Goal: Task Accomplishment & Management: Complete application form

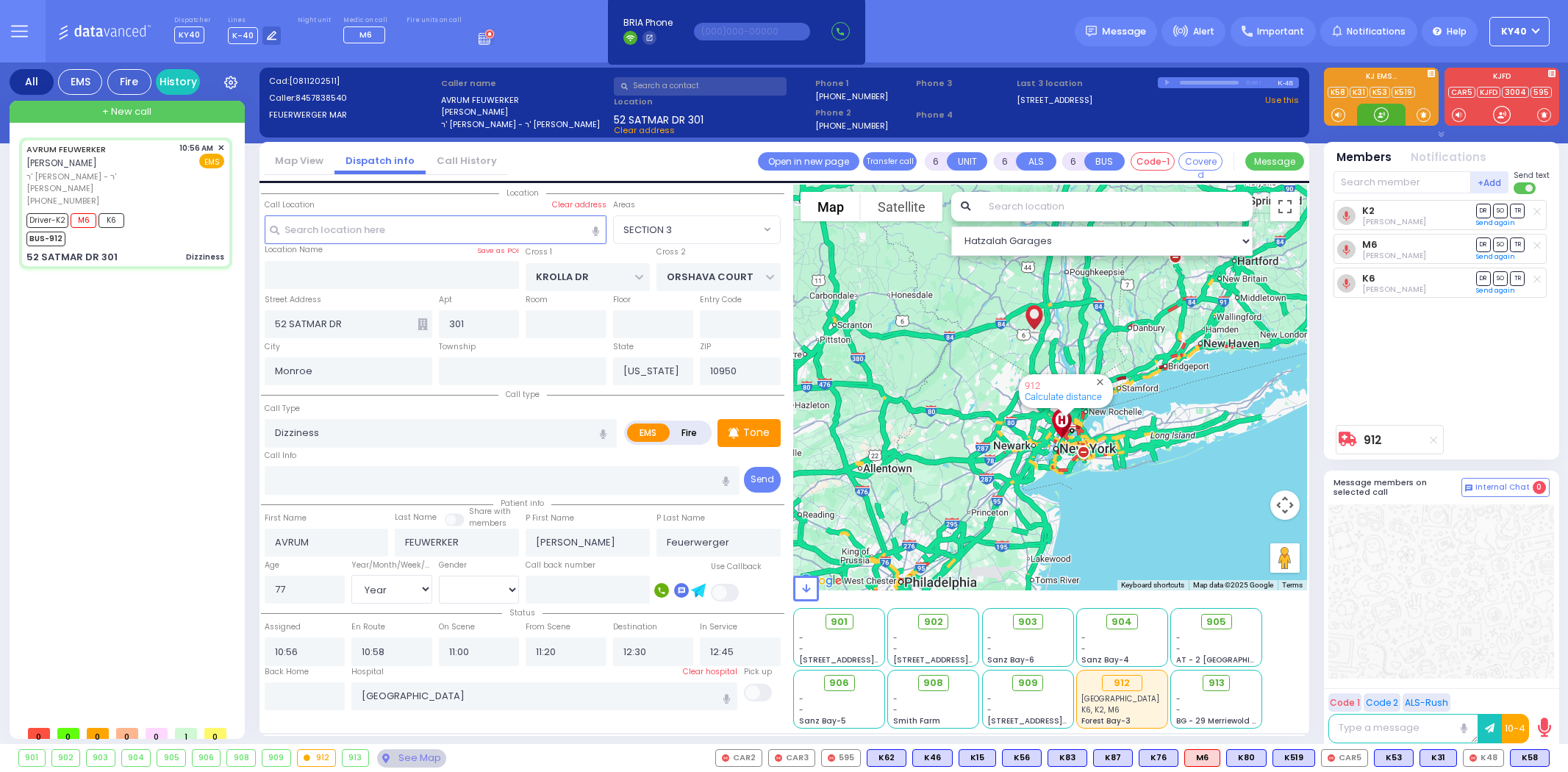
select select "SECTION 3"
select select "Year"
select select "[DEMOGRAPHIC_DATA]"
click at [103, 108] on span "+ New call" at bounding box center [127, 111] width 49 height 15
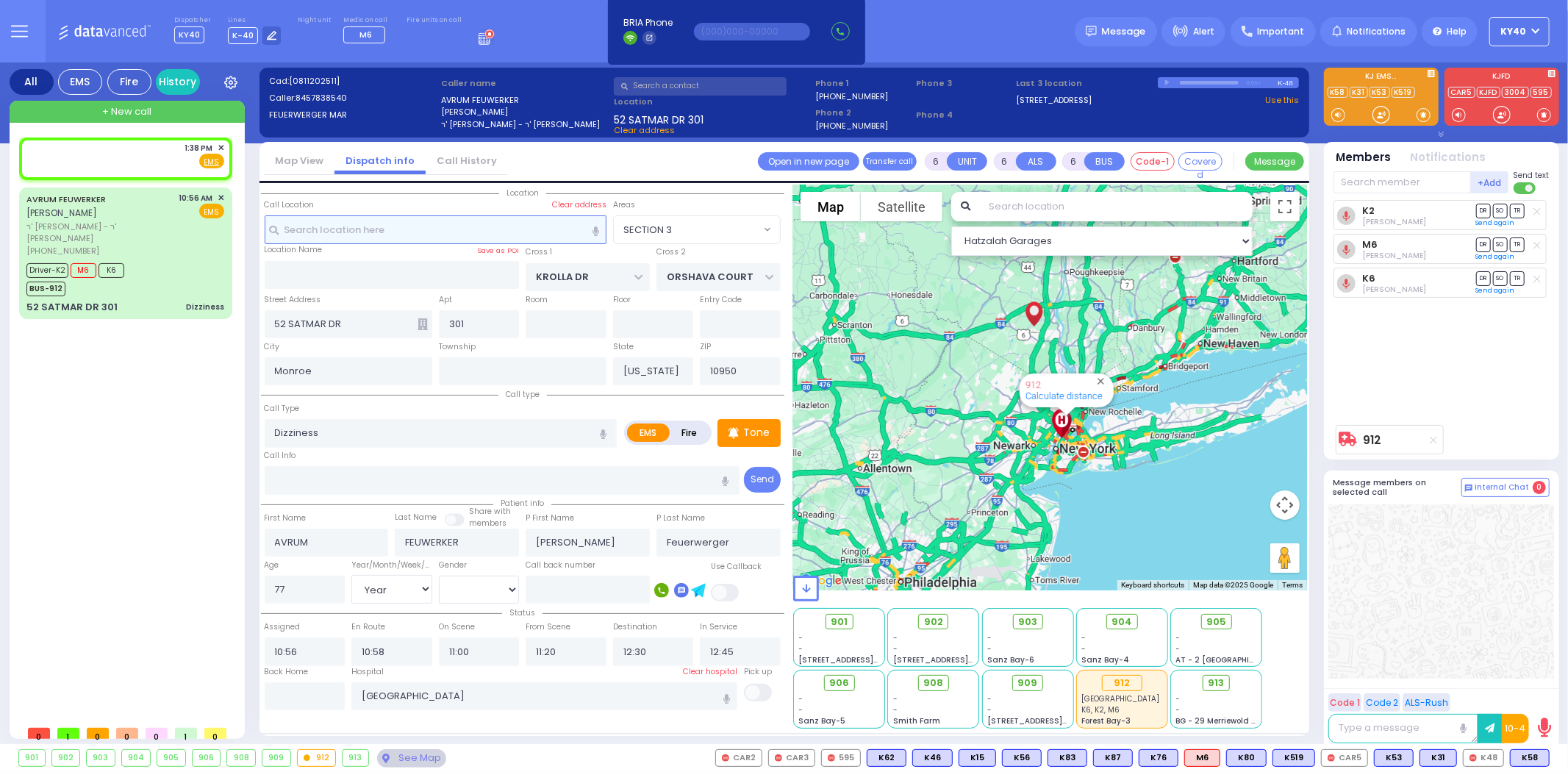
type input "2"
type input "1"
select select
radio input "true"
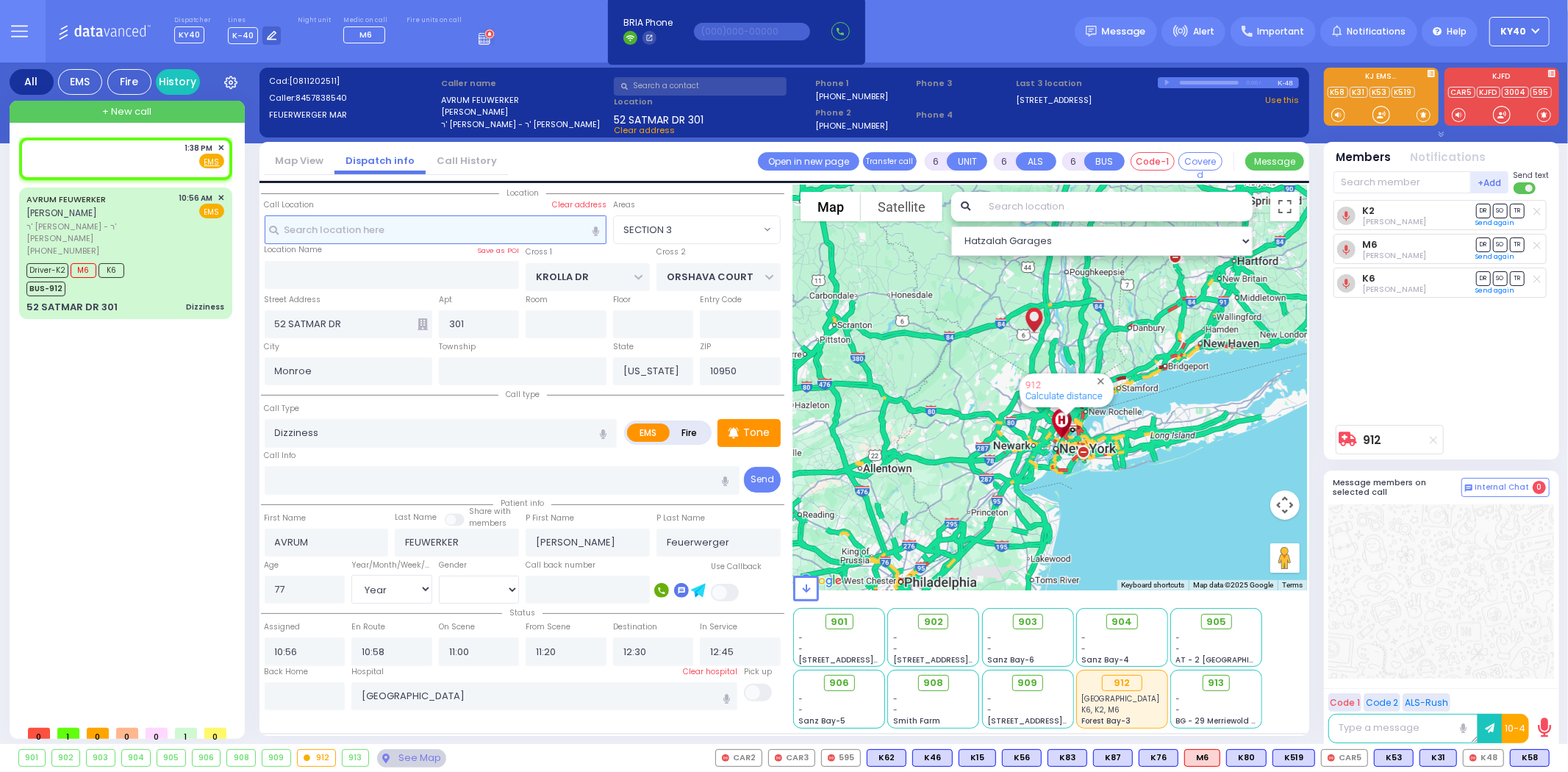
select select
type input "13:38"
select select "Hatzalah Garages"
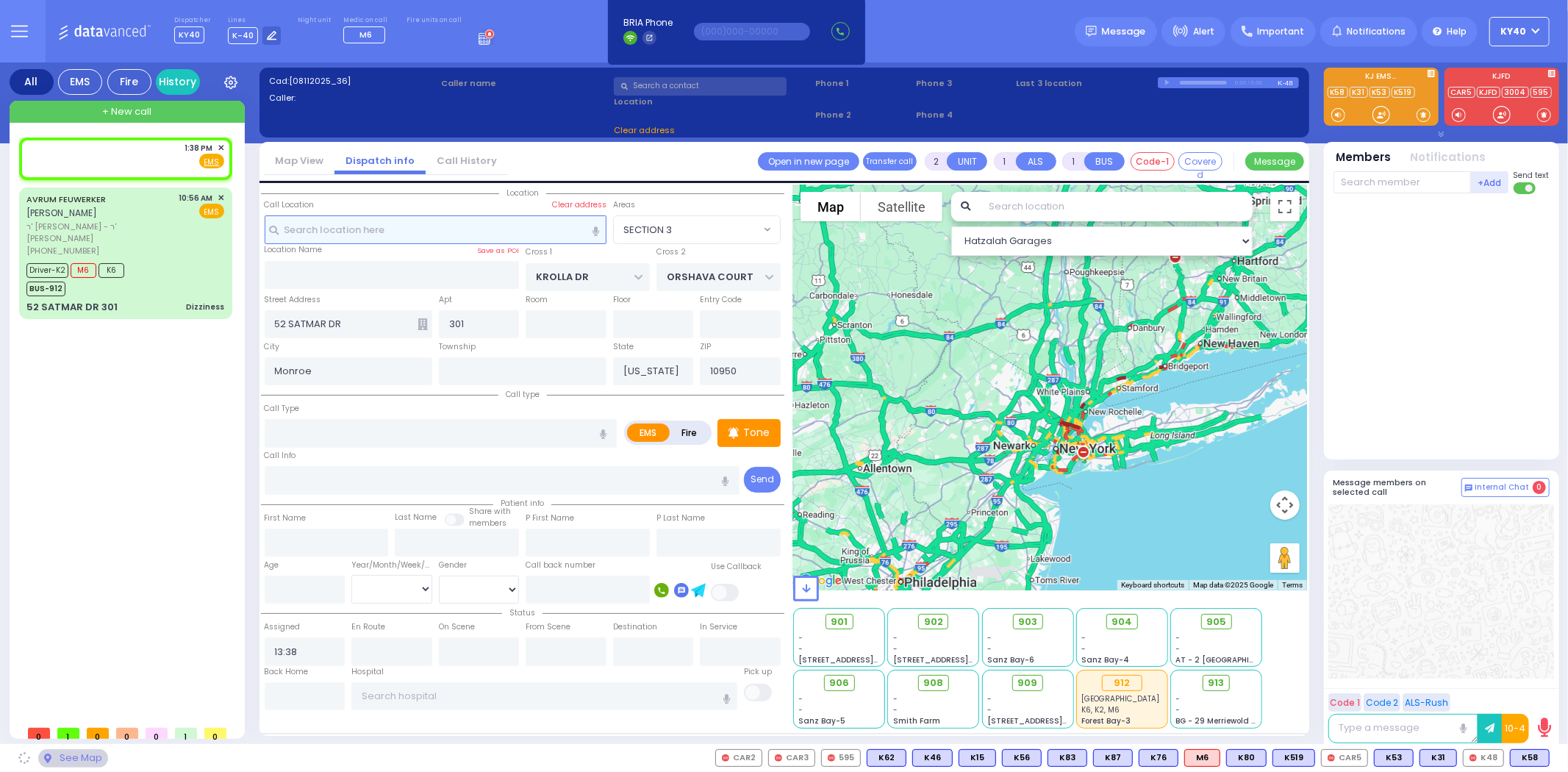
select select
radio input "true"
select select
select select "Hatzalah Garages"
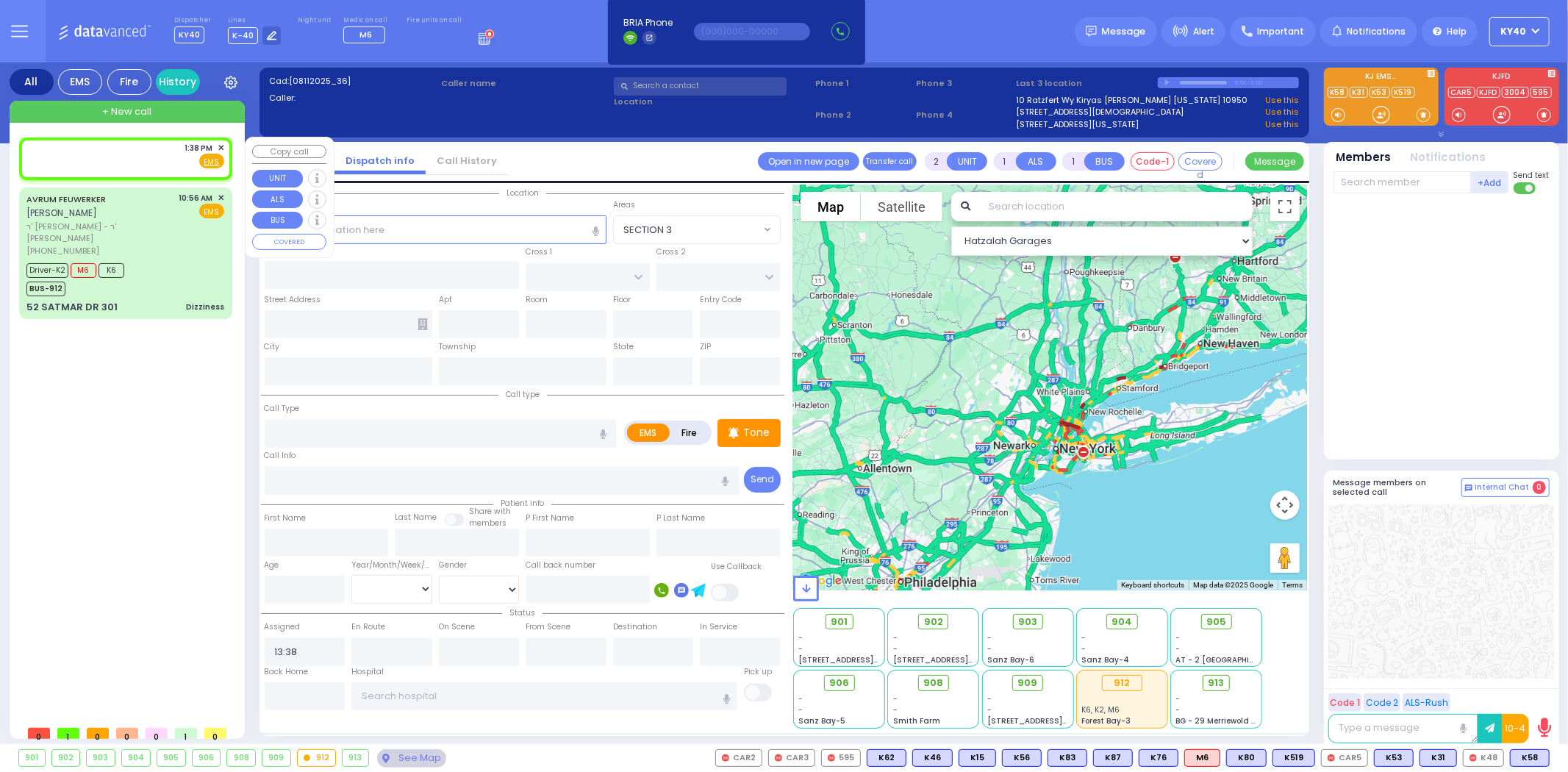
click at [94, 163] on div "1:38 PM ✕ Fire EMS" at bounding box center [125, 155] width 198 height 28
select select
radio input "true"
select select
select select "Hatzalah Garages"
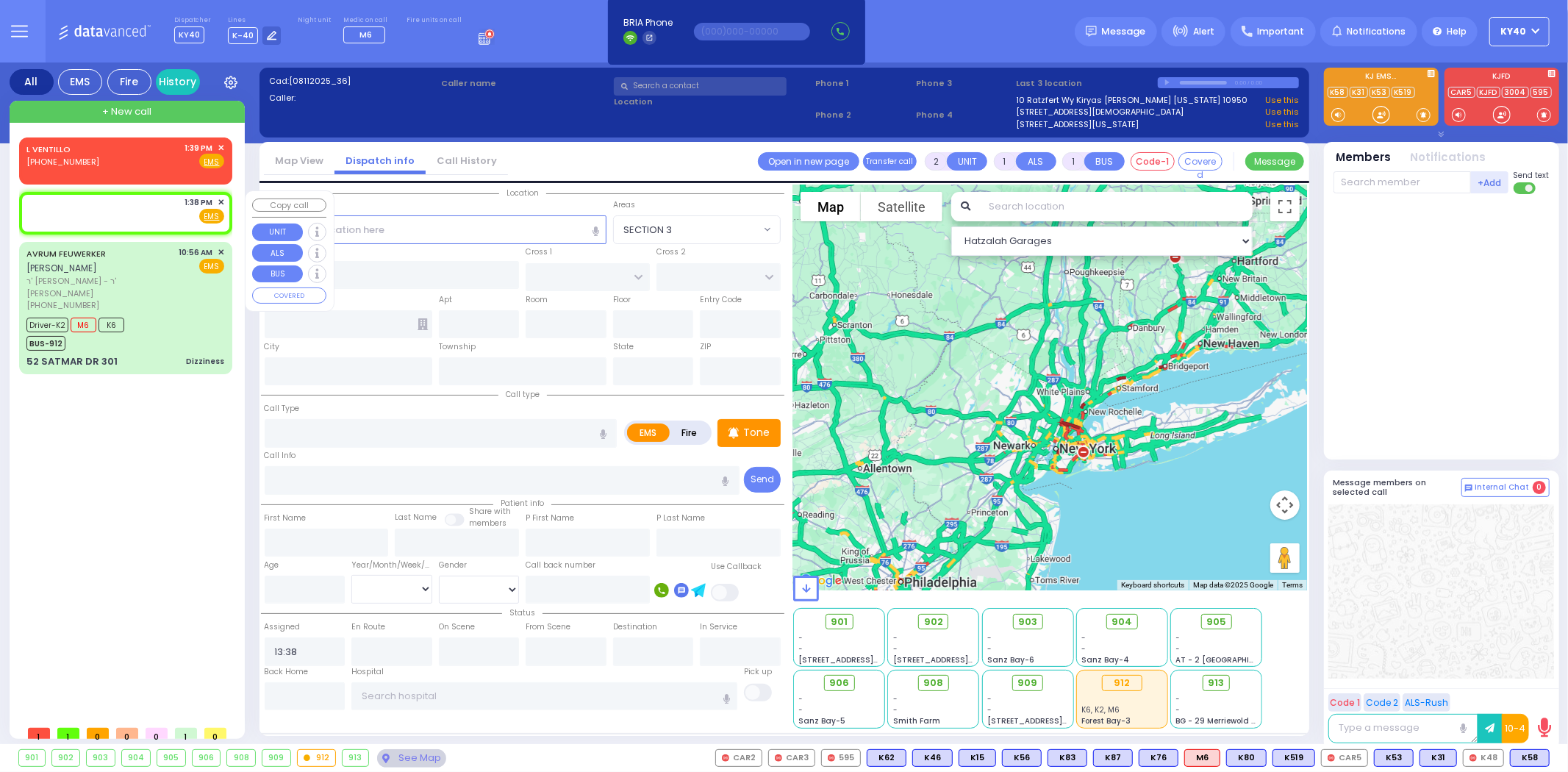
drag, startPoint x: 108, startPoint y: 205, endPoint x: 184, endPoint y: 214, distance: 76.5
click at [108, 203] on div "1:38 PM ✕ Fire EMS" at bounding box center [125, 210] width 198 height 28
select select
radio input "true"
select select
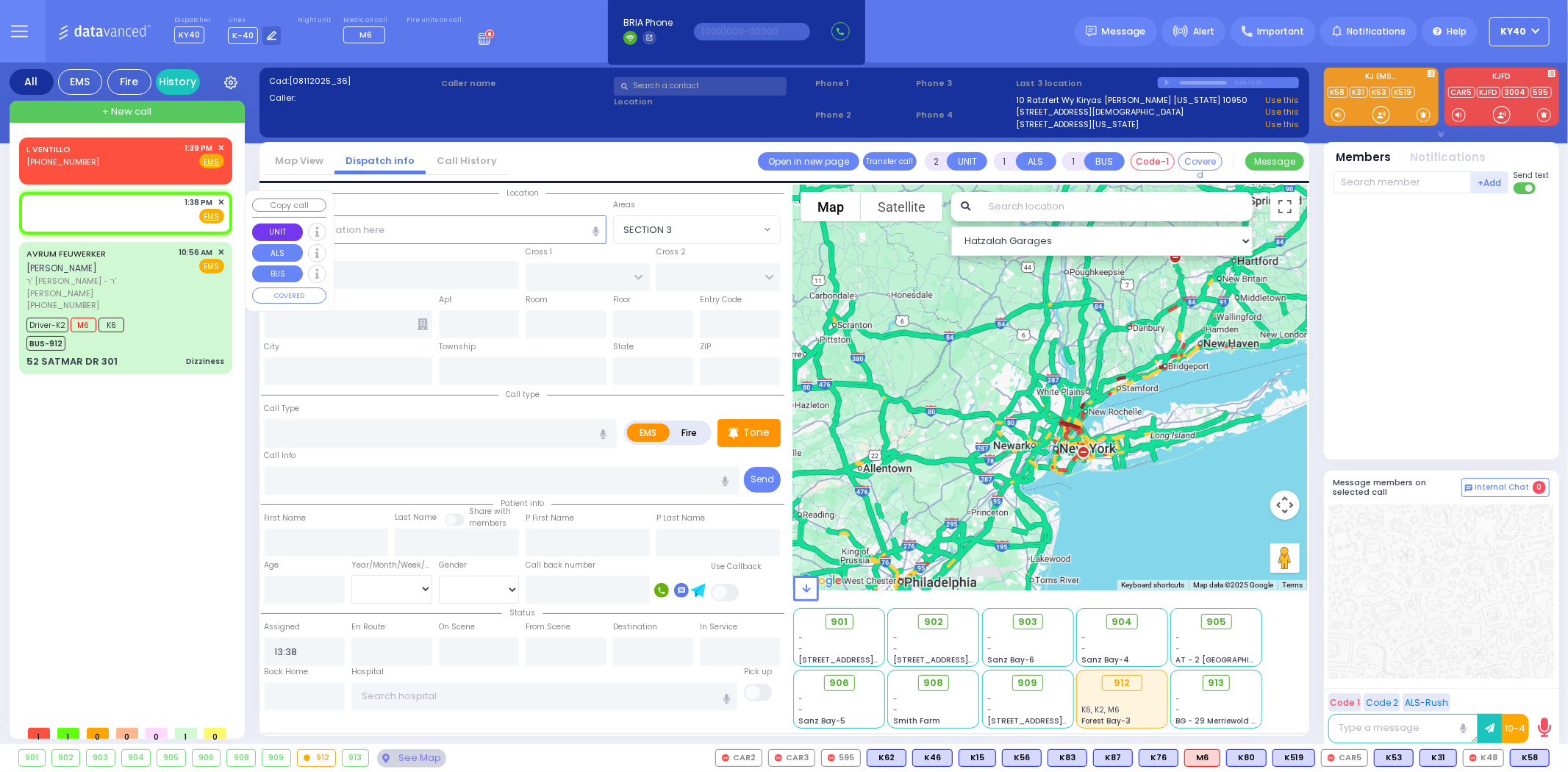
select select "Hatzalah Garages"
click at [494, 229] on input "text" at bounding box center [436, 229] width 342 height 28
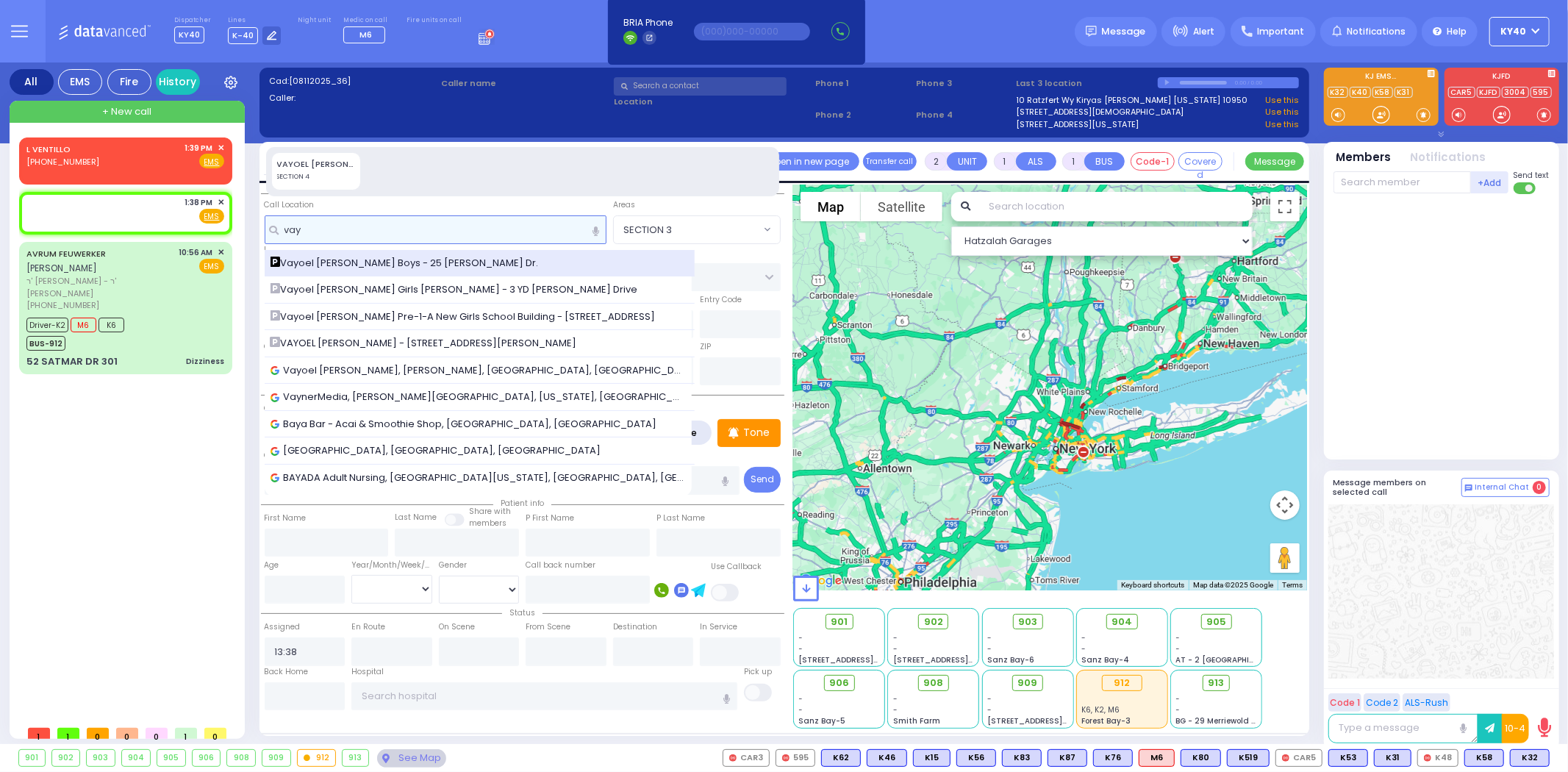
type input "vay"
click at [408, 266] on span "Vayoel Moshe Boys - 25 Larkin Dr." at bounding box center [407, 263] width 273 height 15
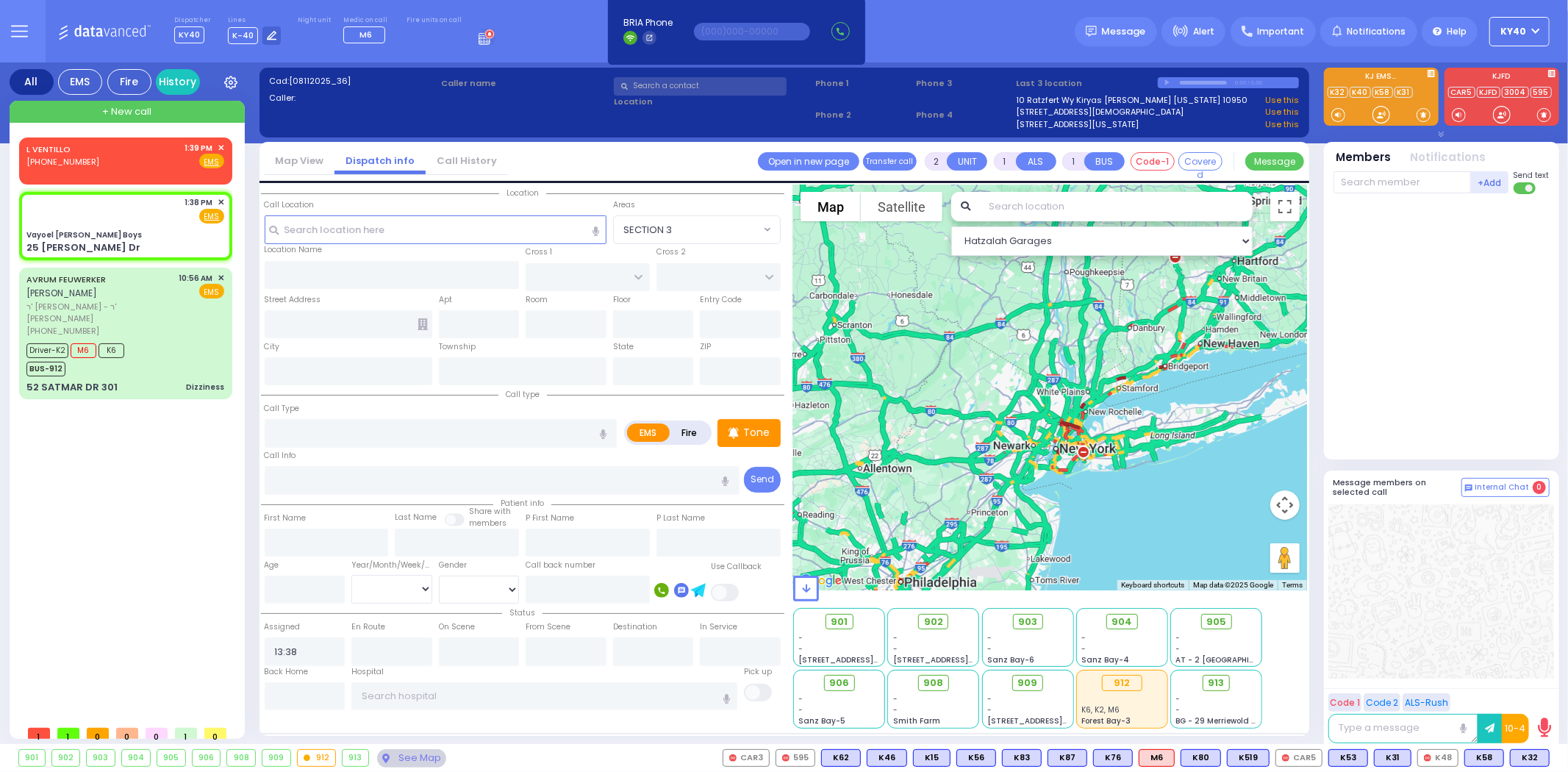
select select
radio input "true"
select select
select select "Hatzalah Garages"
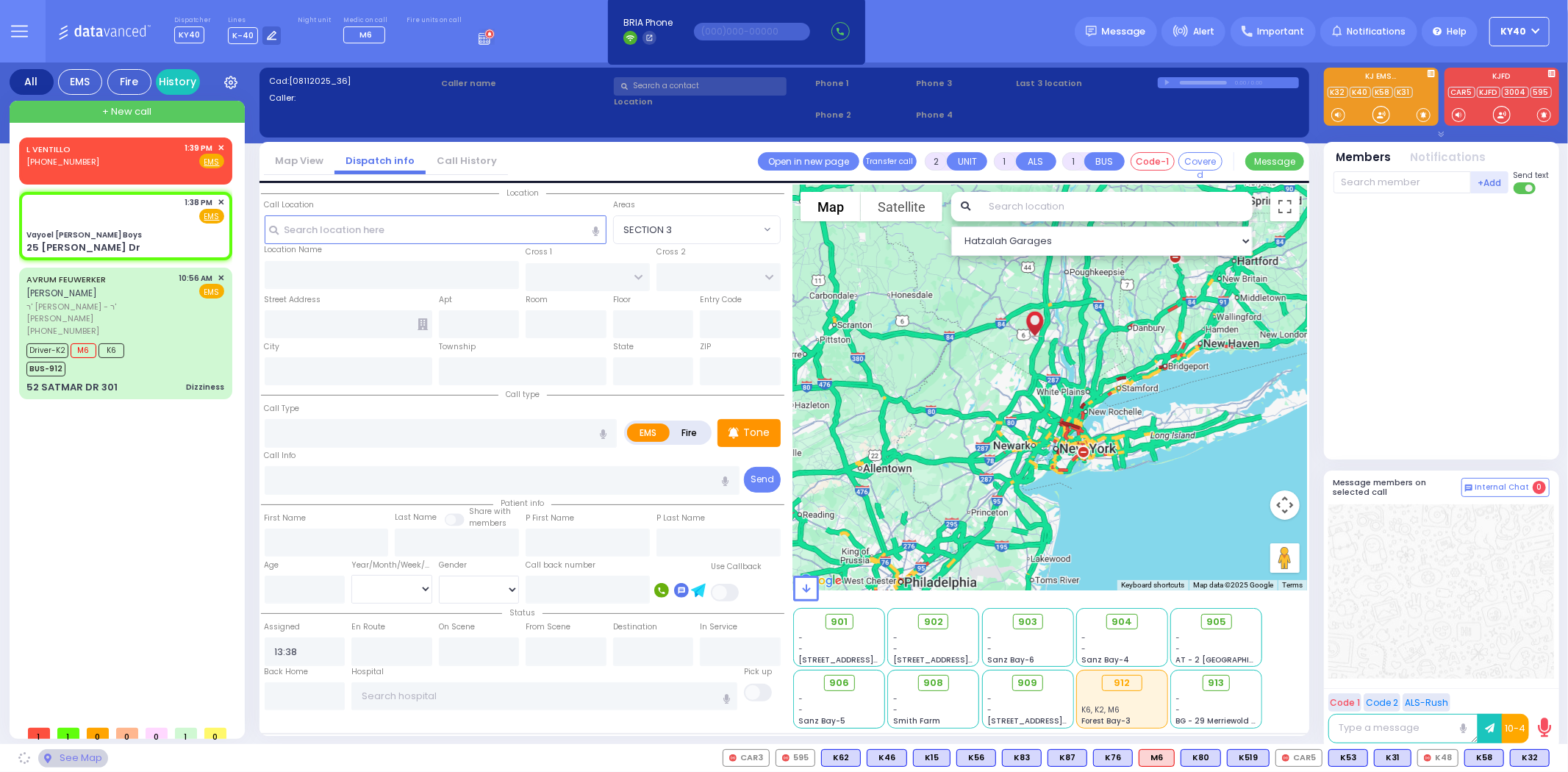
type input "Vayoel [PERSON_NAME] Boys"
type input "OLD COUNTRY RD"
type input "25 [PERSON_NAME] Dr"
type input "Monroe"
type input "[US_STATE]"
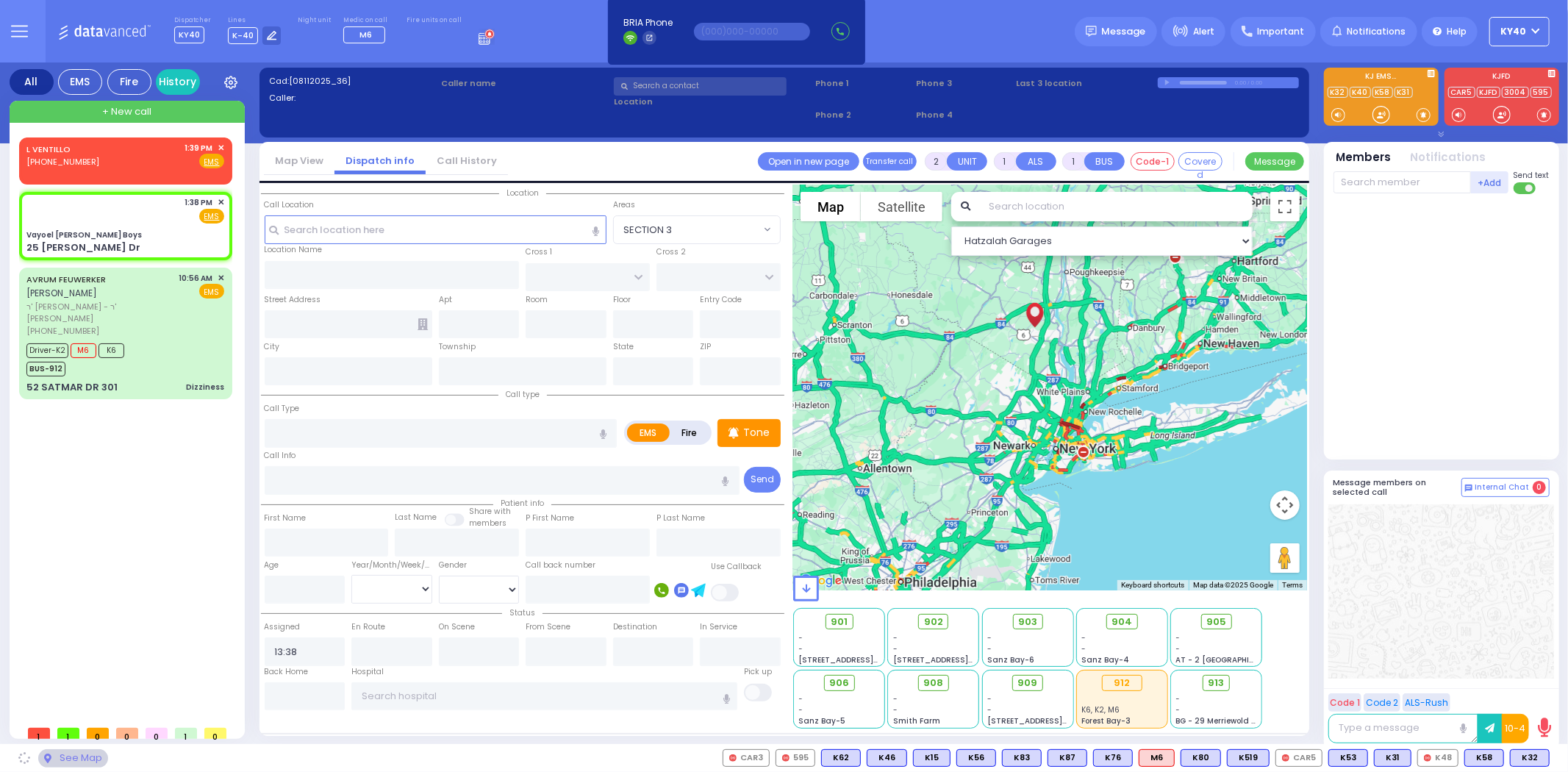
type input "10950"
select select "MONROE"
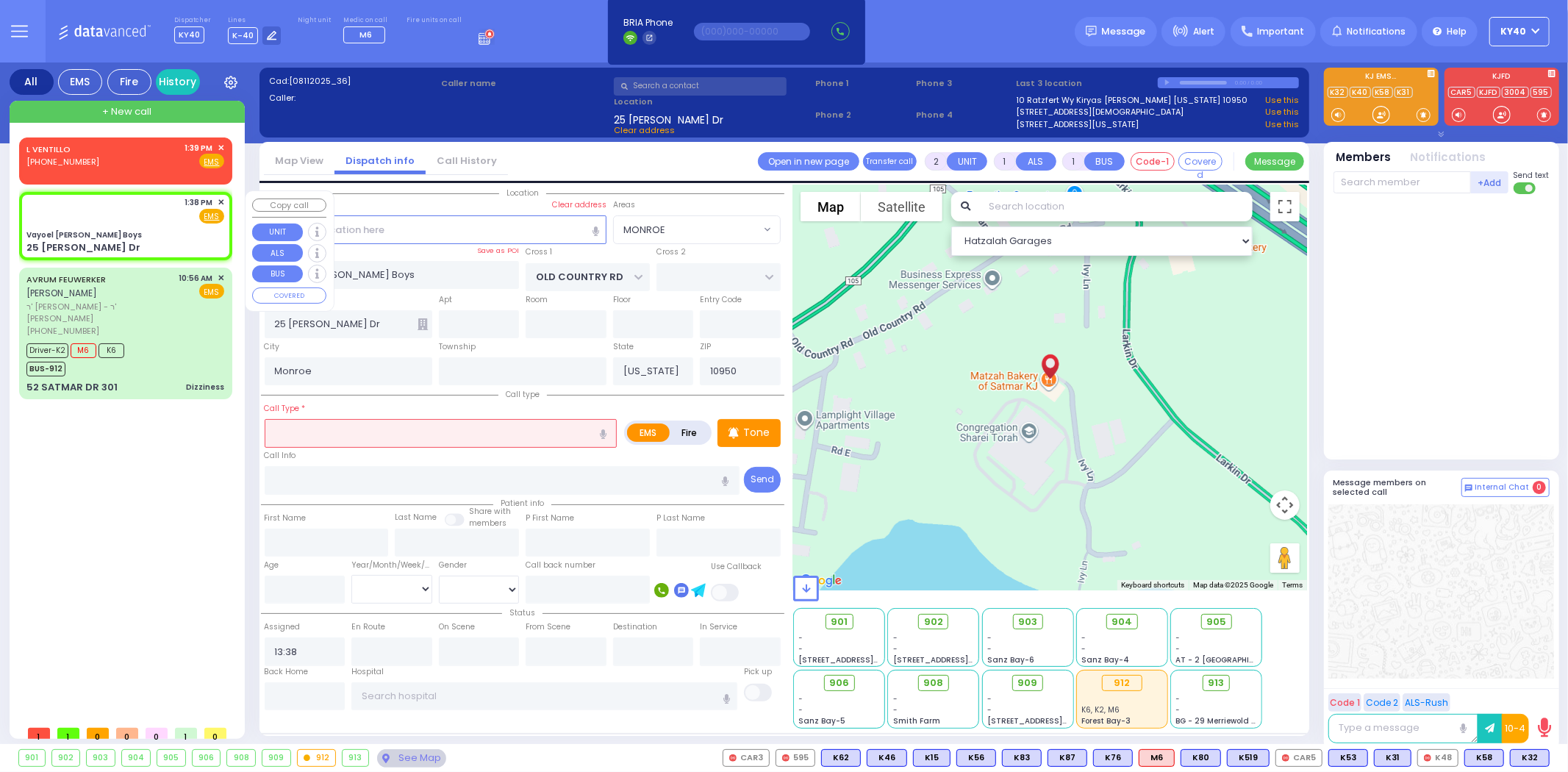
click at [100, 208] on div "1:38 PM ✕ Fire EMS" at bounding box center [125, 210] width 198 height 28
select select
radio input "true"
select select
select select "Hatzalah Garages"
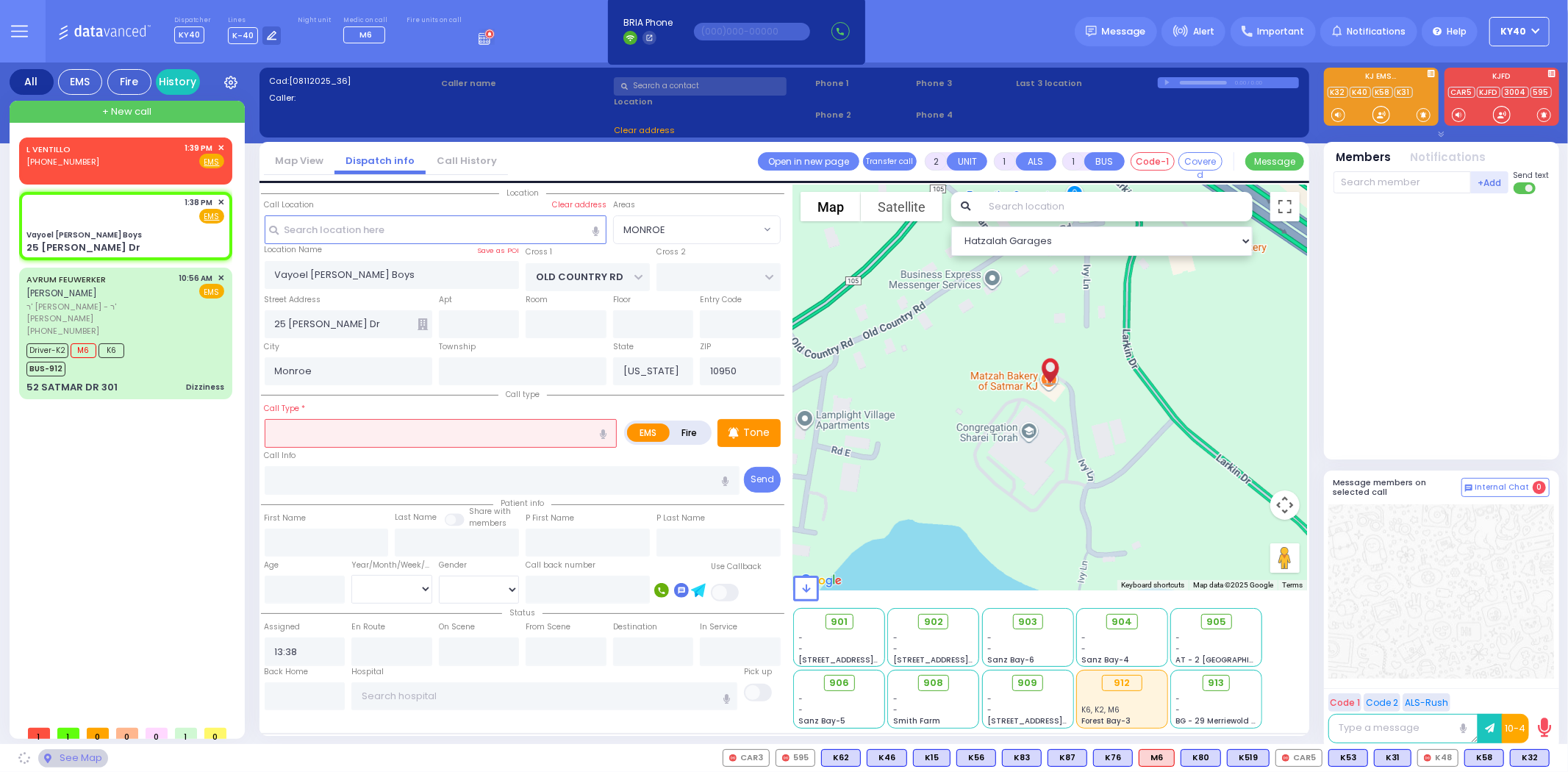
select select "MONROE"
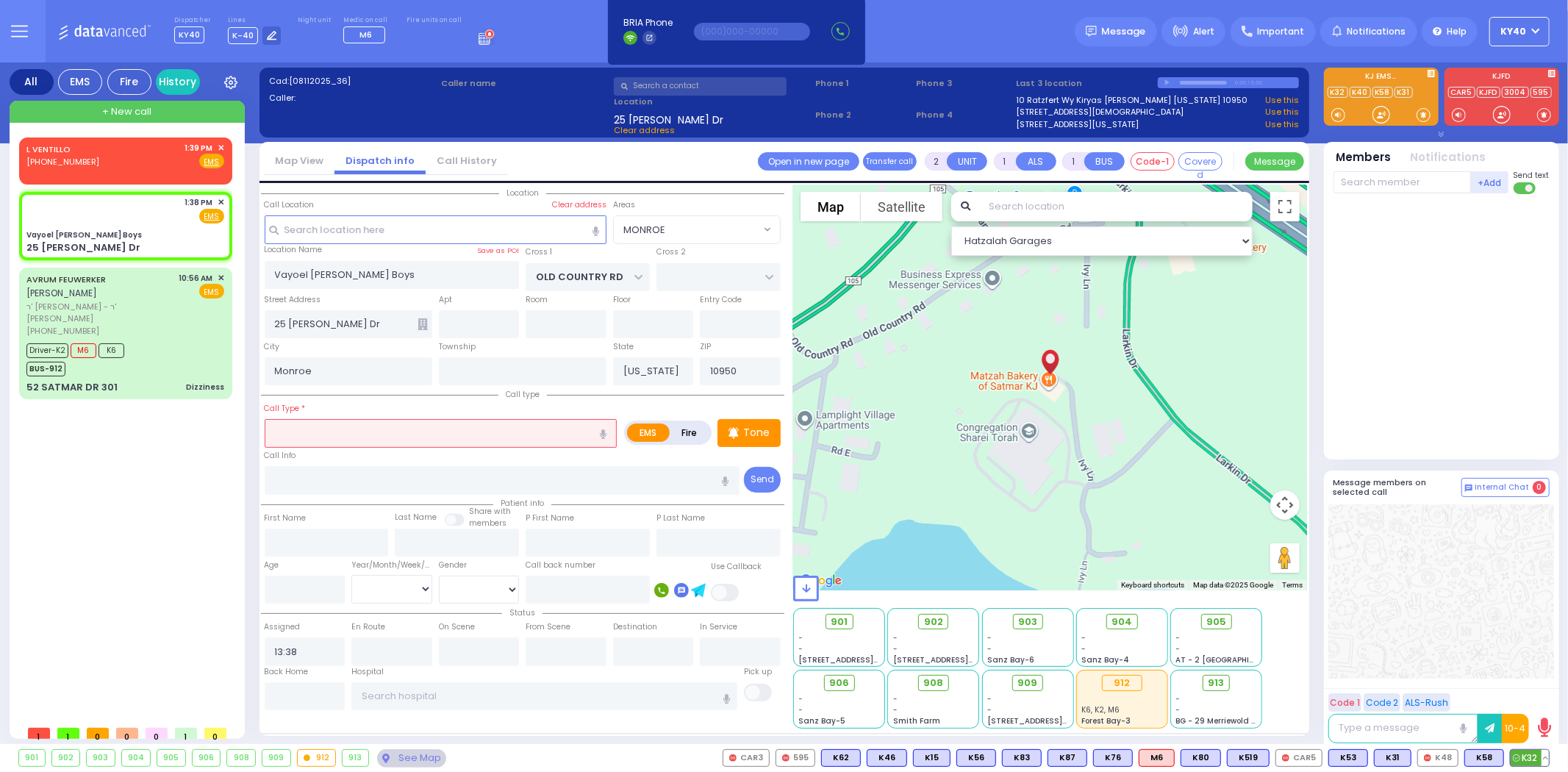
click at [1531, 751] on span "K32" at bounding box center [1530, 758] width 38 height 16
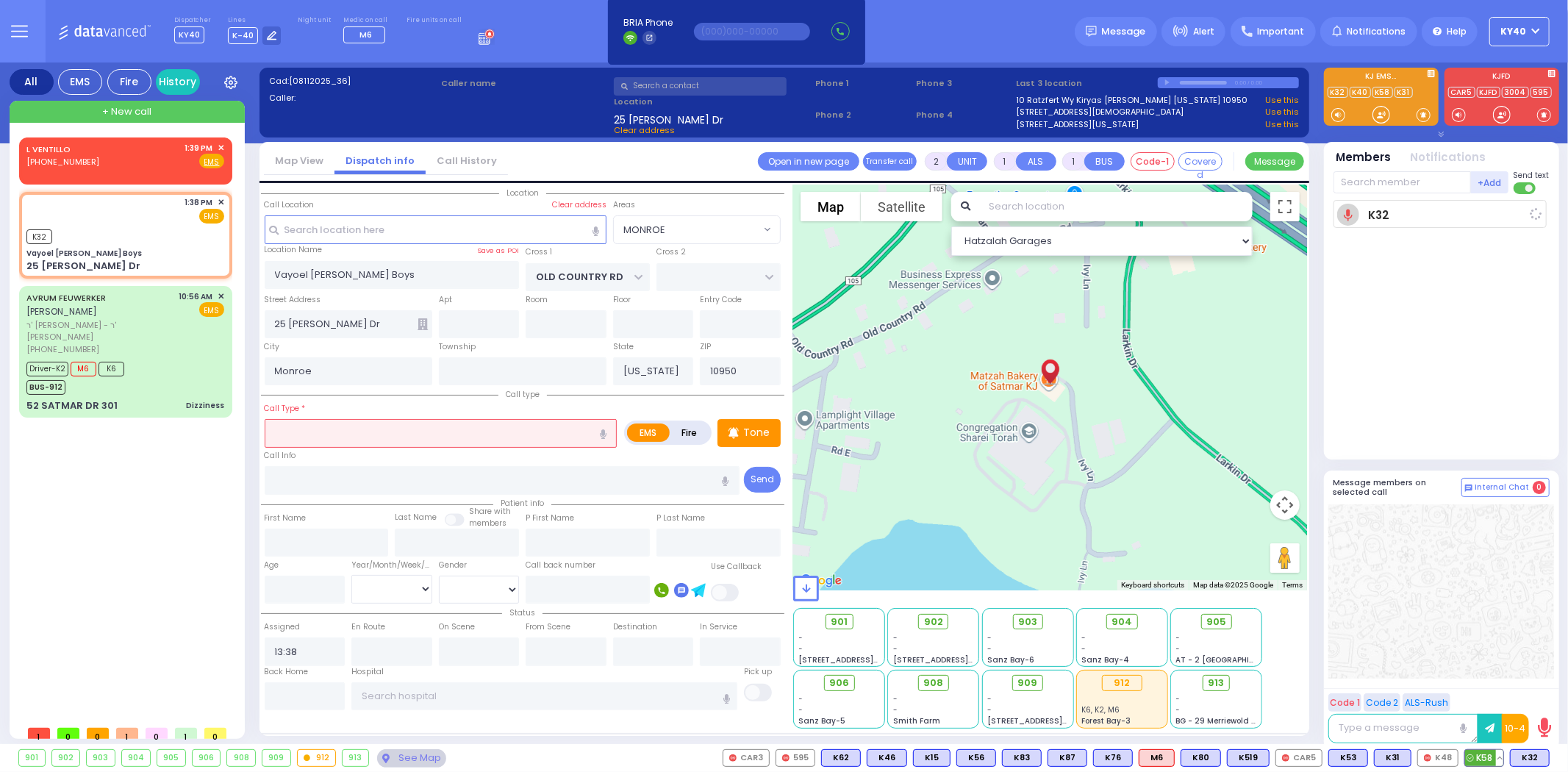
select select
radio input "true"
select select
type input "13:39"
select select "Hatzalah Garages"
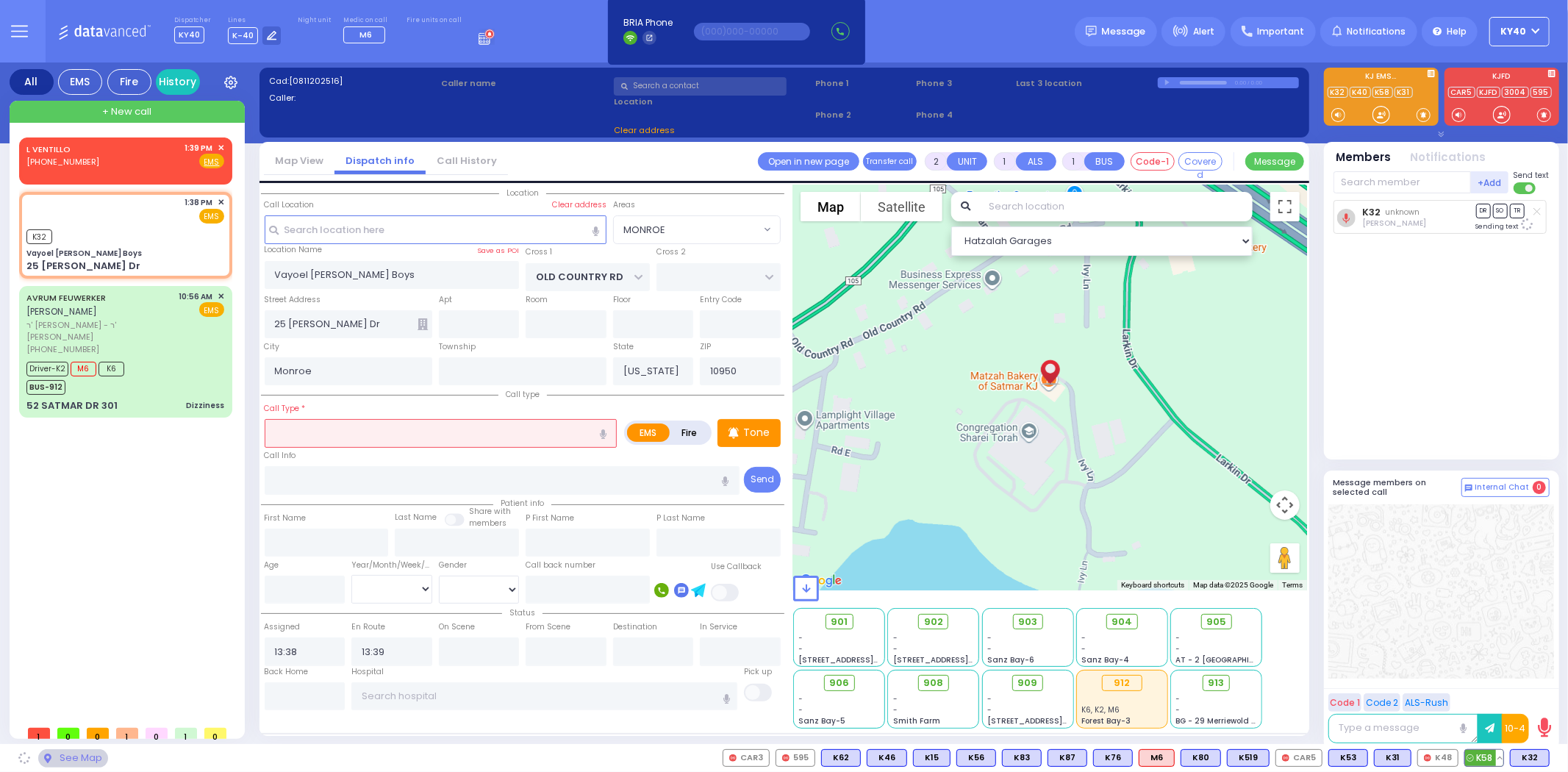
click at [1488, 756] on span "K58" at bounding box center [1483, 758] width 38 height 16
select select "MONROE"
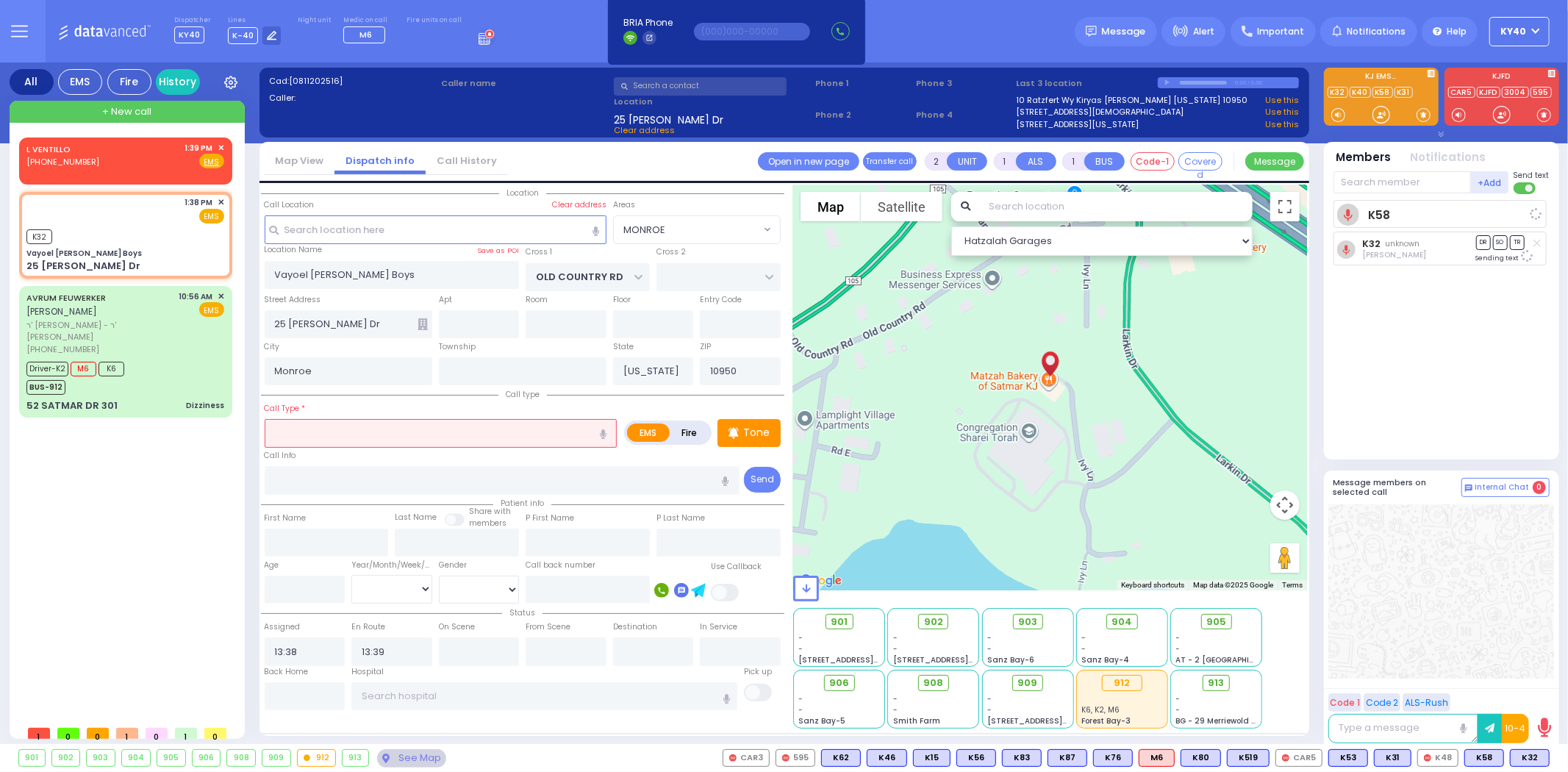
select select
radio input "true"
select select
select select "Hatzalah Garages"
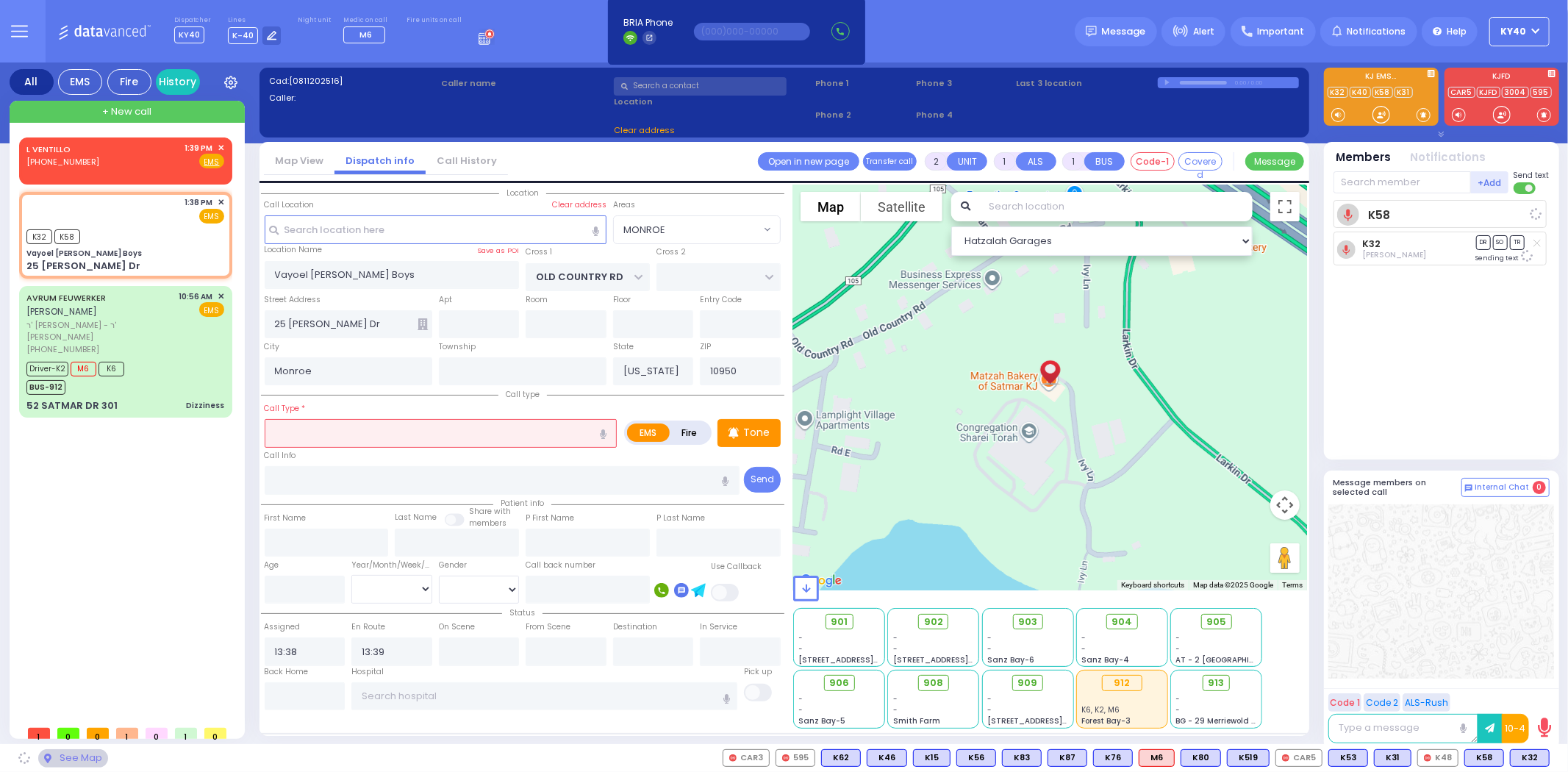
select select "MONROE"
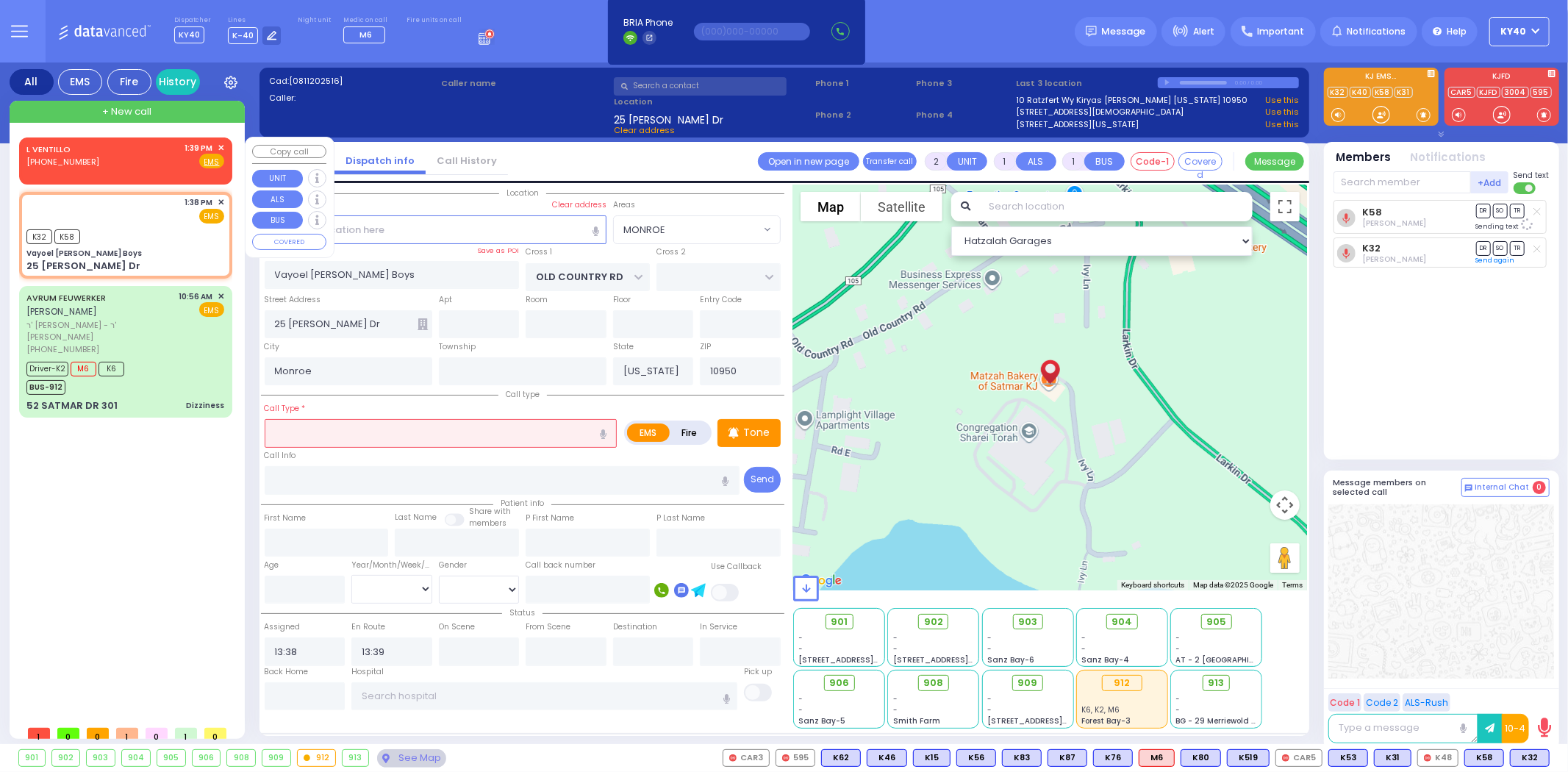
click at [220, 145] on span "✕" at bounding box center [220, 148] width 7 height 13
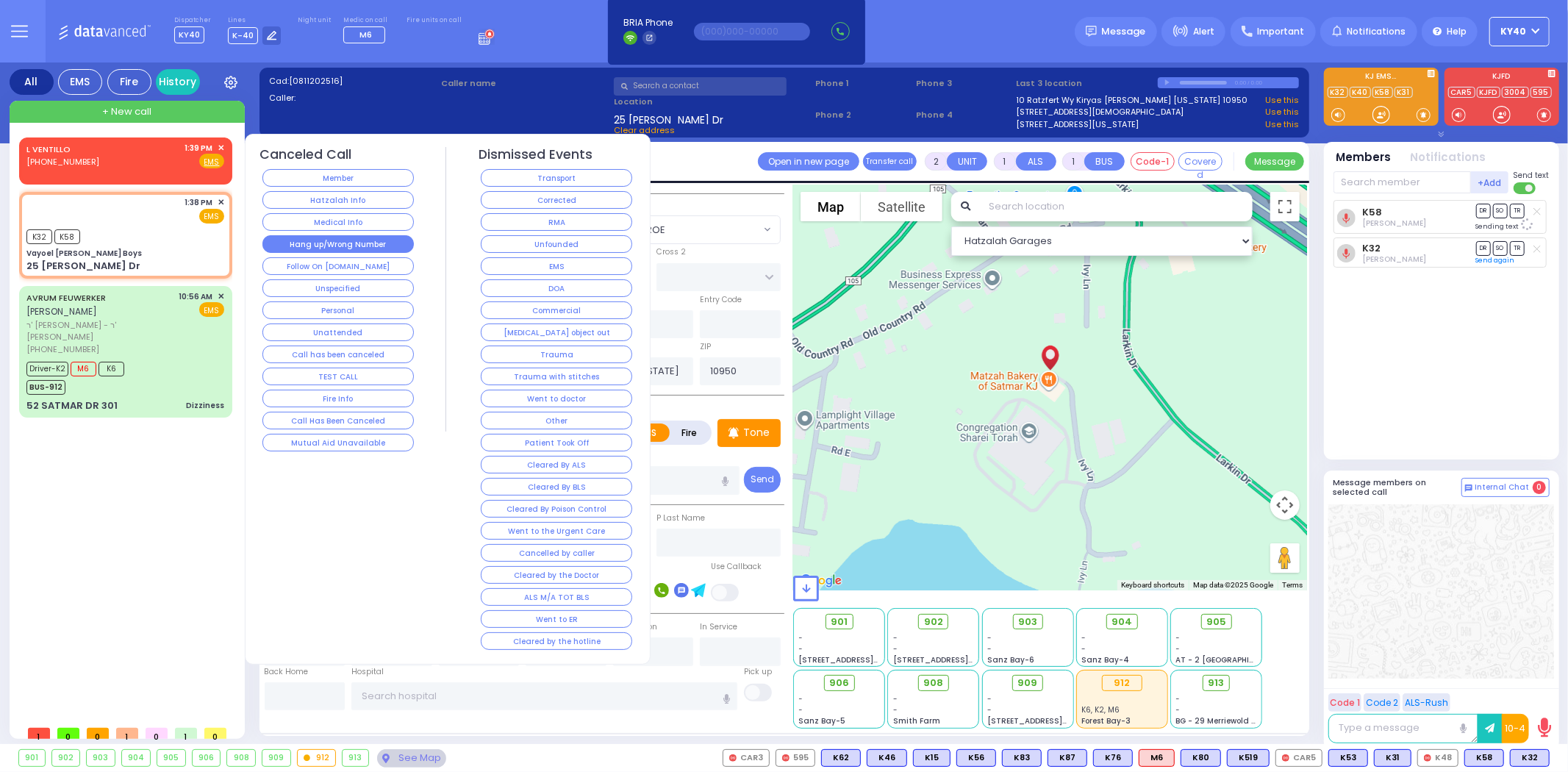
click at [338, 241] on button "Hang up/Wrong Number" at bounding box center [338, 244] width 151 height 18
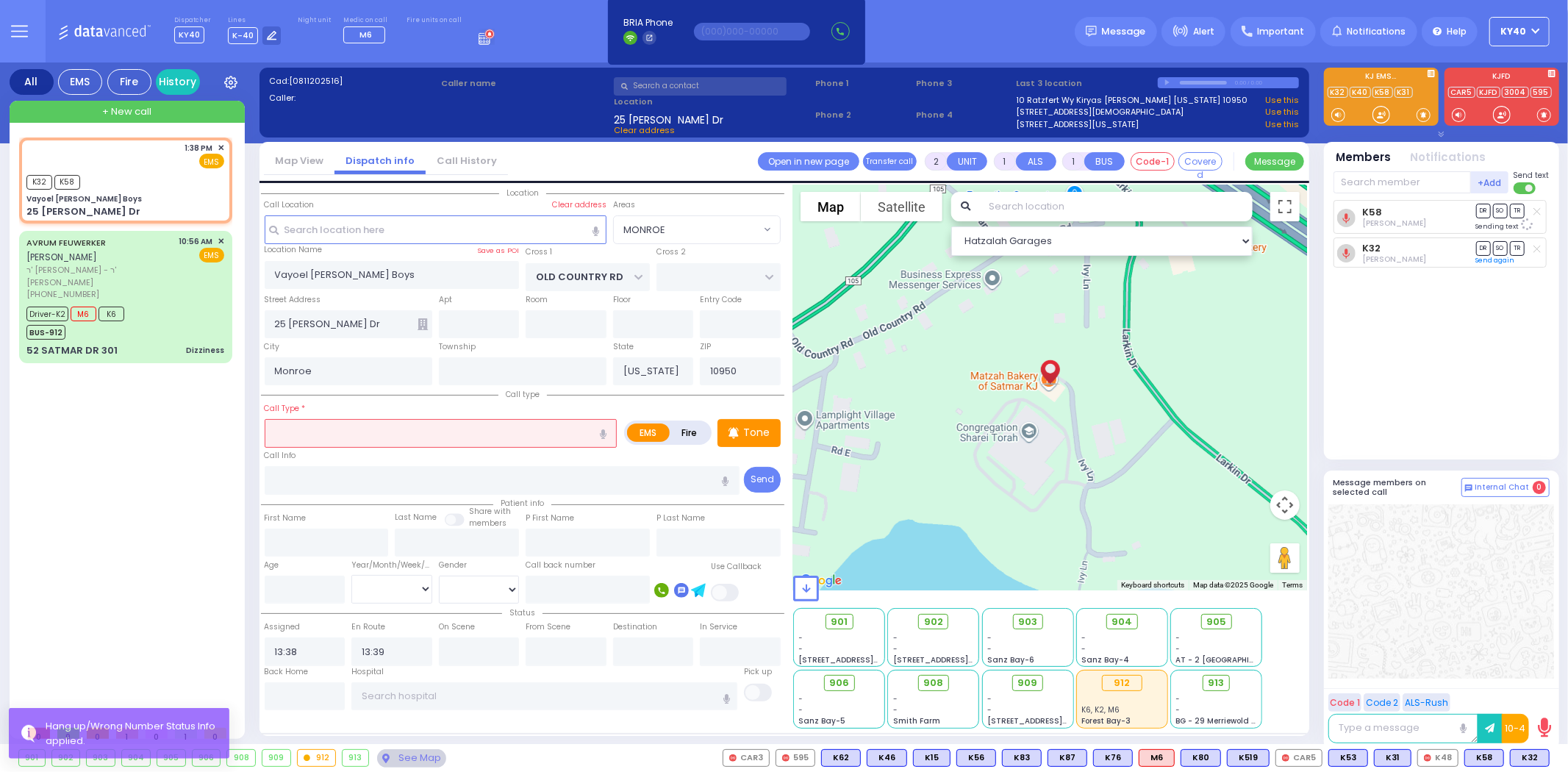
click at [410, 427] on input "text" at bounding box center [440, 433] width 353 height 28
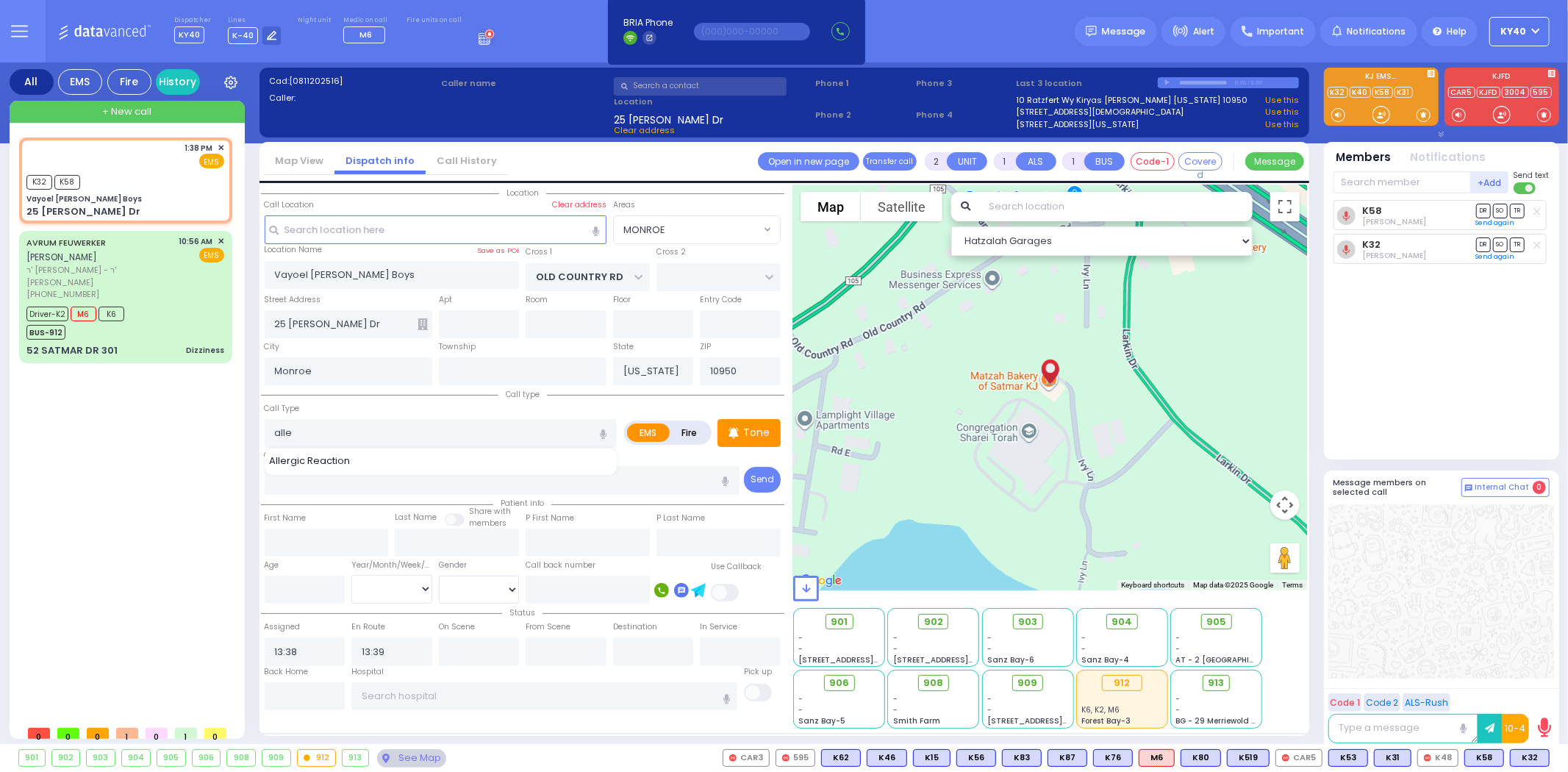
drag, startPoint x: 358, startPoint y: 457, endPoint x: 349, endPoint y: 450, distance: 11.4
click at [357, 456] on div "Allergic Reaction" at bounding box center [441, 460] width 345 height 15
type input "Allergic Reaction"
select select
radio input "true"
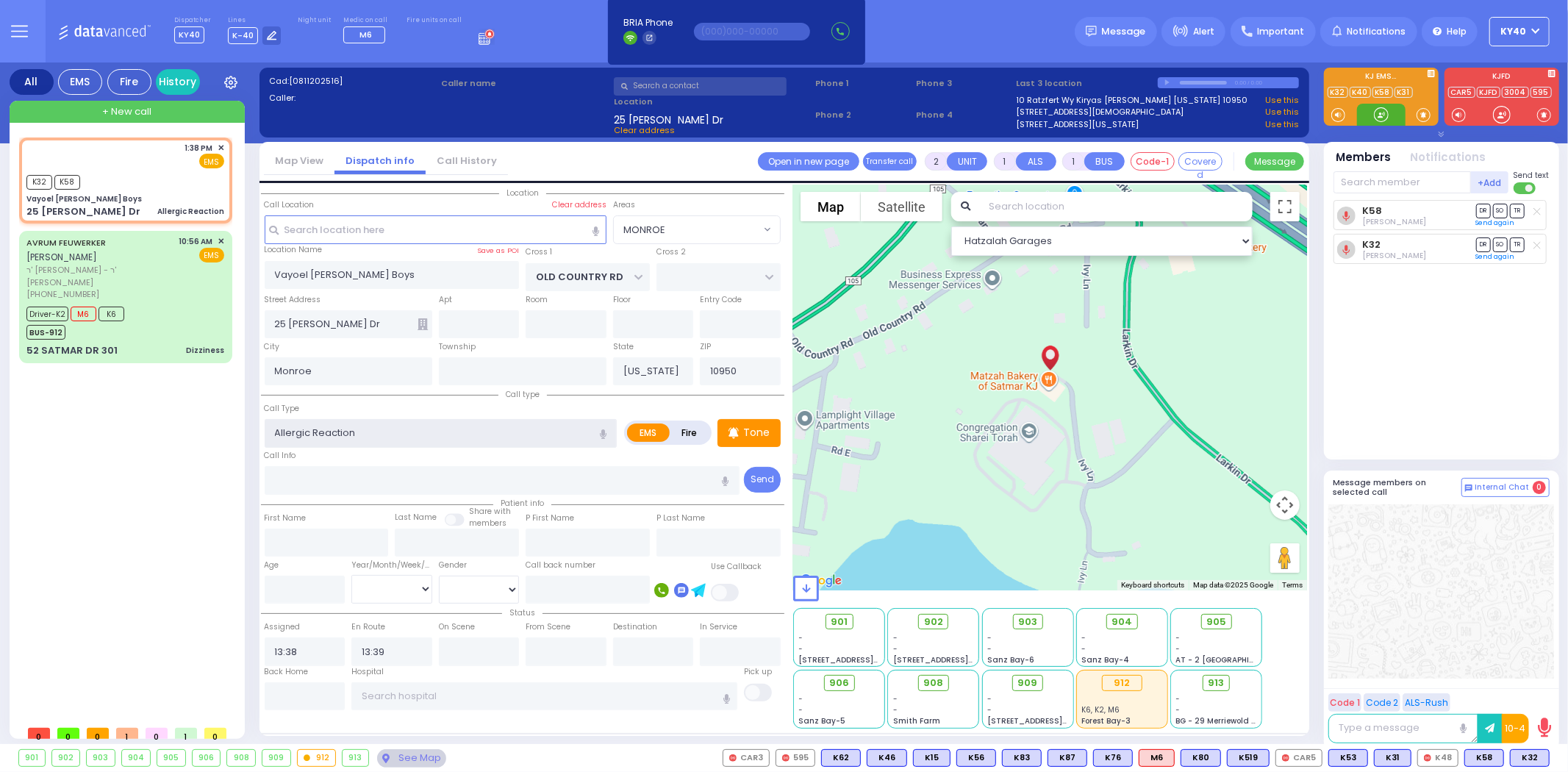
select select
select select "Hatzalah Garages"
select select "MONROE"
click at [164, 179] on div "K32 K58" at bounding box center [125, 180] width 198 height 19
select select
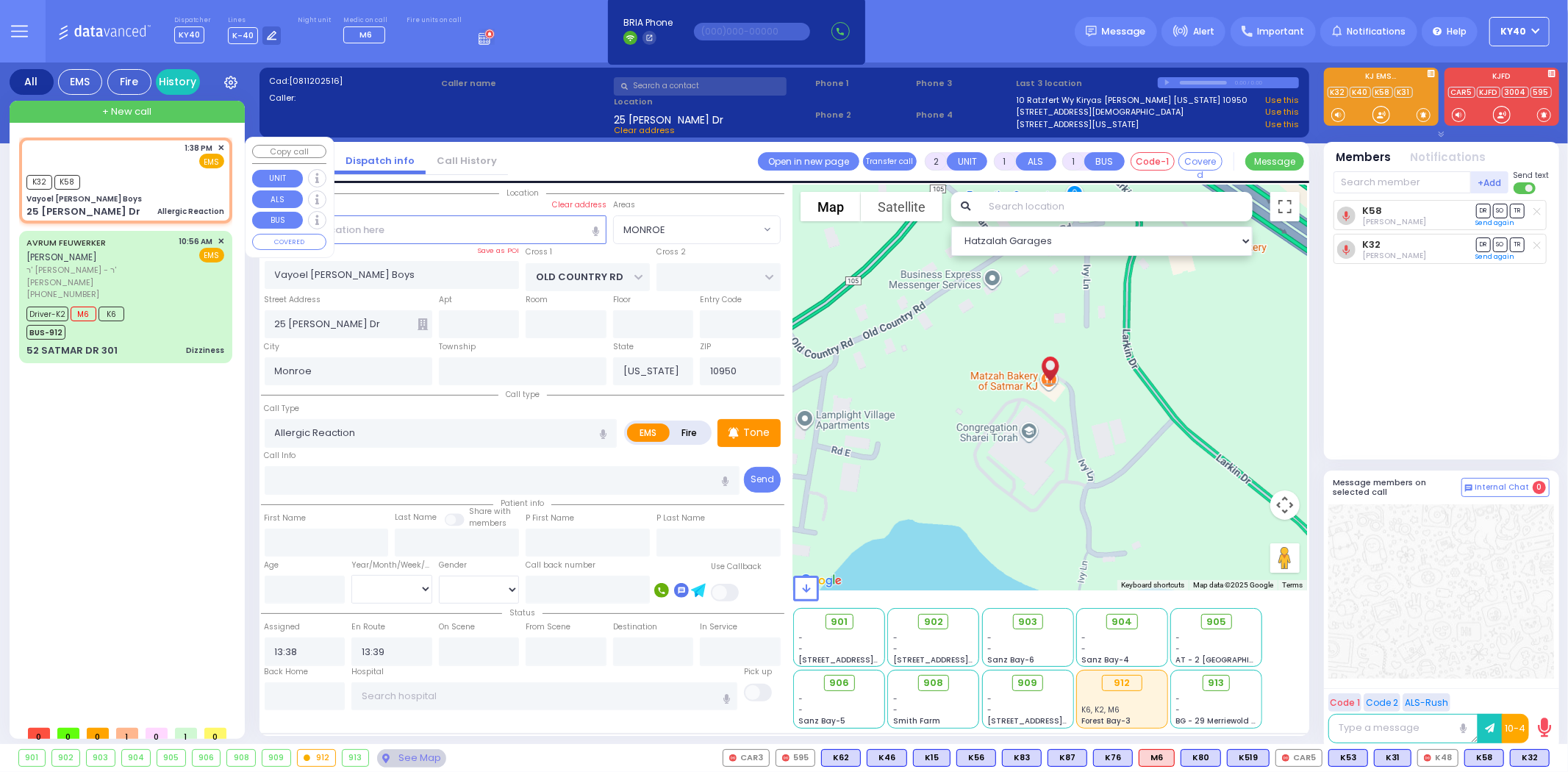
radio input "true"
select select
select select "Hatzalah Garages"
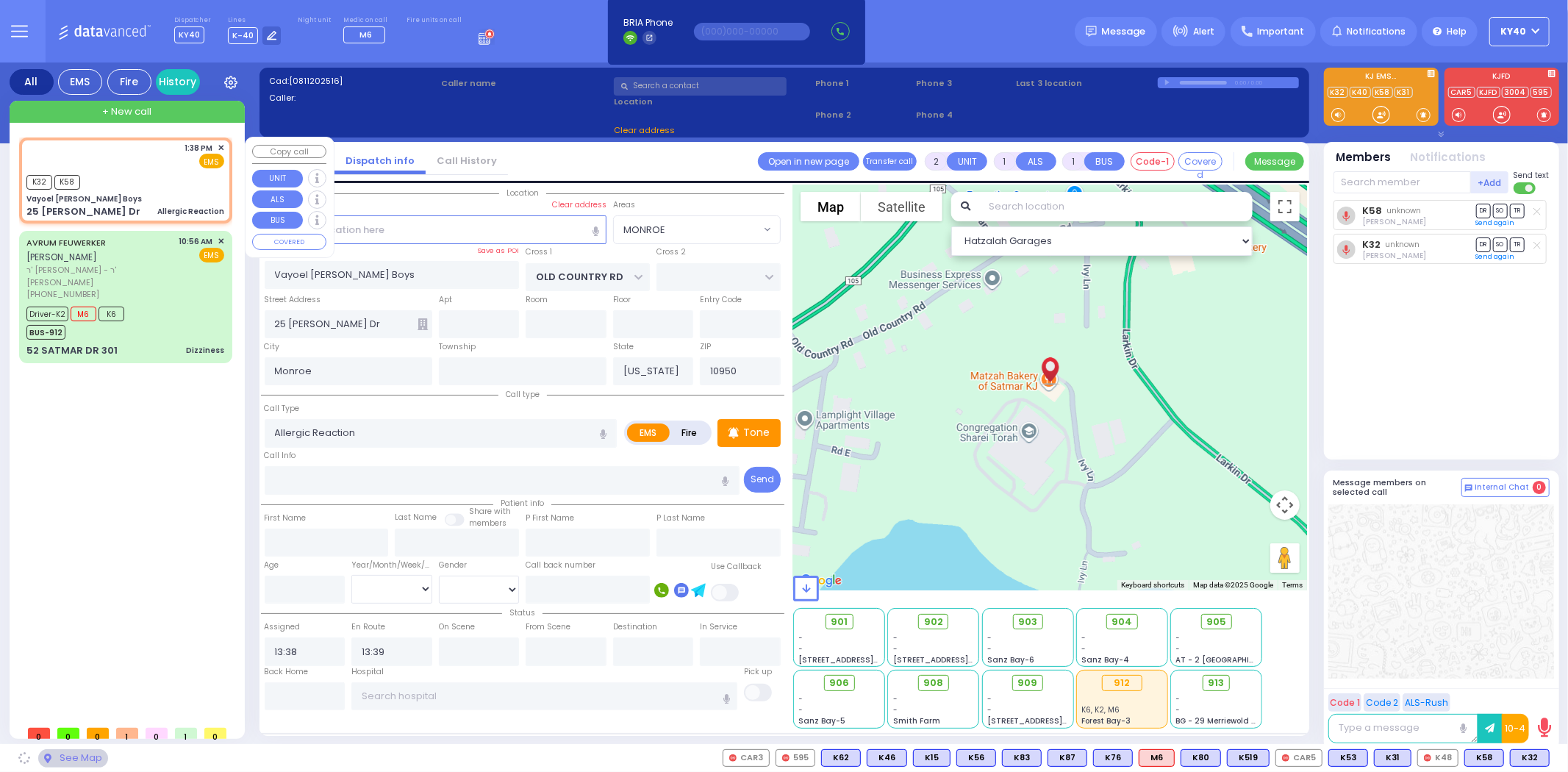
select select
radio input "true"
select select
select select "Hatzalah Garages"
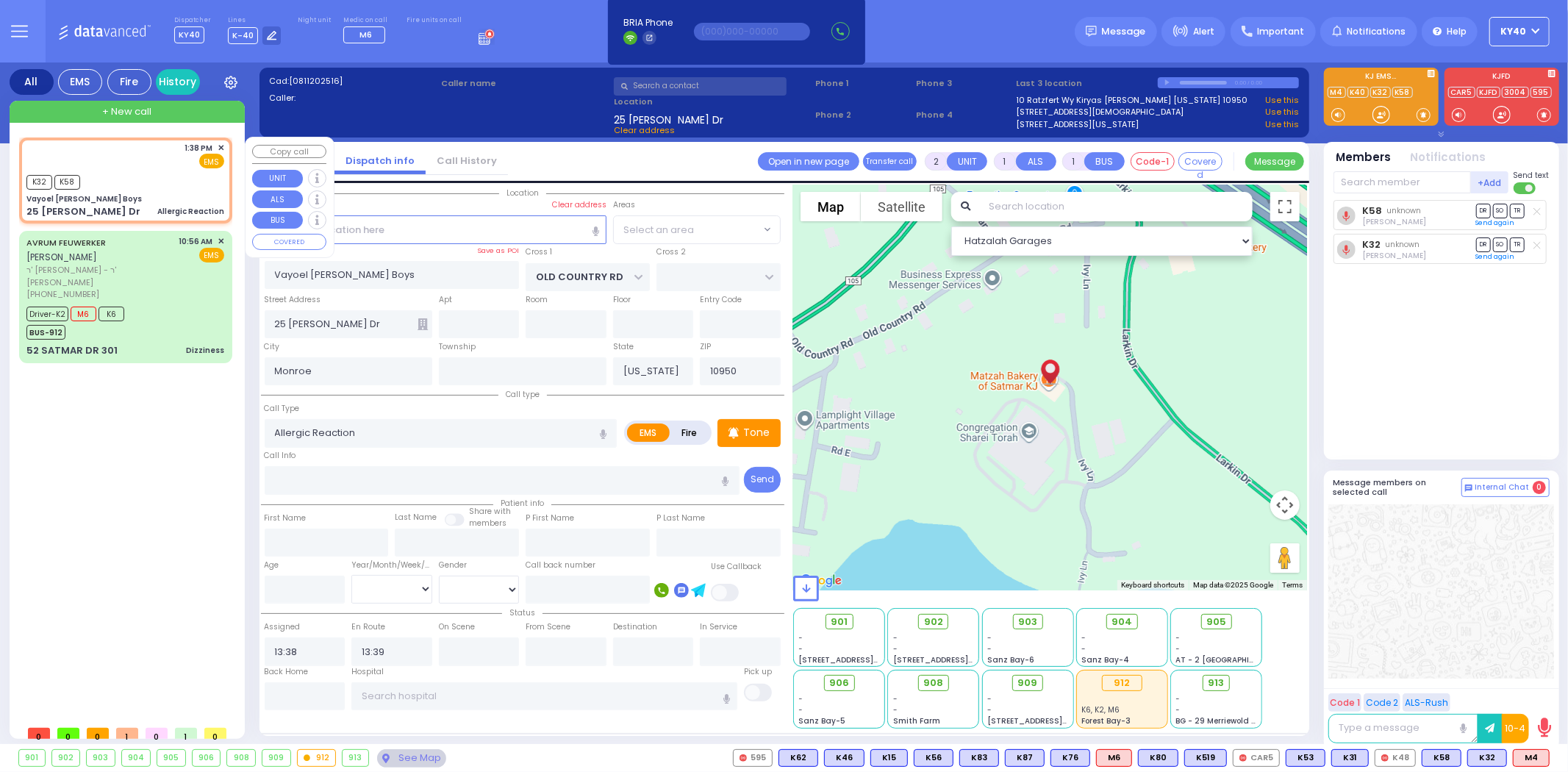
select select "MONROE"
click at [1526, 753] on span "M4" at bounding box center [1532, 758] width 35 height 16
select select
radio input "true"
select select
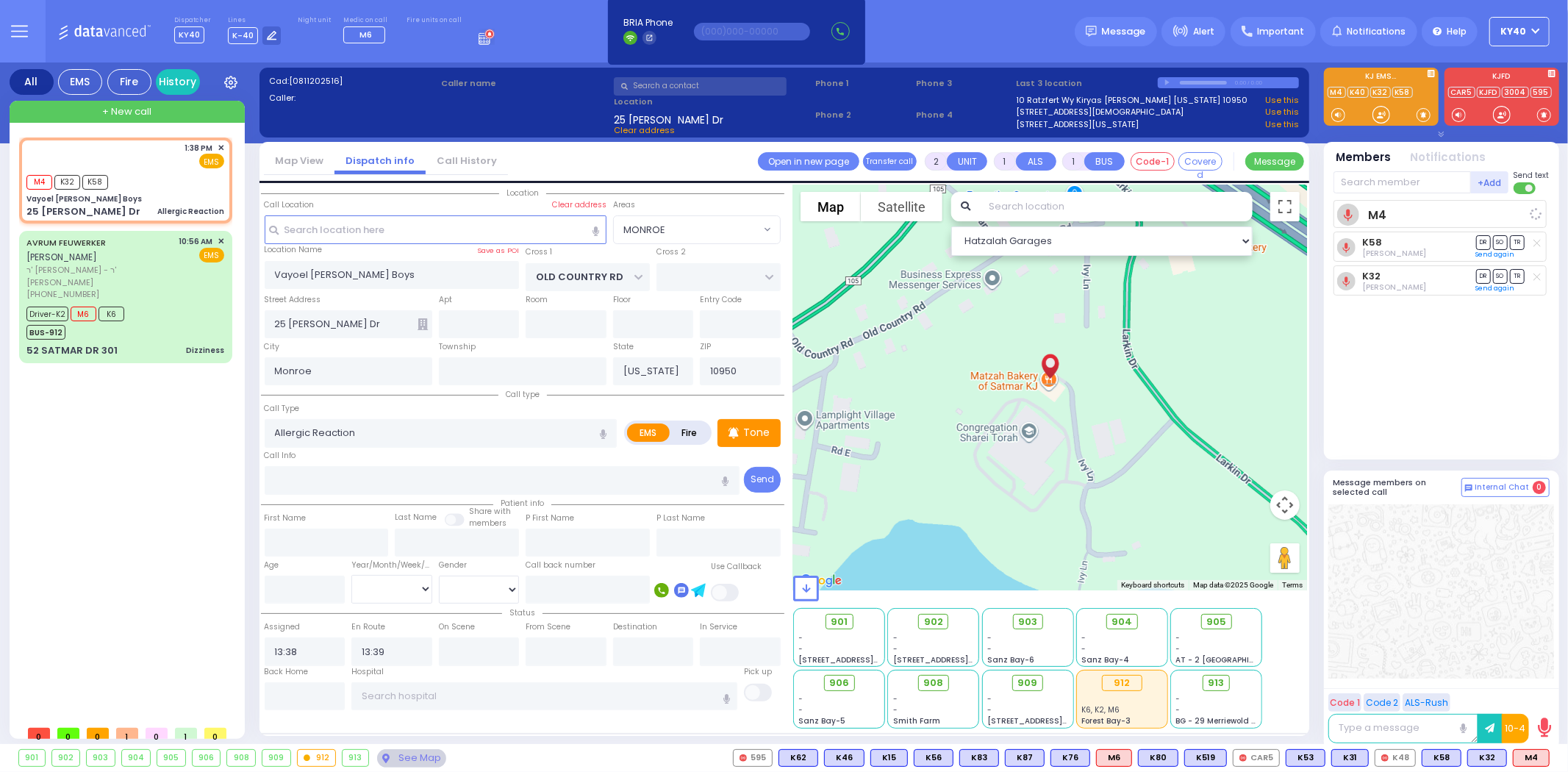
select select "Hatzalah Garages"
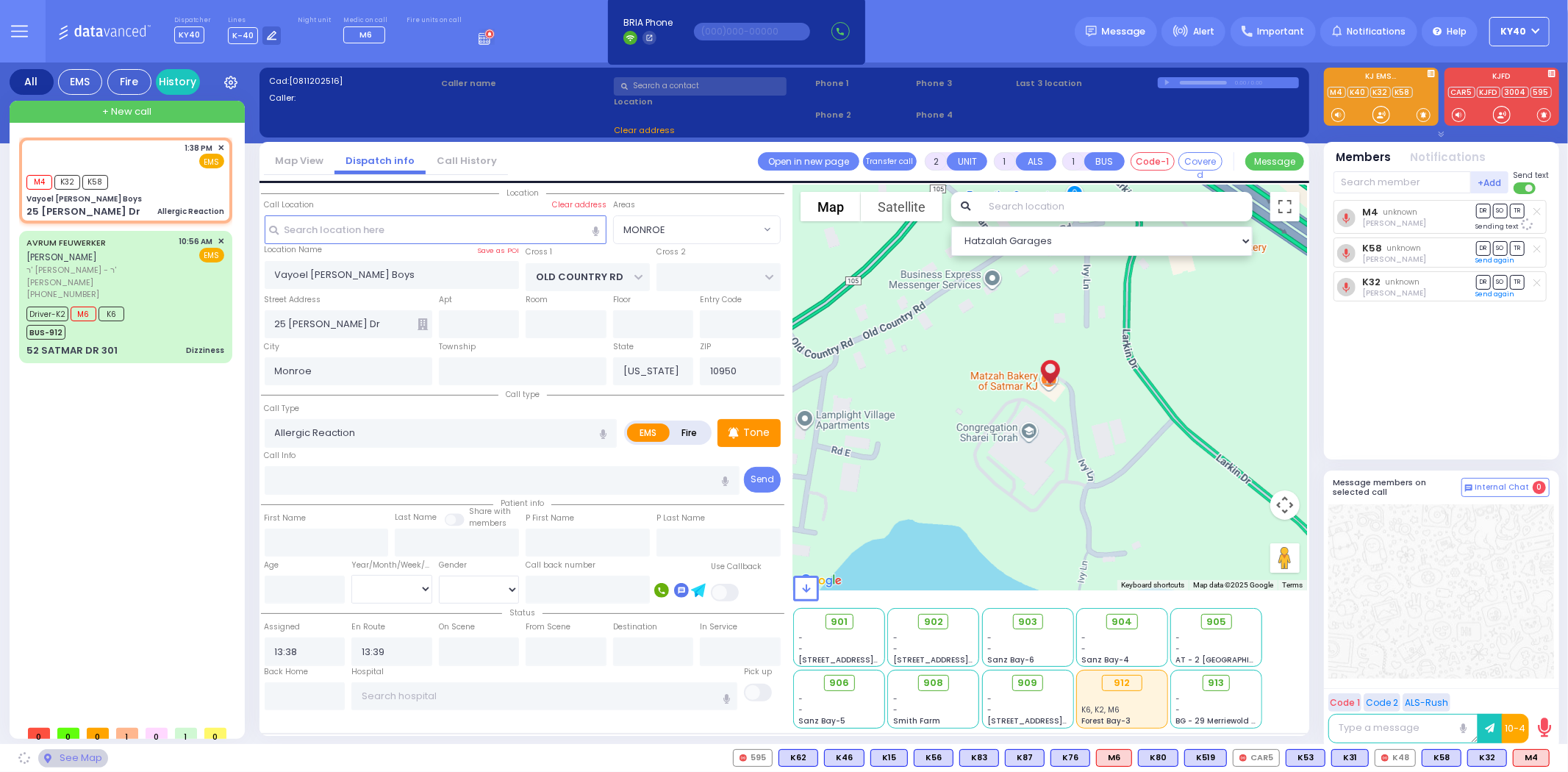
select select "MONROE"
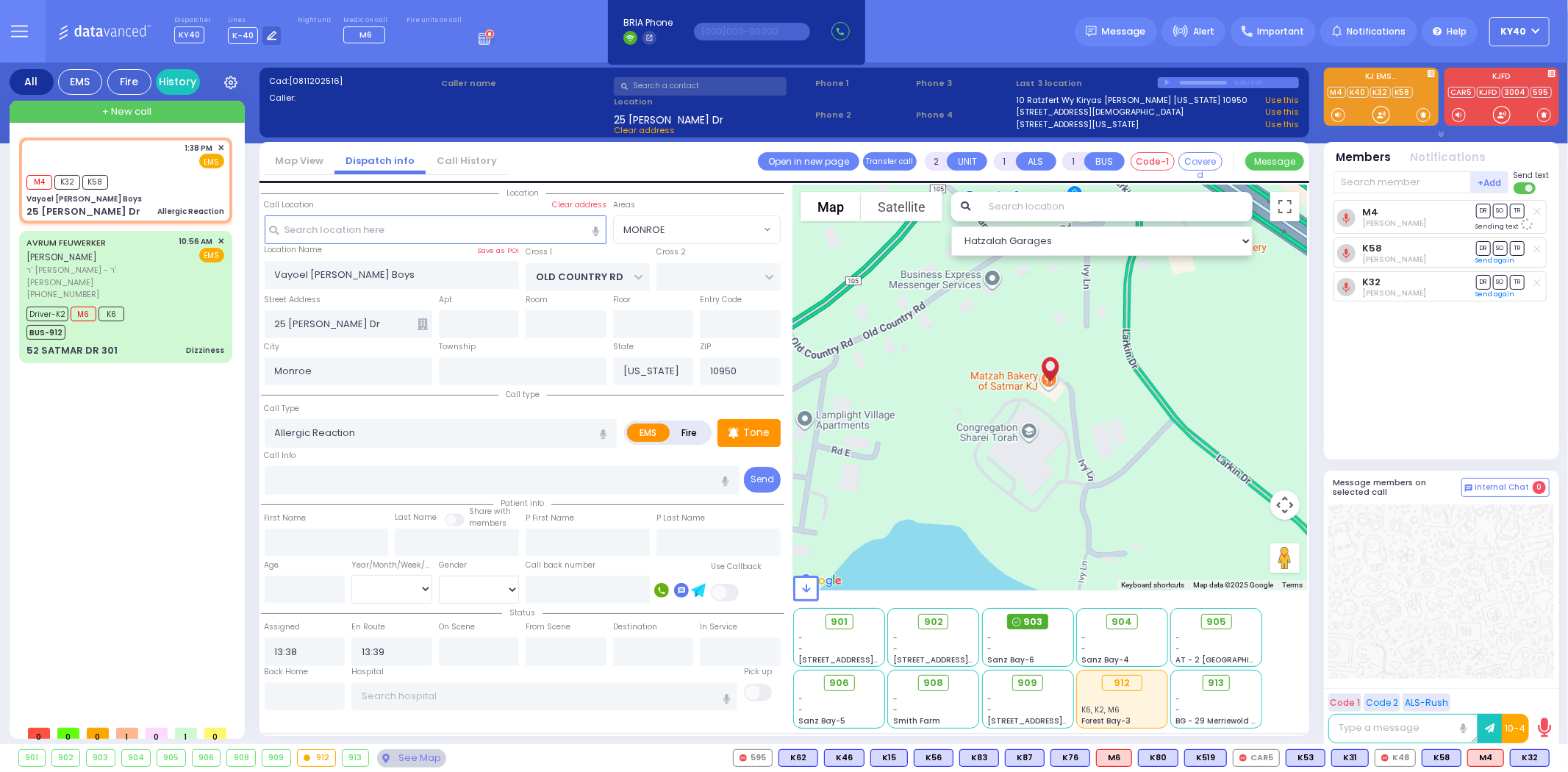
click at [1038, 620] on span "903" at bounding box center [1033, 622] width 19 height 15
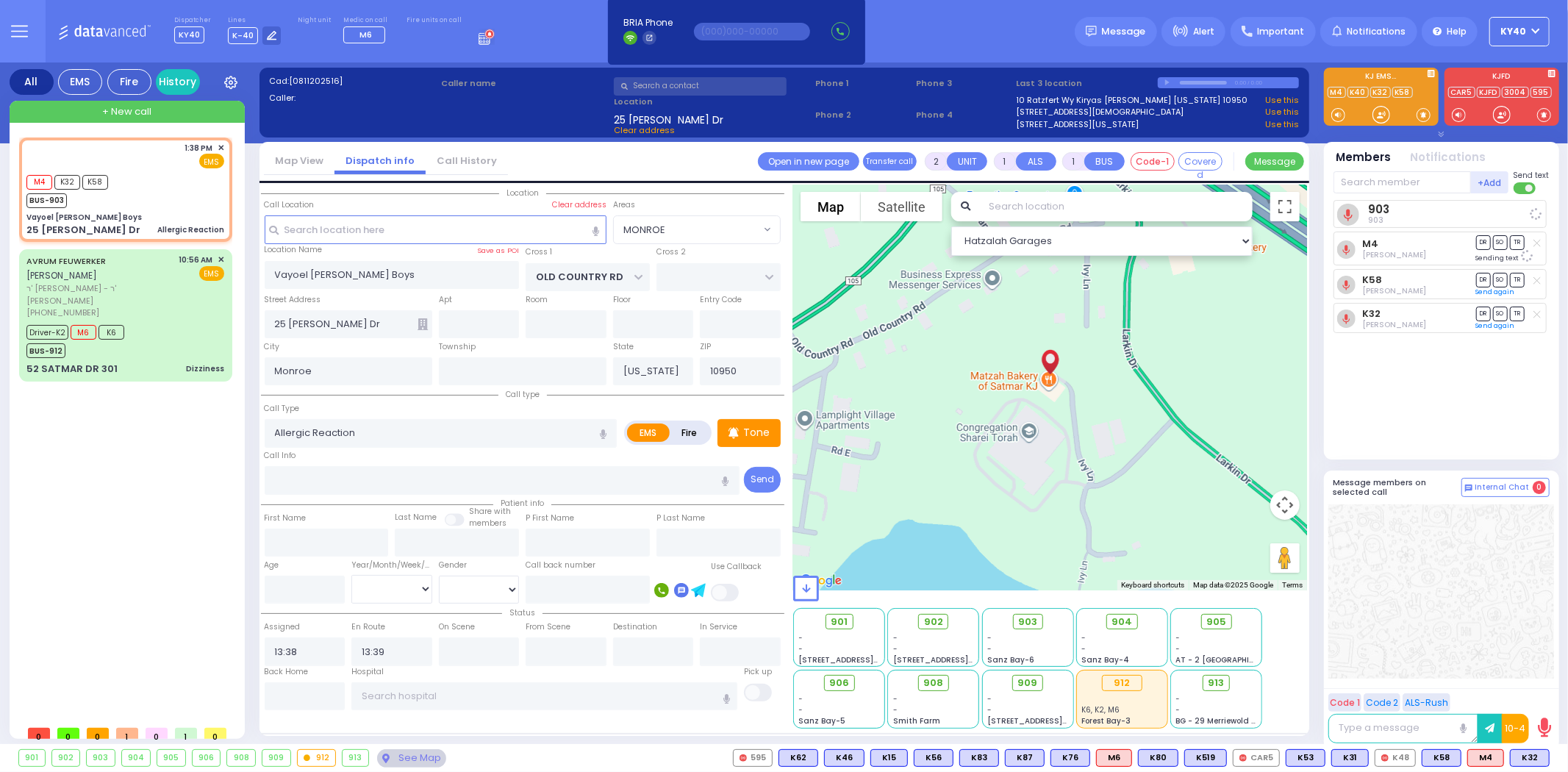
select select
radio input "true"
select select
select select "Hatzalah Garages"
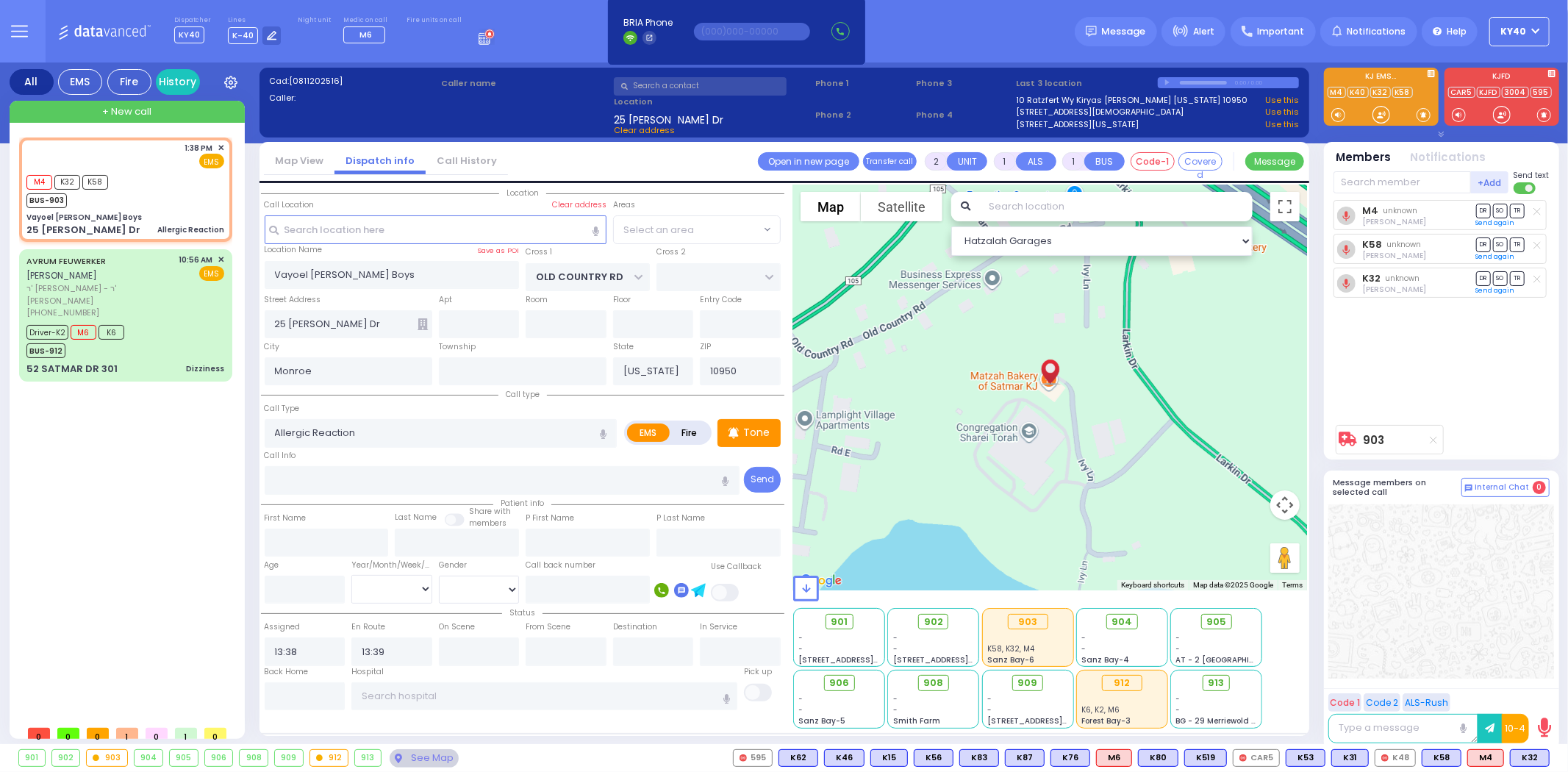
select select "MONROE"
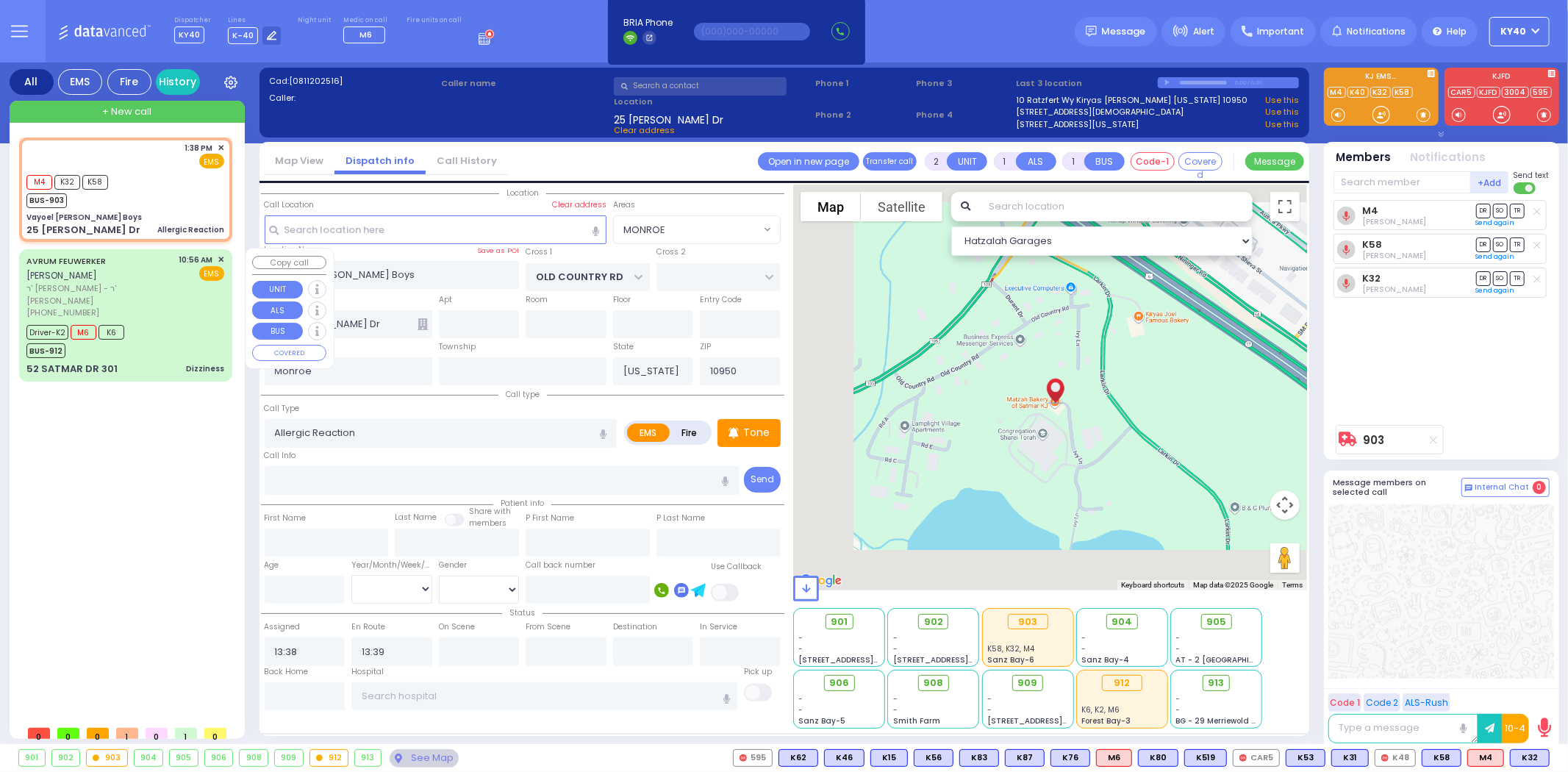
click at [167, 307] on div "[PHONE_NUMBER]" at bounding box center [100, 313] width 147 height 13
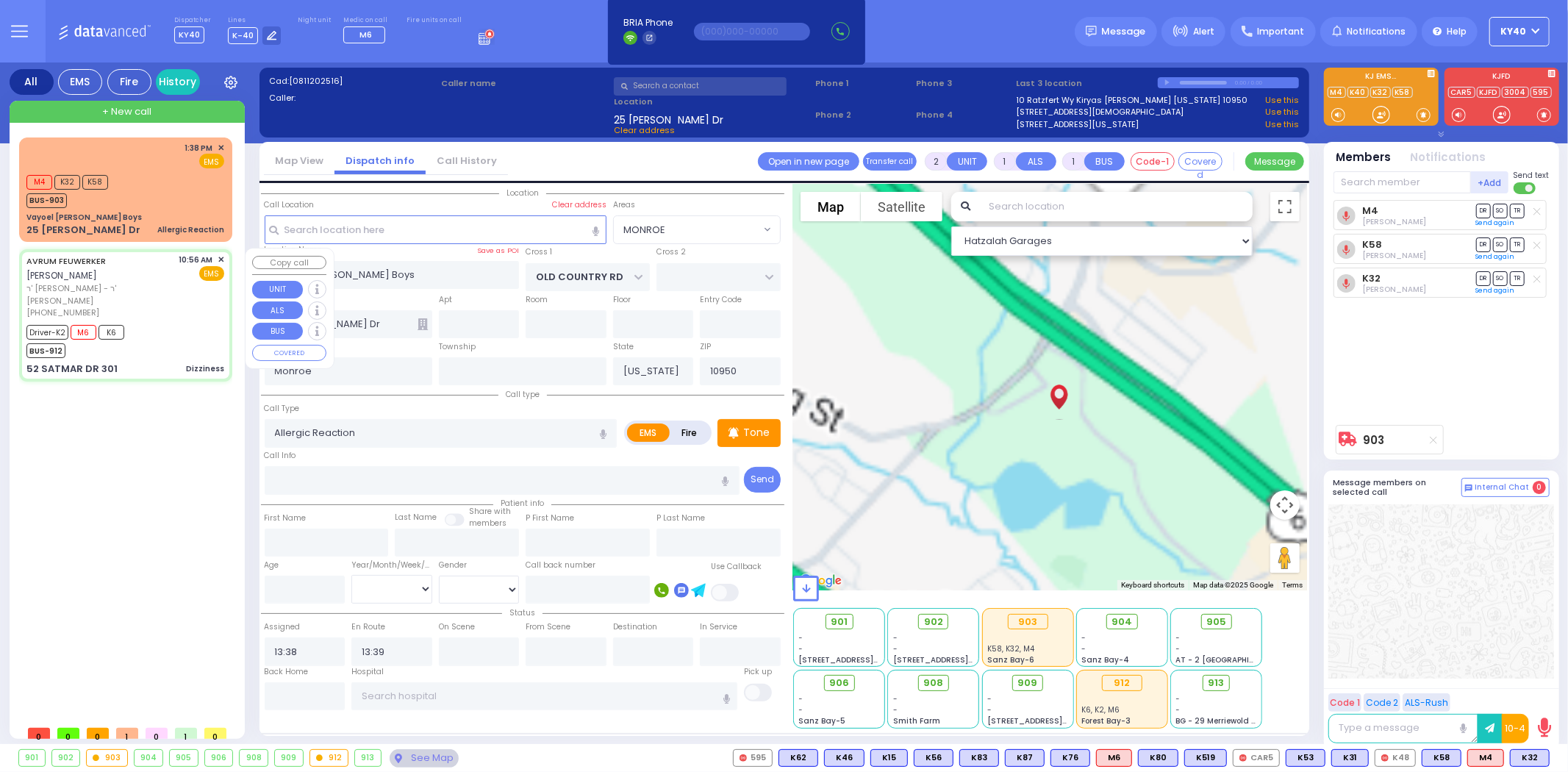
type input "6"
select select
type input "Dizziness"
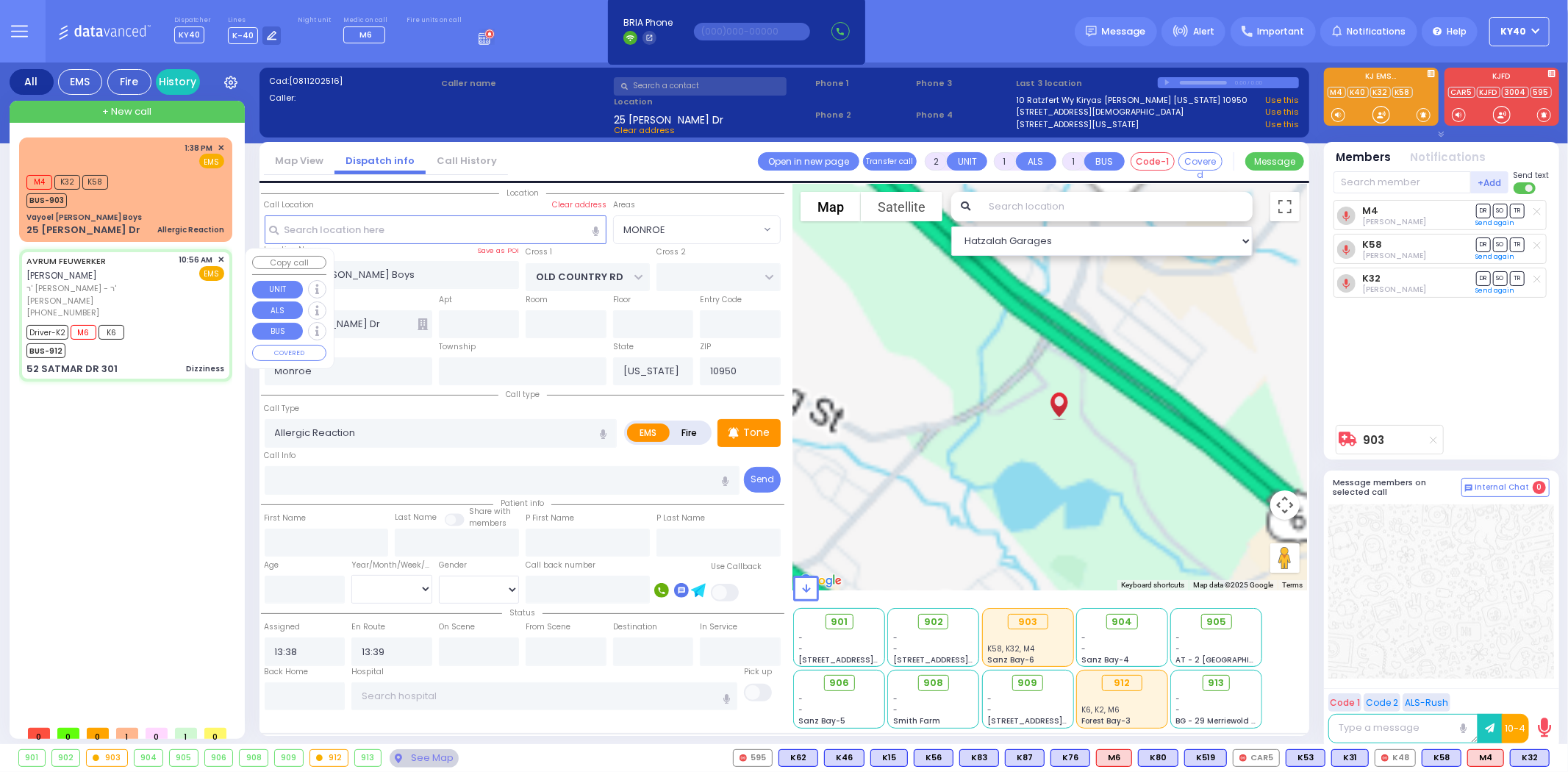
radio input "true"
type input "AVRUM"
type input "FEUWERKER"
type input "[PERSON_NAME]"
type input "Feuerwerger"
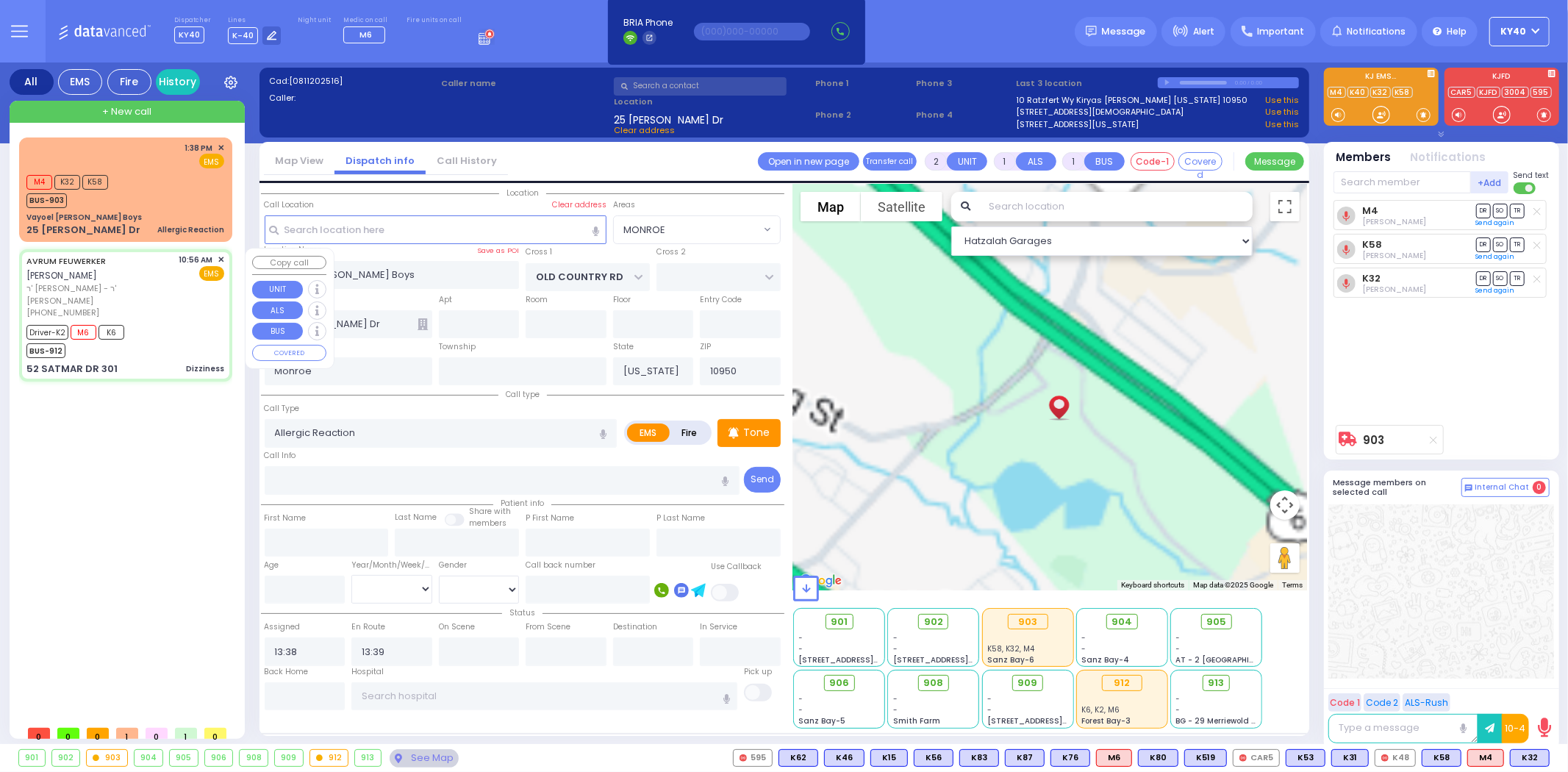
type input "77"
select select "Year"
select select "[DEMOGRAPHIC_DATA]"
type input "10:56"
type input "10:58"
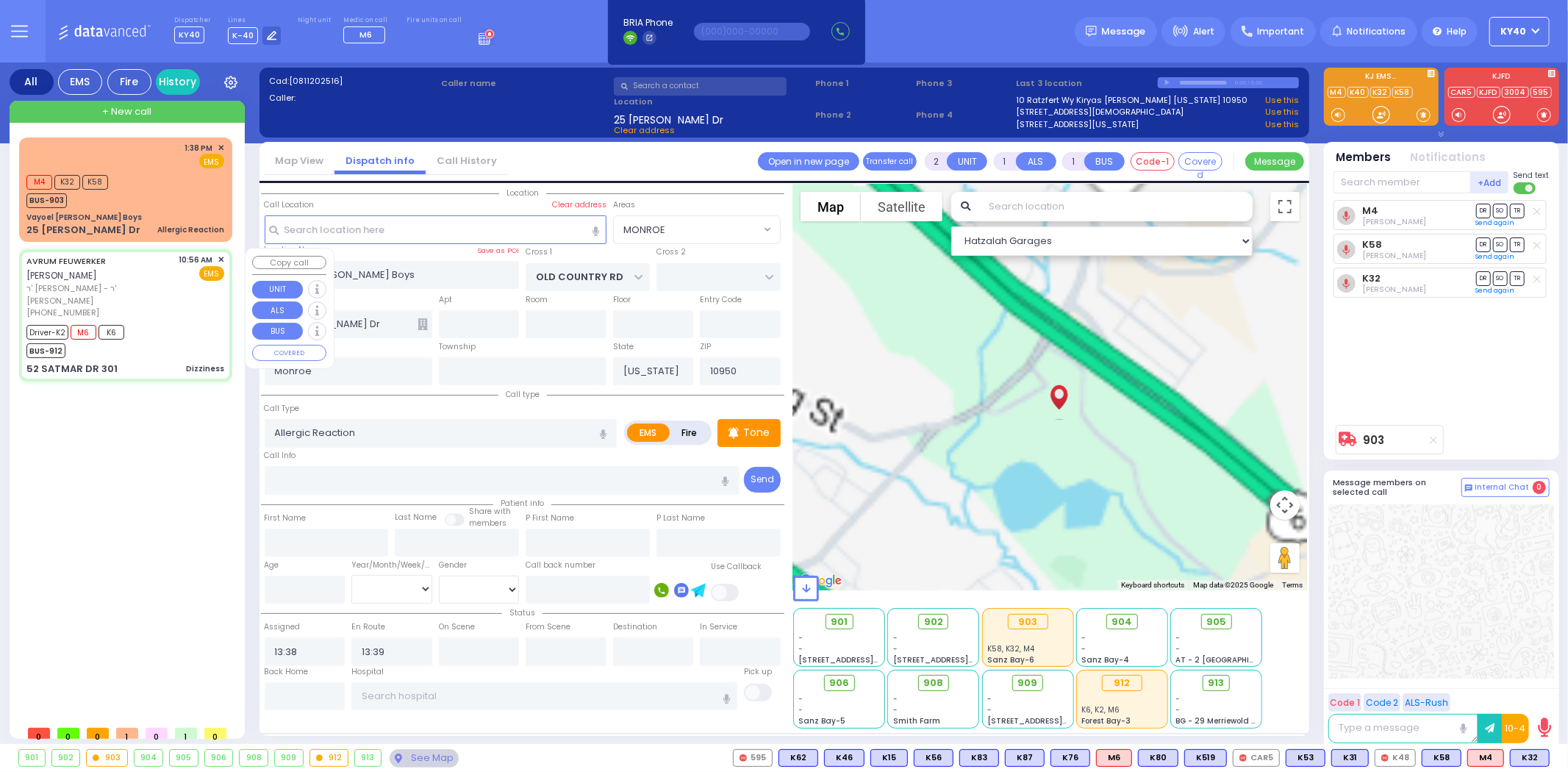
type input "11:00"
type input "11:20"
type input "12:30"
type input "12:45"
type input "[GEOGRAPHIC_DATA]"
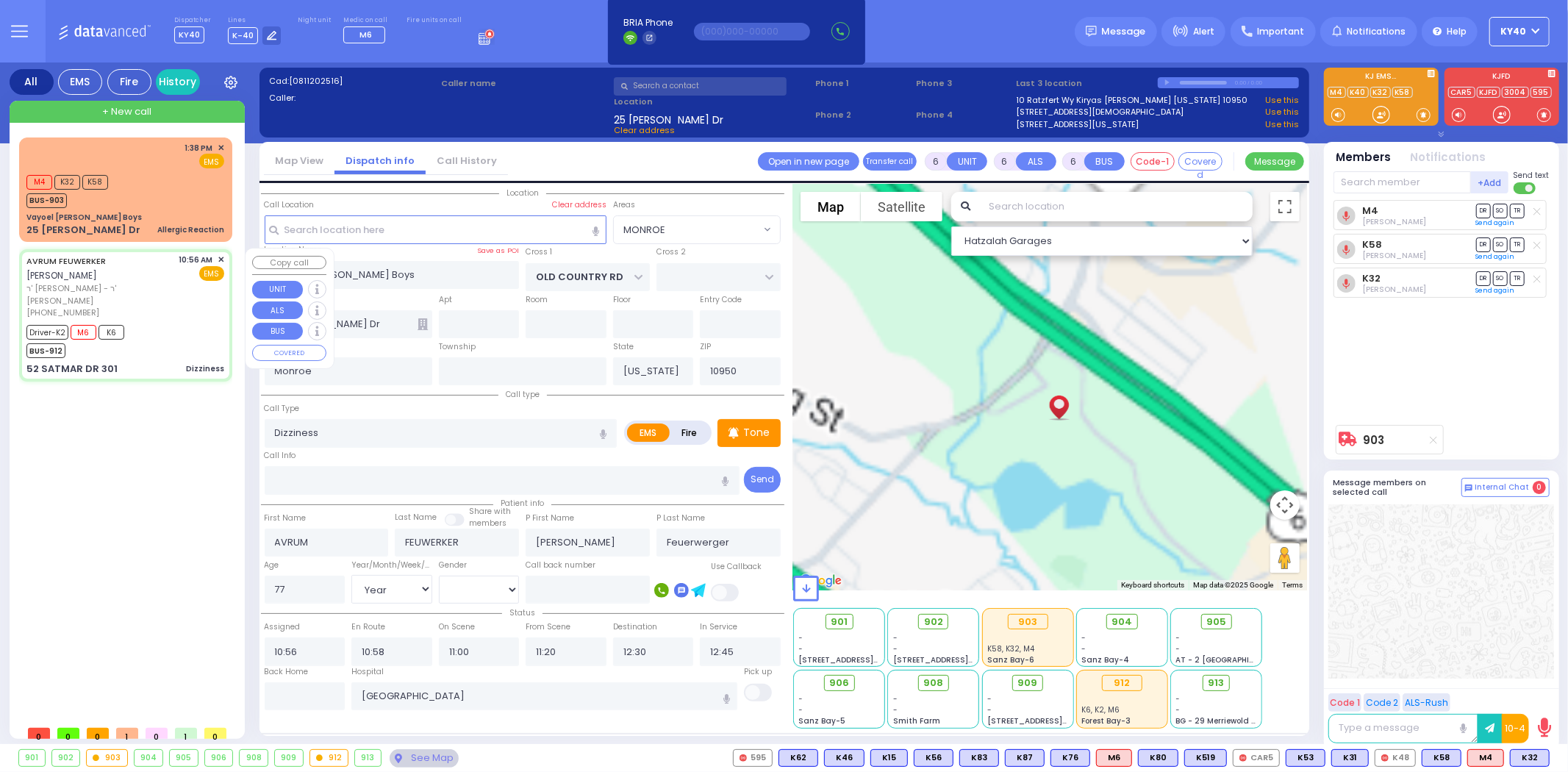
type input "KROLLA DR"
type input "ORSHAVA COURT"
type input "52 SATMAR DR"
type input "301"
select select "Hatzalah Garages"
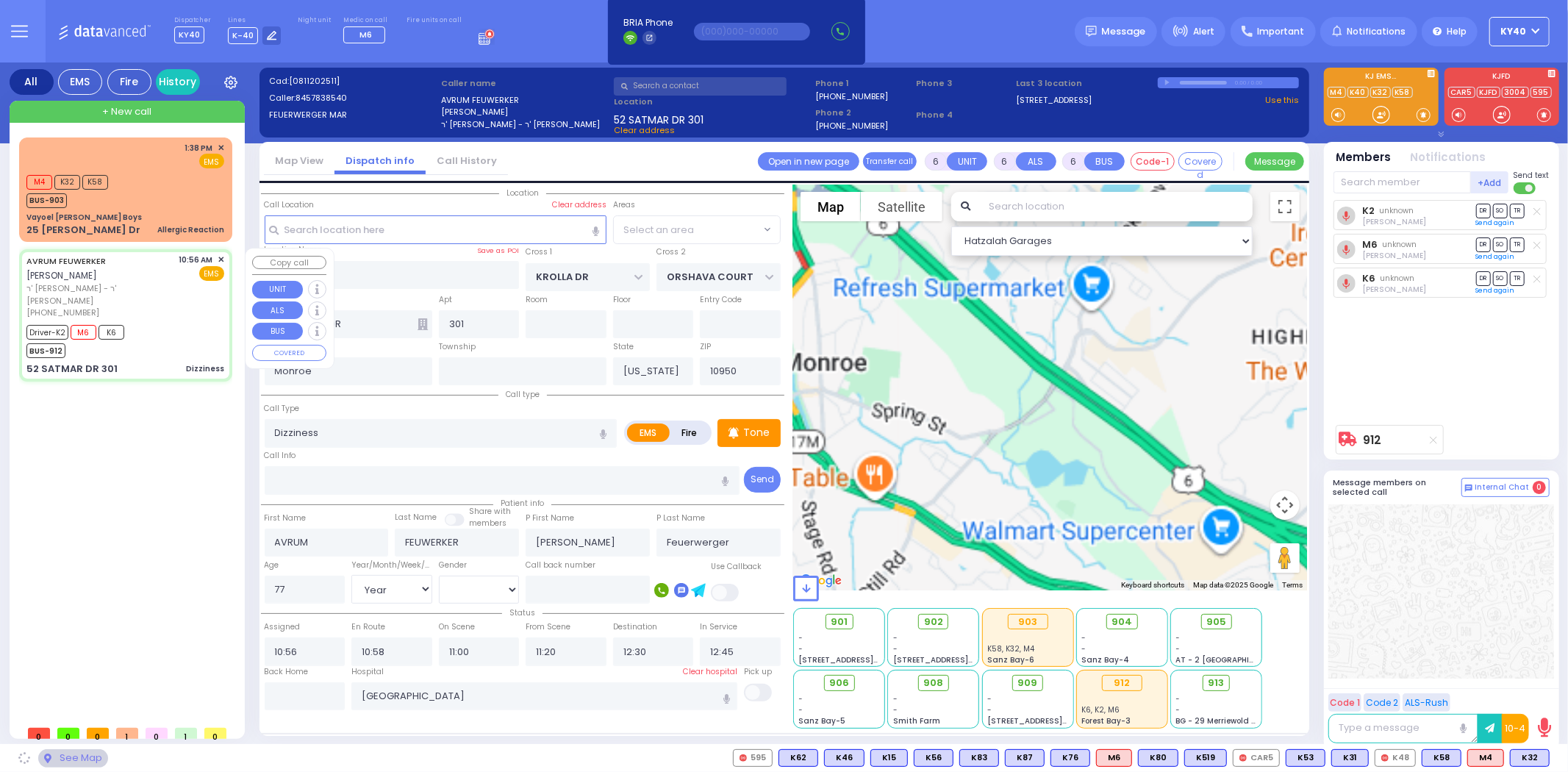
select select "SECTION 3"
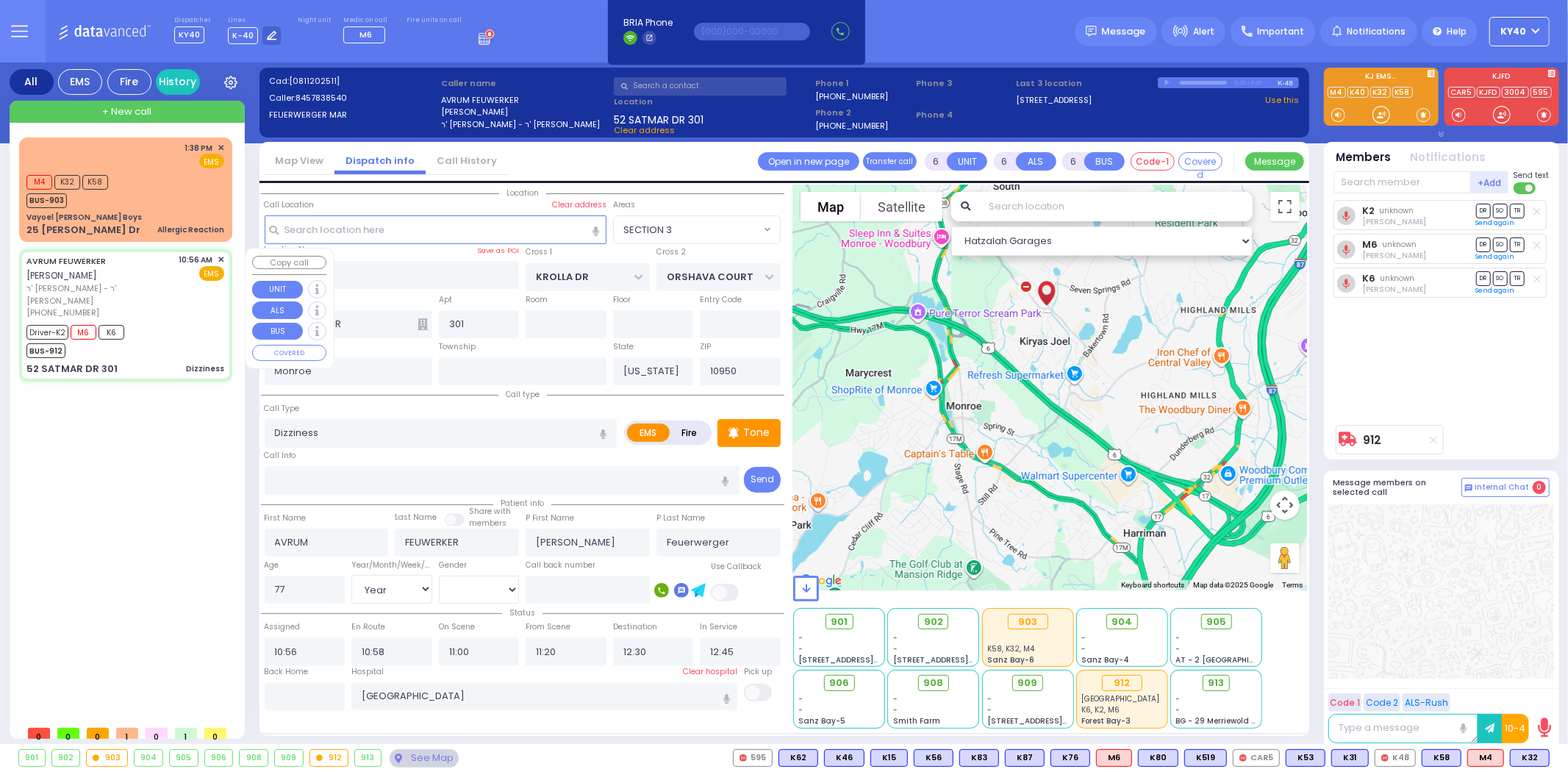
click at [166, 291] on span "ר' [PERSON_NAME] - ר' [PERSON_NAME]" at bounding box center [100, 294] width 147 height 25
select select
radio input "true"
select select "Year"
select select "[DEMOGRAPHIC_DATA]"
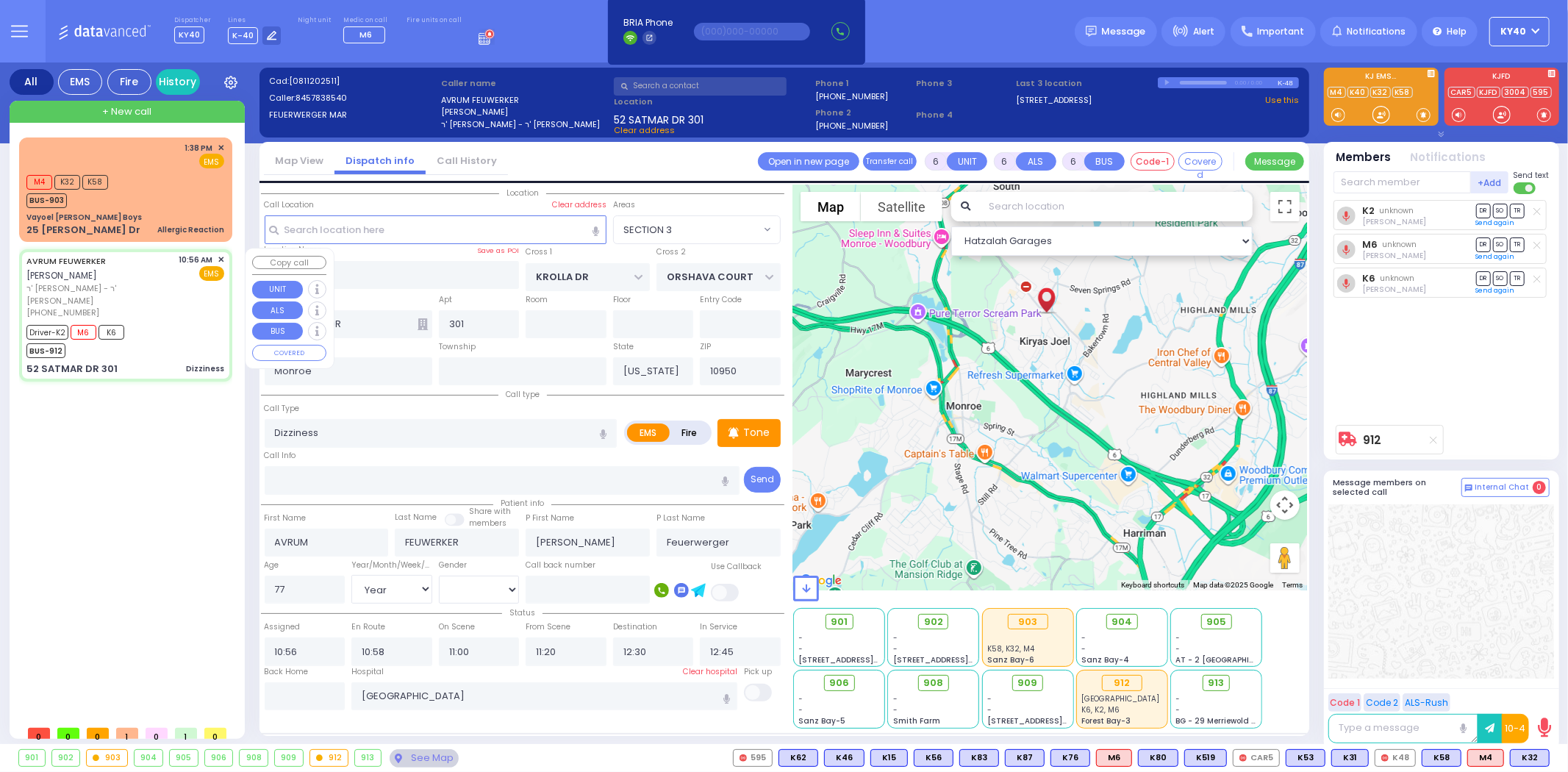
select select "SECTION 3"
select select "Hatzalah Garages"
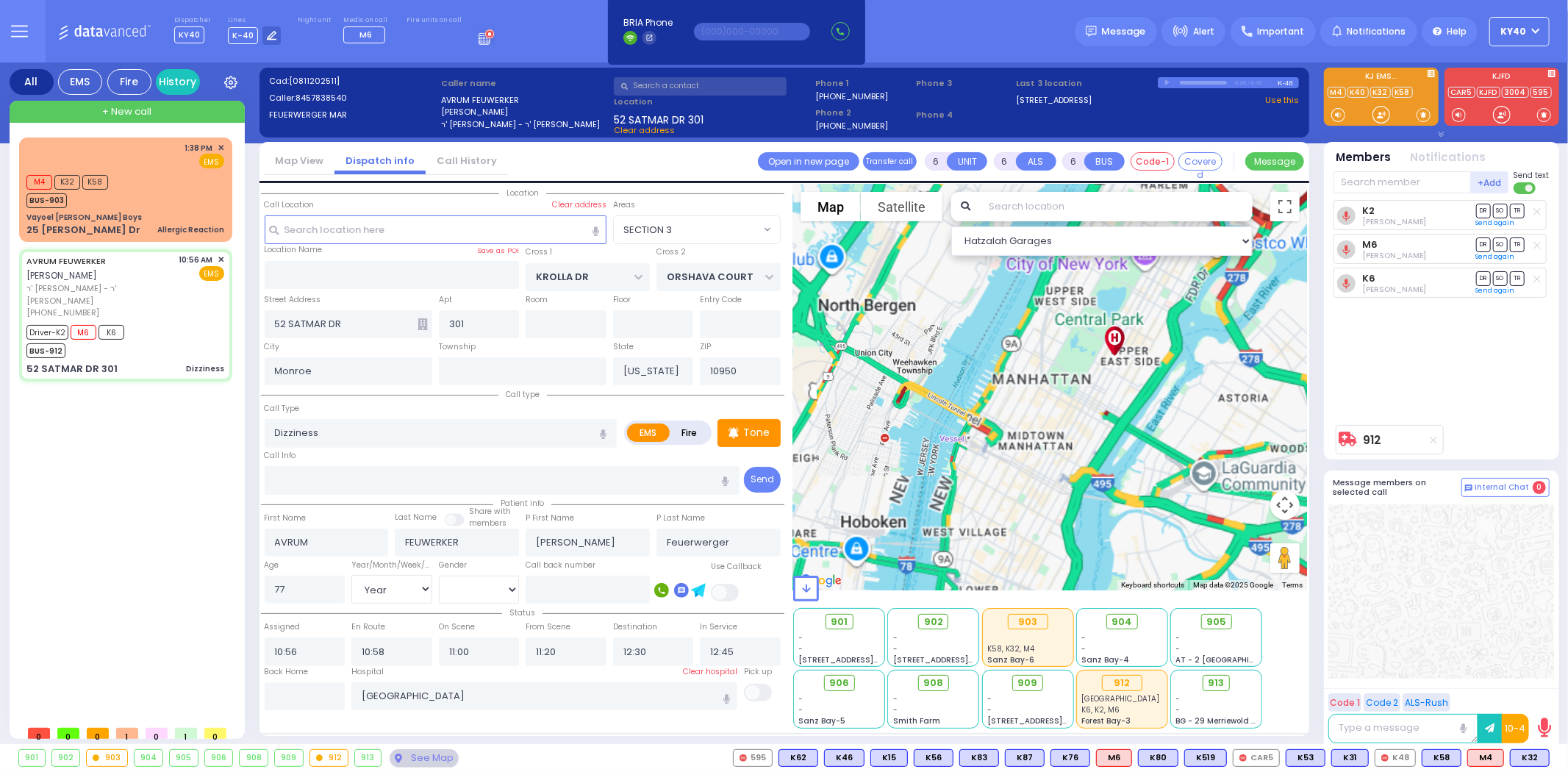
drag, startPoint x: 1027, startPoint y: 425, endPoint x: 1078, endPoint y: 388, distance: 63.0
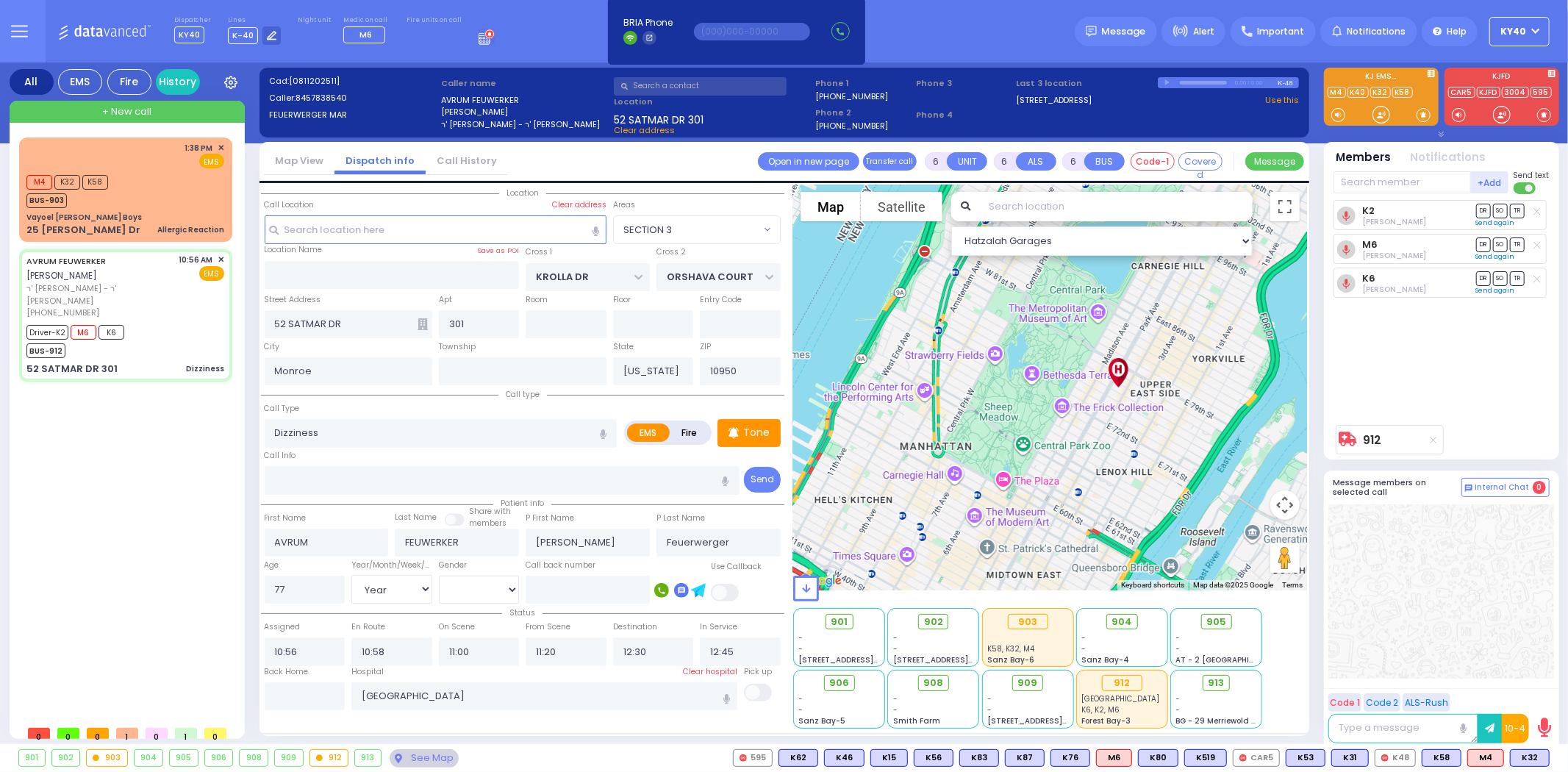
drag, startPoint x: 1118, startPoint y: 377, endPoint x: 1086, endPoint y: 443, distance: 73.3
click at [1052, 468] on div "912 Calculate distance" at bounding box center [1050, 387] width 514 height 406
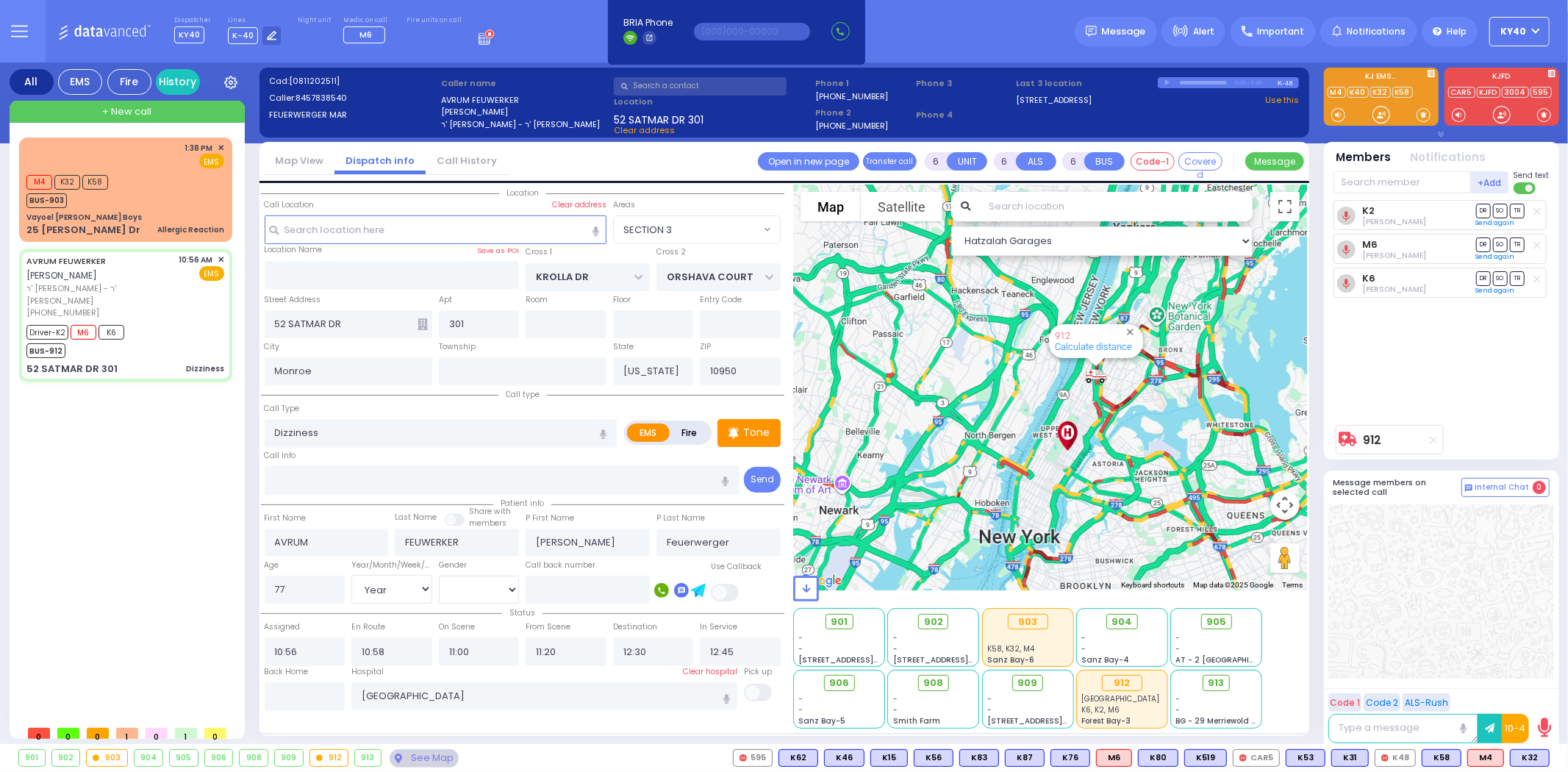
drag, startPoint x: 1149, startPoint y: 393, endPoint x: 1119, endPoint y: 453, distance: 67.1
click at [1119, 453] on div "912 Calculate distance" at bounding box center [1050, 387] width 514 height 406
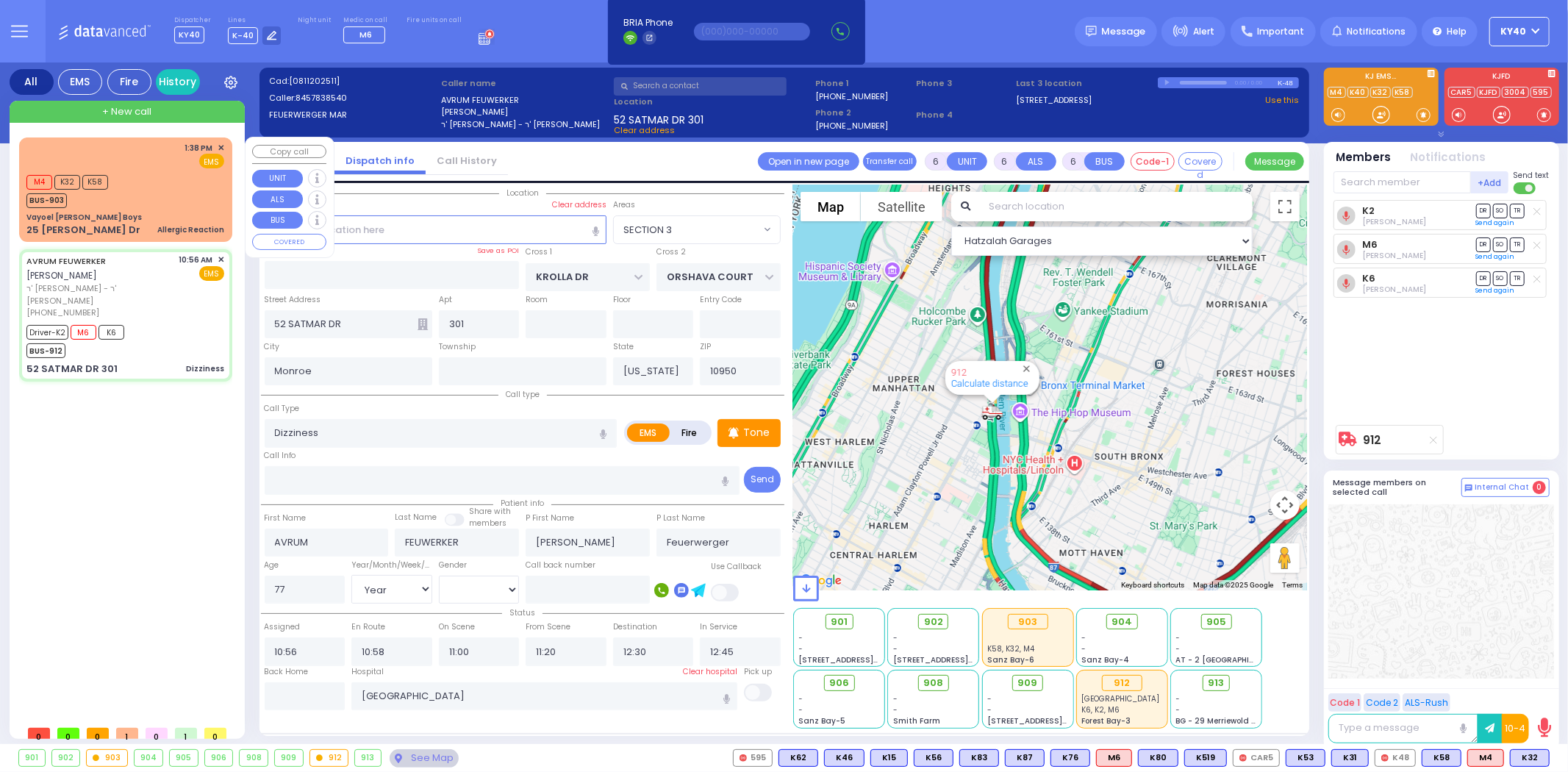
click at [173, 184] on div "M4 K32 K58 BUS-903" at bounding box center [125, 189] width 198 height 36
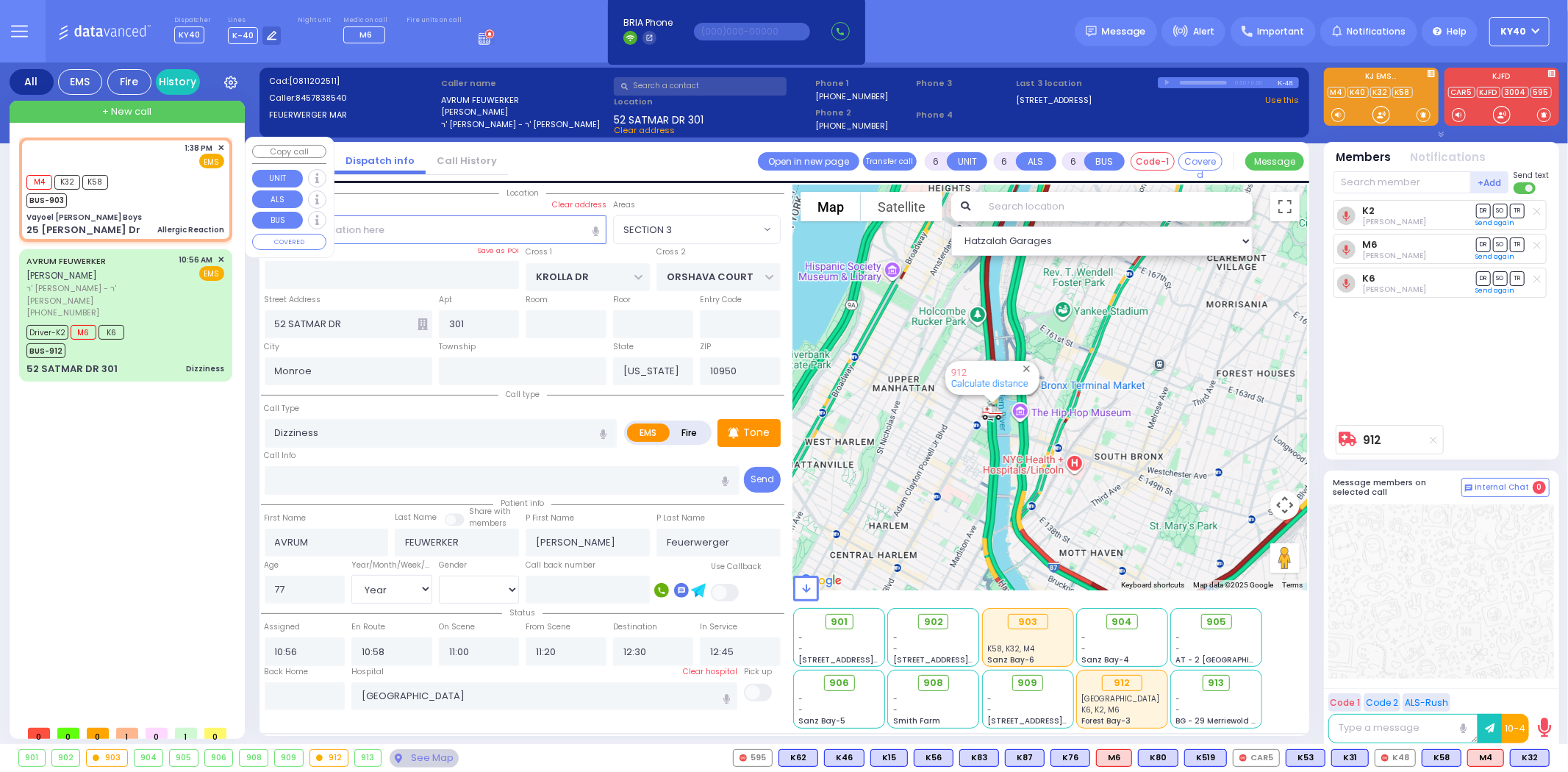
type input "2"
type input "1"
select select
type input "Allergic Reaction"
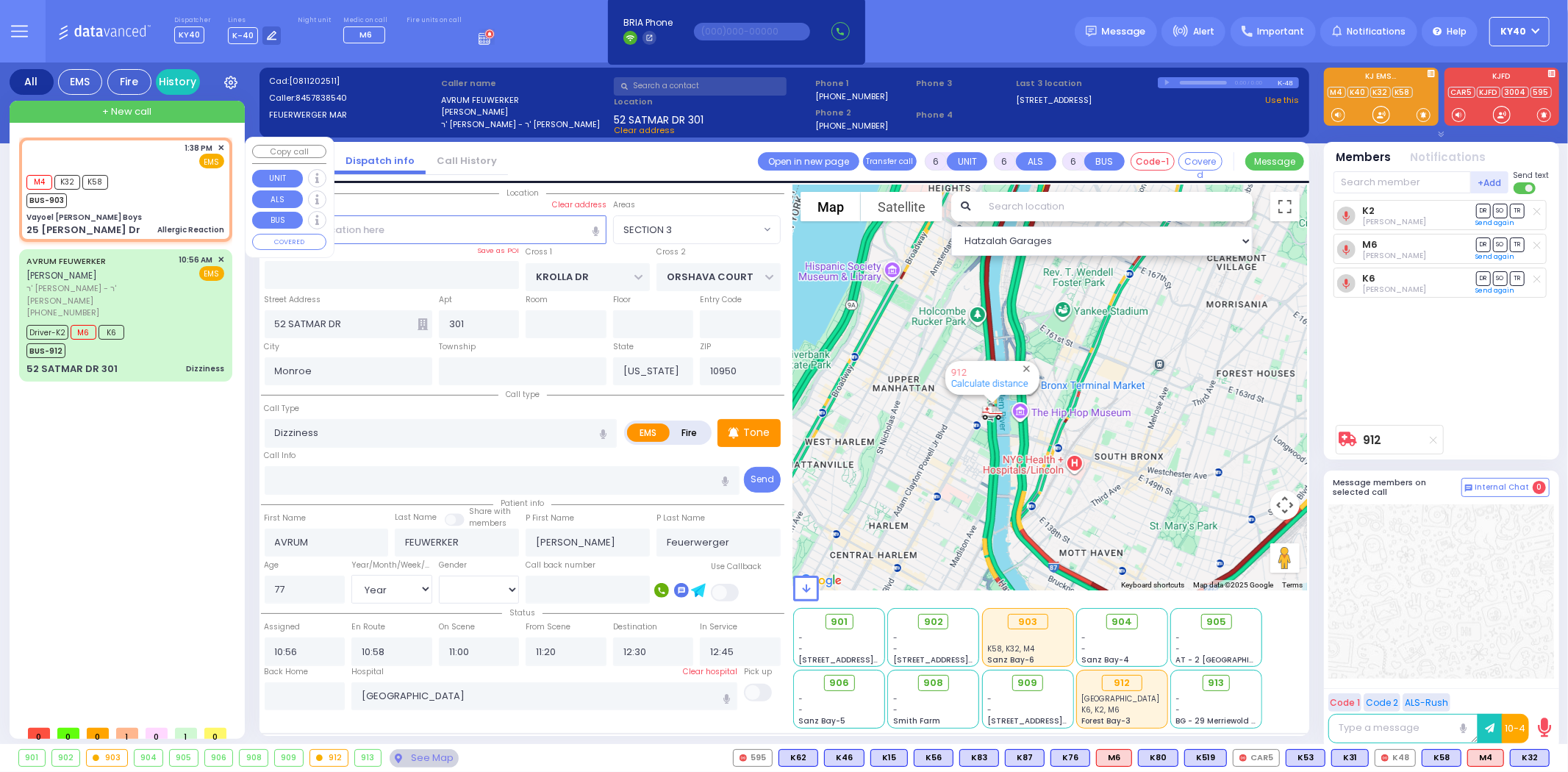
radio input "true"
select select
type input "13:38"
type input "13:39"
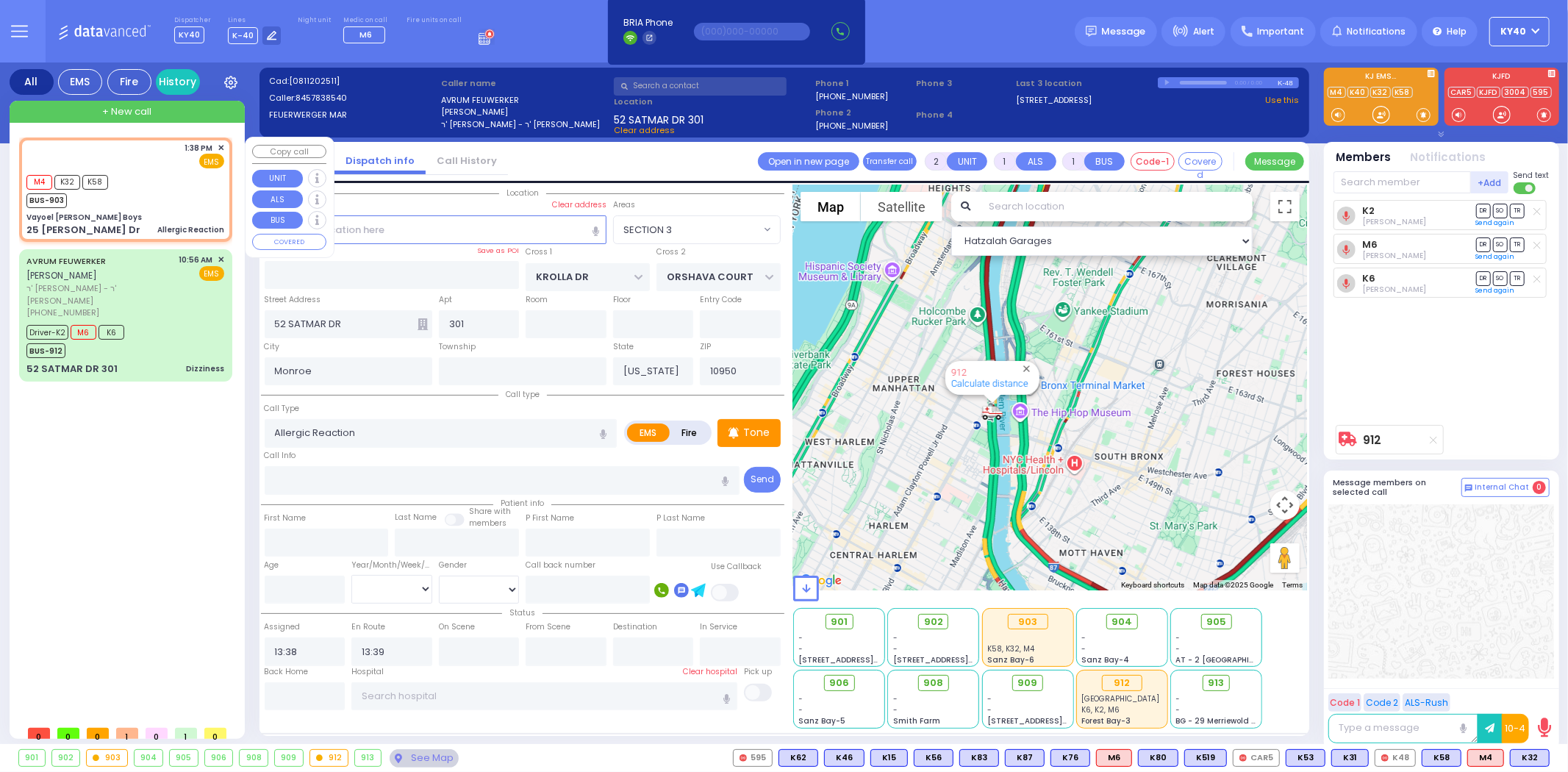
type input "Vayoel [PERSON_NAME] Boys"
type input "OLD COUNTRY RD"
type input "25 [PERSON_NAME] Dr"
select select "Hatzalah Garages"
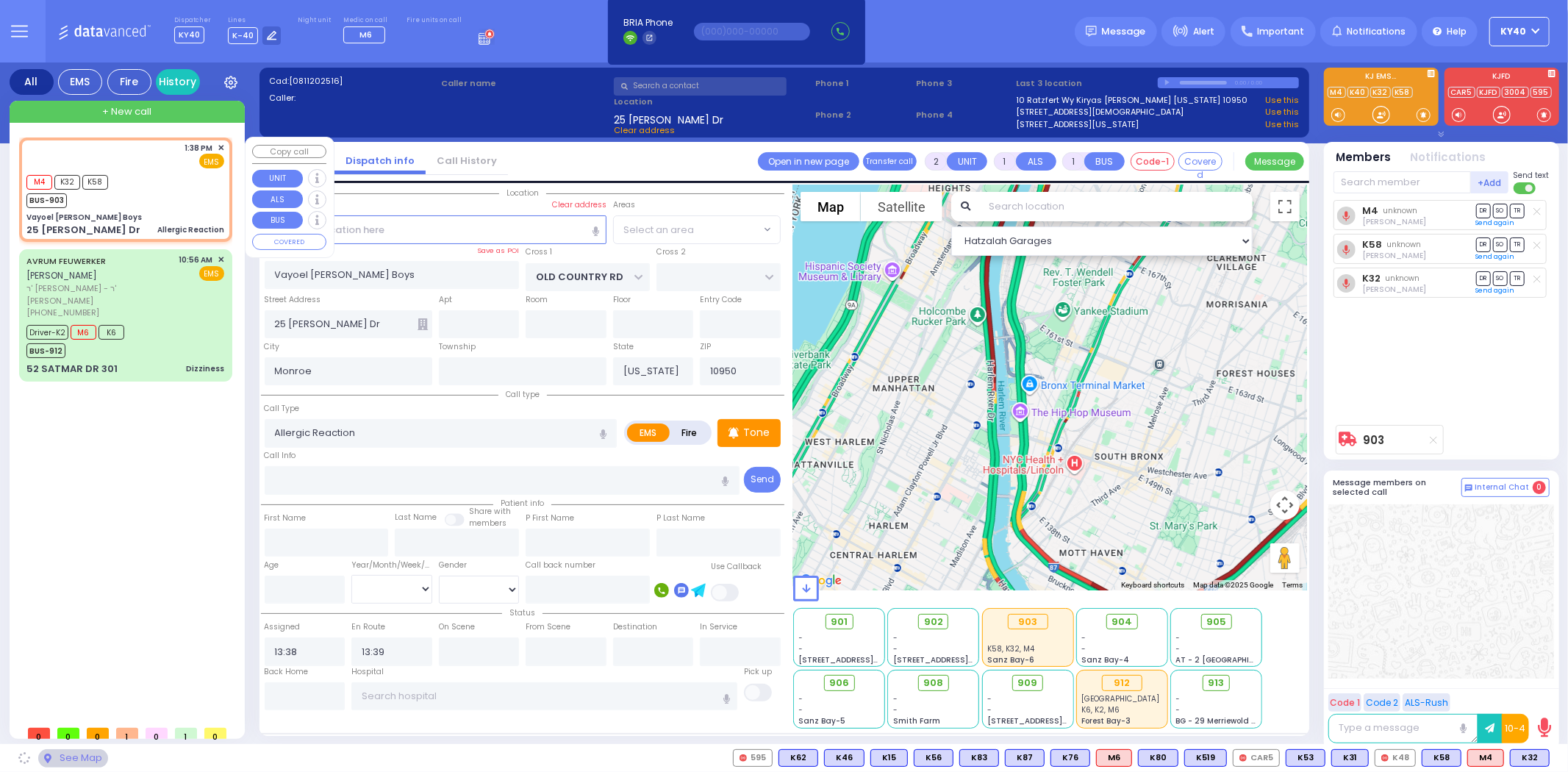
select select "MONROE"
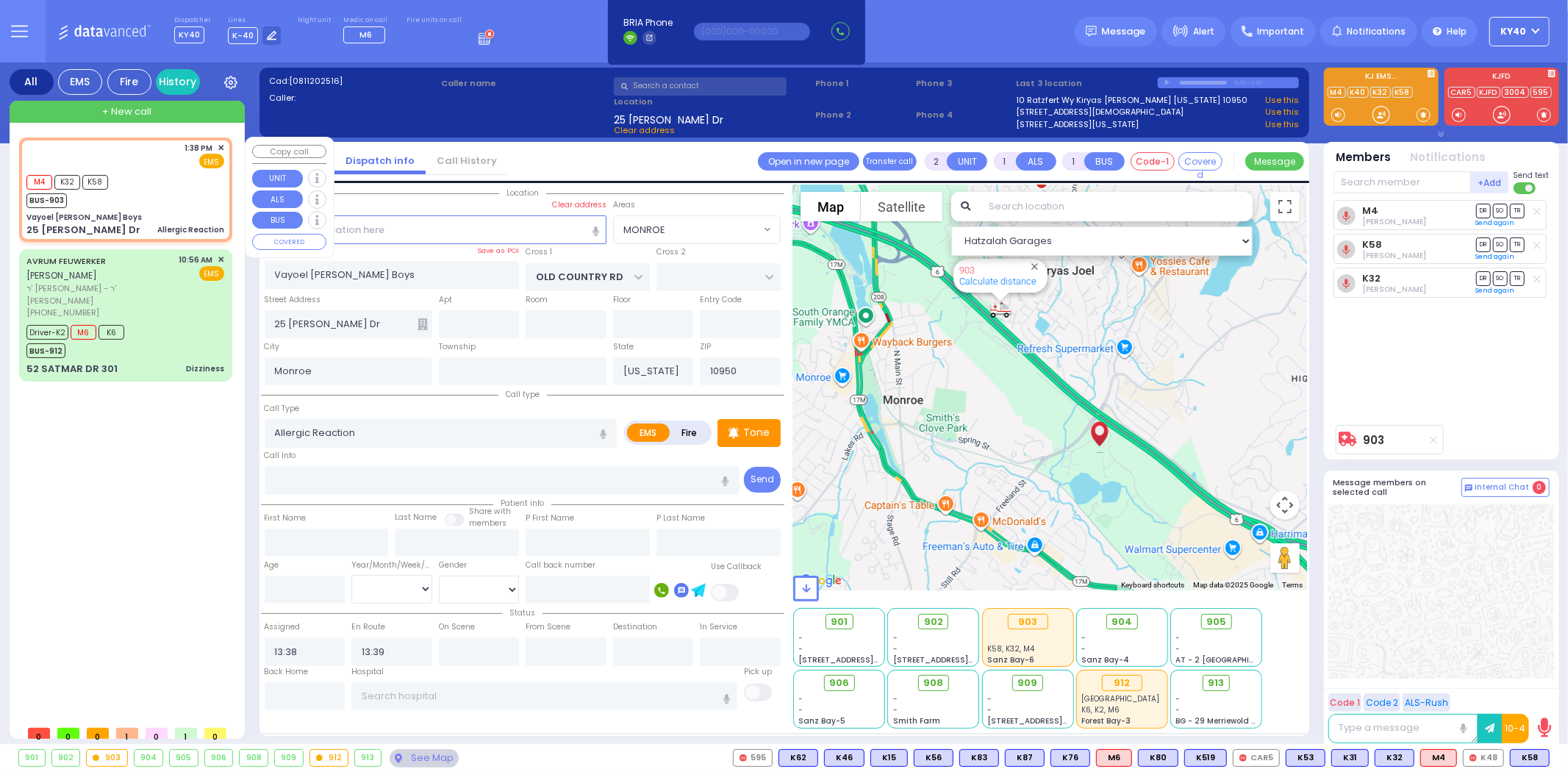
click at [185, 193] on div "M4 K32 K58 BUS-903" at bounding box center [125, 189] width 198 height 36
select select
radio input "true"
select select
select select "Hatzalah Garages"
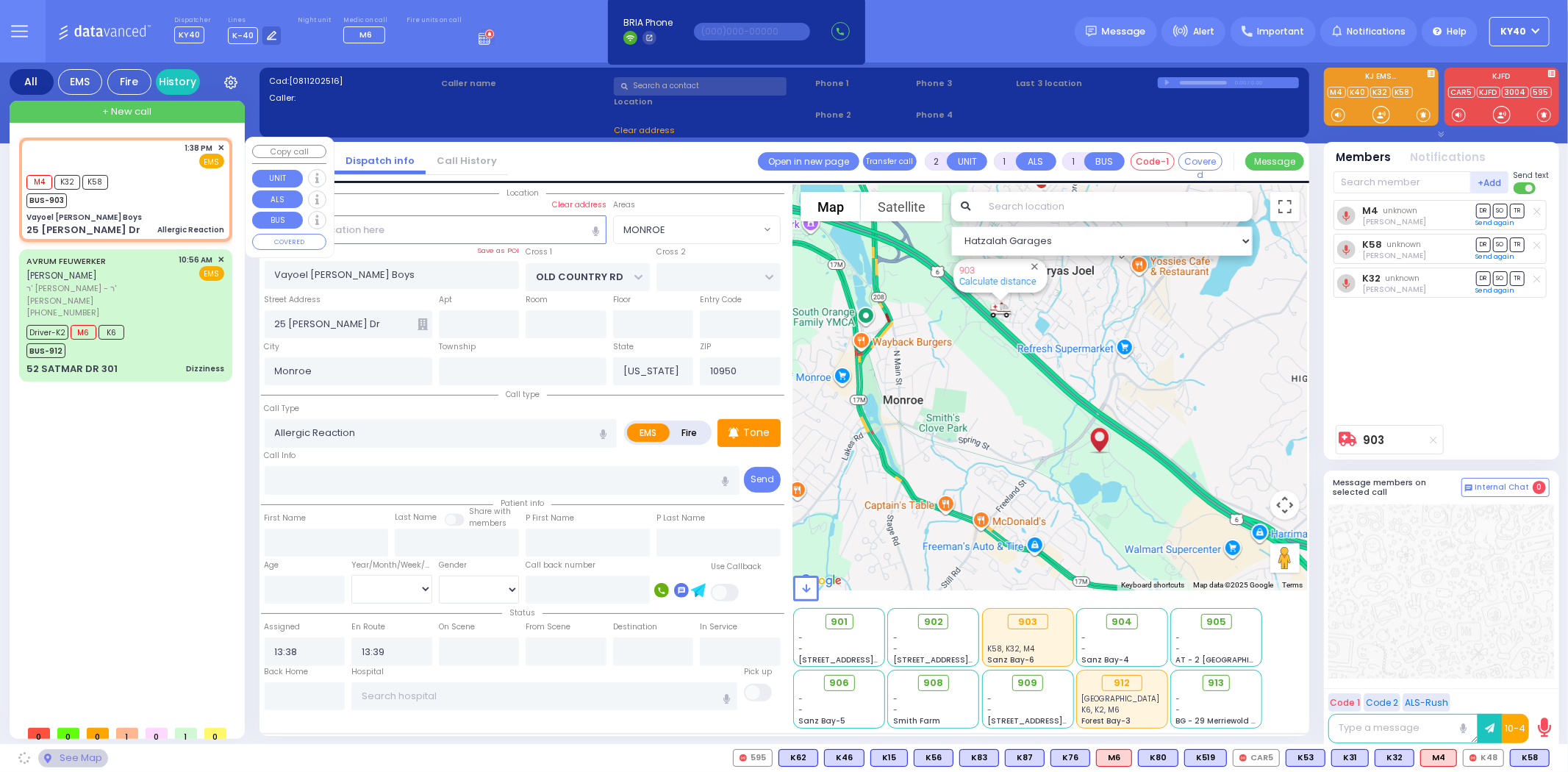
select select "MONROE"
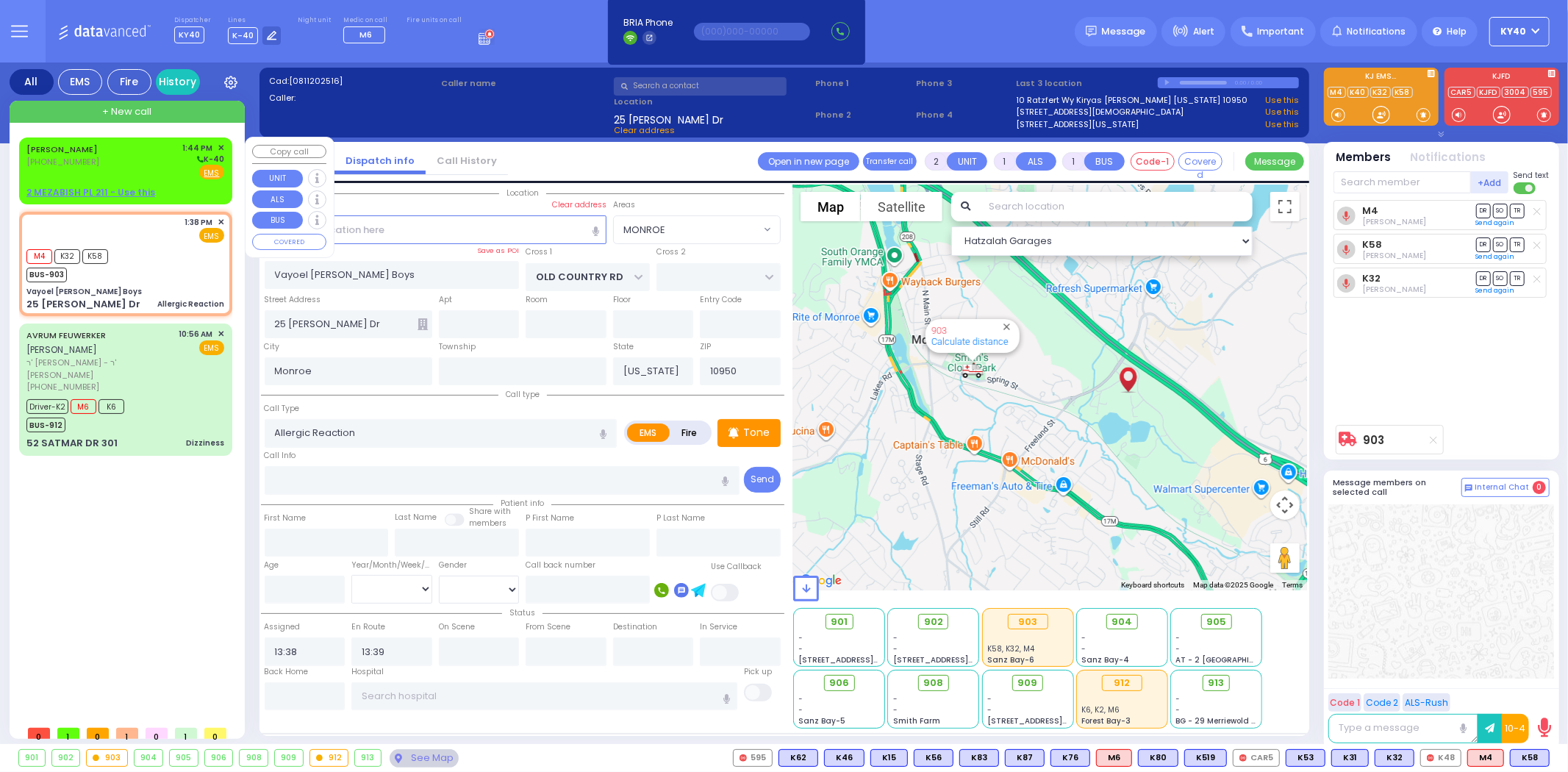
click at [127, 163] on div "LEIBISH GLANZ (845) 537-8413 1:44 PM ✕ K-40" at bounding box center [125, 160] width 198 height 38
select select
radio input "true"
type input "[PERSON_NAME]"
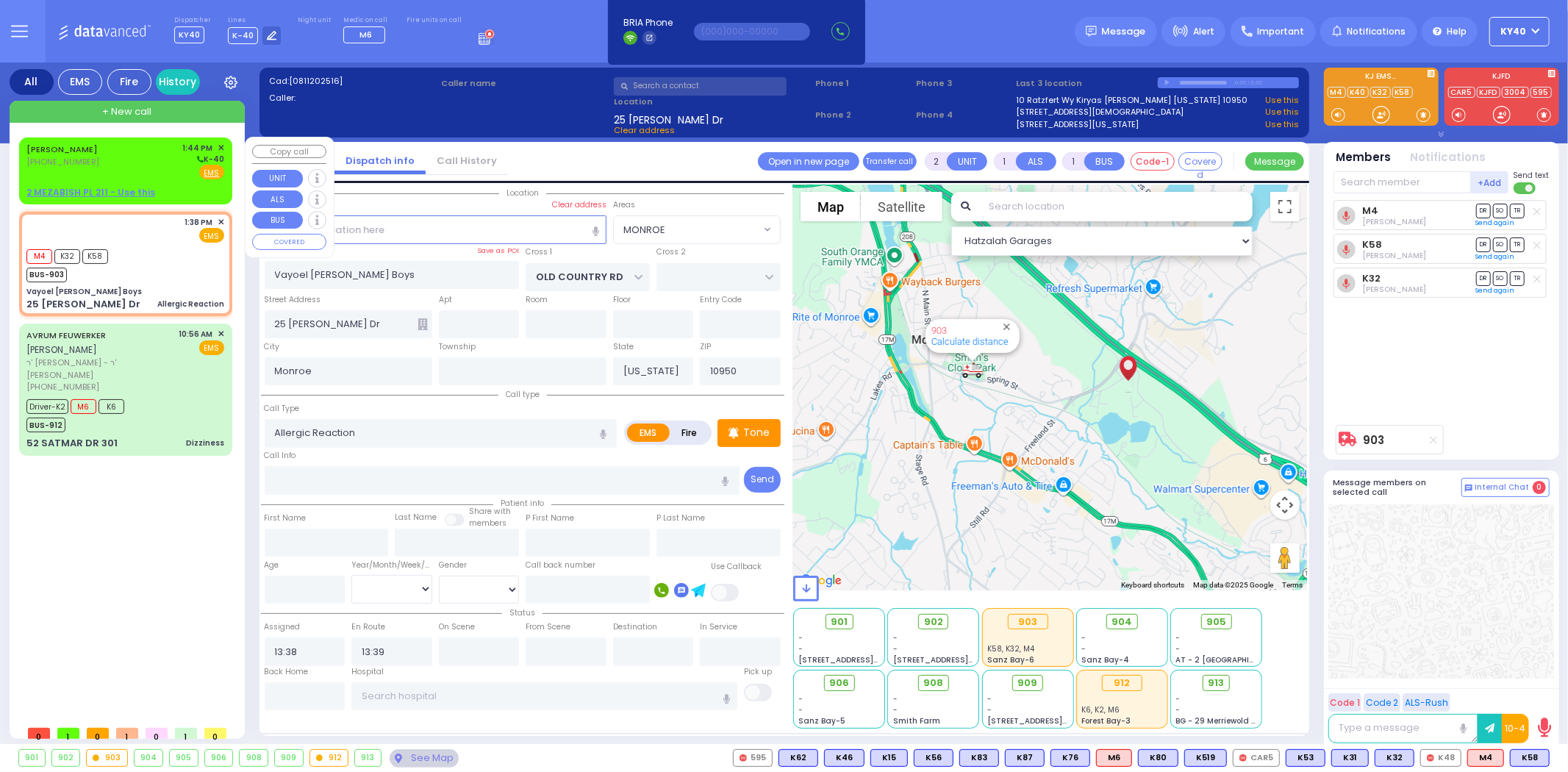
select select
type input "13:44"
select select "Hatzalah Garages"
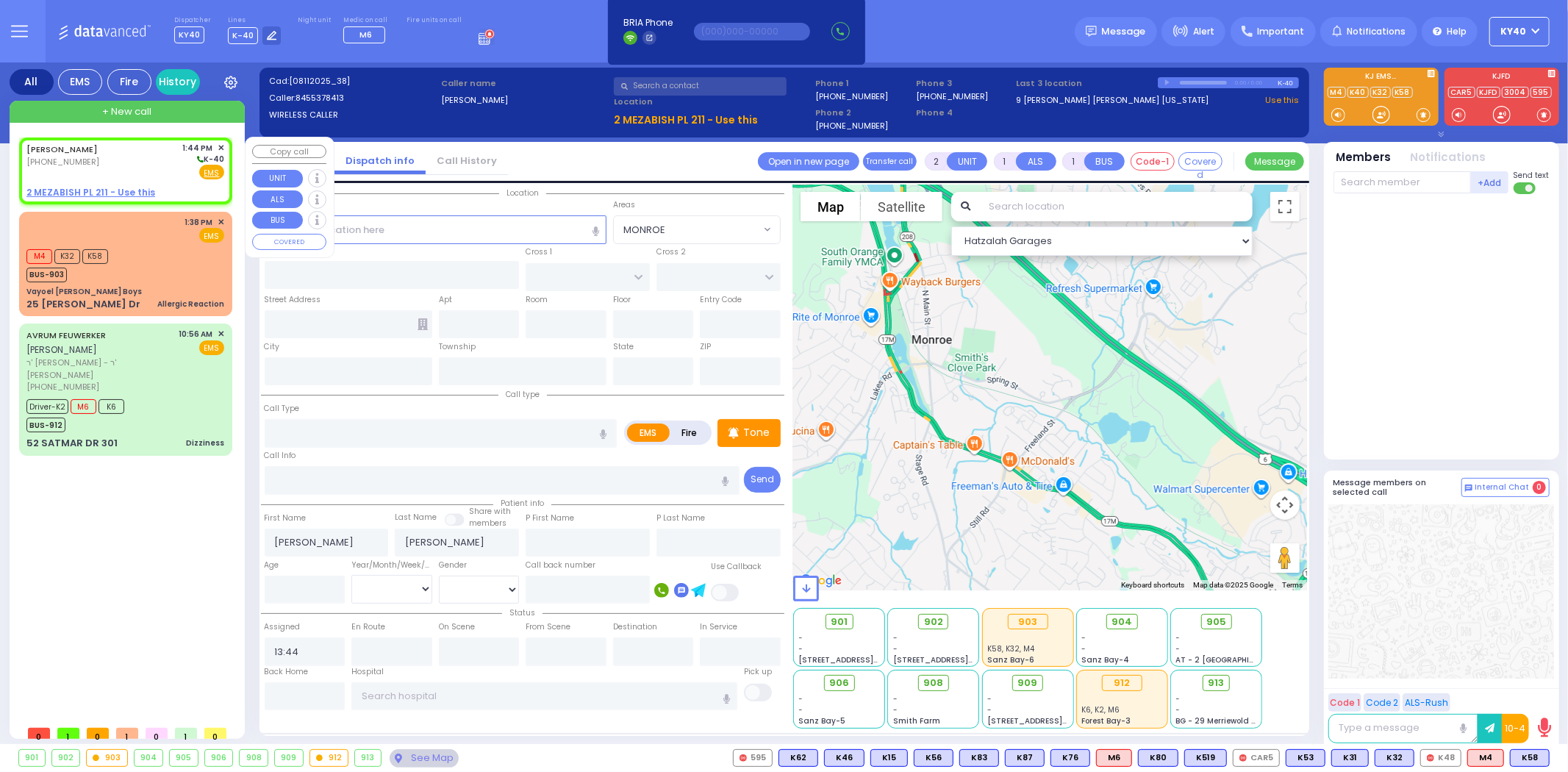
click at [127, 160] on div "LEIBISH GLANZ (845) 537-8413 1:44 PM ✕ K-40" at bounding box center [125, 160] width 198 height 38
select select
radio input "true"
select select
select select "Hatzalah Garages"
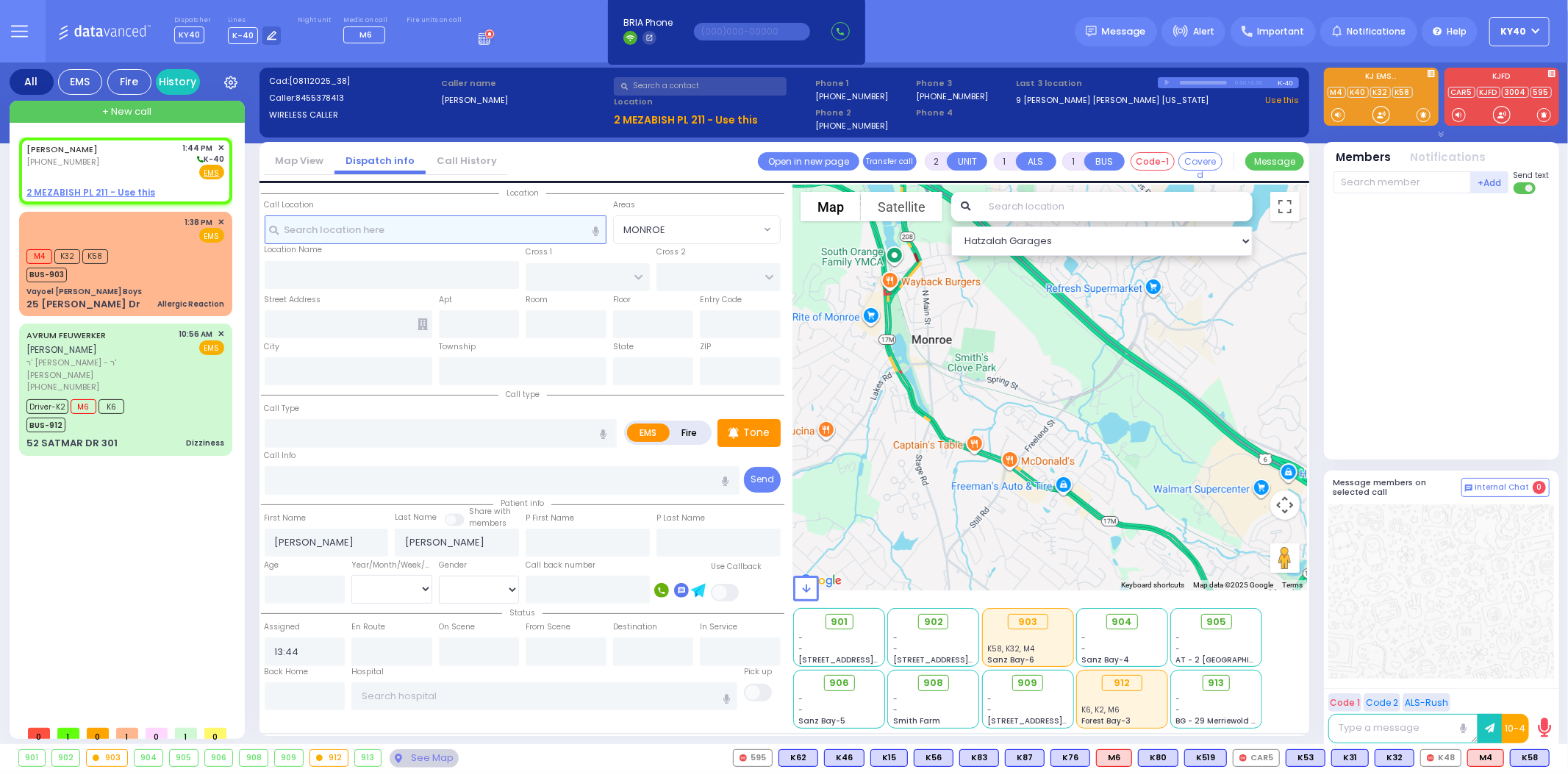
click at [410, 226] on input "text" at bounding box center [436, 229] width 342 height 28
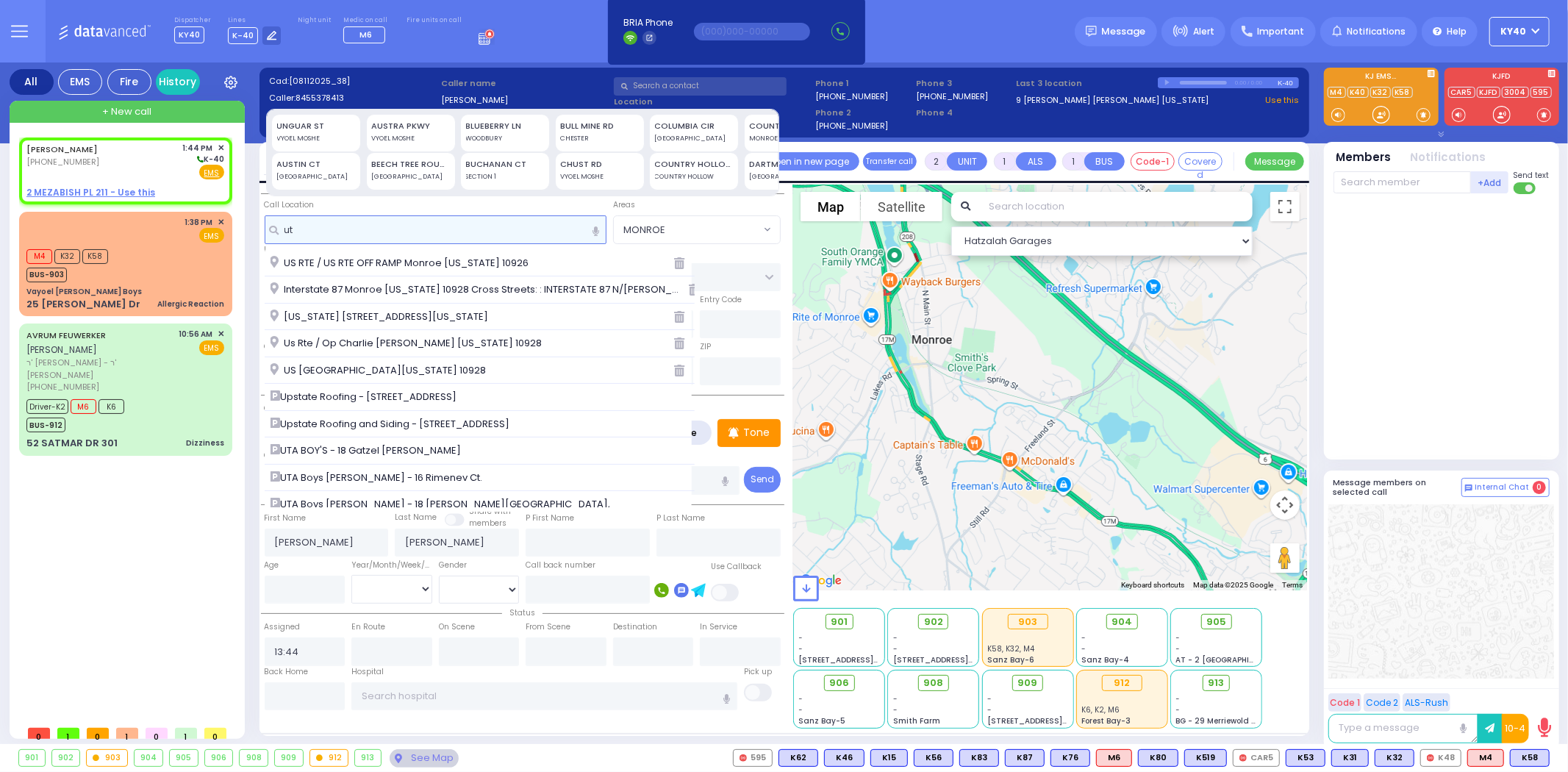
type input "uta"
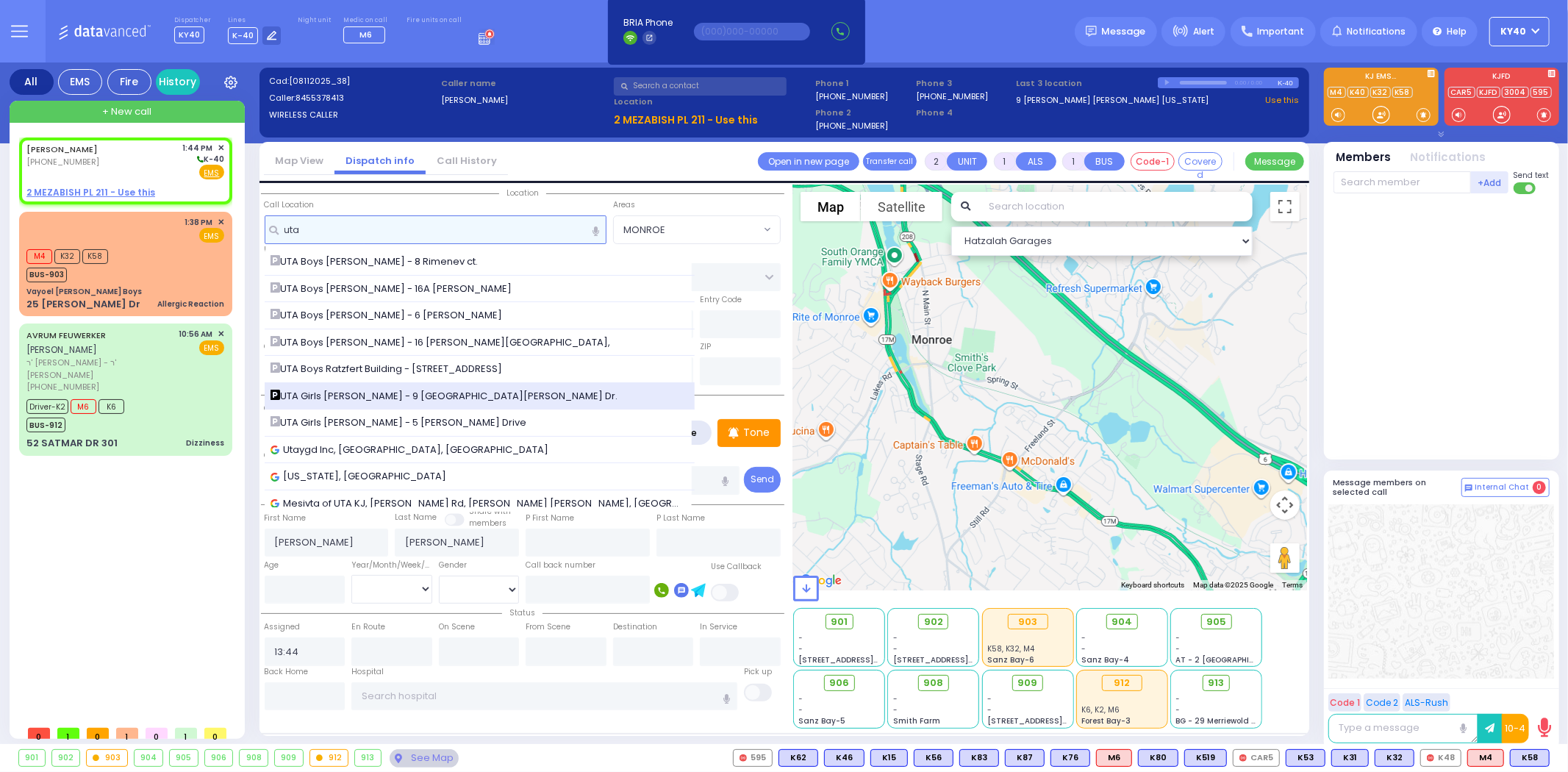
scroll to position [145, 0]
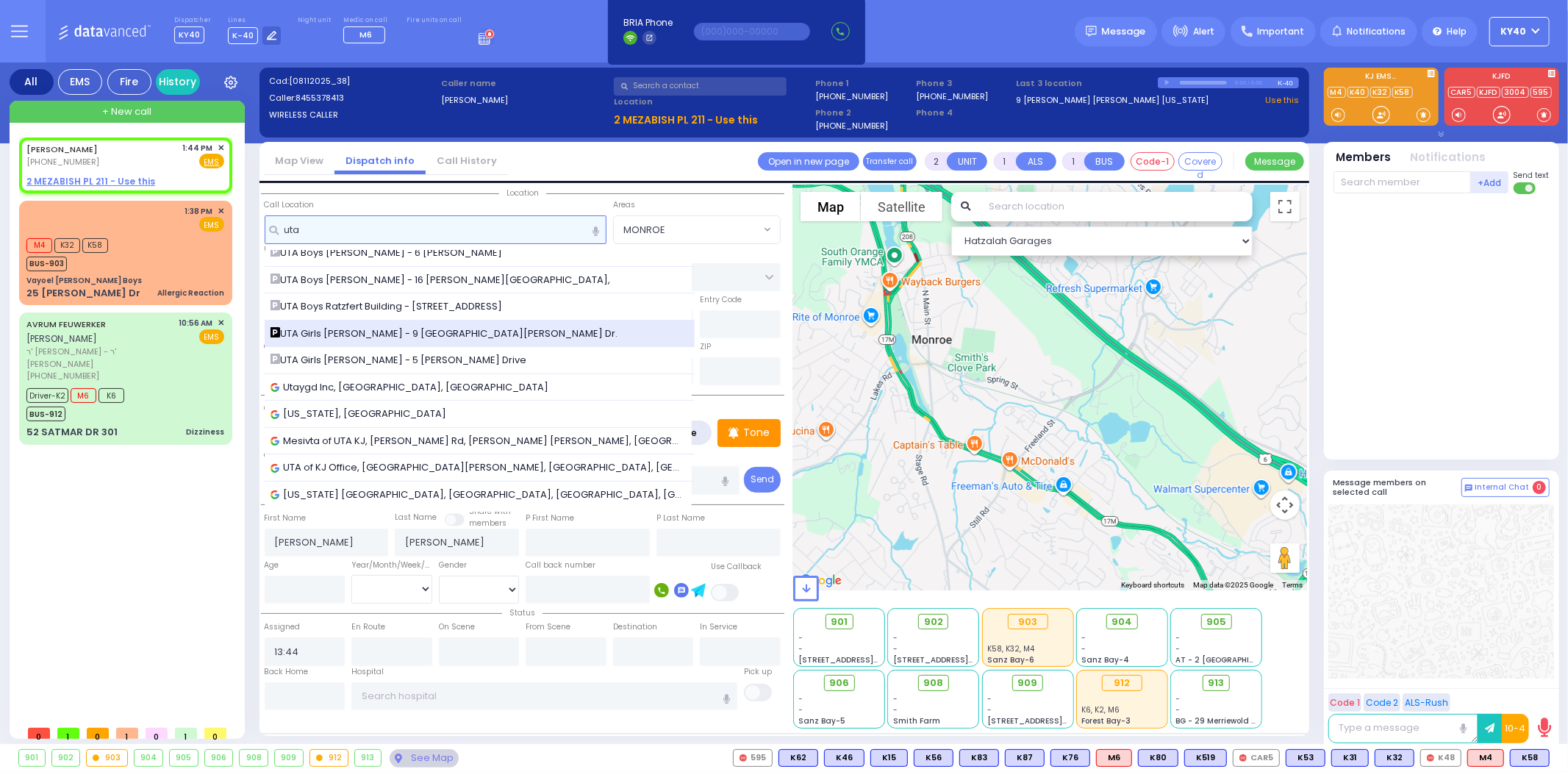
select select
radio input "true"
select select
select select "Hatzalah Garages"
type input "uta"
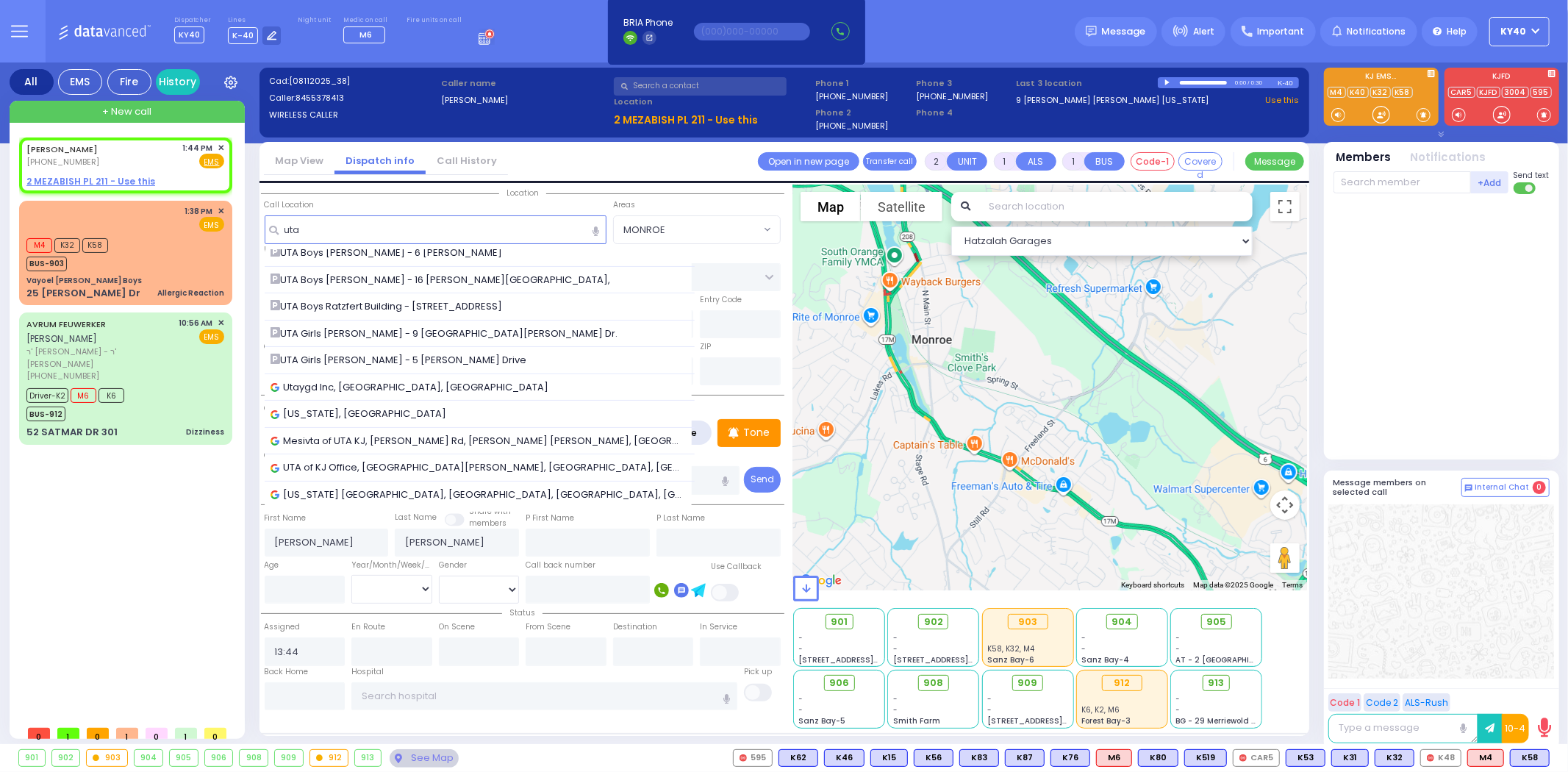
click at [505, 330] on div "UTA Girls Binyan Landau - 9 Israel Zupnik Dr." at bounding box center [480, 333] width 419 height 15
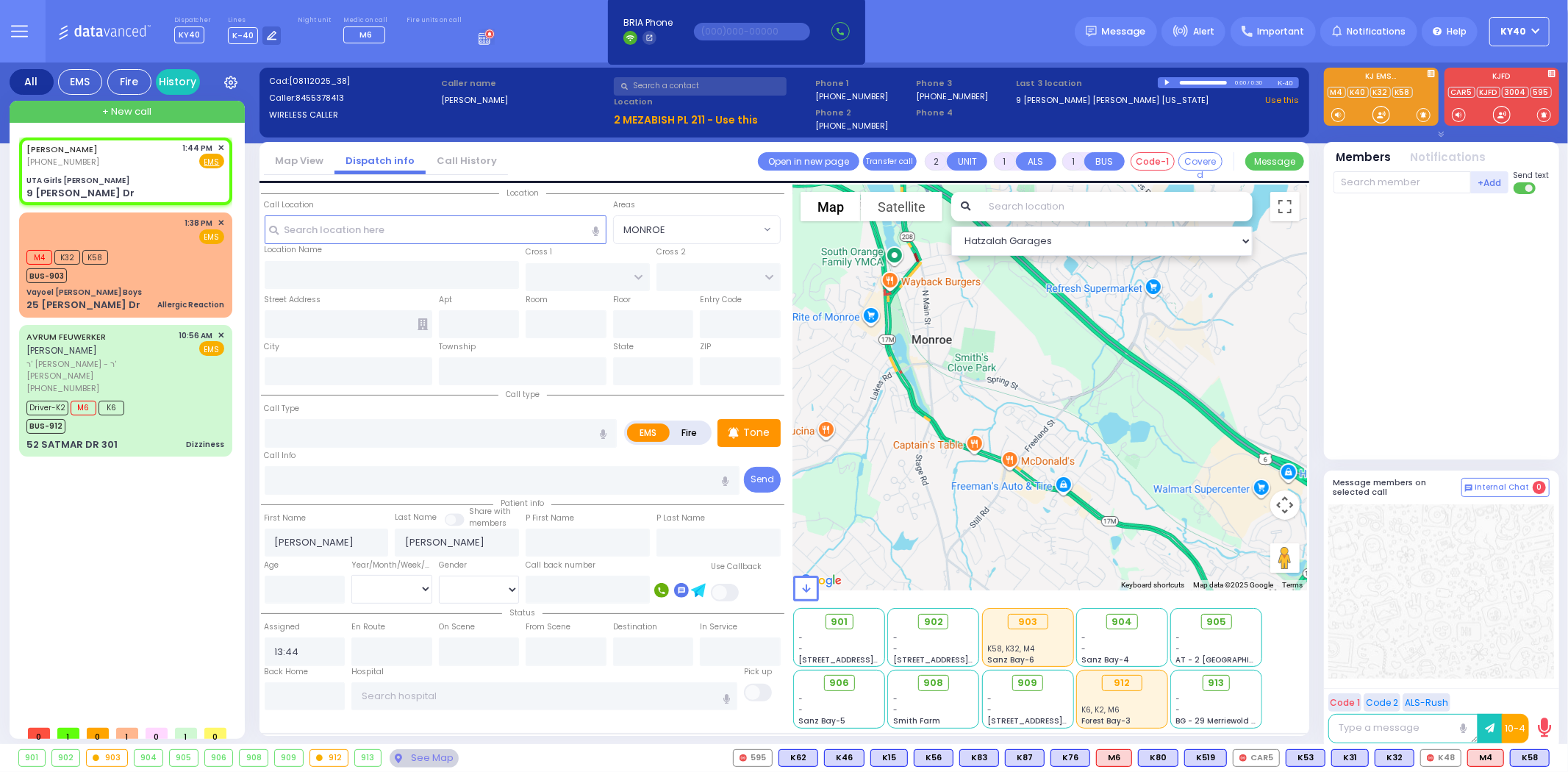
select select
radio input "true"
select select
type input "UTA Girls [PERSON_NAME]"
type input "[GEOGRAPHIC_DATA]"
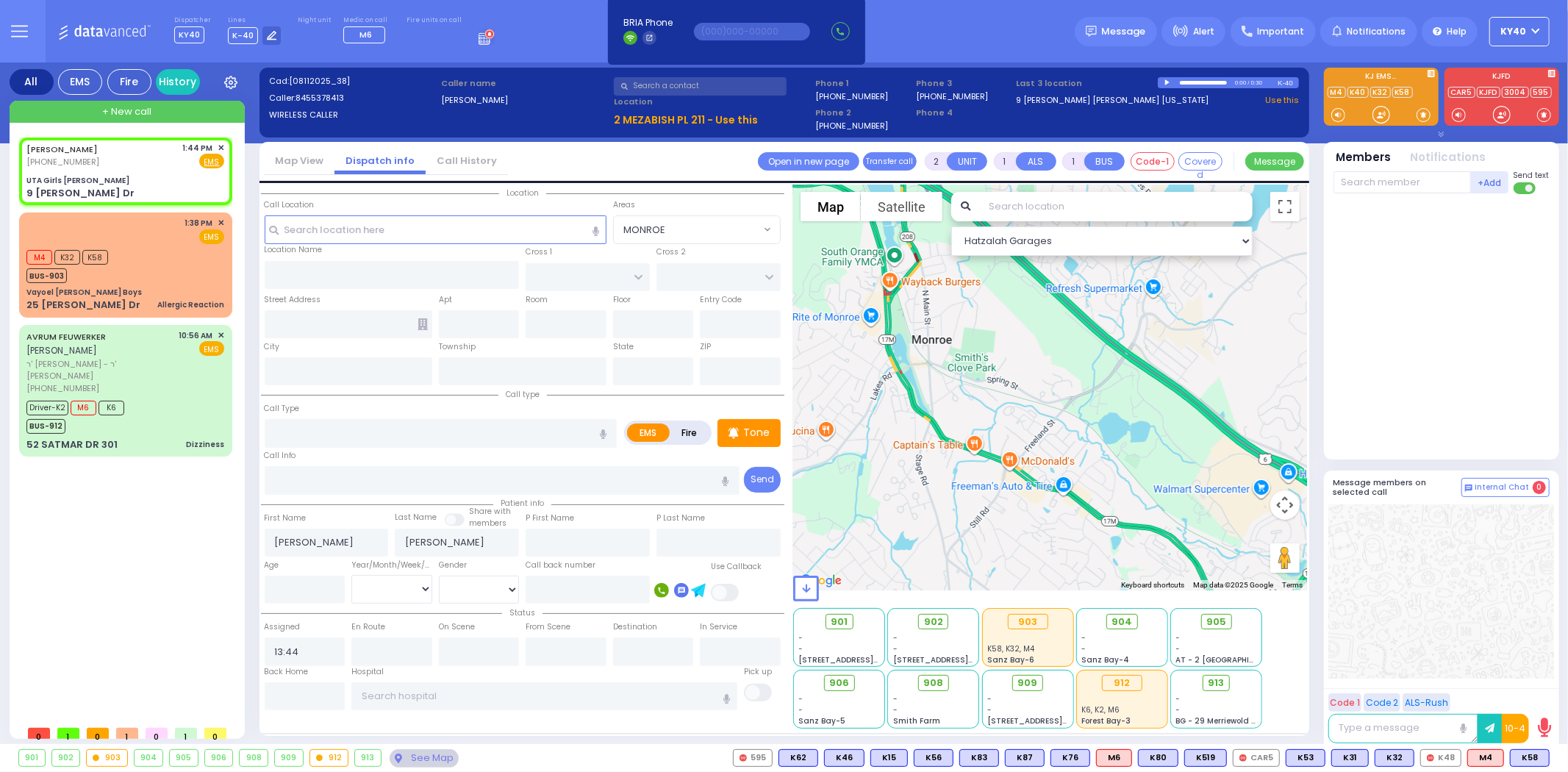
type input "BROOKS AVE"
type input "9 [PERSON_NAME] Dr"
type input "Monroe"
type input "[US_STATE]"
type input "10950"
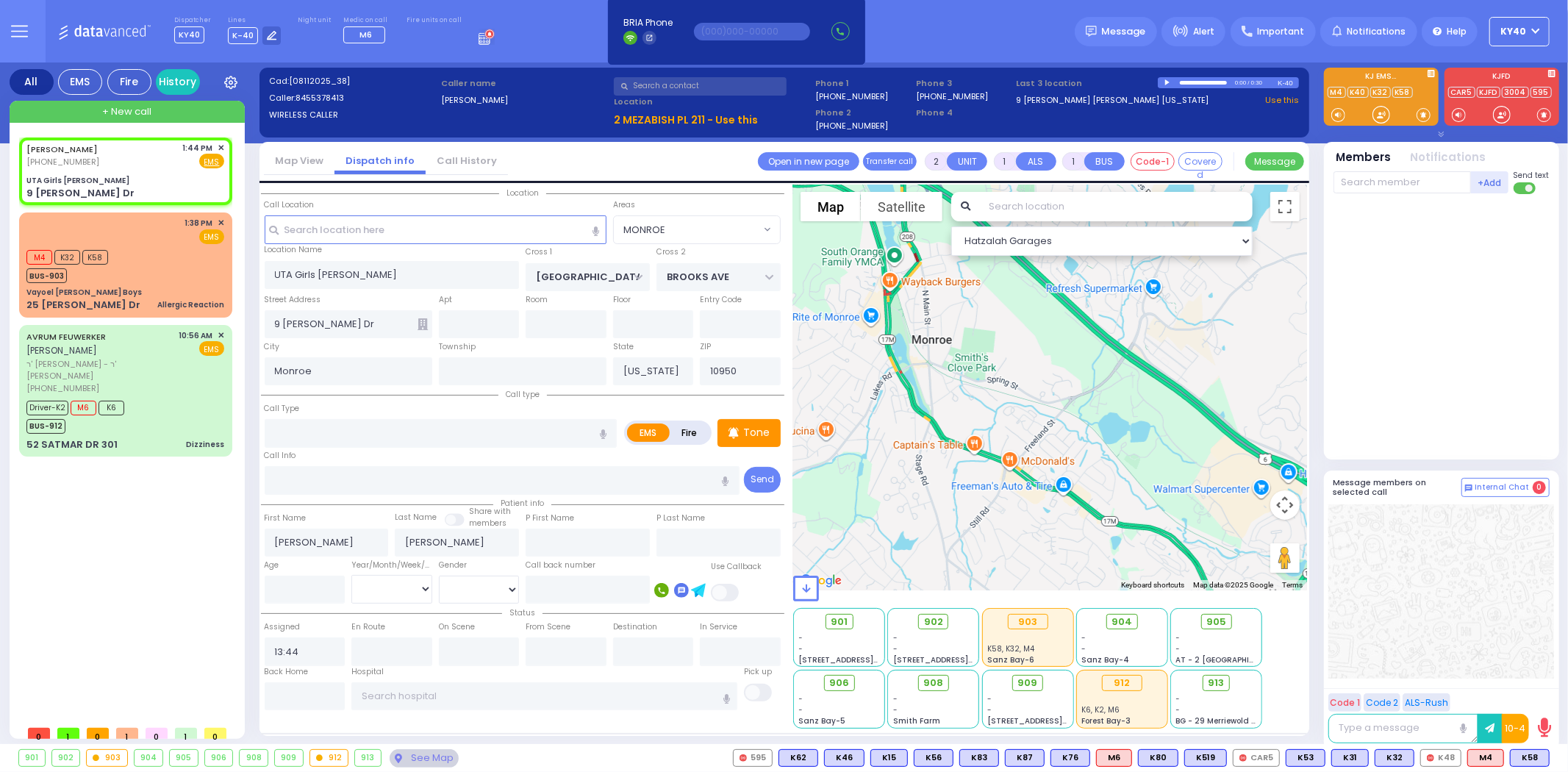
select select "Hatzalah Garages"
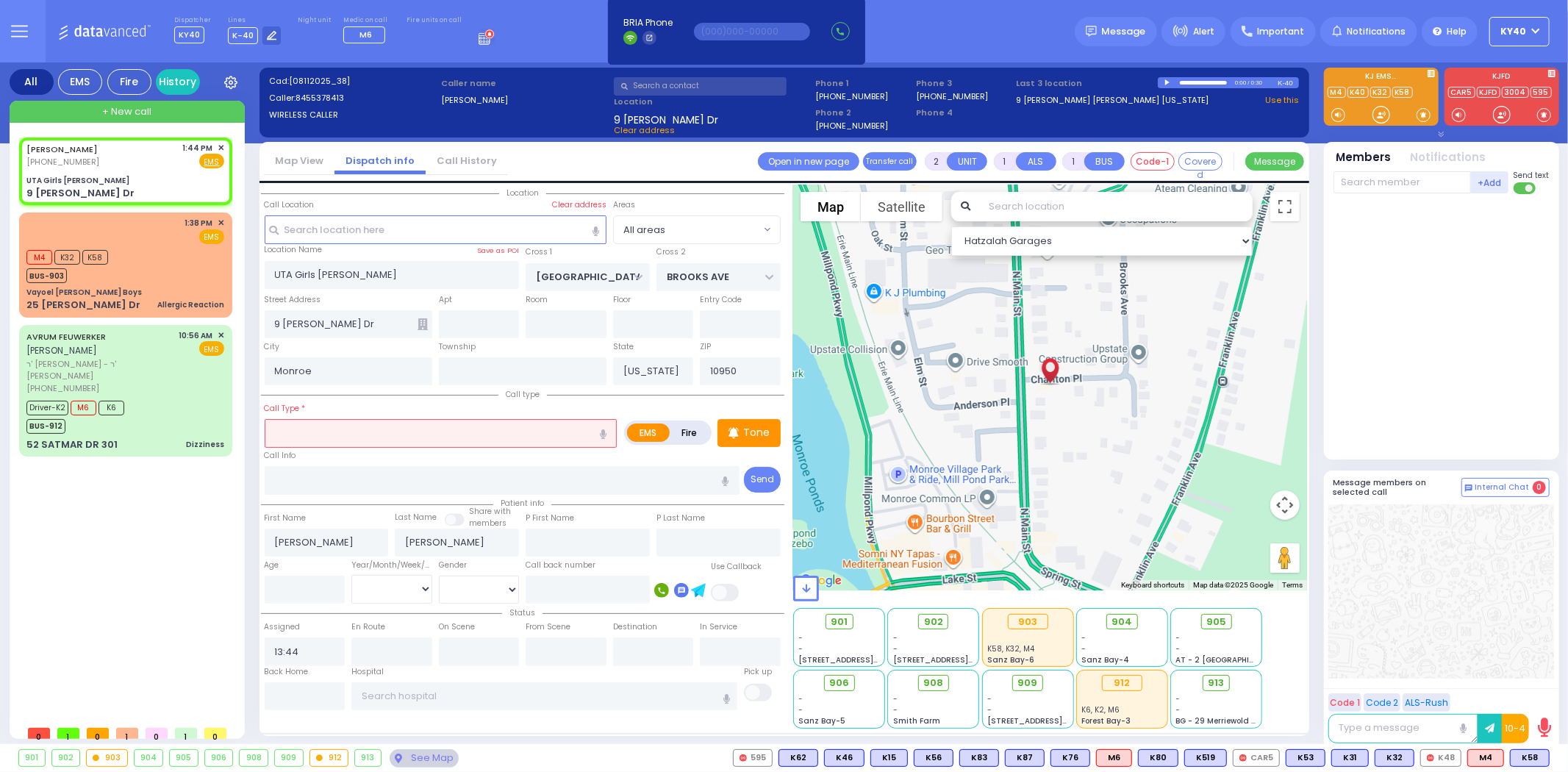
drag, startPoint x: 408, startPoint y: 433, endPoint x: 390, endPoint y: 450, distance: 24.8
click at [398, 439] on input "text" at bounding box center [440, 433] width 353 height 28
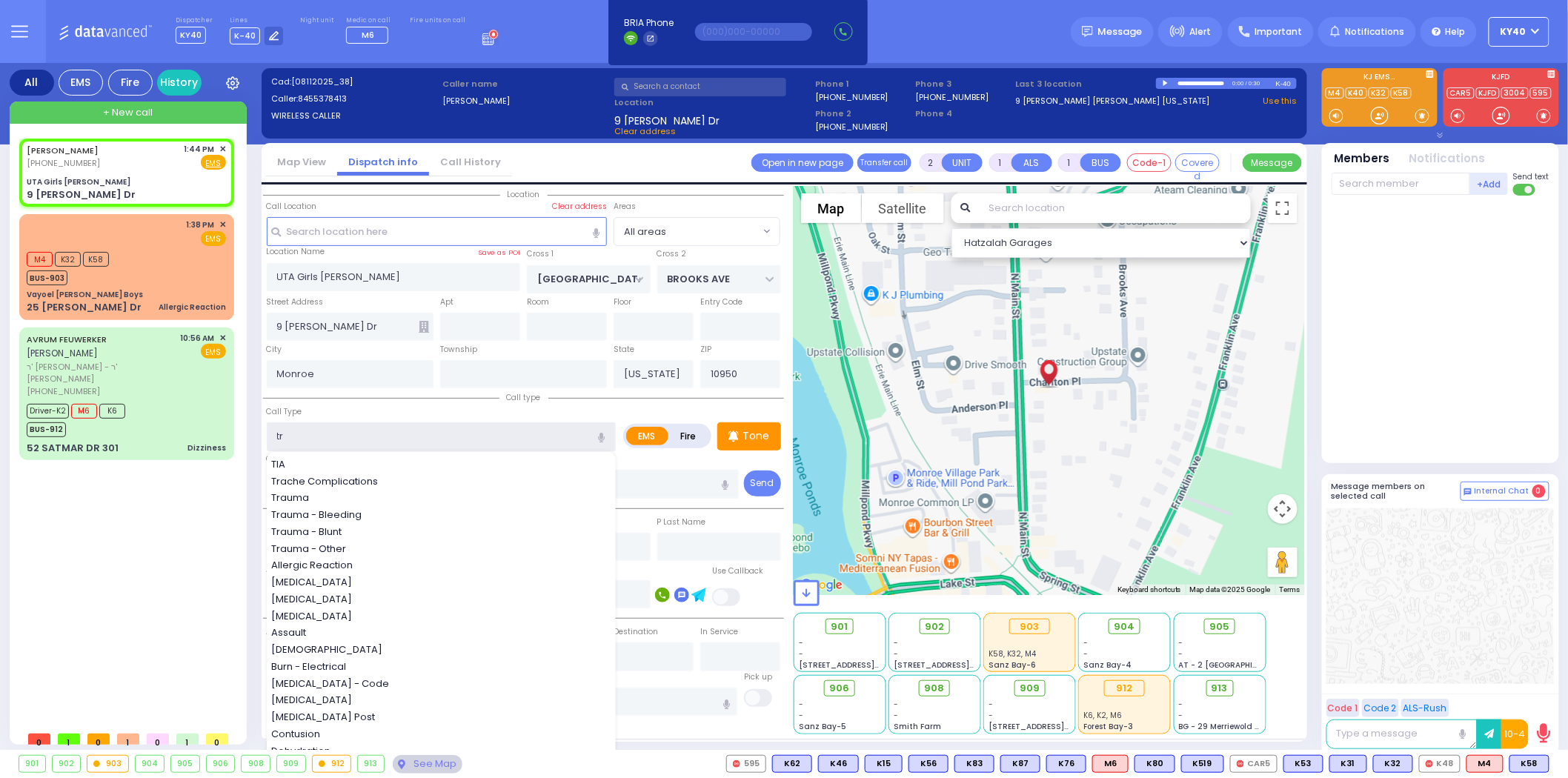
type input "tra"
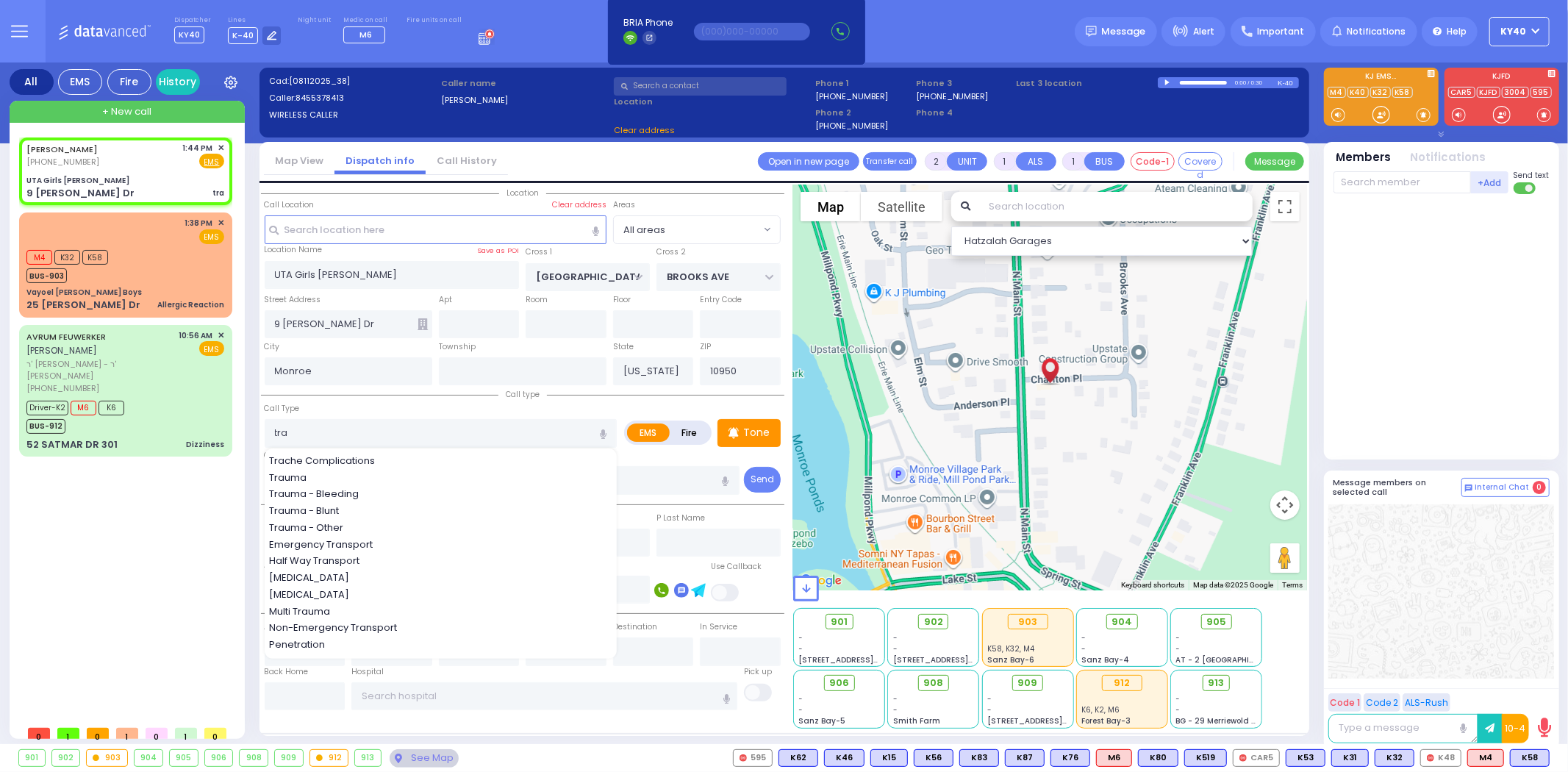
click at [347, 490] on span "Trauma - Bleeding" at bounding box center [317, 494] width 94 height 15
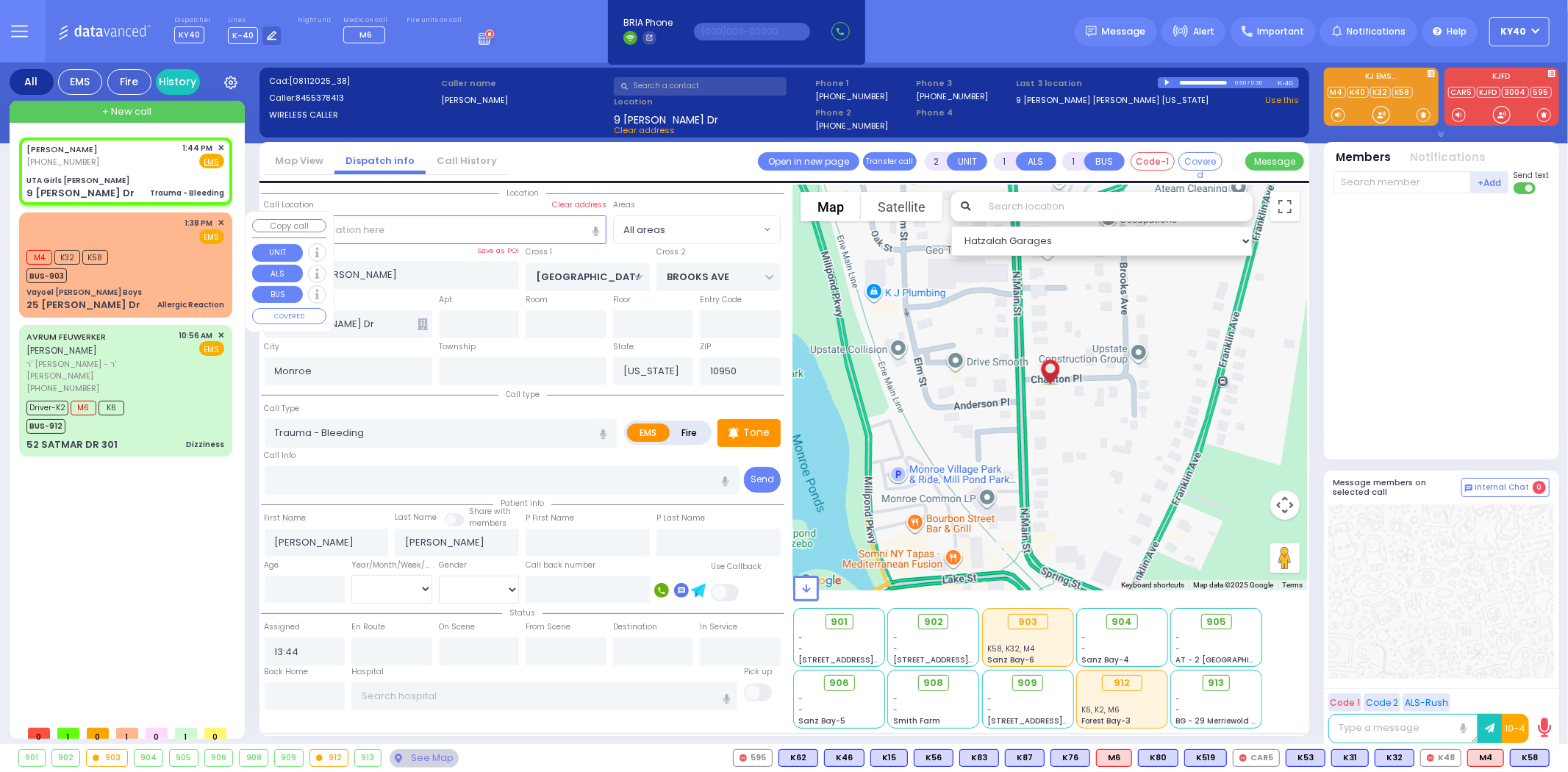
click at [141, 268] on div "M4 K32 K58 BUS-903" at bounding box center [125, 264] width 198 height 36
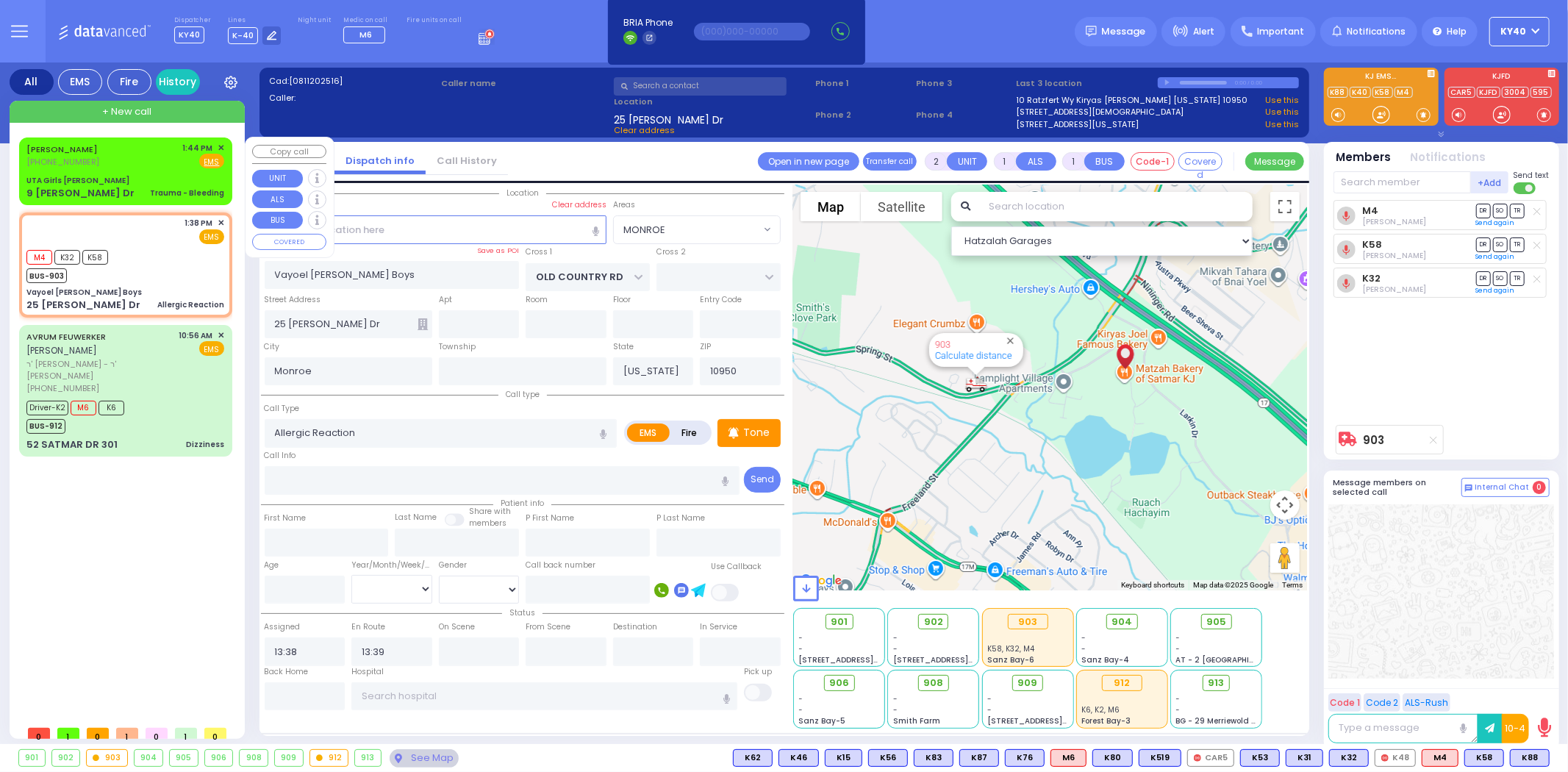
click at [133, 167] on div "LEIBISH GLANZ (845) 537-8413 1:44 PM ✕ Fire EMS" at bounding box center [125, 155] width 198 height 28
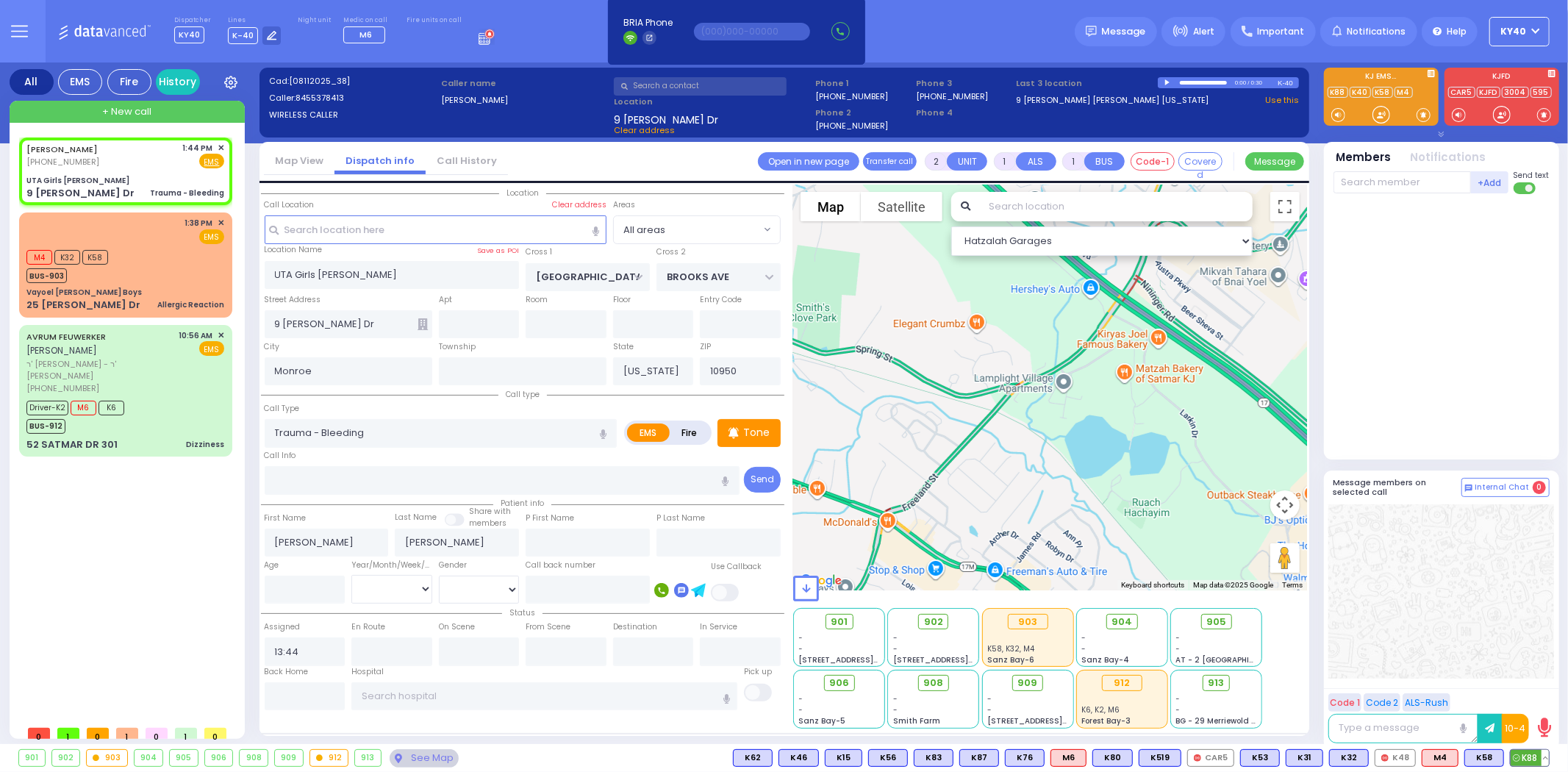
click at [1527, 755] on span "K88" at bounding box center [1530, 758] width 38 height 16
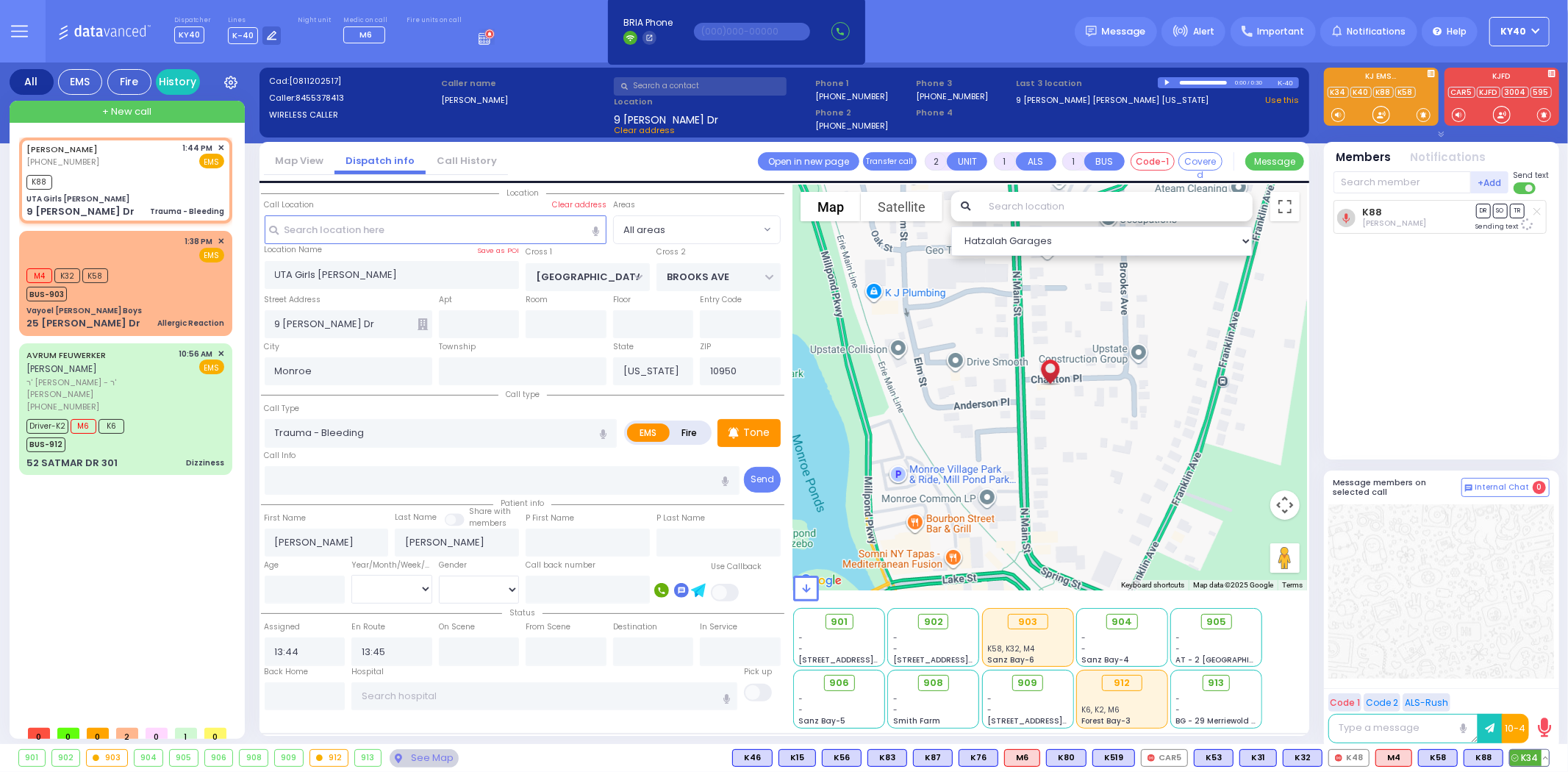
click at [1530, 758] on span "K34" at bounding box center [1530, 758] width 39 height 16
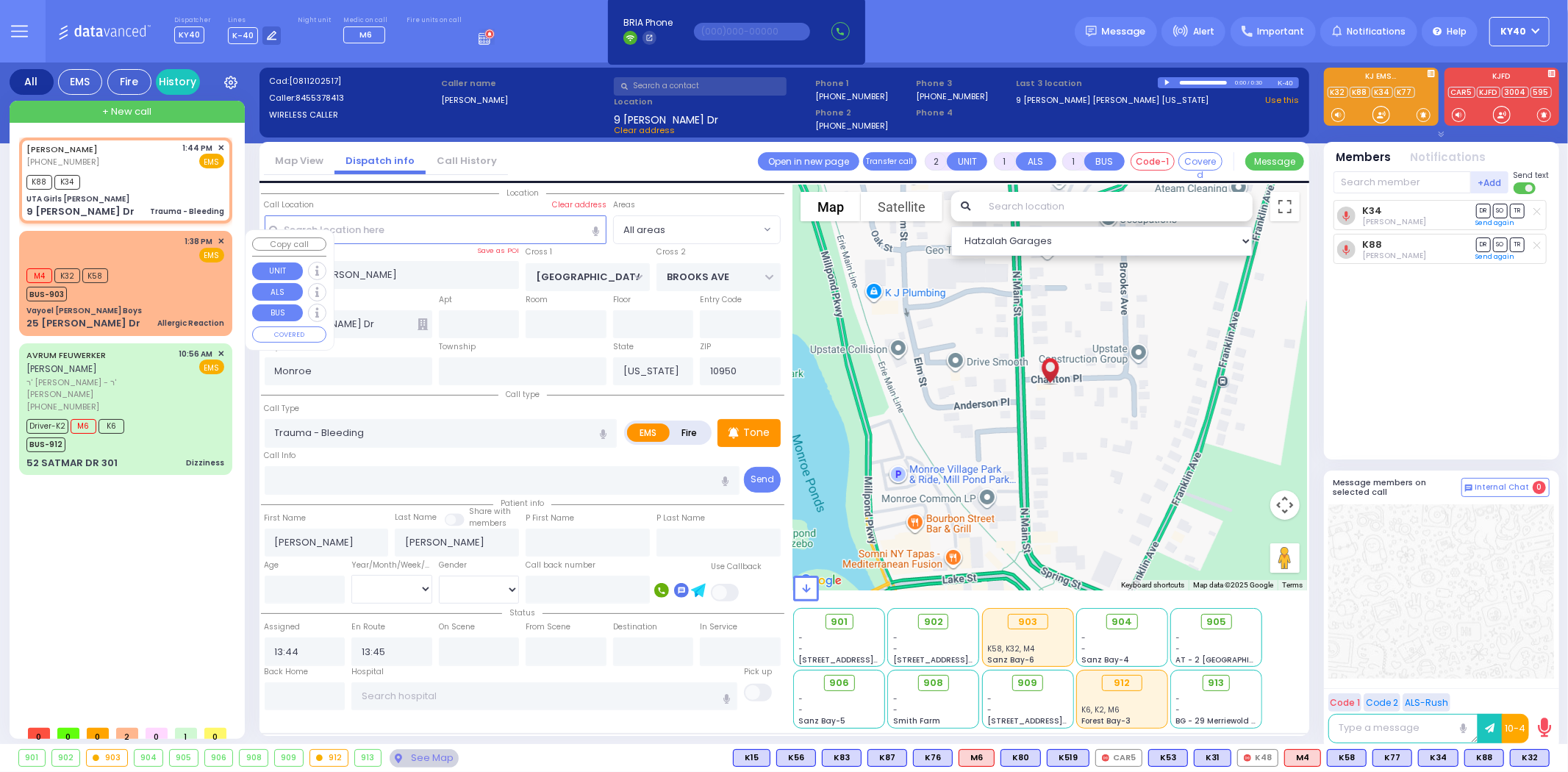
click at [166, 275] on div "M4 K32 K58 BUS-903" at bounding box center [125, 282] width 198 height 36
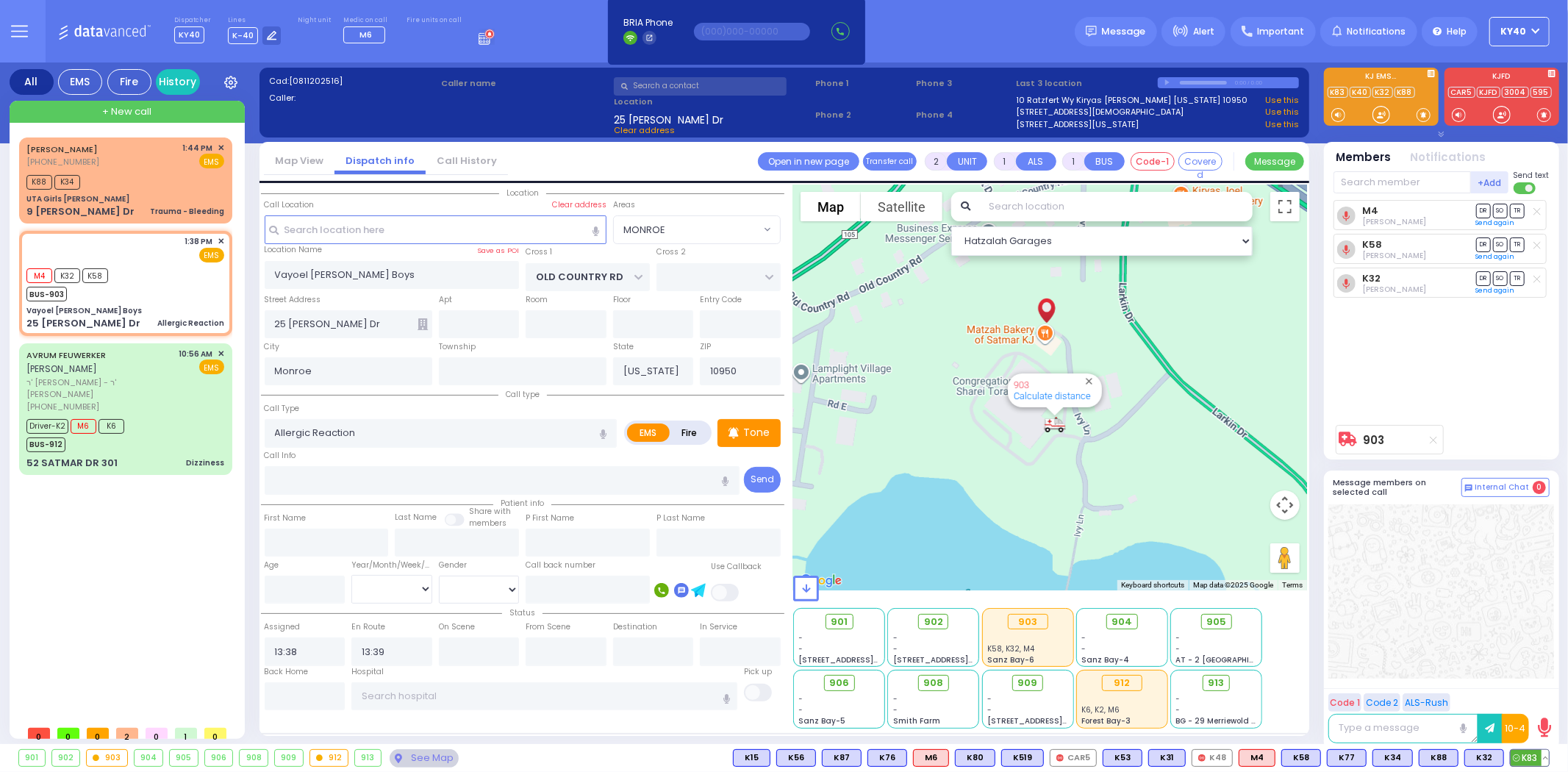
click at [1520, 752] on span "K83" at bounding box center [1530, 758] width 38 height 16
click at [164, 290] on div "M4 K32 K58 K83 BUS-903" at bounding box center [125, 282] width 198 height 36
click at [179, 287] on div "M4 K32 K58 K83 BUS-903" at bounding box center [125, 282] width 198 height 36
click at [740, 425] on div "Tone" at bounding box center [749, 433] width 63 height 28
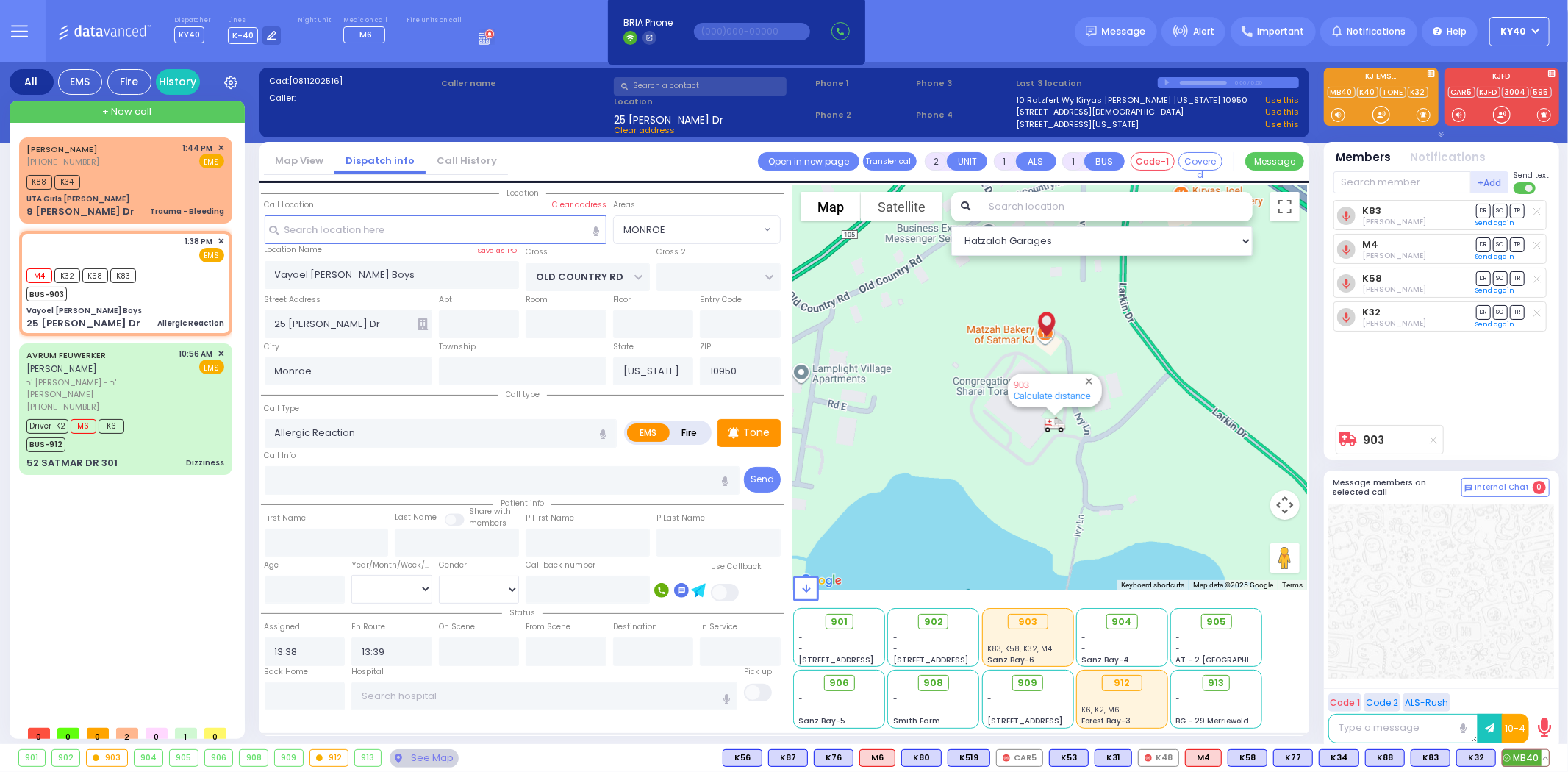
click at [1520, 757] on span "MB40" at bounding box center [1525, 758] width 46 height 16
drag, startPoint x: 1518, startPoint y: 249, endPoint x: 1508, endPoint y: 252, distance: 10.4
click at [1508, 252] on div "DR SO TR" at bounding box center [1510, 248] width 69 height 15
click at [1522, 208] on span "TR" at bounding box center [1517, 210] width 15 height 14
click at [1520, 241] on span "TR" at bounding box center [1517, 245] width 15 height 14
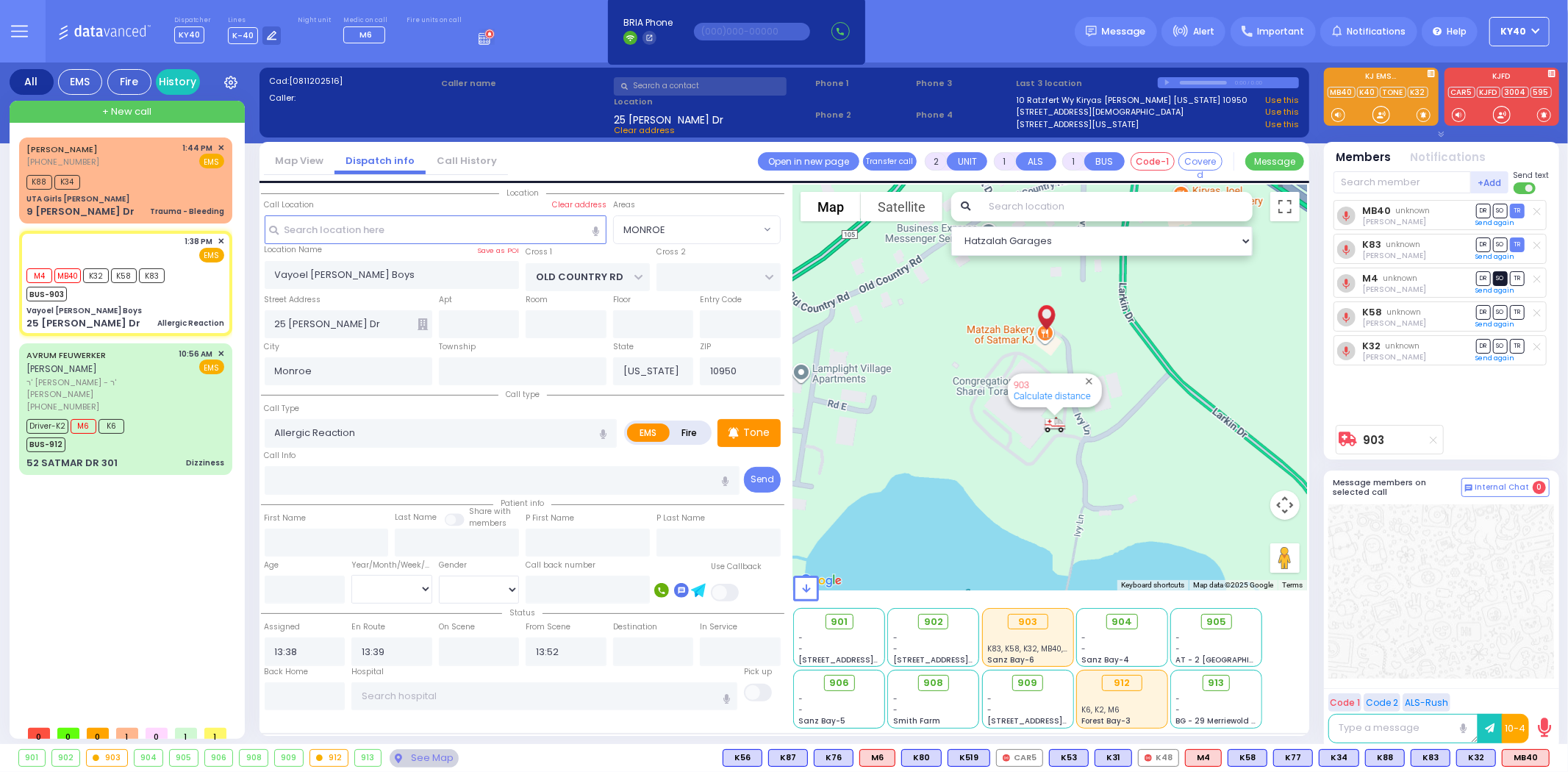
click at [1499, 279] on span "SO" at bounding box center [1500, 278] width 15 height 14
click at [1501, 311] on span "SO" at bounding box center [1500, 312] width 15 height 14
click at [1484, 345] on span "DR" at bounding box center [1482, 346] width 15 height 14
click at [153, 180] on div "K88 K34" at bounding box center [125, 180] width 198 height 19
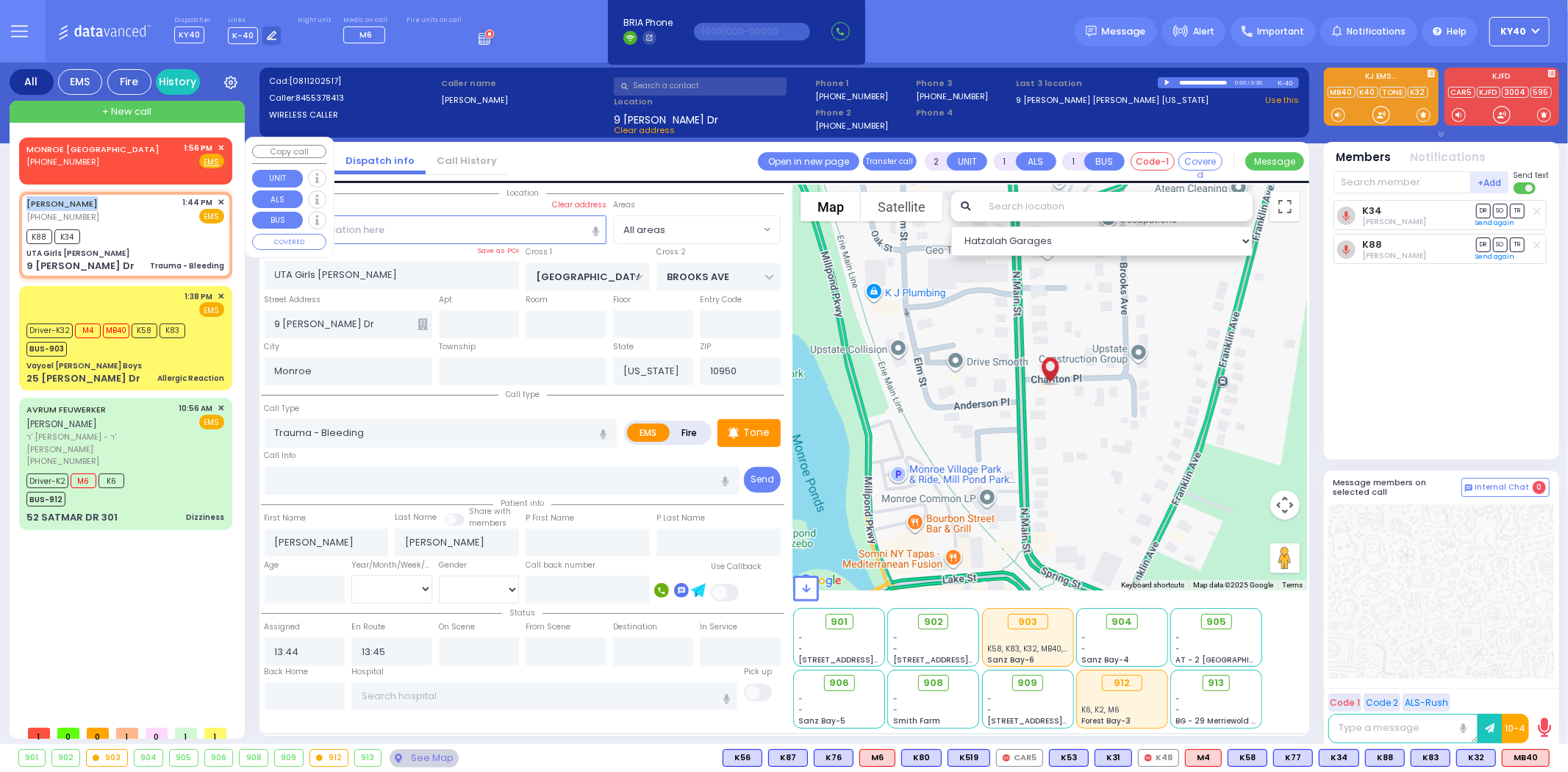
drag, startPoint x: 97, startPoint y: 181, endPoint x: 112, endPoint y: 180, distance: 15.0
click at [106, 185] on div "MONROE NY (845) 783-5855 1:56 PM ✕ EMS" at bounding box center [125, 337] width 213 height 400
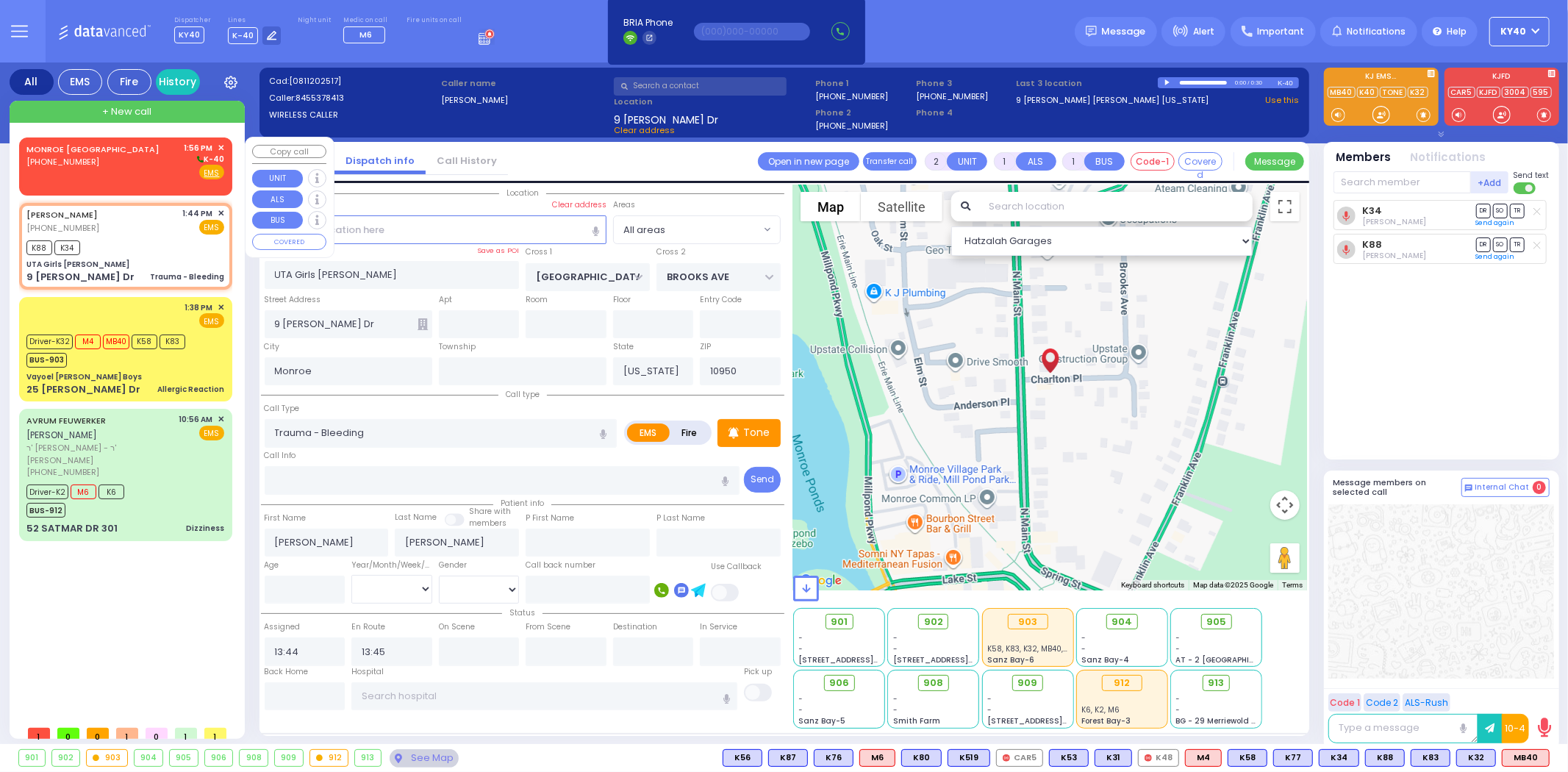
click at [121, 163] on div "MONROE NY (845) 783-5855 1:56 PM ✕ K-40" at bounding box center [125, 160] width 198 height 38
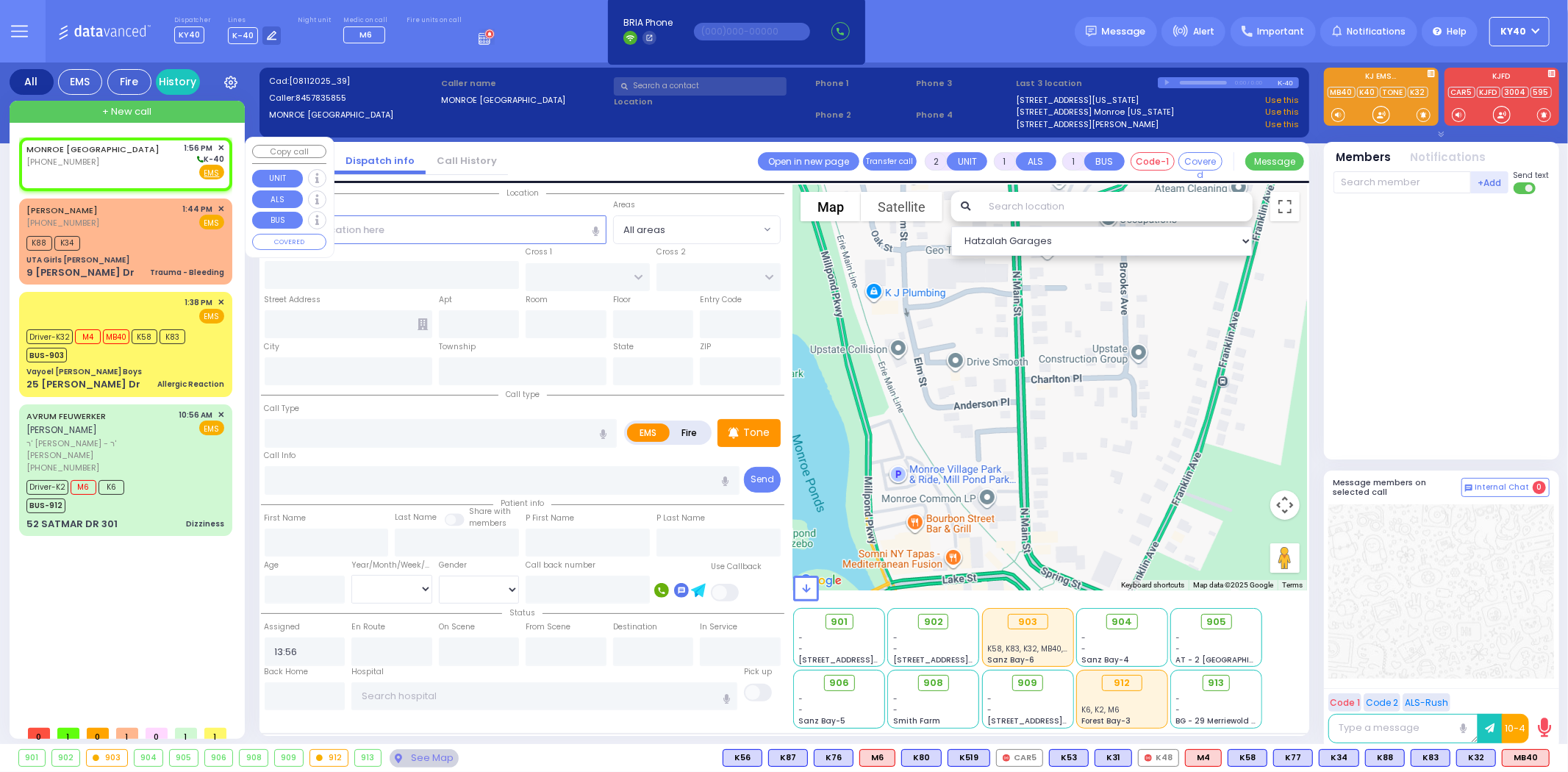
click at [133, 160] on div "MONROE NY (845) 783-5855 1:56 PM ✕ K-40" at bounding box center [125, 160] width 198 height 38
click at [439, 224] on input "text" at bounding box center [436, 229] width 342 height 28
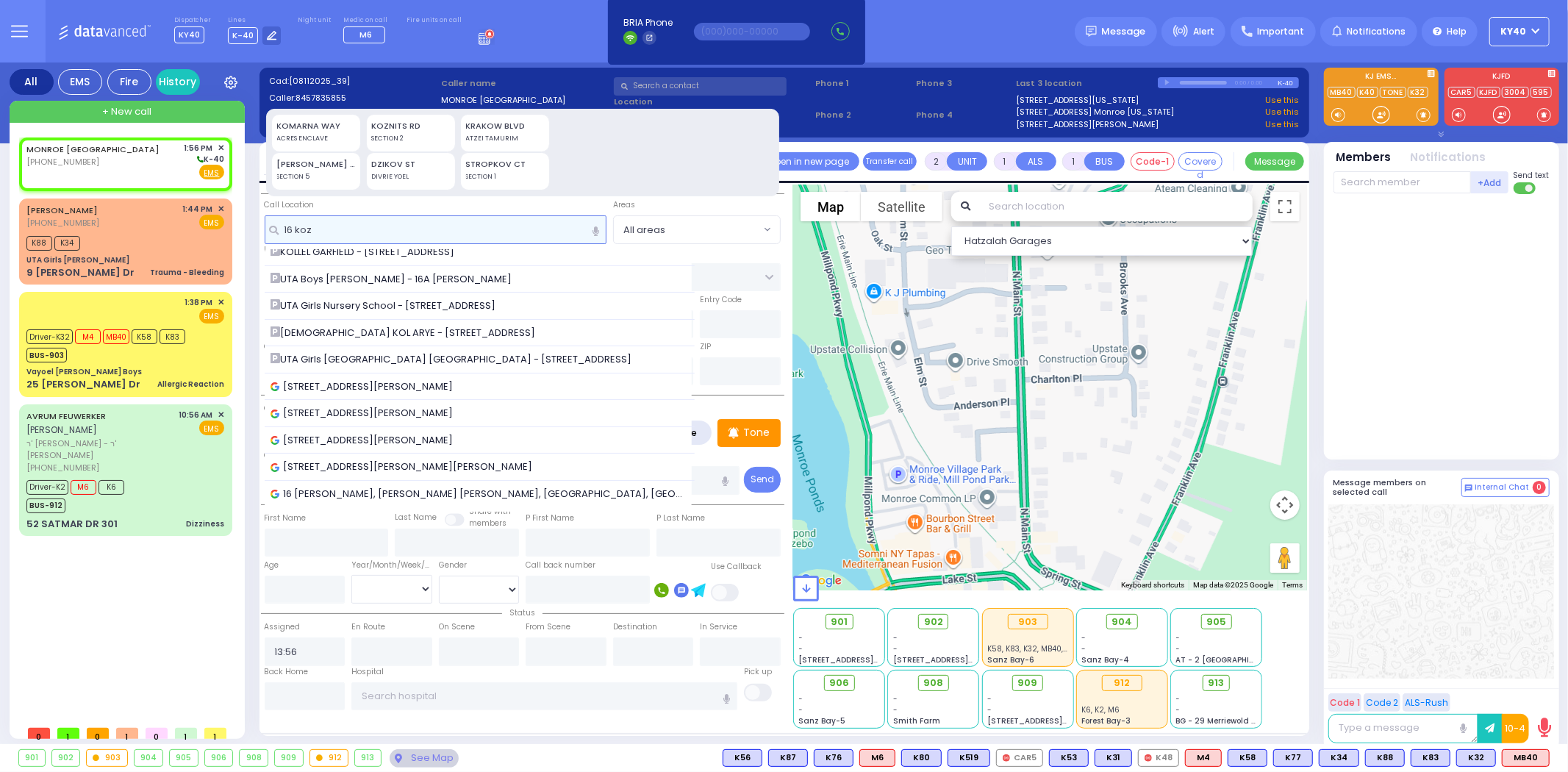
scroll to position [0, 0]
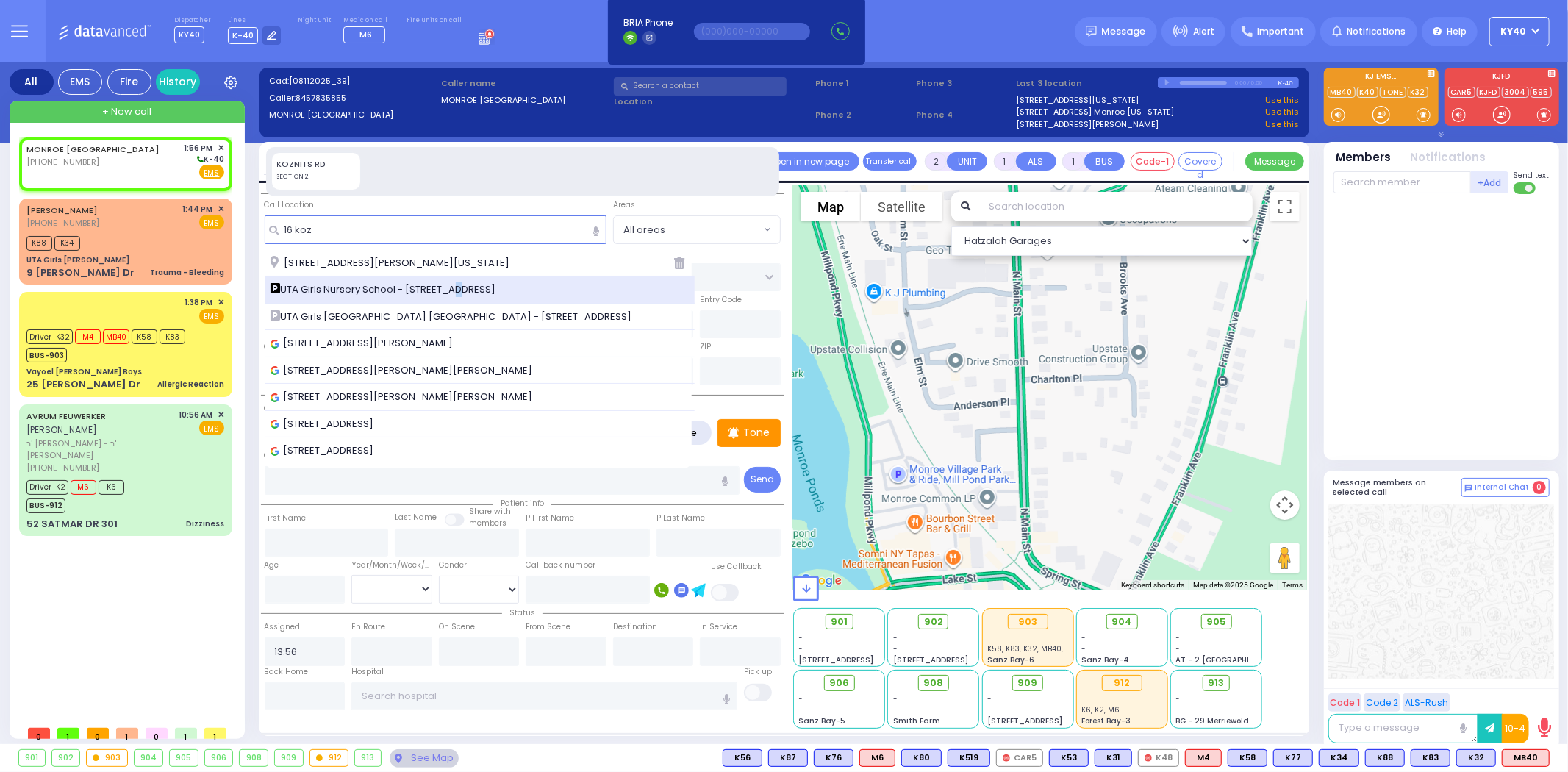
click at [445, 287] on span "UTA Girls Nursery School - [STREET_ADDRESS]" at bounding box center [385, 289] width 231 height 15
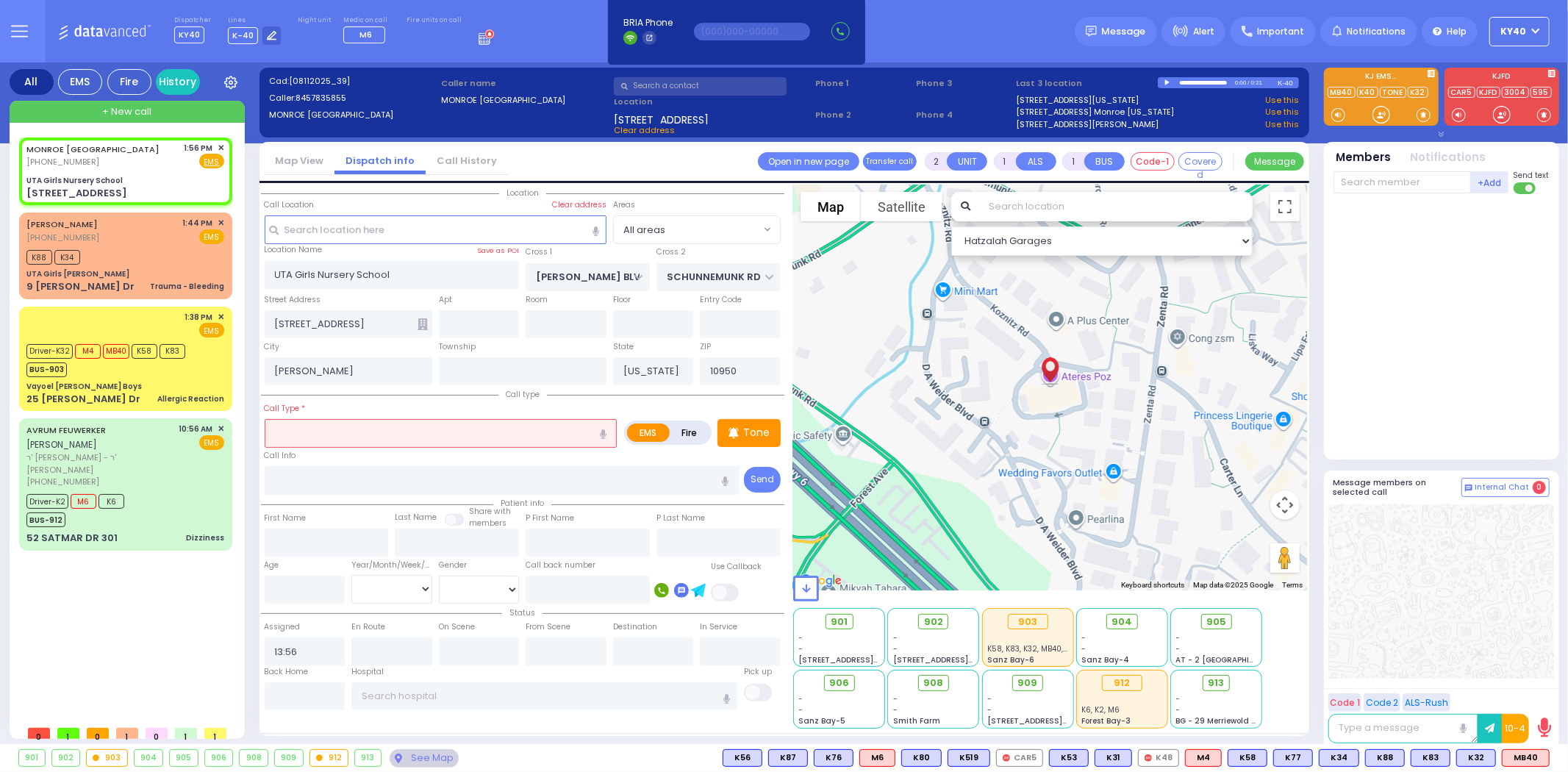
click at [324, 434] on input "text" at bounding box center [440, 433] width 353 height 28
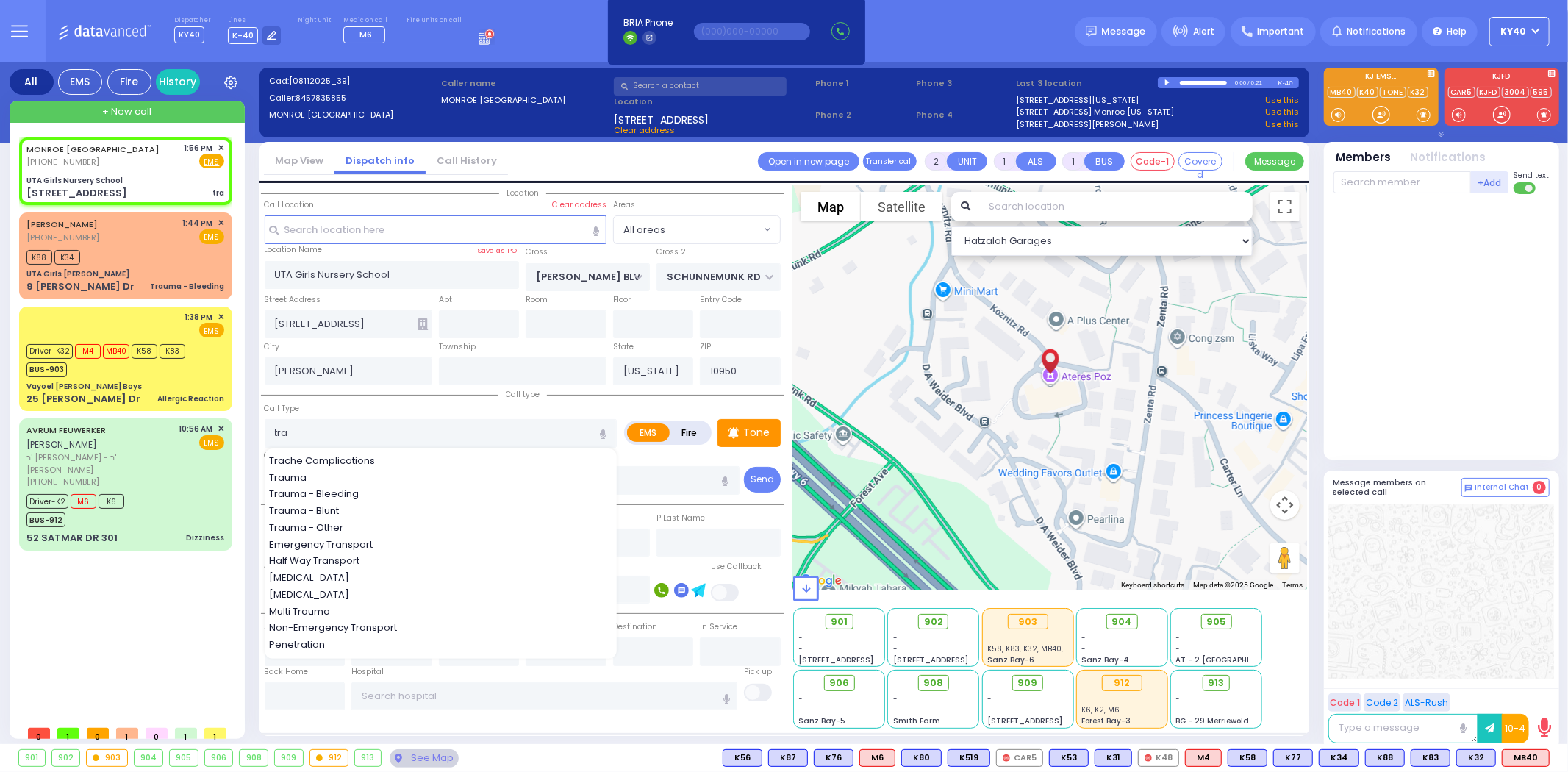
click at [322, 487] on span "Trauma - Bleeding" at bounding box center [317, 494] width 94 height 15
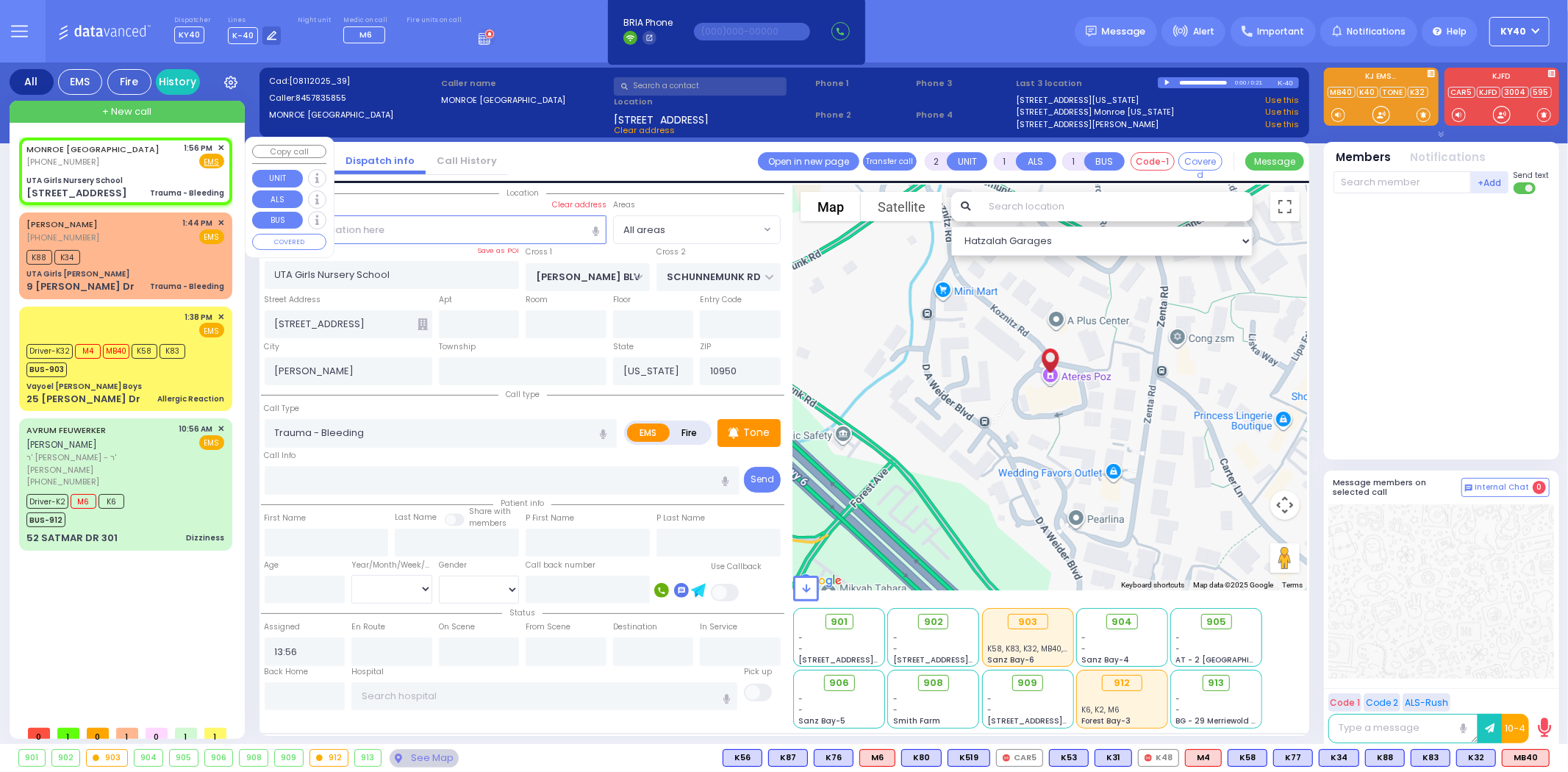
click at [128, 156] on div "MONROE NY (845) 783-5855 1:56 PM ✕ Fire EMS" at bounding box center [125, 155] width 198 height 28
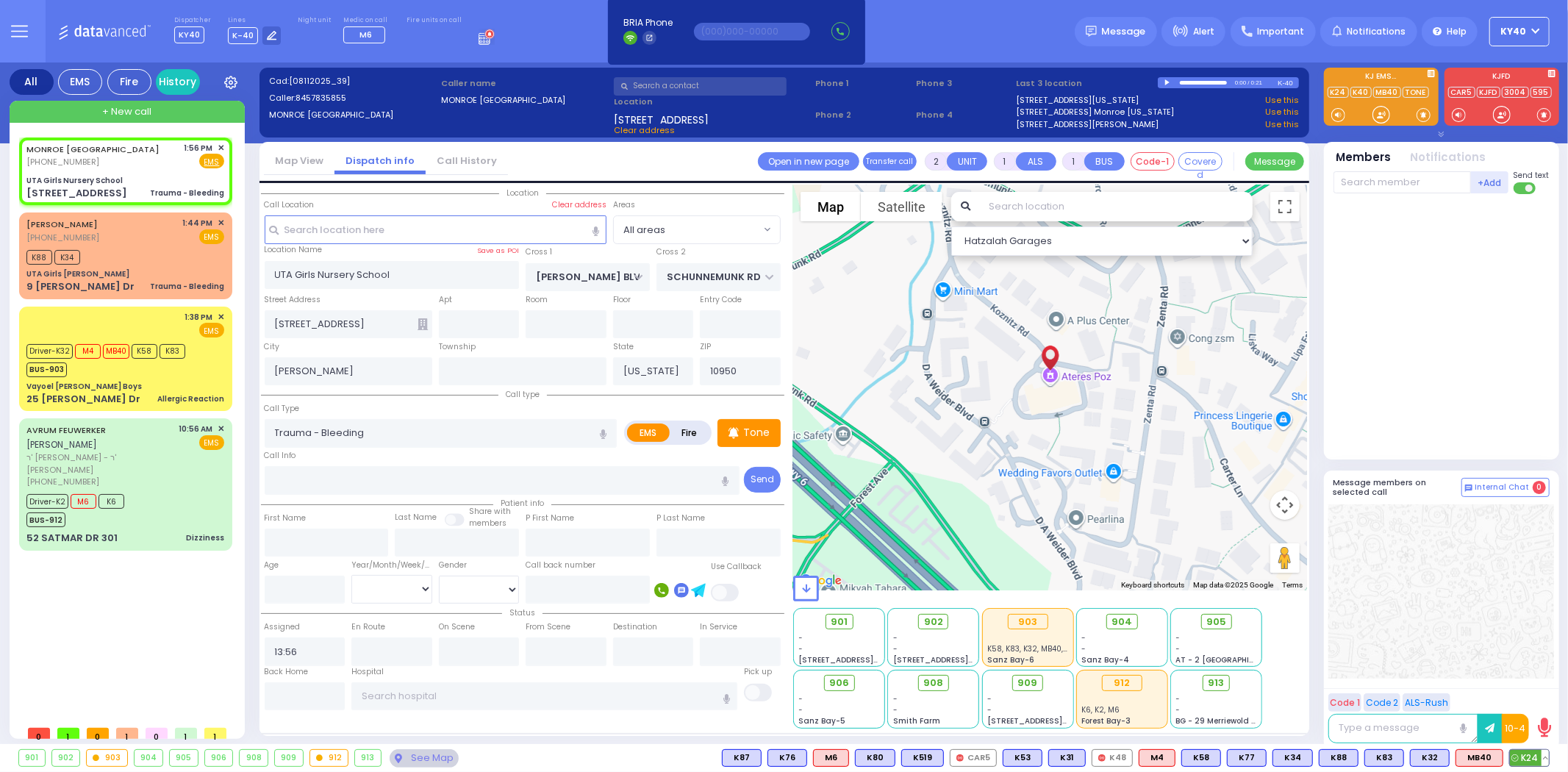
click at [1523, 756] on span "K24" at bounding box center [1530, 758] width 39 height 16
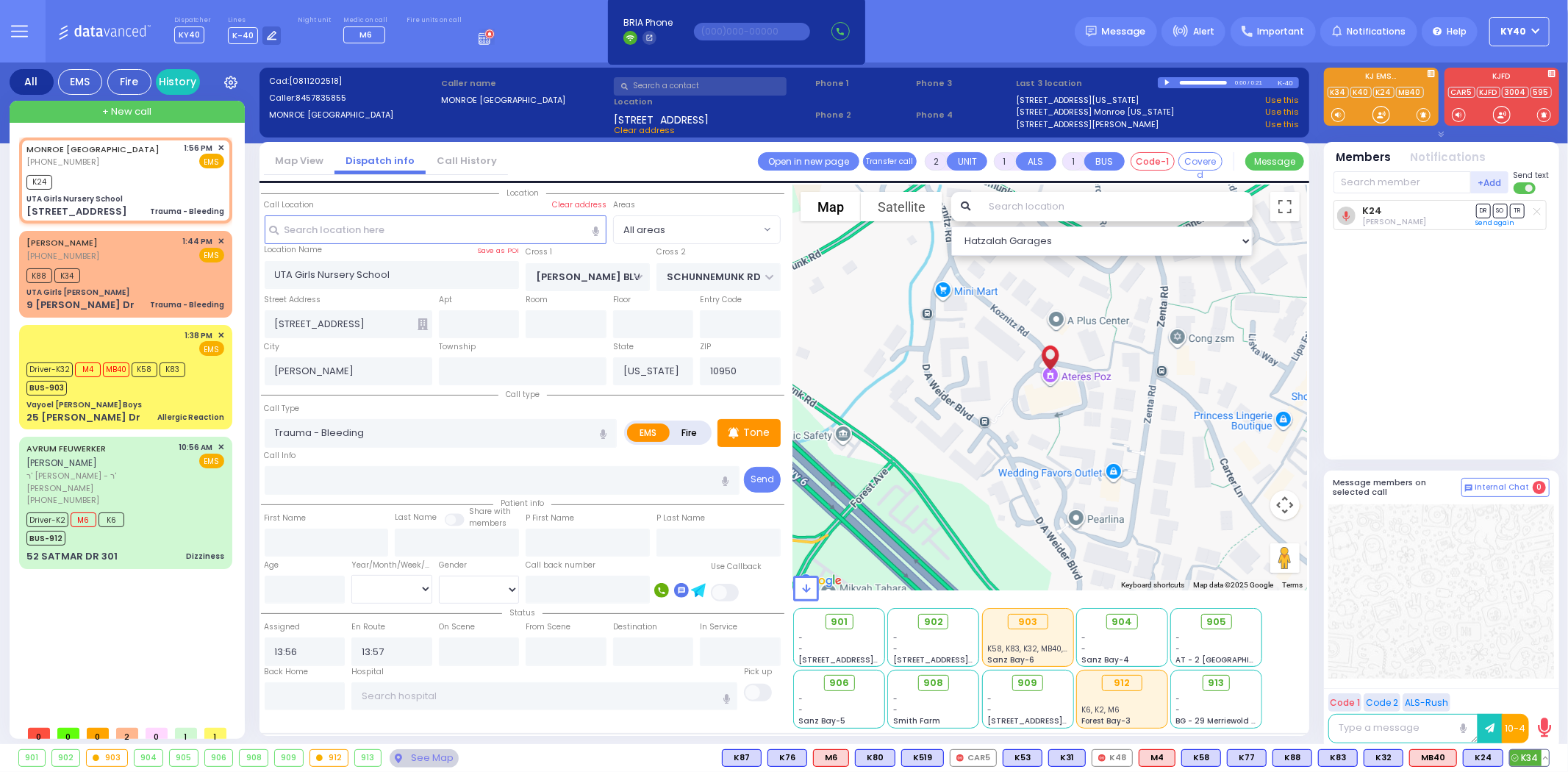
click at [1523, 758] on span "K34" at bounding box center [1530, 758] width 39 height 16
click at [171, 266] on div "K88 K34" at bounding box center [125, 273] width 198 height 19
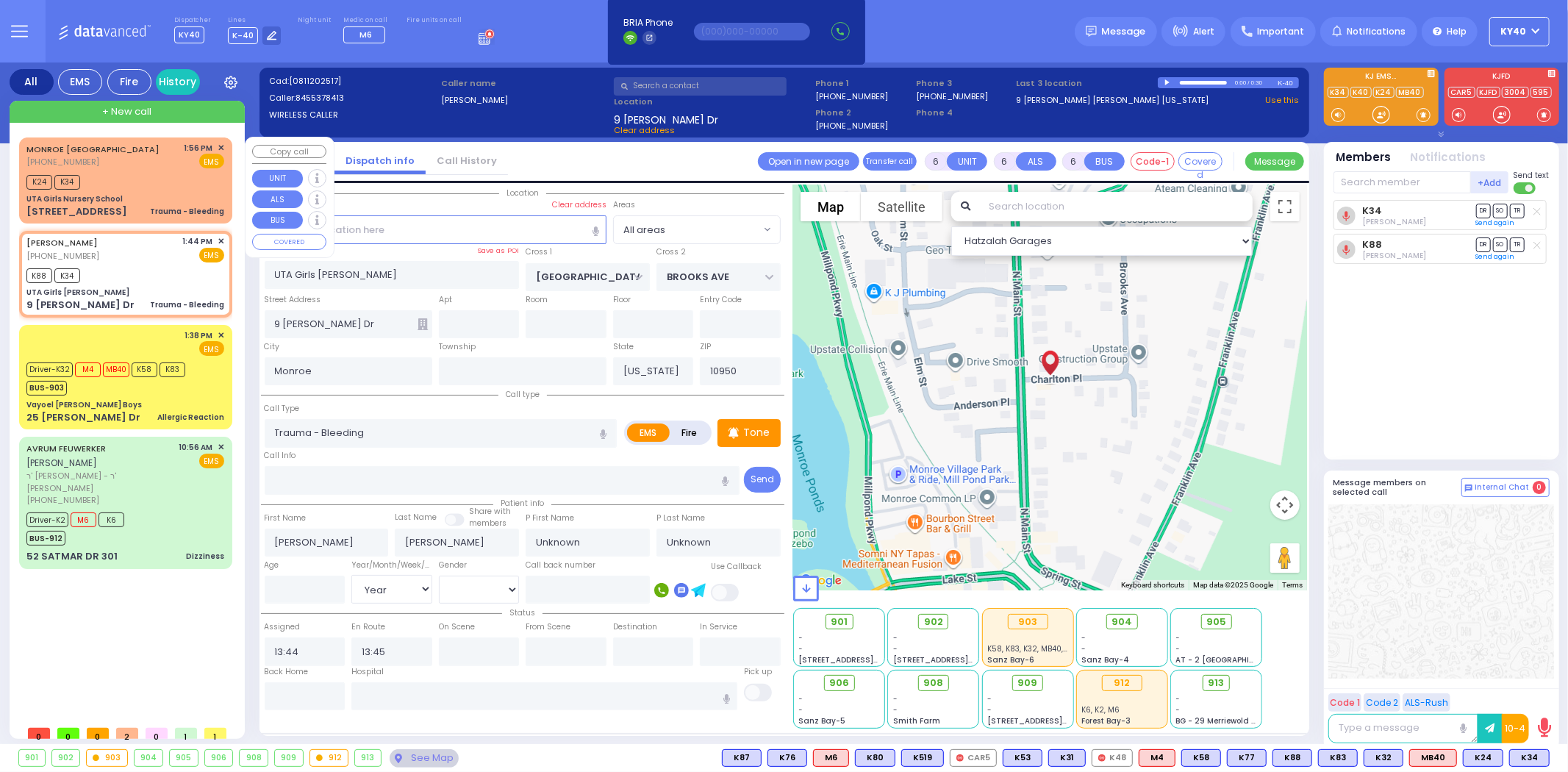
click at [158, 182] on div "K24 K34" at bounding box center [125, 180] width 198 height 19
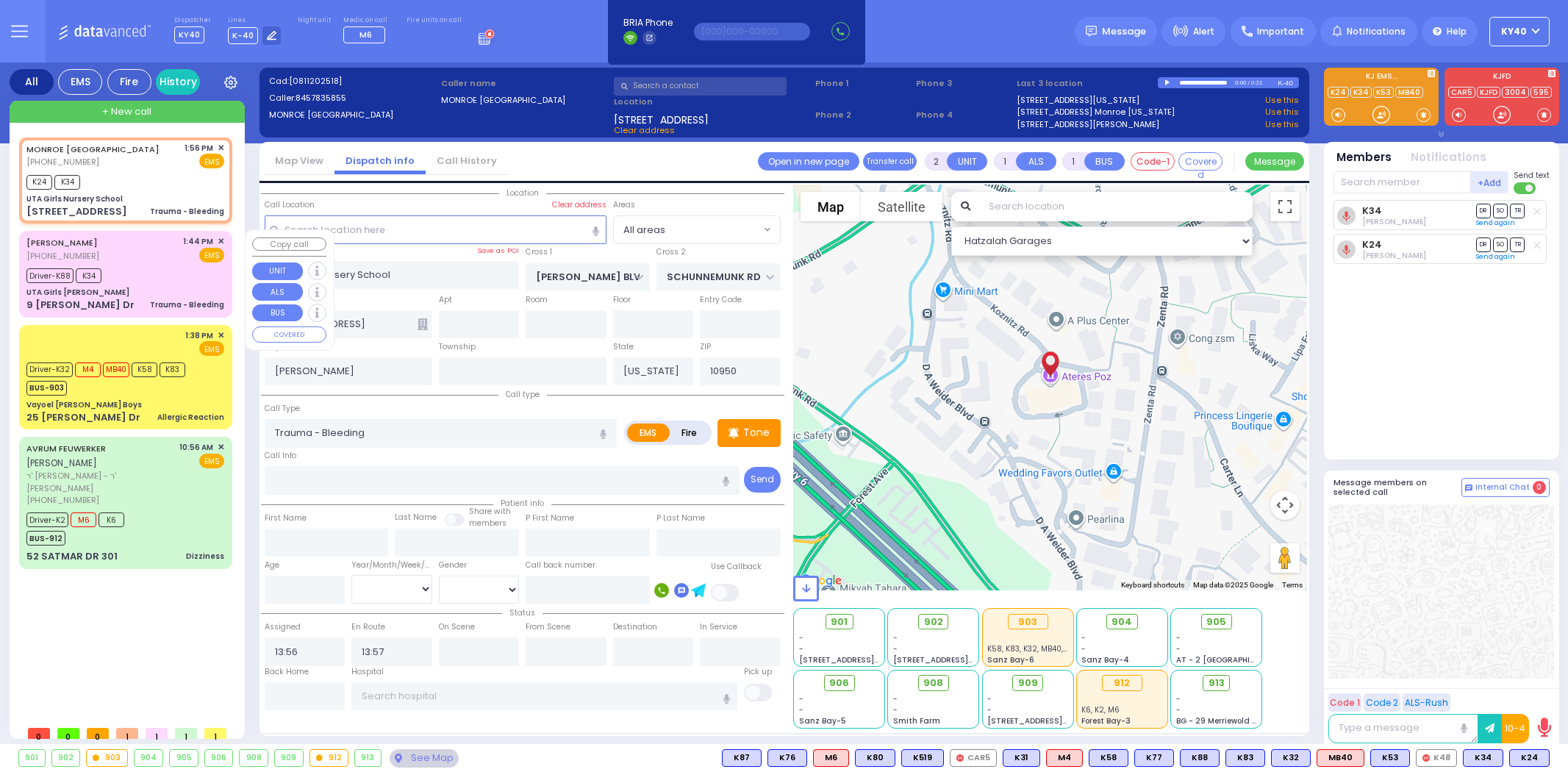
select select
click at [172, 166] on div "MONROE [GEOGRAPHIC_DATA] [PHONE_NUMBER] 1:56 PM ✕ EMS" at bounding box center [125, 155] width 198 height 28
select select
radio input "true"
select select
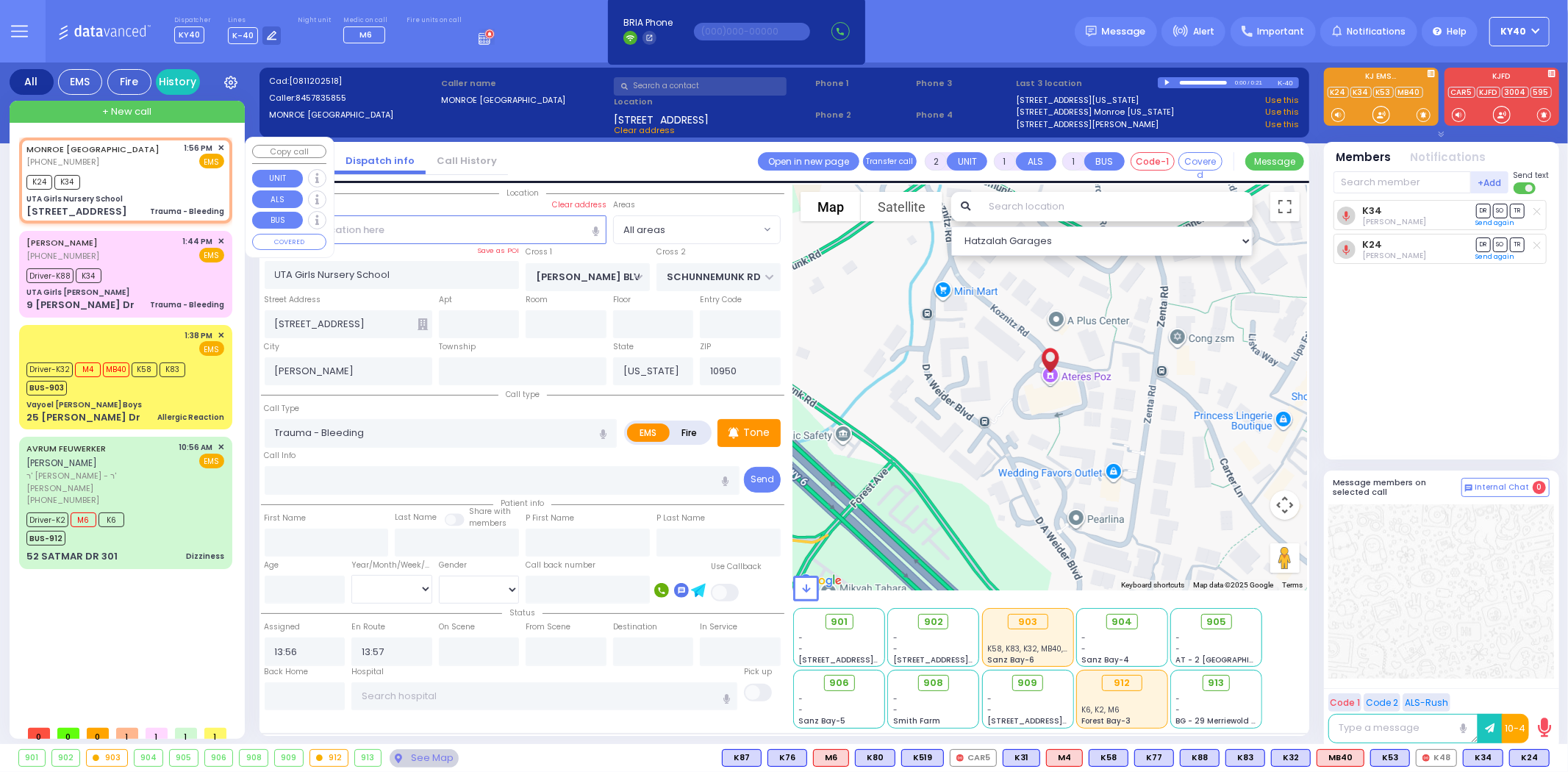
select select "Hatzalah Garages"
click at [149, 175] on div "K24 K34" at bounding box center [125, 180] width 198 height 19
select select
radio input "true"
select select
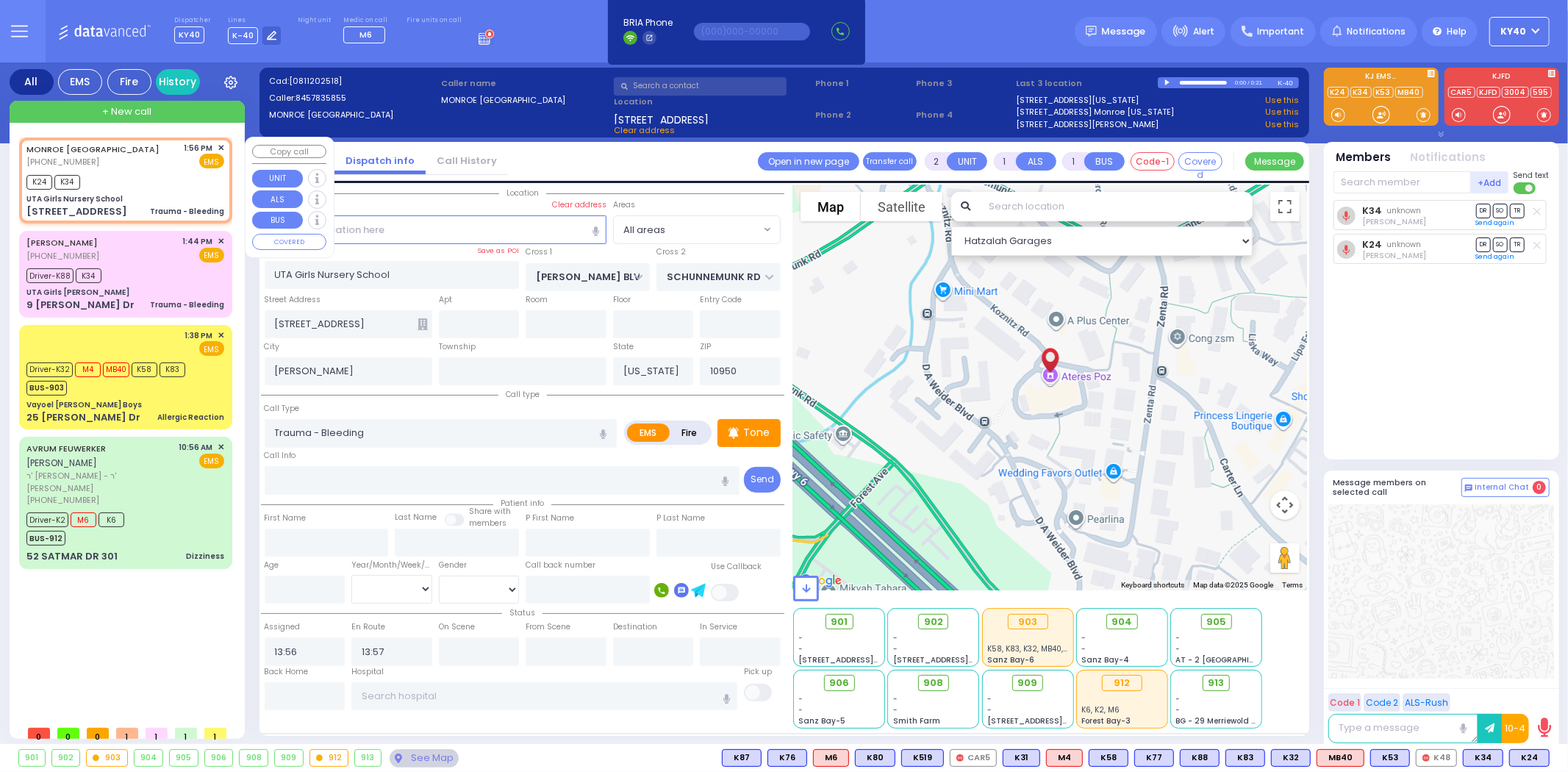
select select "Hatzalah Garages"
click at [145, 174] on div "K24 K34" at bounding box center [125, 180] width 198 height 19
select select
radio input "true"
select select
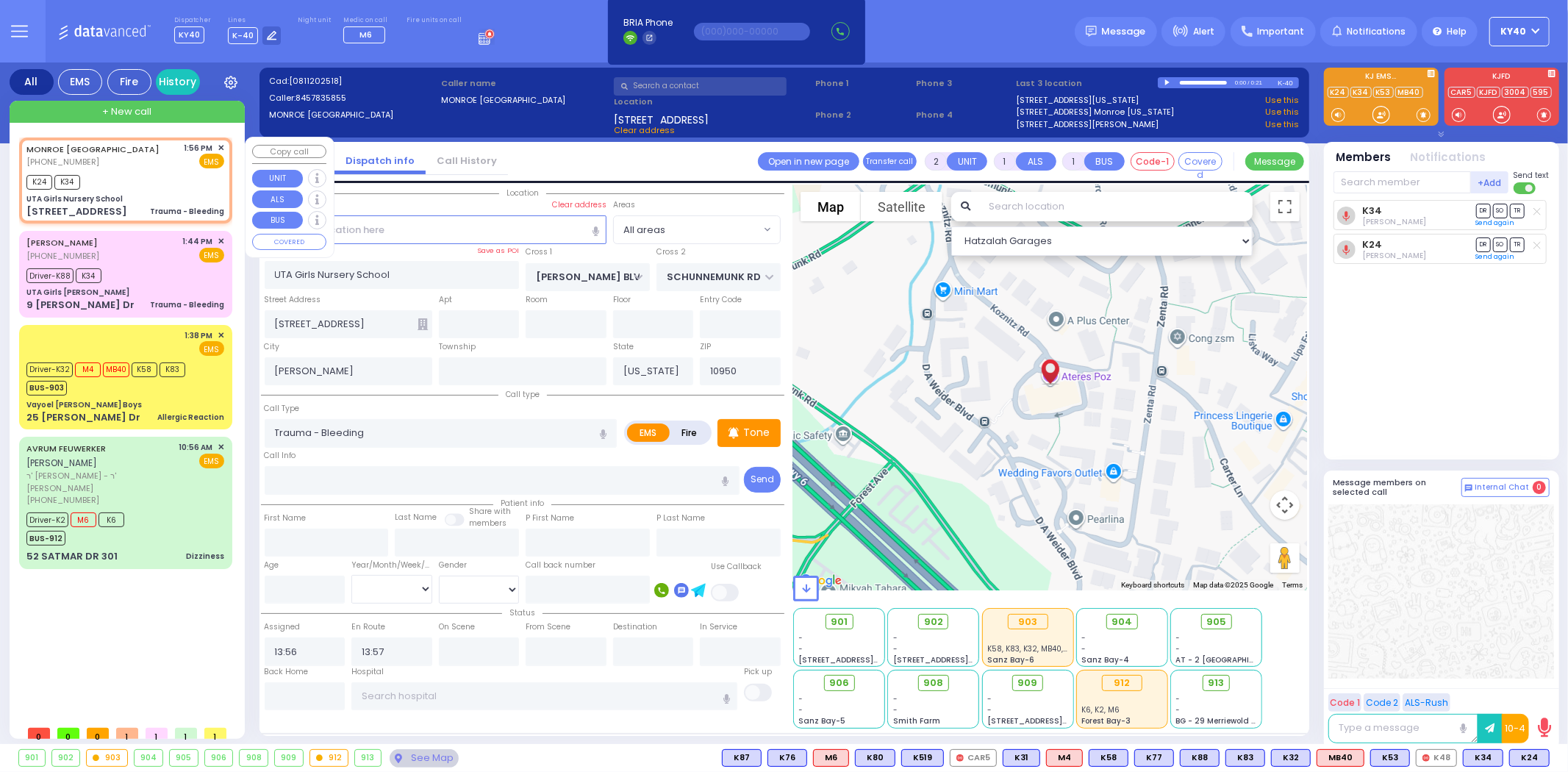
select select "Hatzalah Garages"
click at [145, 174] on div "K24 K34" at bounding box center [125, 180] width 198 height 19
select select
radio input "true"
select select
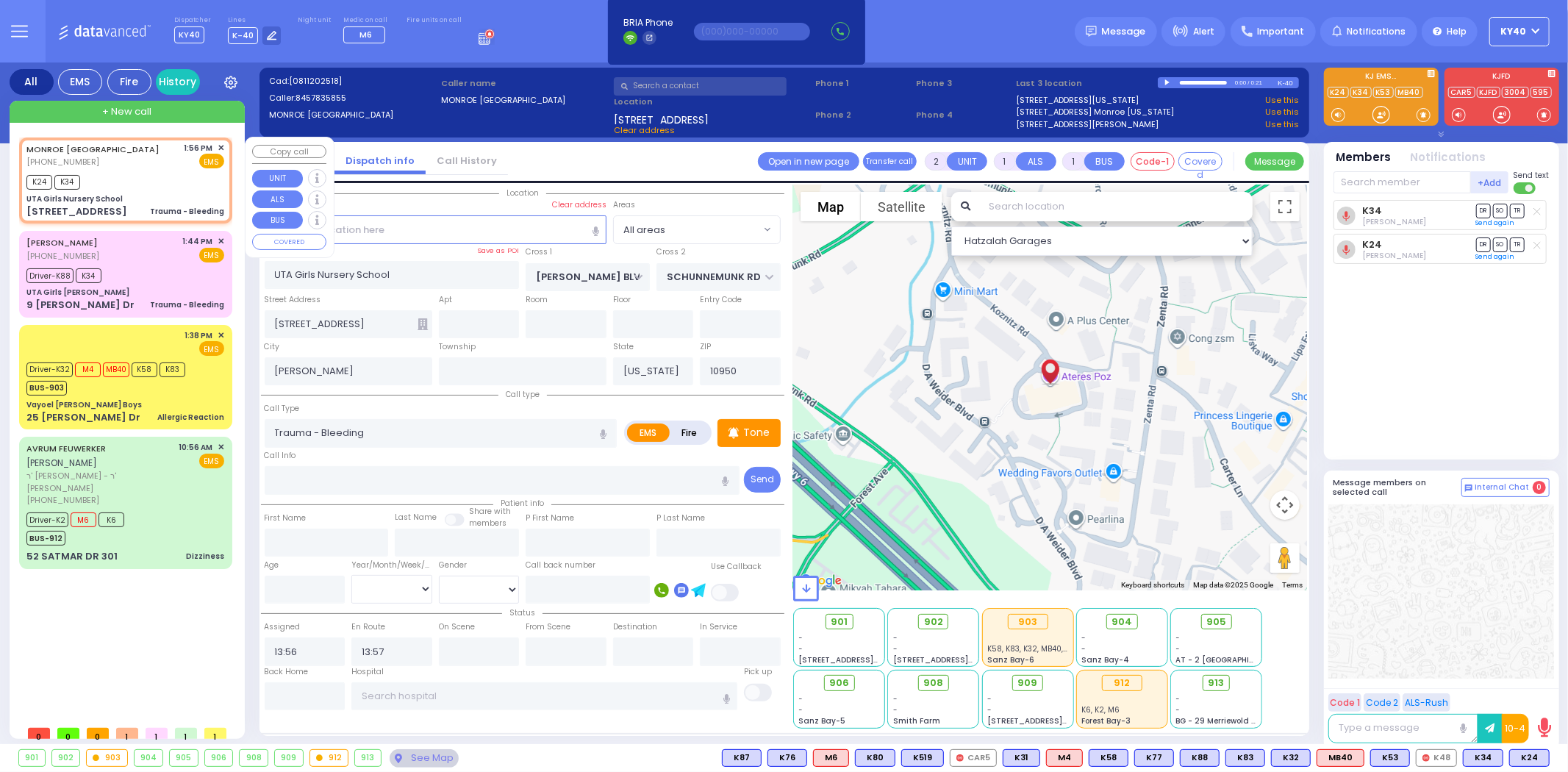
select select "Hatzalah Garages"
click at [147, 508] on div "Driver-K2 M6 K6 BUS-912" at bounding box center [125, 526] width 198 height 36
type input "6"
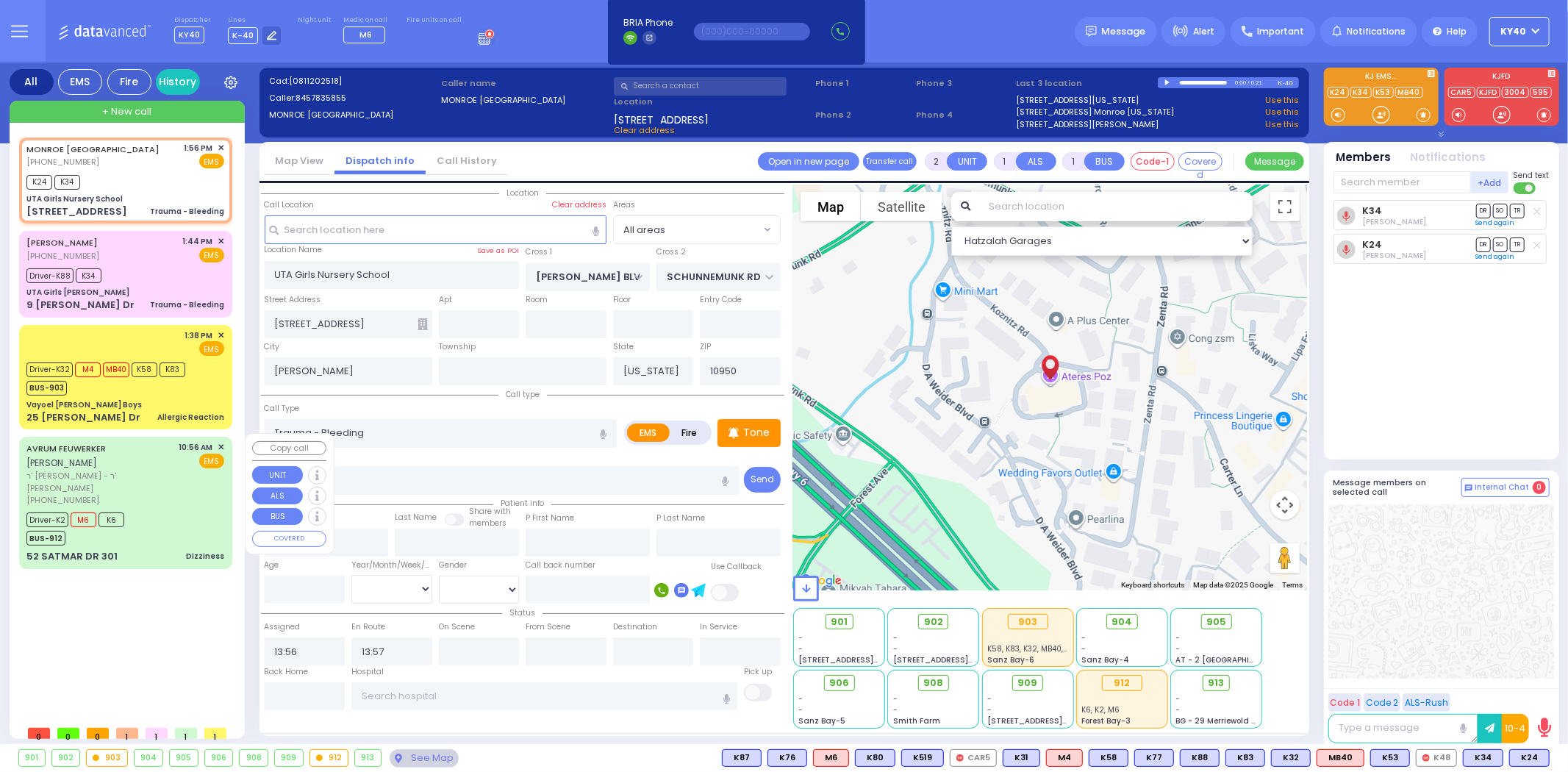
select select
type input "Dizziness"
radio input "true"
type input "AVRUM"
type input "FEUWERKER"
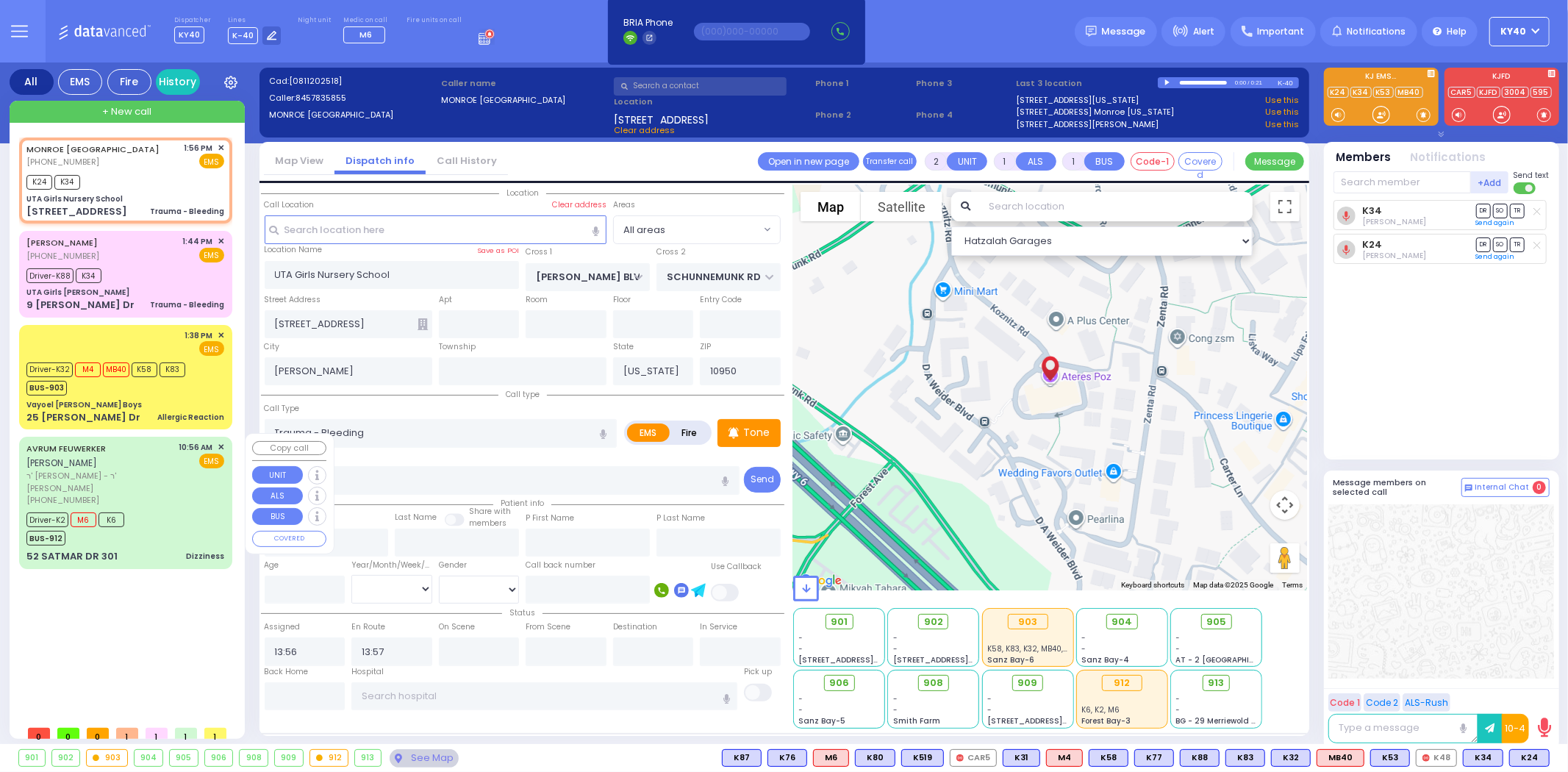
type input "[PERSON_NAME]"
type input "Feuerwerger"
type input "77"
select select "Year"
select select "[DEMOGRAPHIC_DATA]"
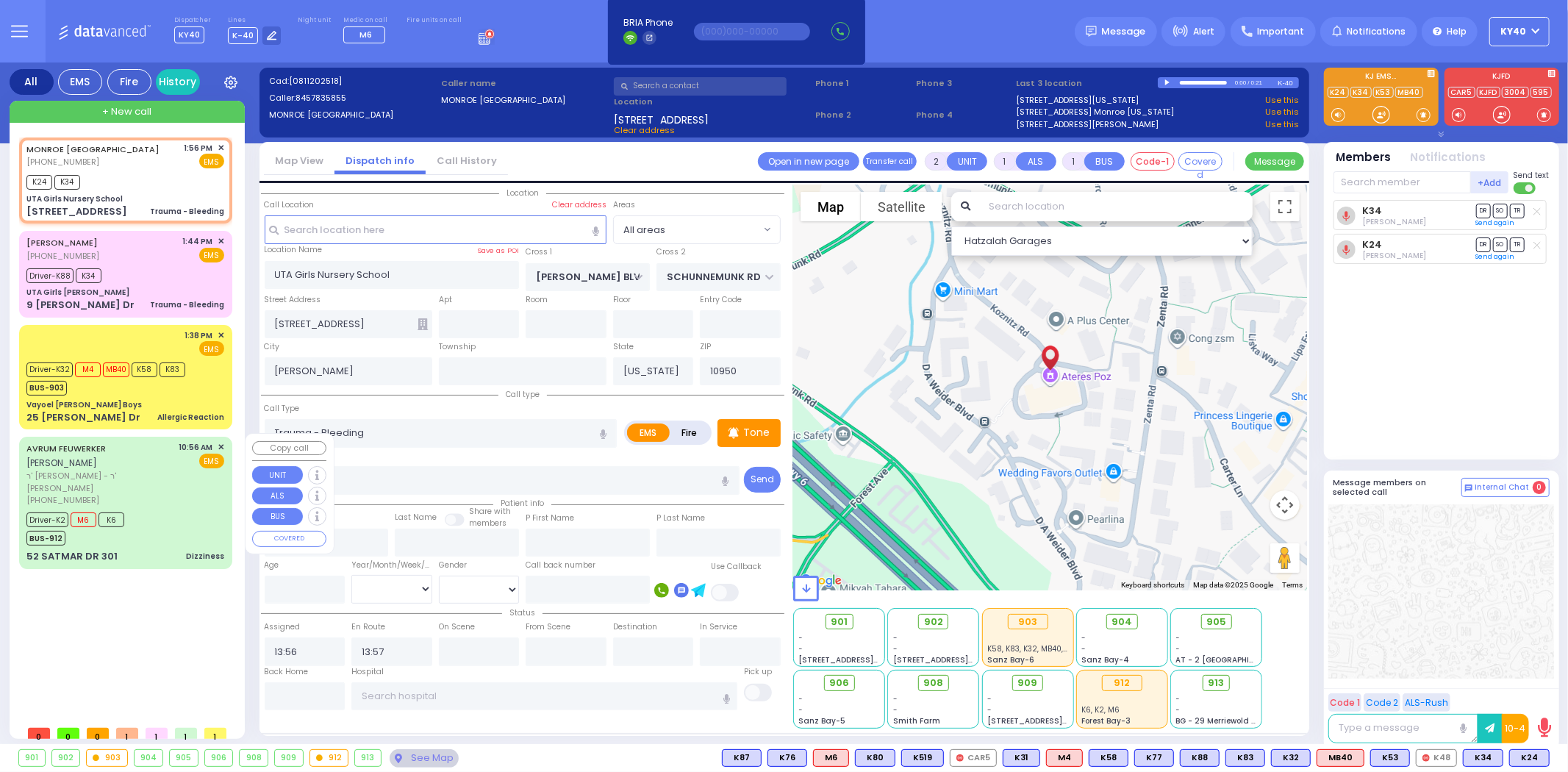
type input "10:56"
type input "10:58"
type input "11:00"
type input "11:20"
type input "12:30"
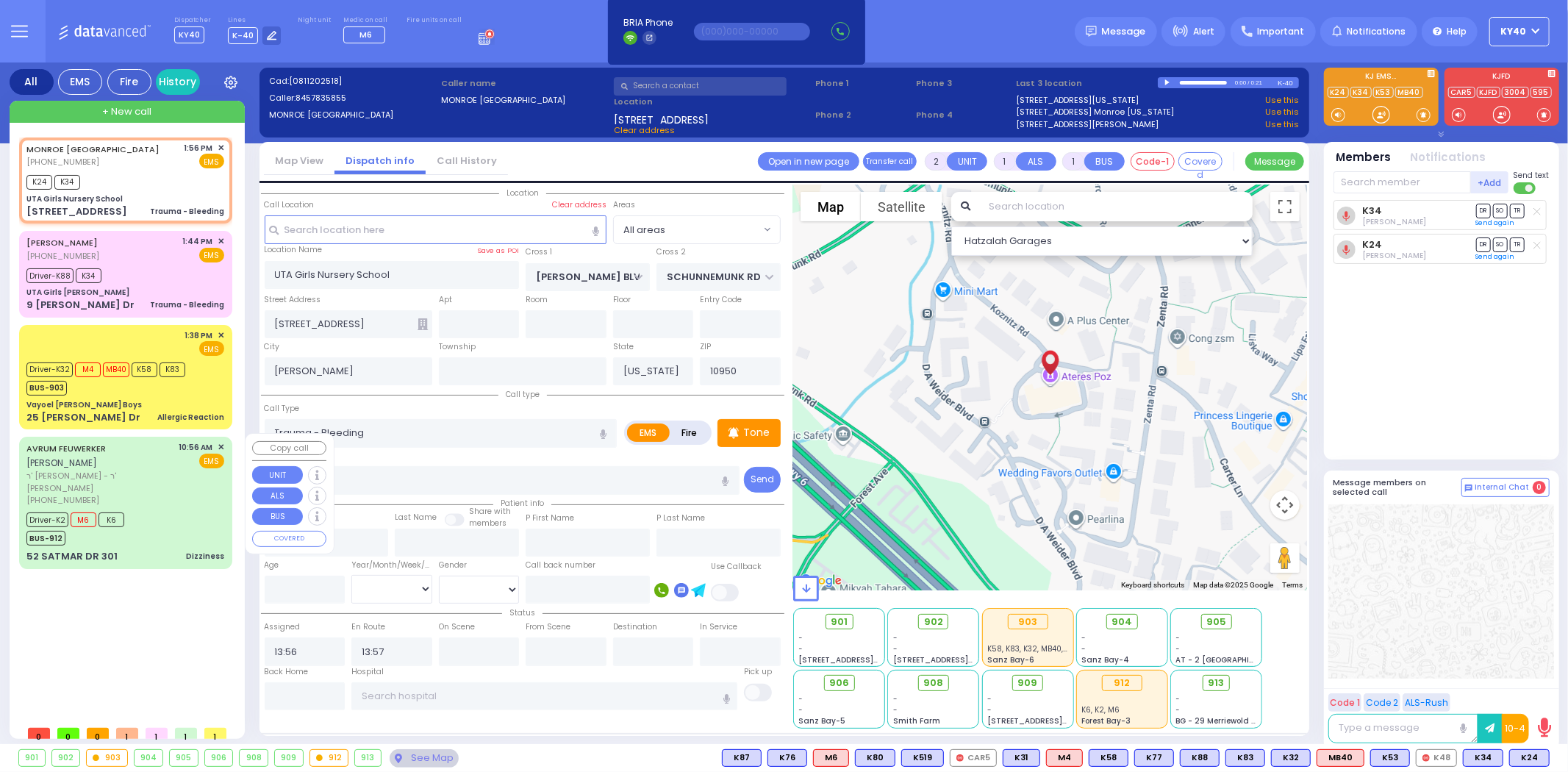
type input "12:45"
type input "[GEOGRAPHIC_DATA]"
select select "Hatzalah Garages"
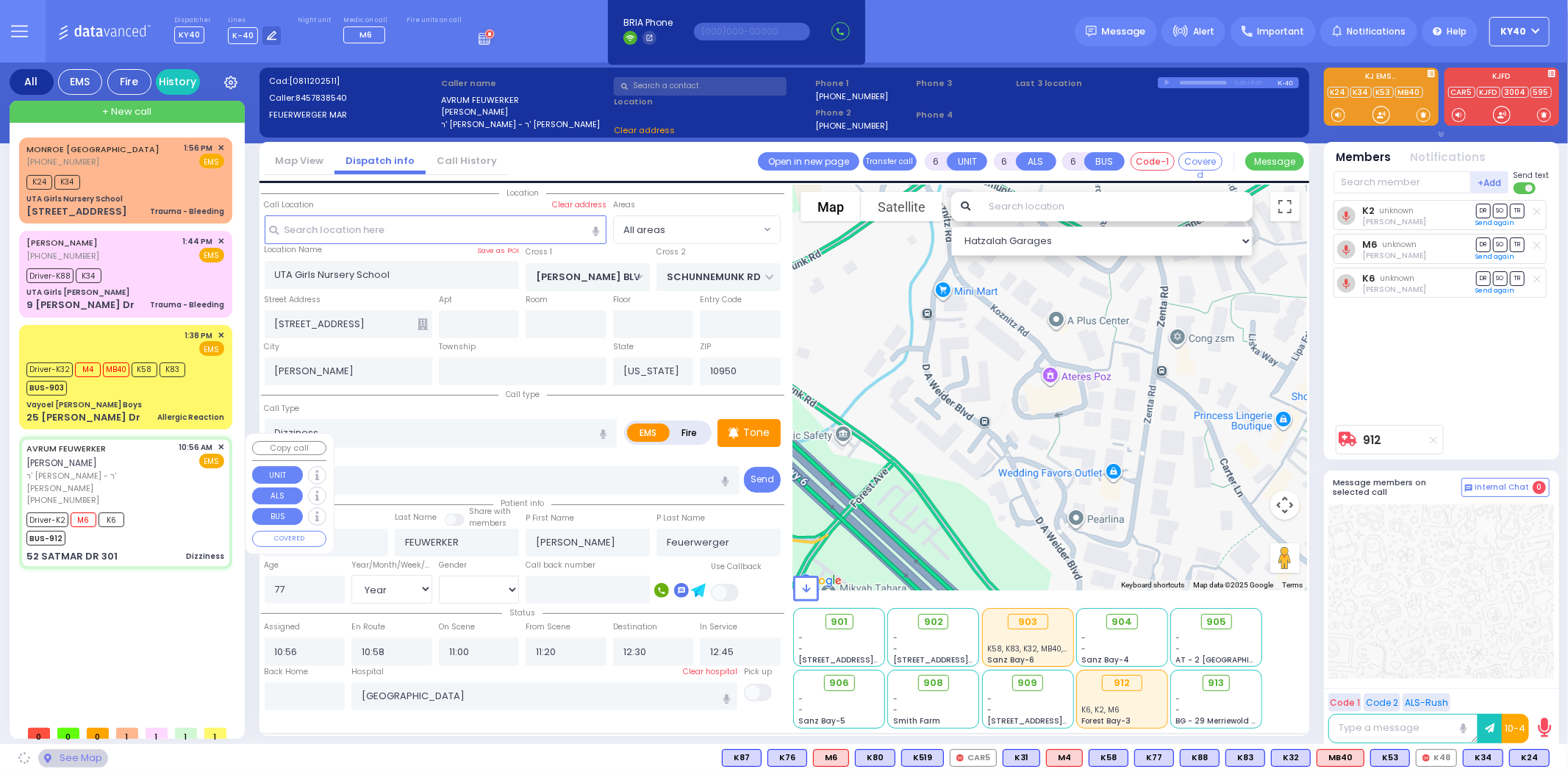
type input "KROLLA DR"
type input "ORSHAVA COURT"
type input "52 SATMAR DR"
type input "301"
type input "Monroe"
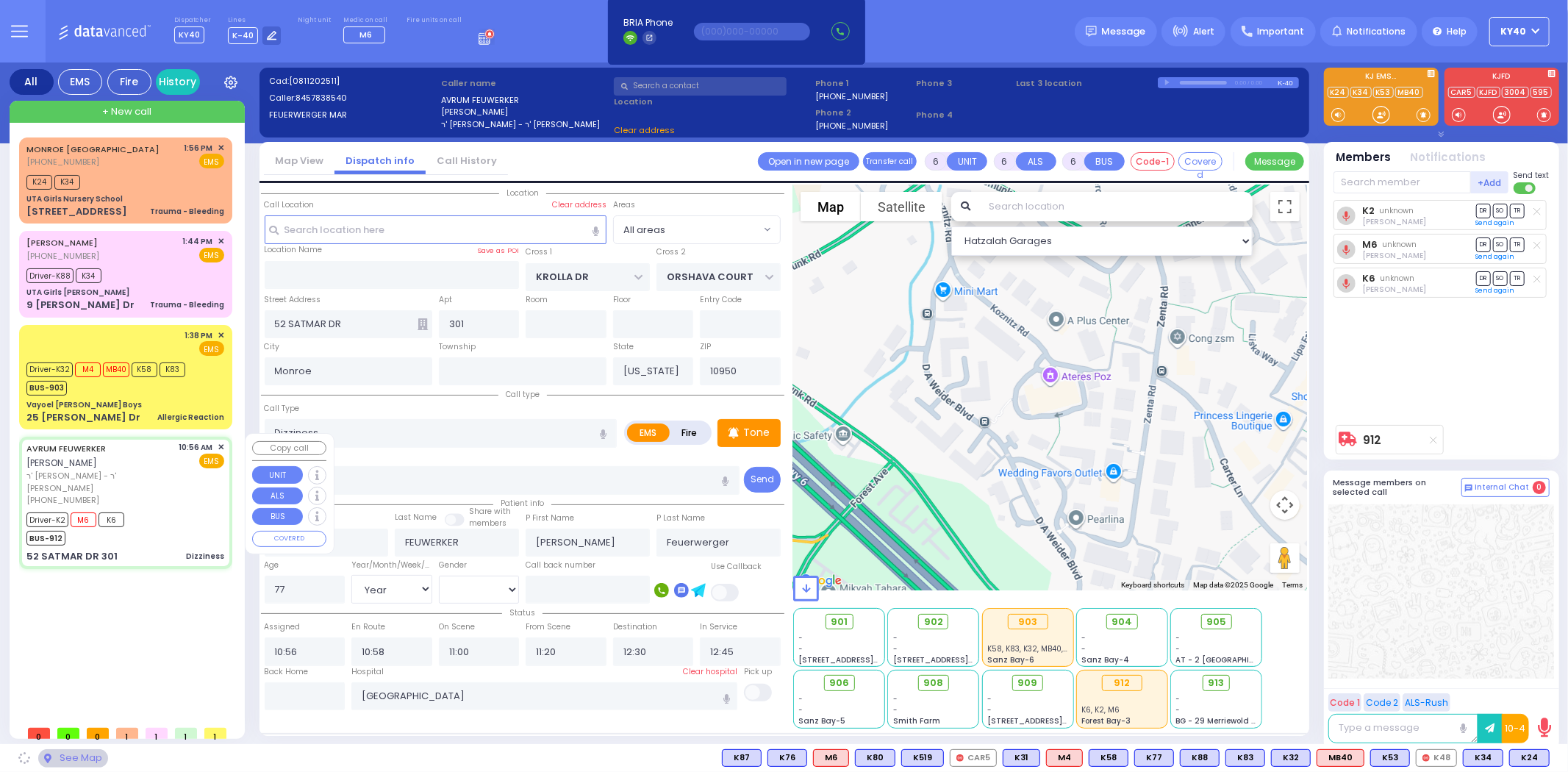
select select "SECTION 3"
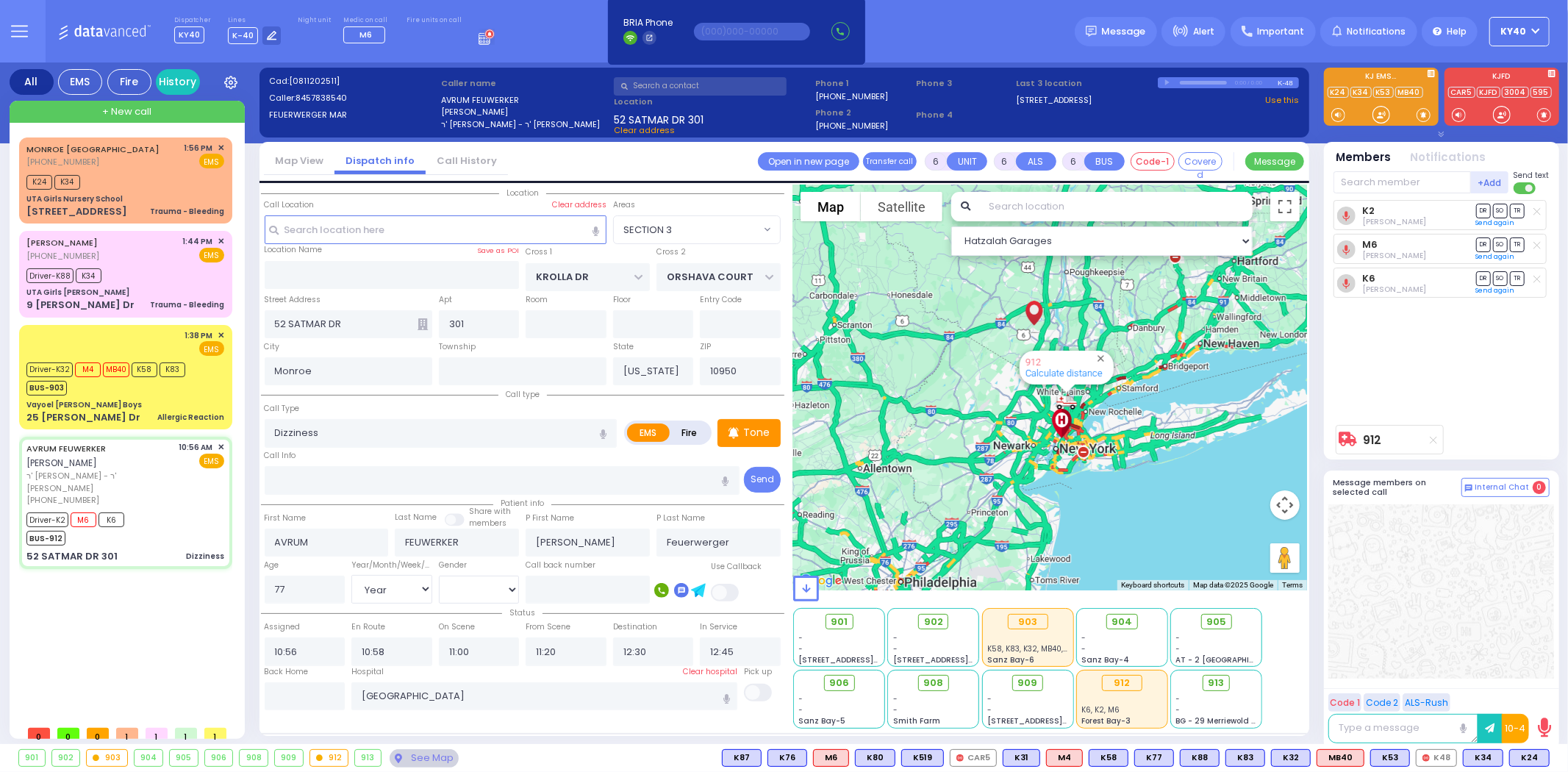
click at [77, 114] on div "+ New call" at bounding box center [127, 111] width 235 height 22
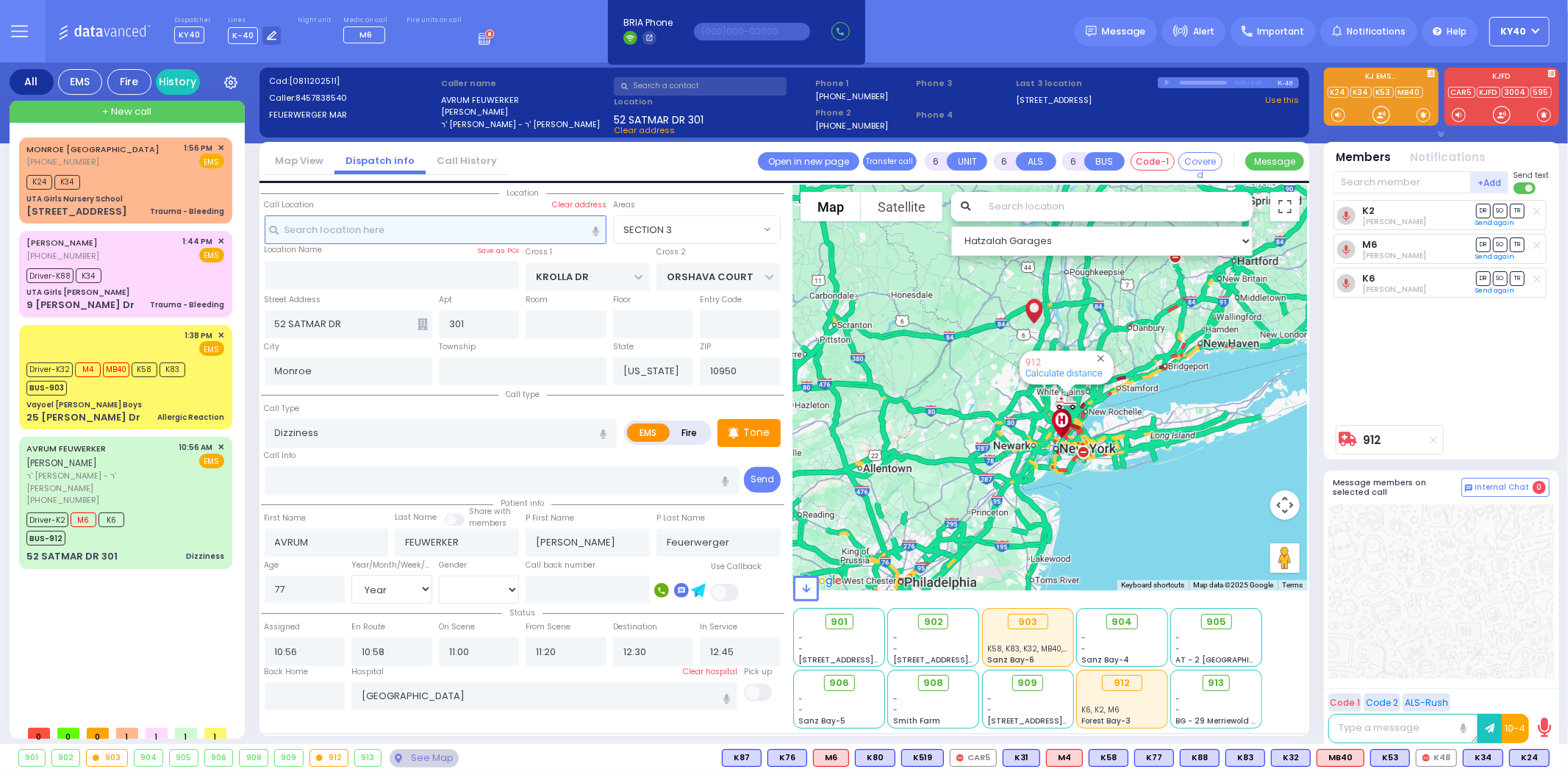
type input "2"
type input "1"
select select
radio input "true"
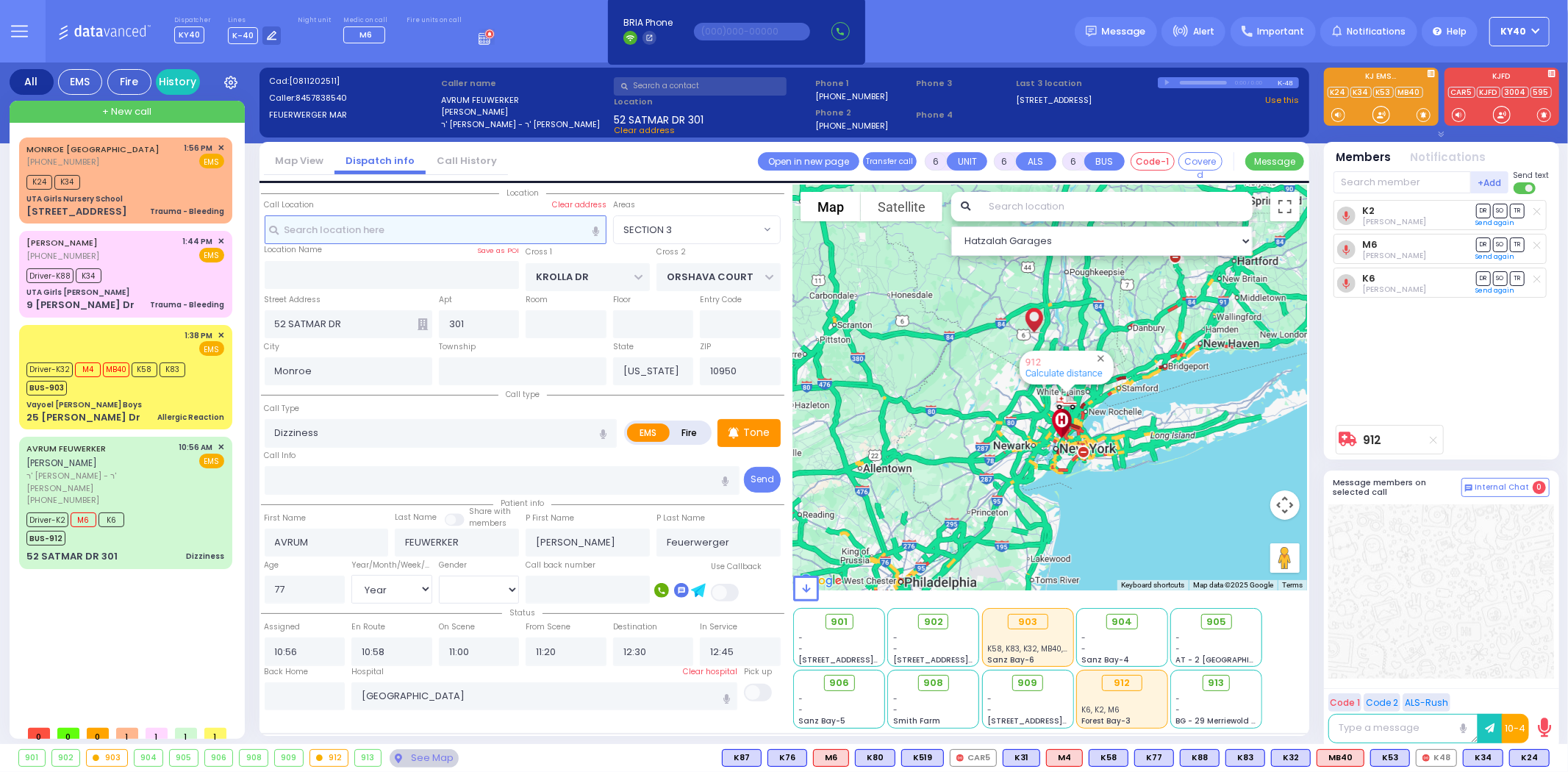
select select
type input "14:05"
select select "Hatzalah Garages"
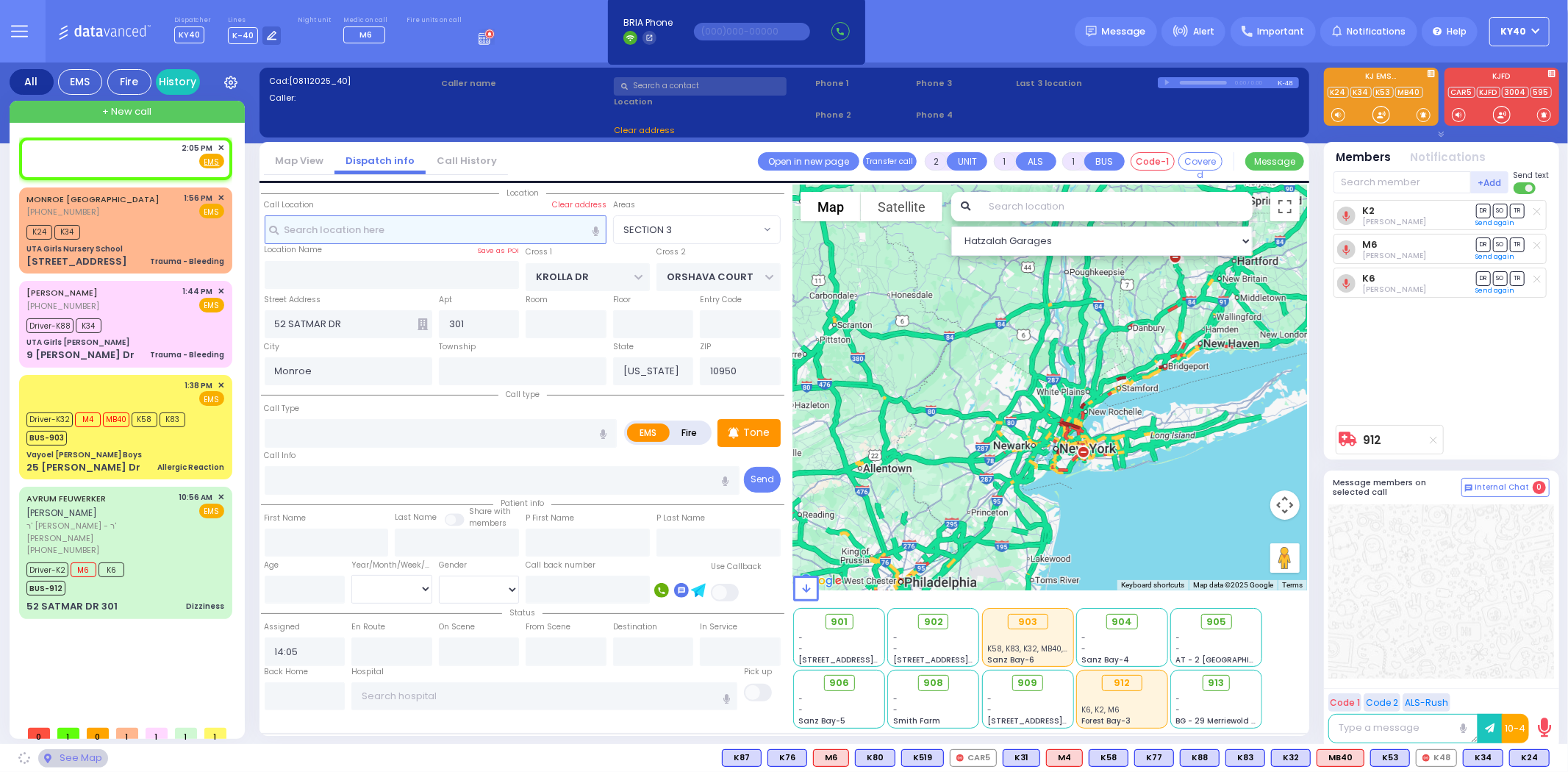
select select
radio input "true"
select select
select select "Hatzalah Garages"
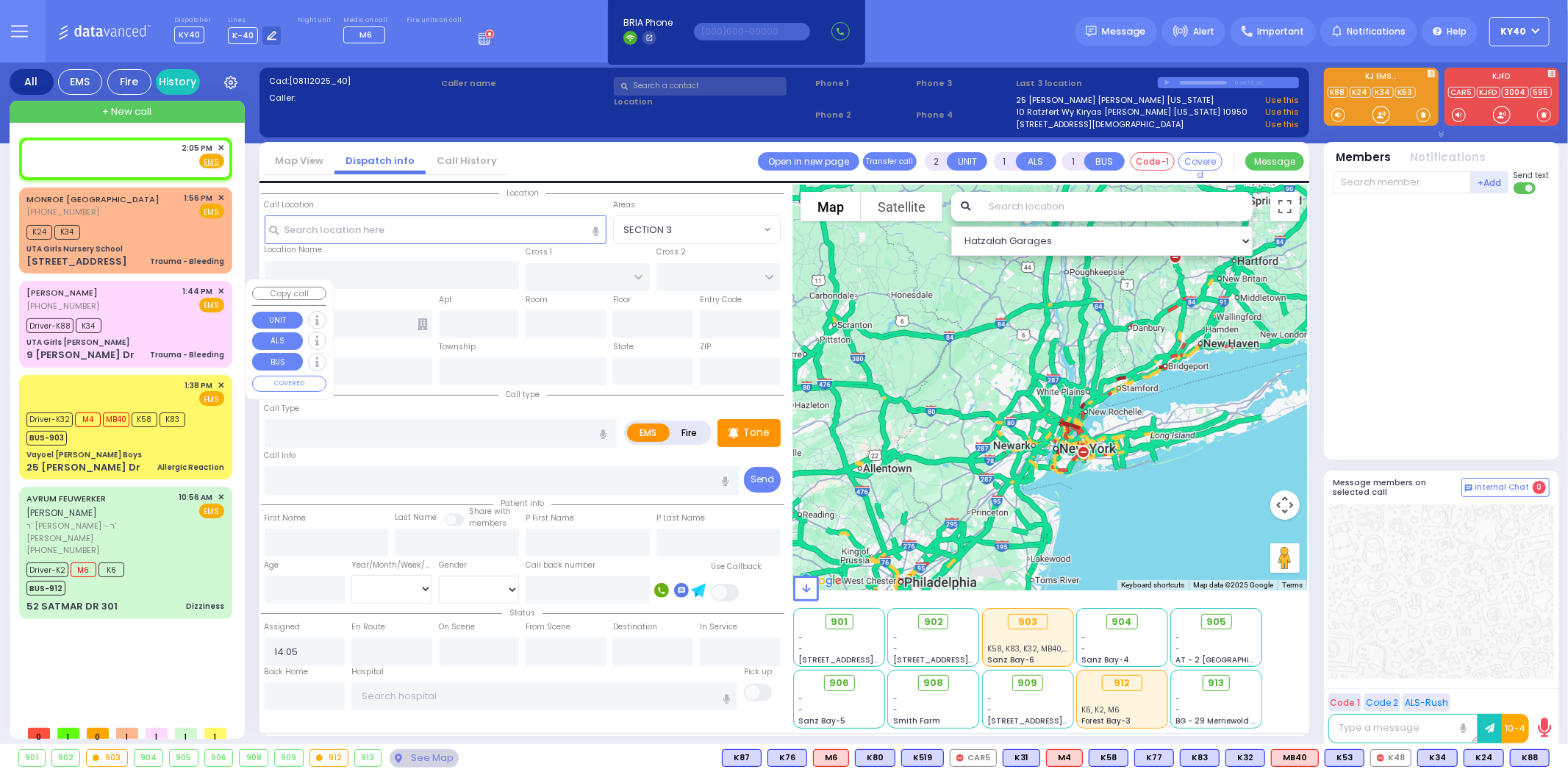
click at [162, 311] on div "[PERSON_NAME] [PHONE_NUMBER] 1:44 PM ✕ EMS Driver-K88 K34" at bounding box center [125, 324] width 207 height 82
type input "6"
select select
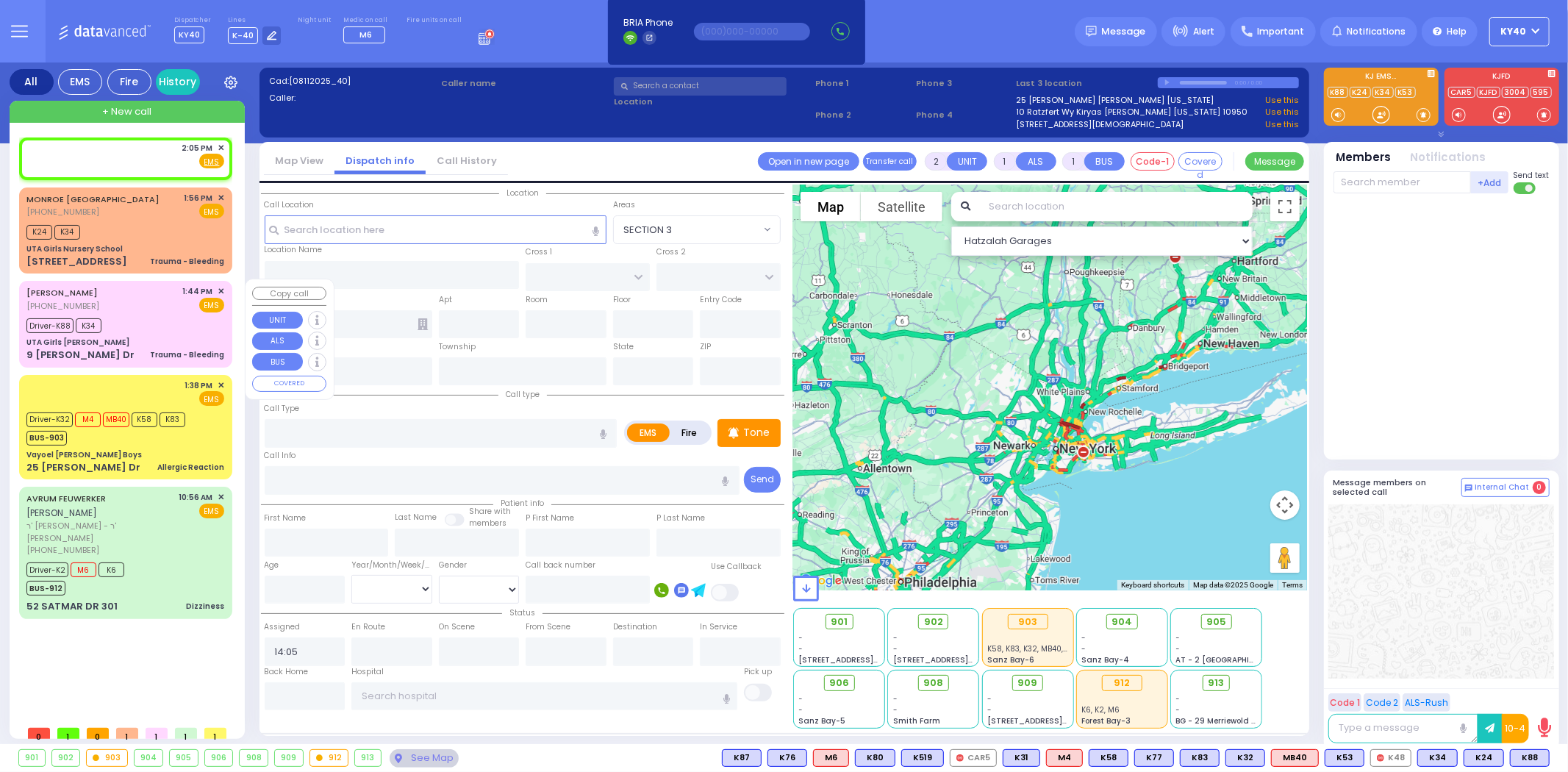
type input "Trauma - Bleeding"
radio input "true"
type input "[PERSON_NAME]"
type input "Faila"
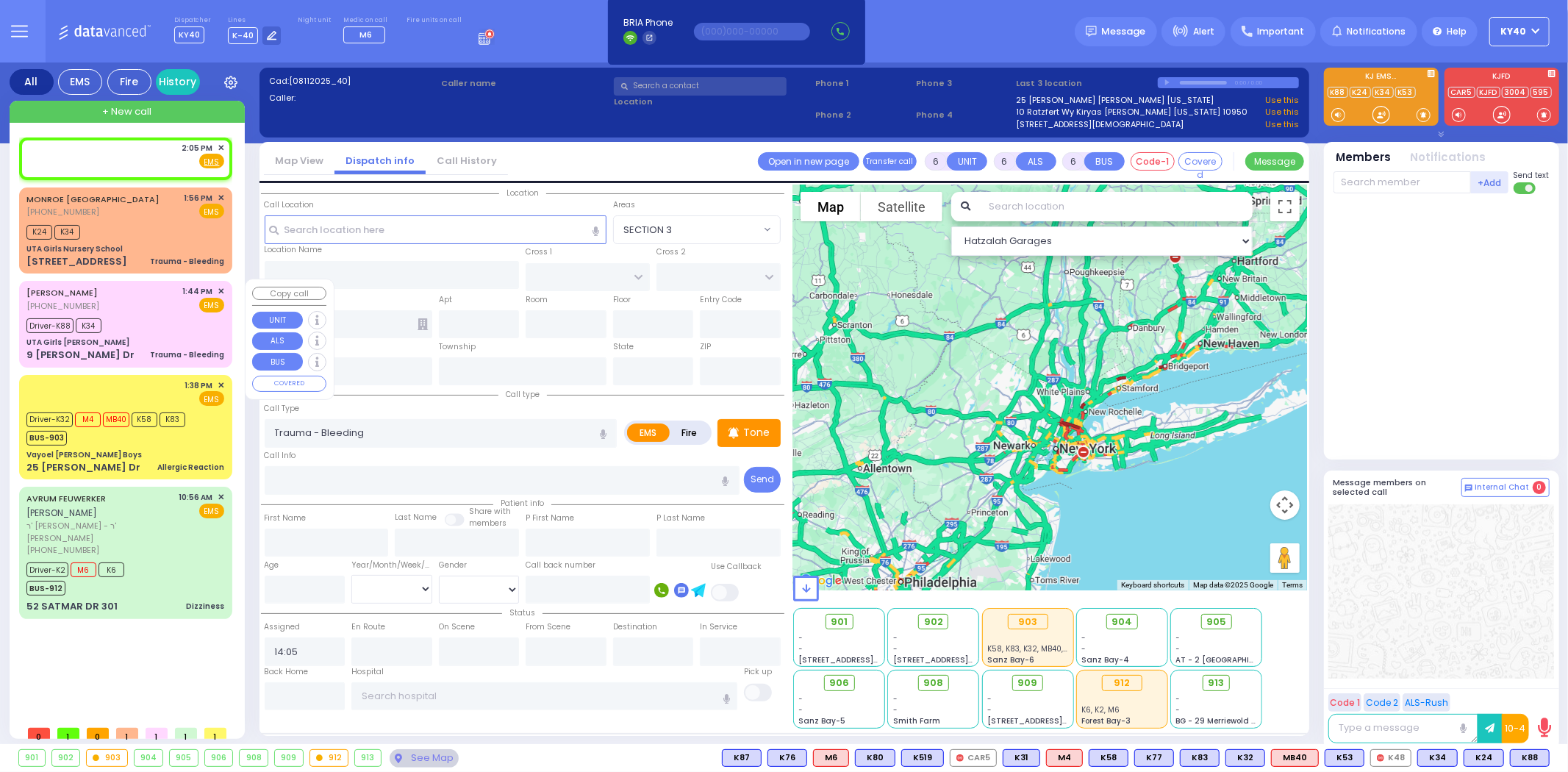
type input "[PERSON_NAME]"
type input "8"
select select "Year"
select select "[DEMOGRAPHIC_DATA]"
type input "13:44"
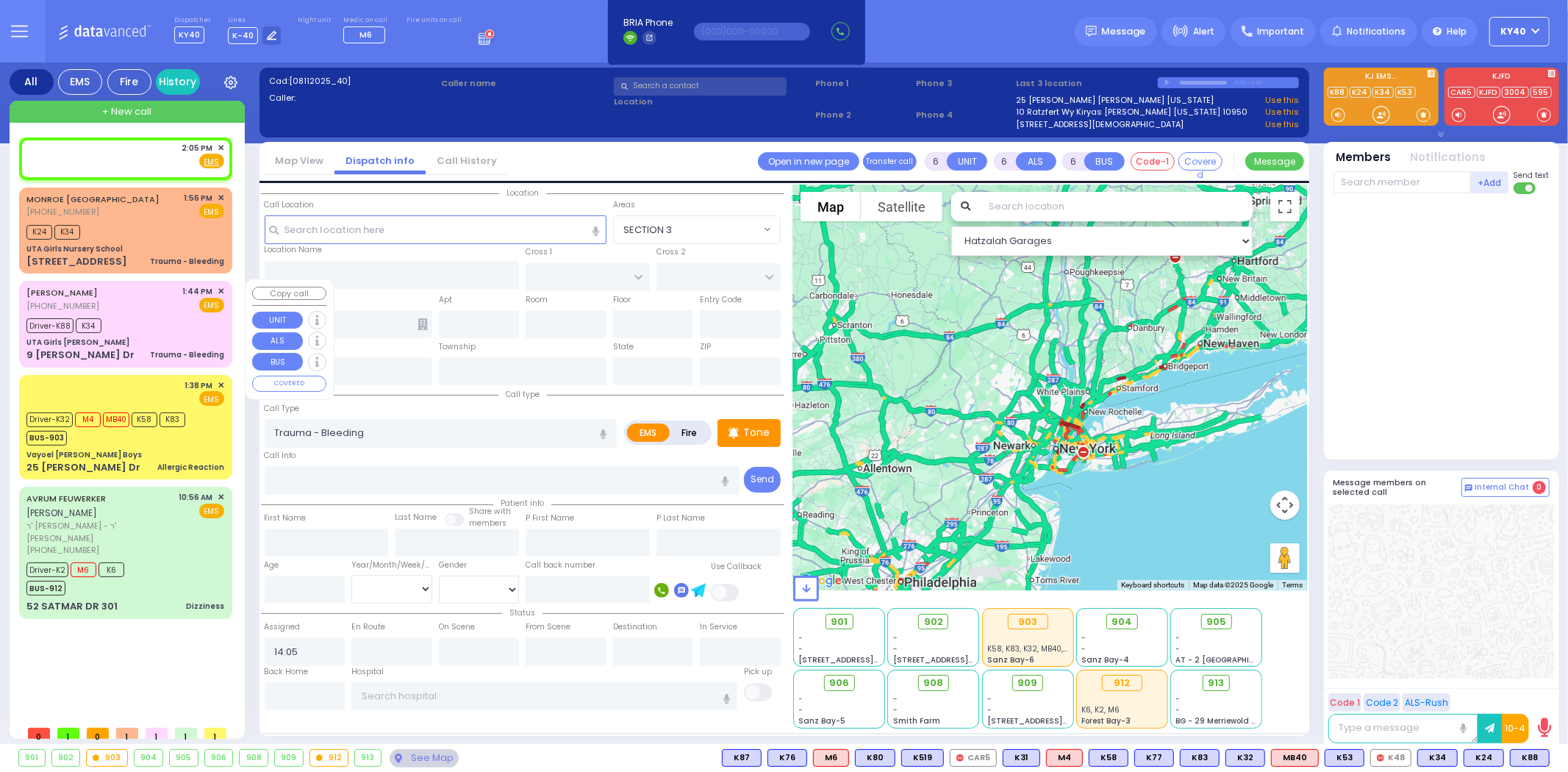
type input "13:45"
type input "13:46"
select select "Hatzalah Garages"
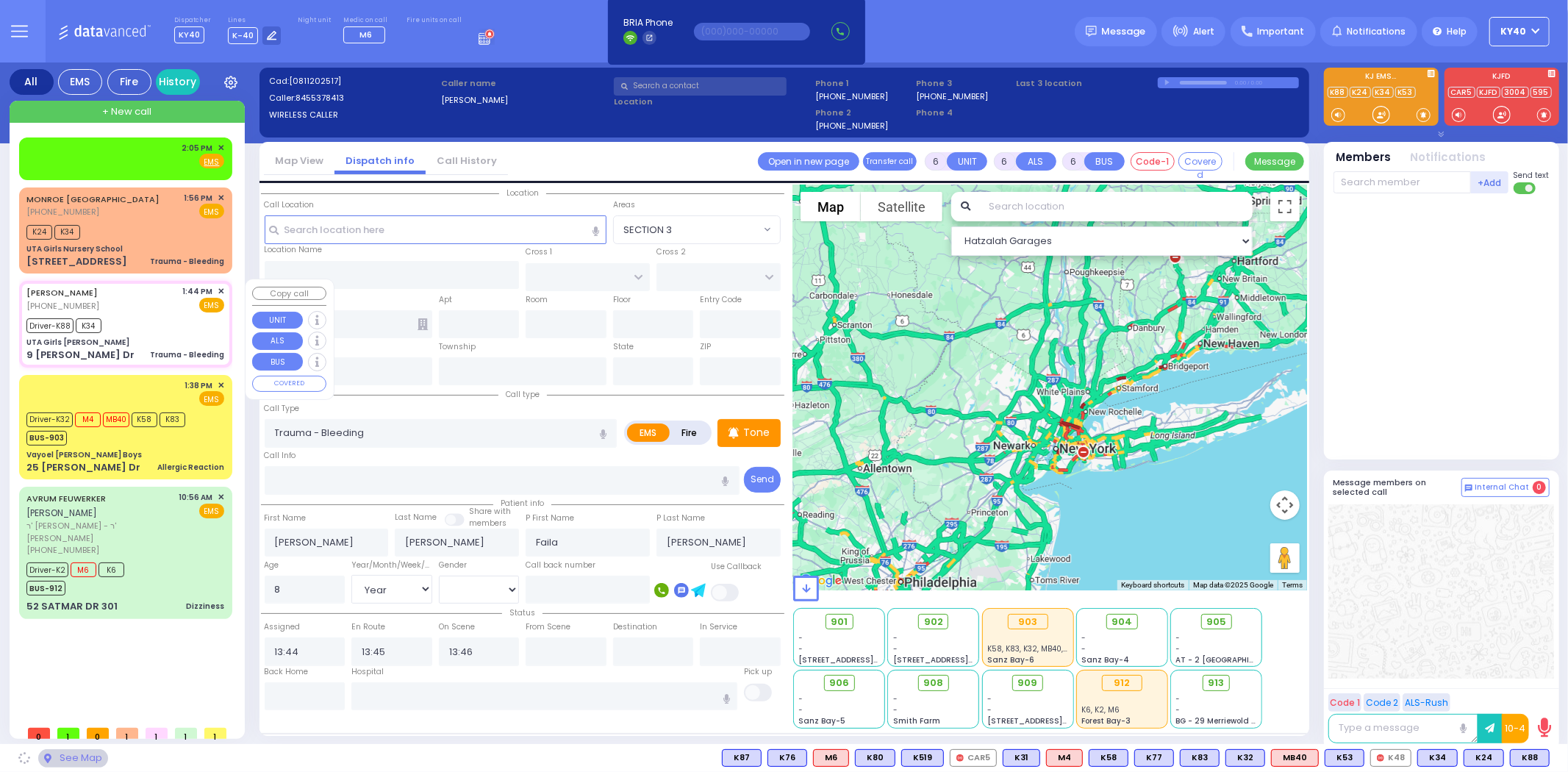
type input "UTA Girls [PERSON_NAME]"
type input "[GEOGRAPHIC_DATA]"
type input "BROOKS AVE"
type input "9 [PERSON_NAME] Dr"
type input "Monroe"
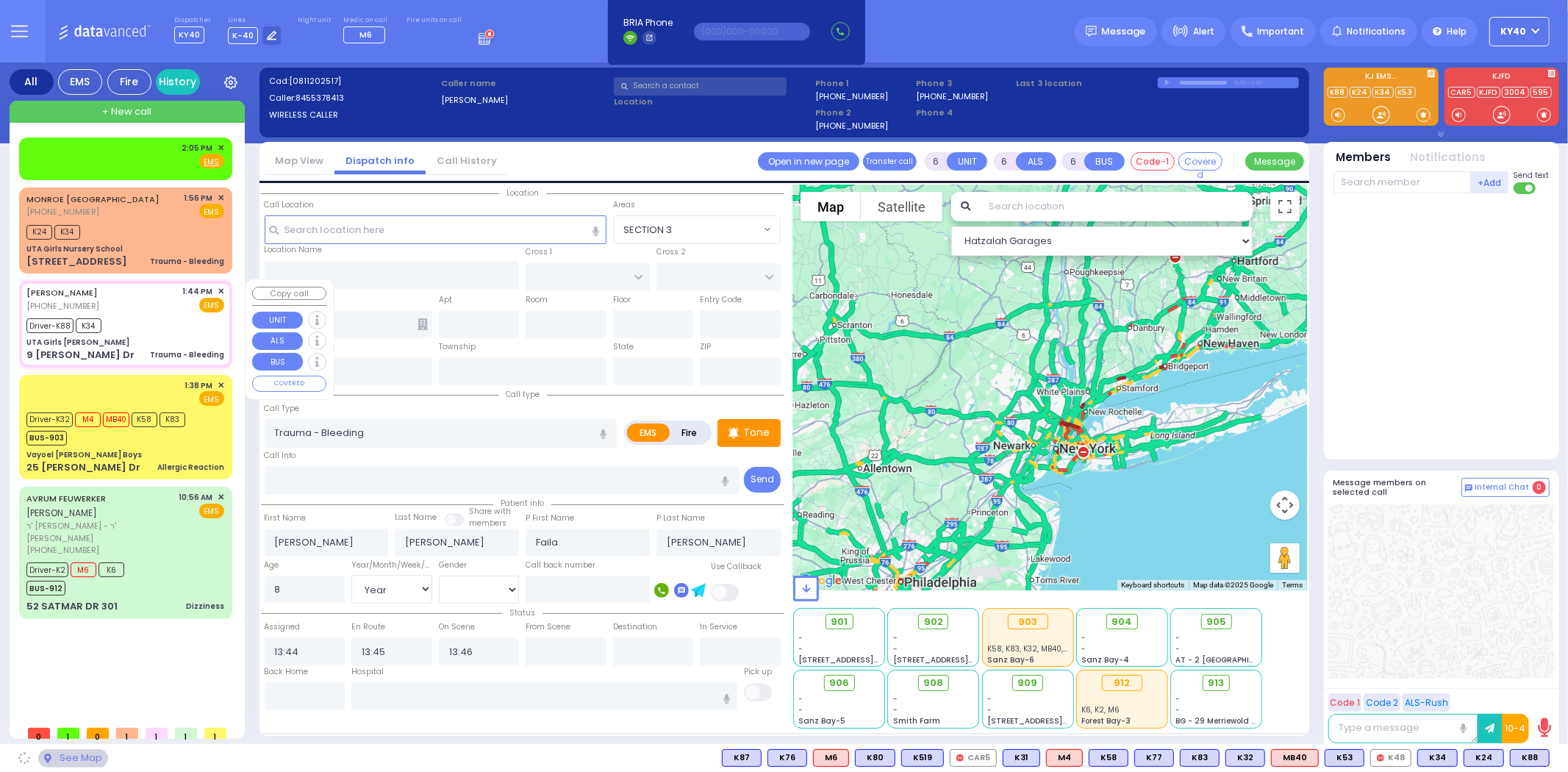
type input "[US_STATE]"
type input "10950"
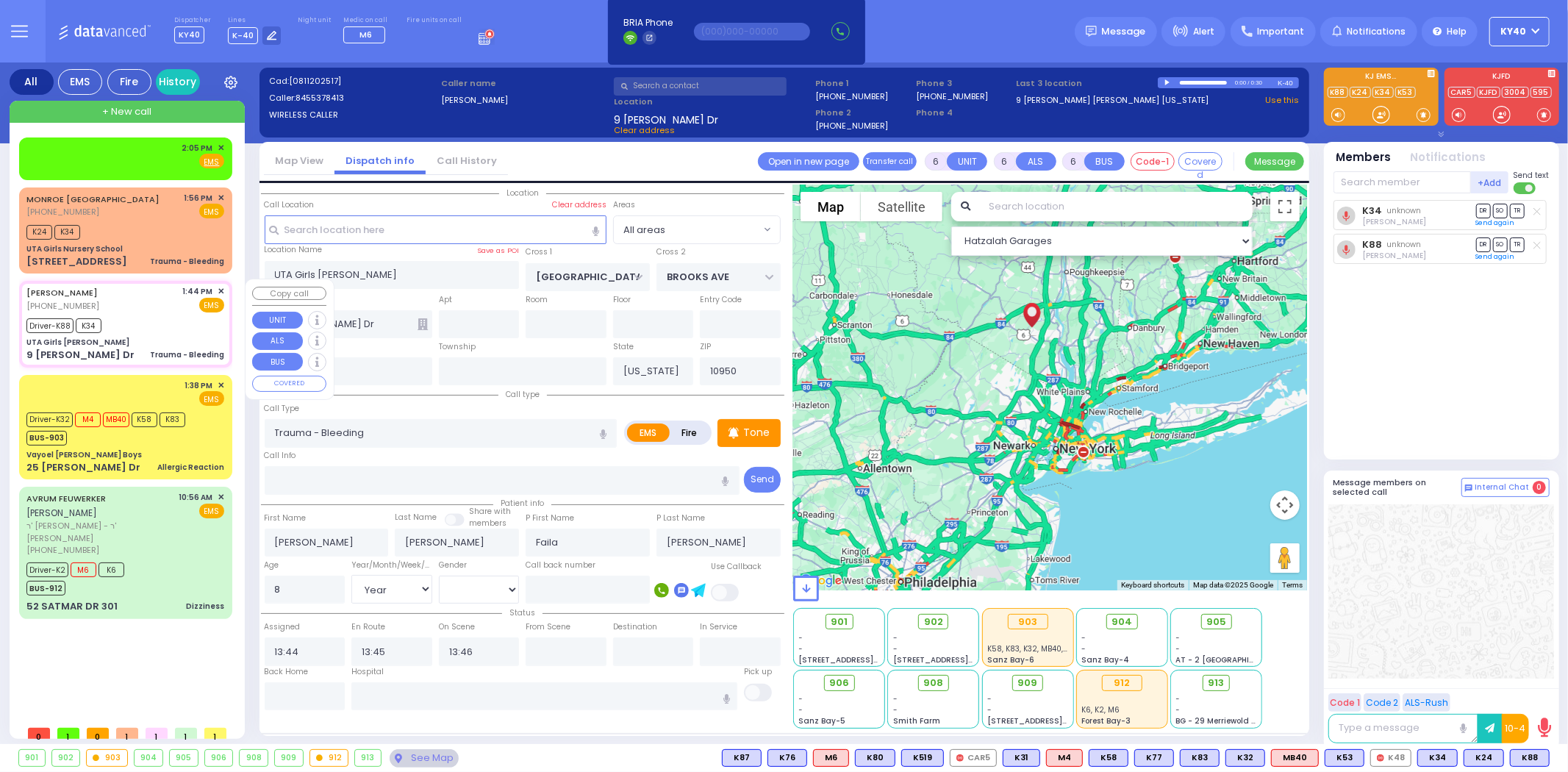
click at [220, 288] on span "✕" at bounding box center [220, 291] width 7 height 13
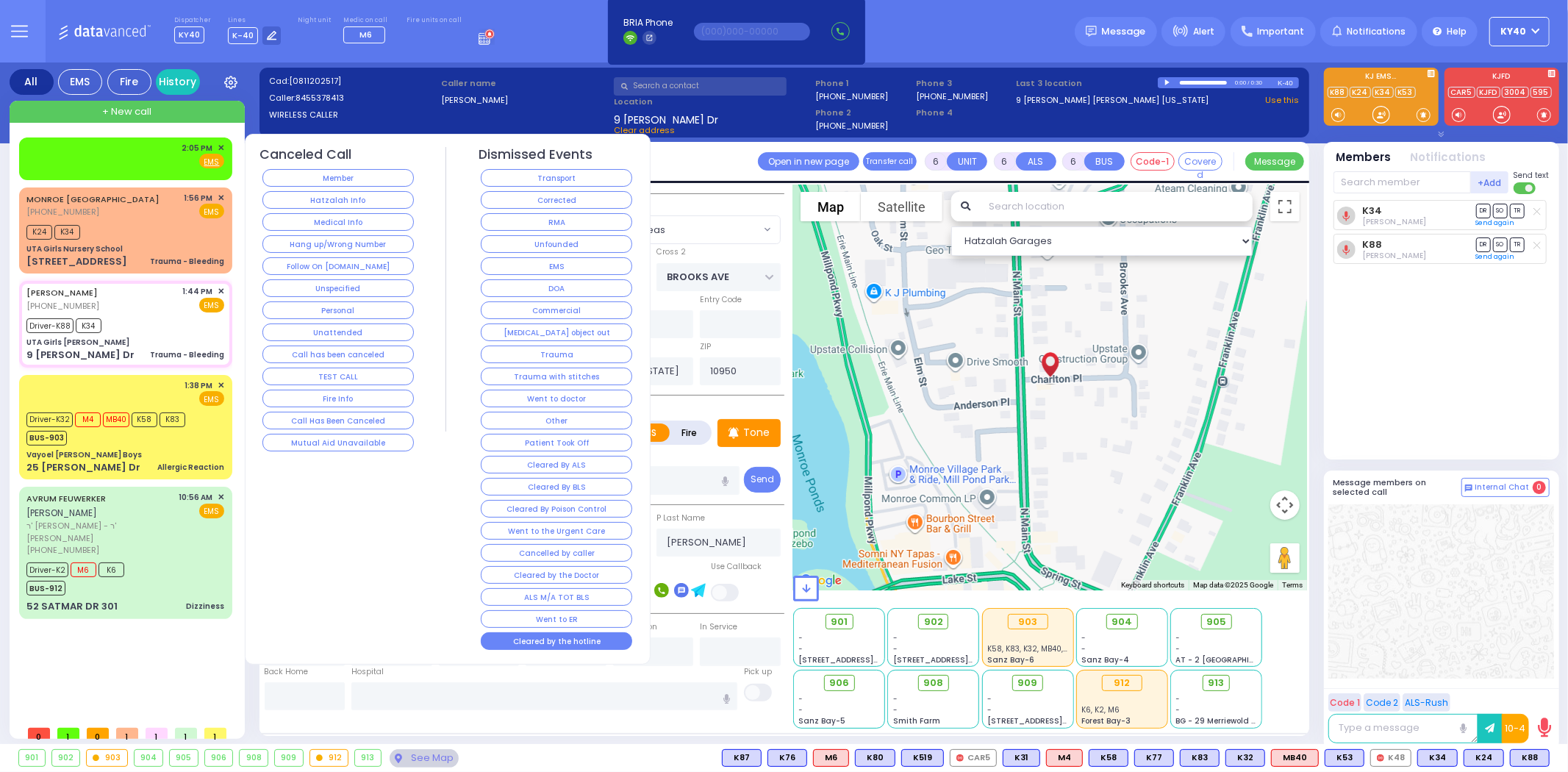
click at [578, 637] on button "Cleared by the hotline" at bounding box center [556, 641] width 151 height 18
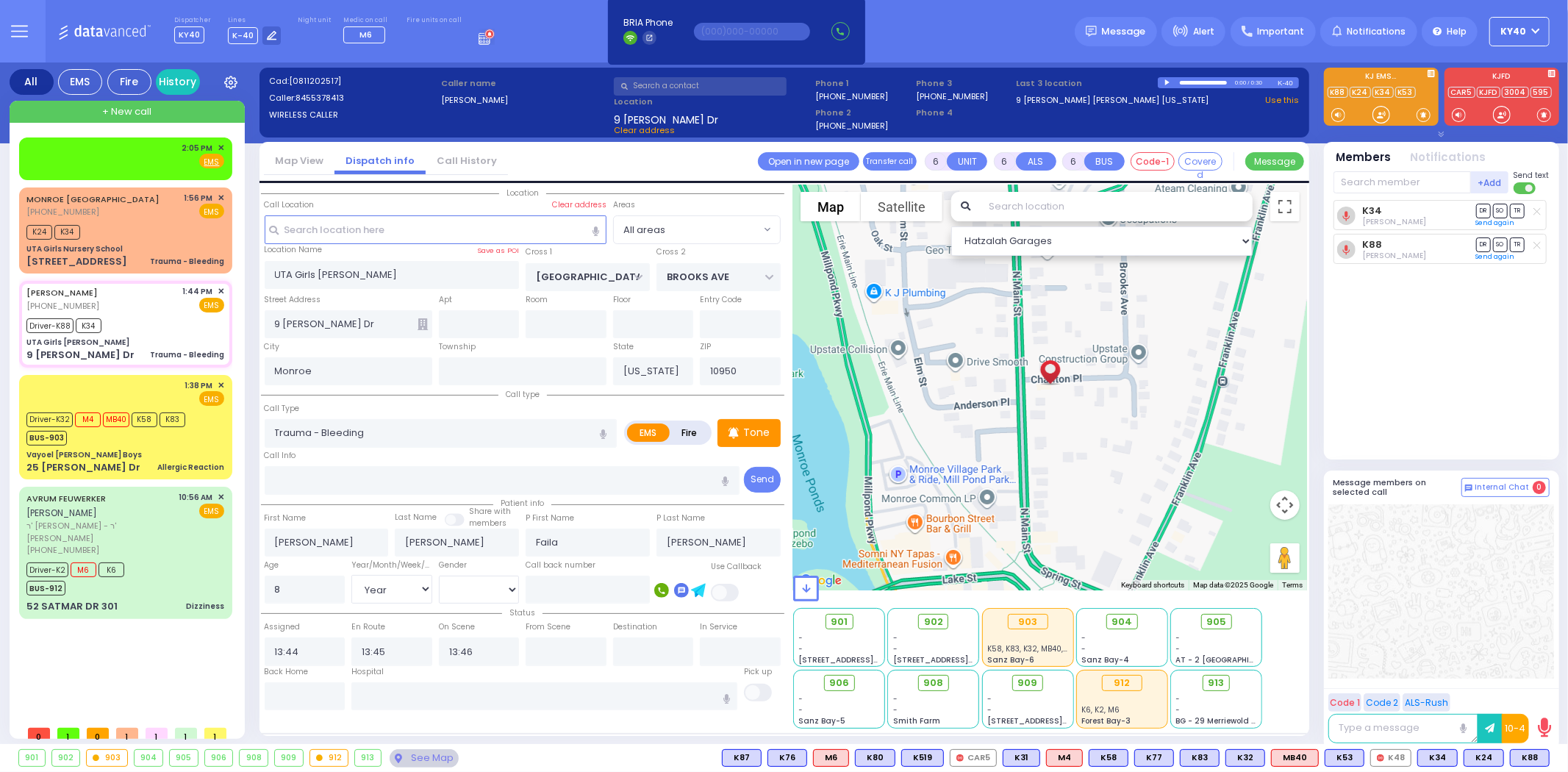
select select
radio input "true"
select select
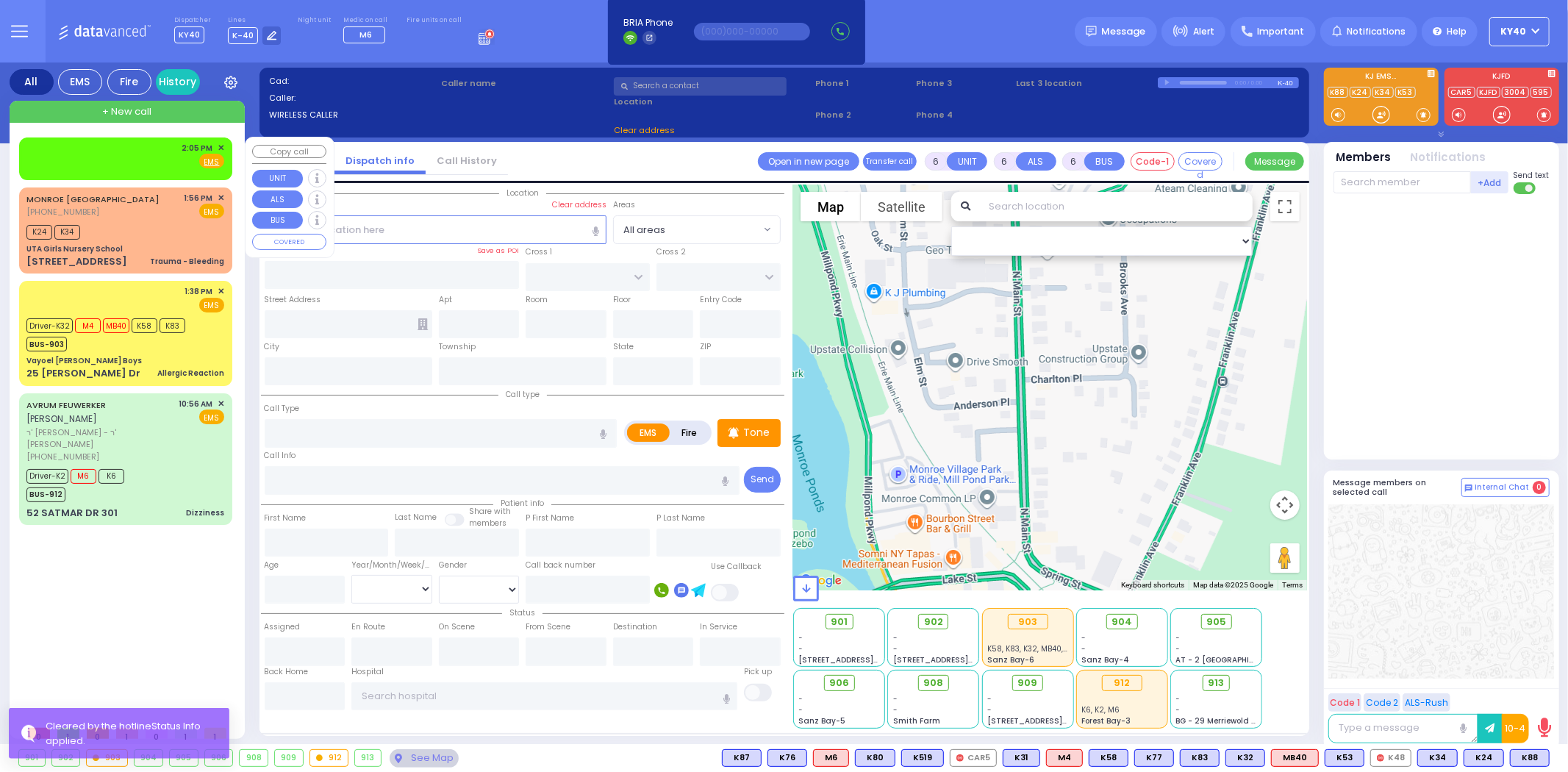
click at [142, 152] on div "2:05 PM ✕ Fire EMS" at bounding box center [125, 155] width 198 height 28
type input "2"
type input "1"
select select
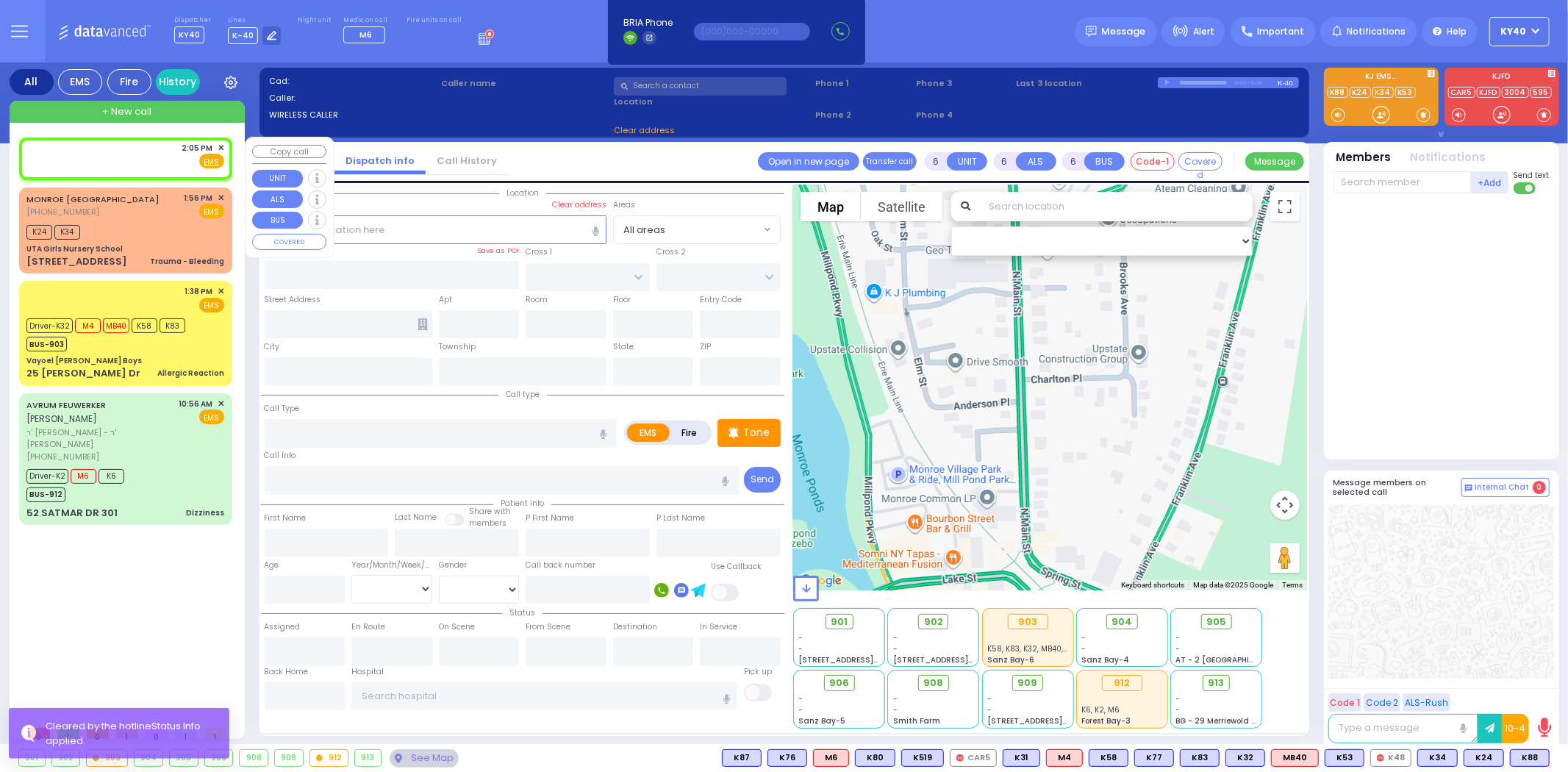
radio input "true"
select select
type input "14:05"
select select "Hatzalah Garages"
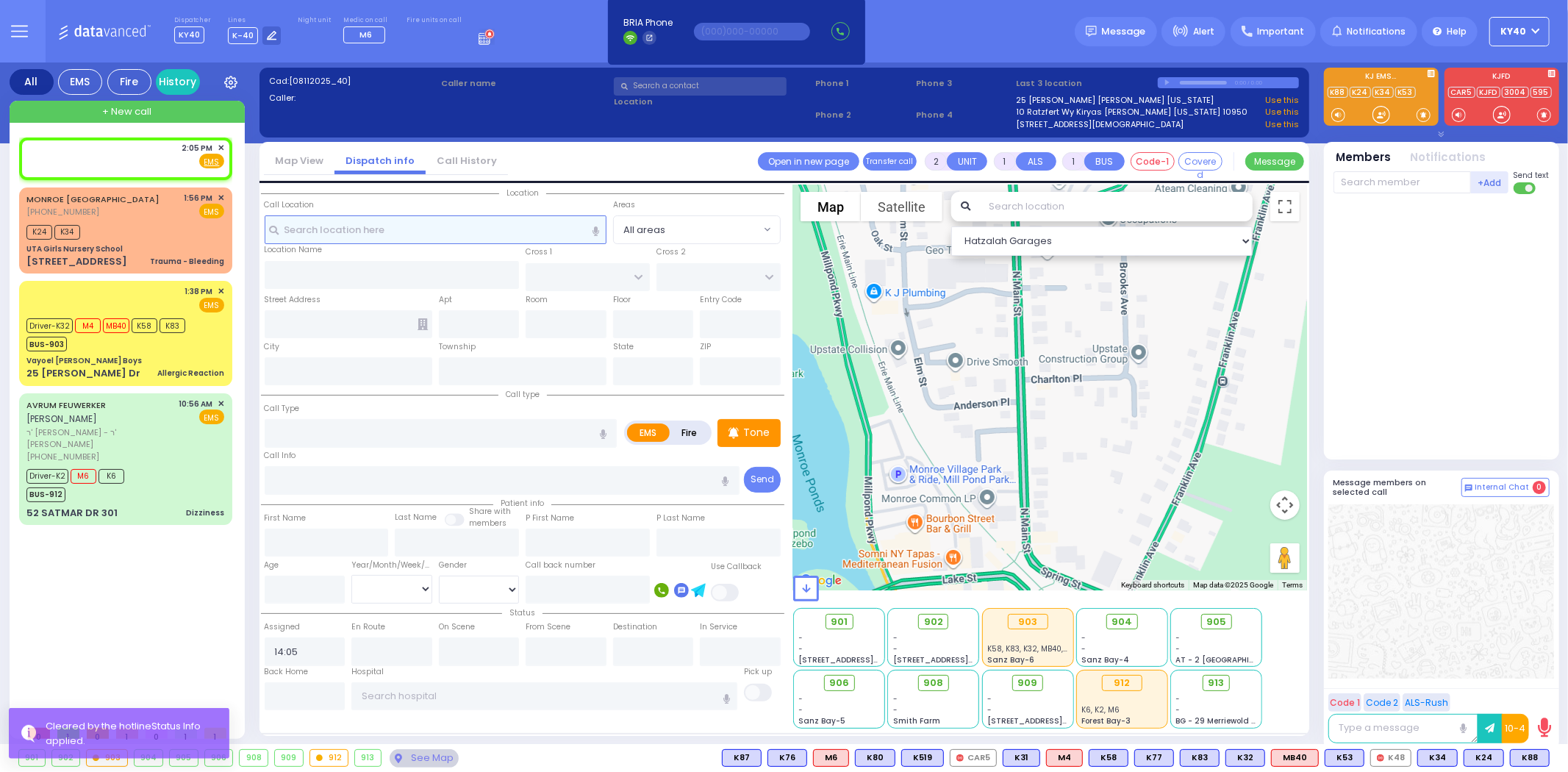
click at [398, 226] on input "text" at bounding box center [436, 229] width 342 height 28
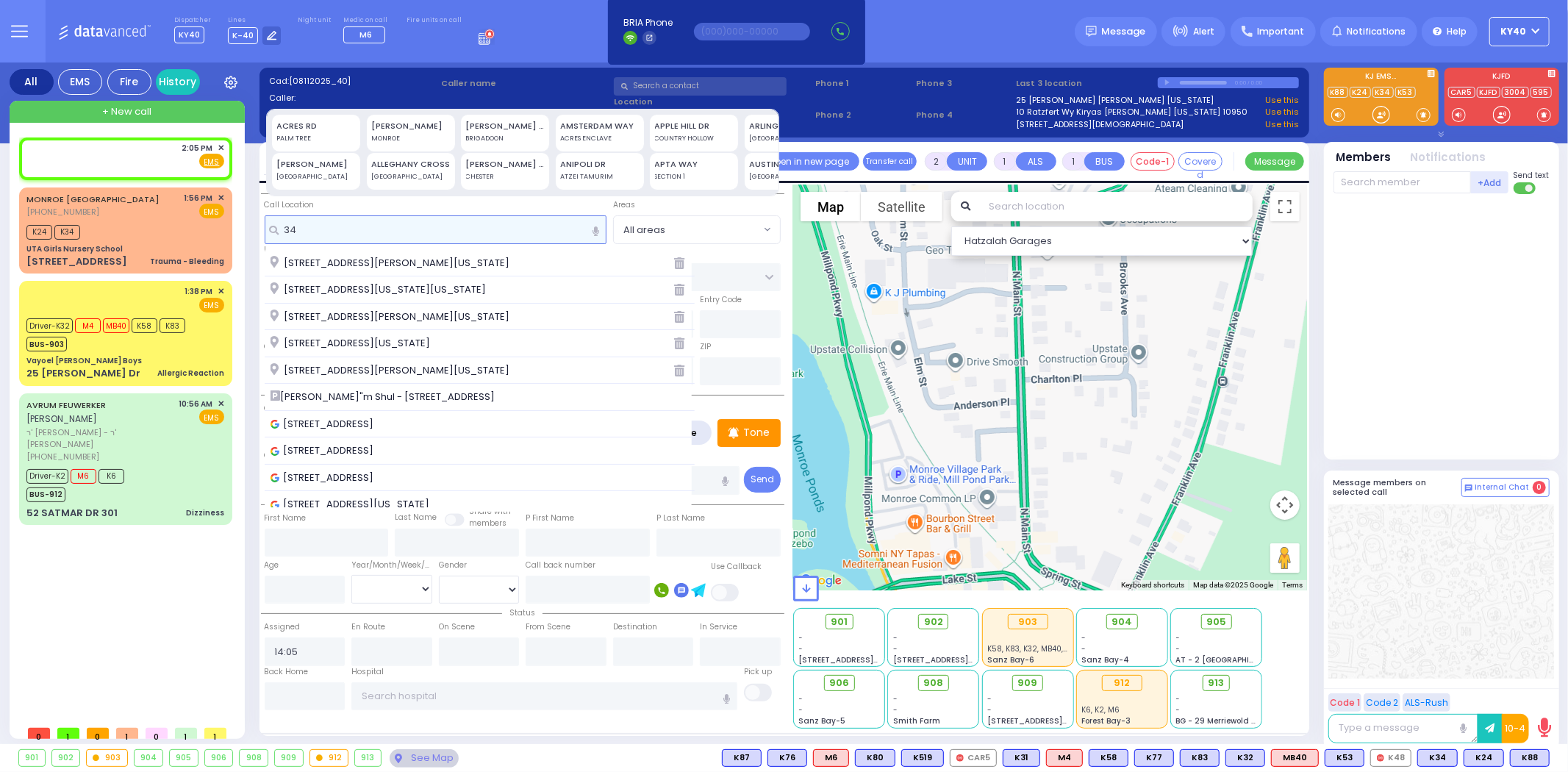
type input "3"
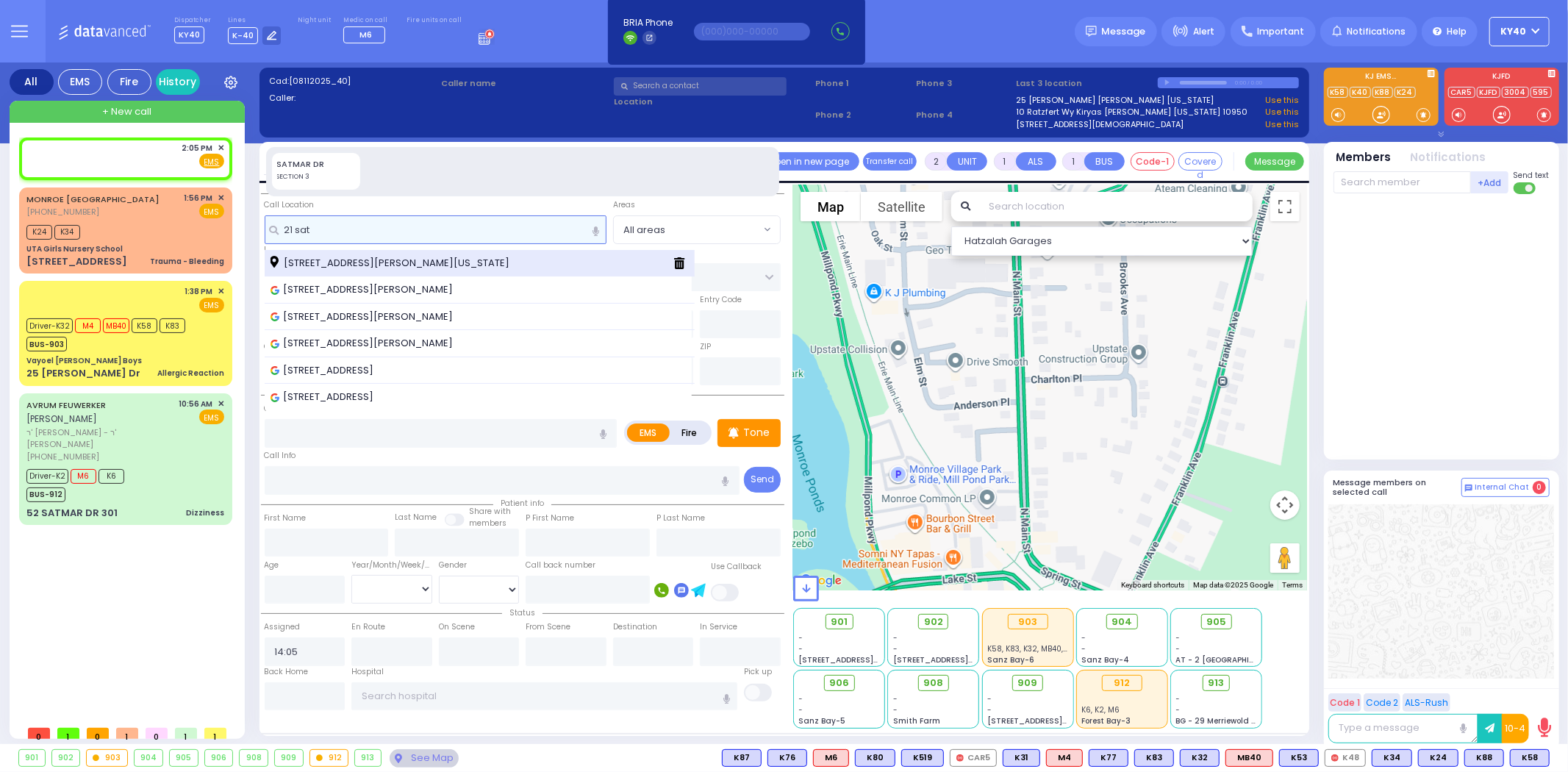
type input "21 sat"
click at [452, 272] on div "[STREET_ADDRESS][PERSON_NAME][US_STATE]" at bounding box center [480, 264] width 431 height 28
click at [443, 265] on span "[STREET_ADDRESS][PERSON_NAME][US_STATE]" at bounding box center [392, 263] width 244 height 15
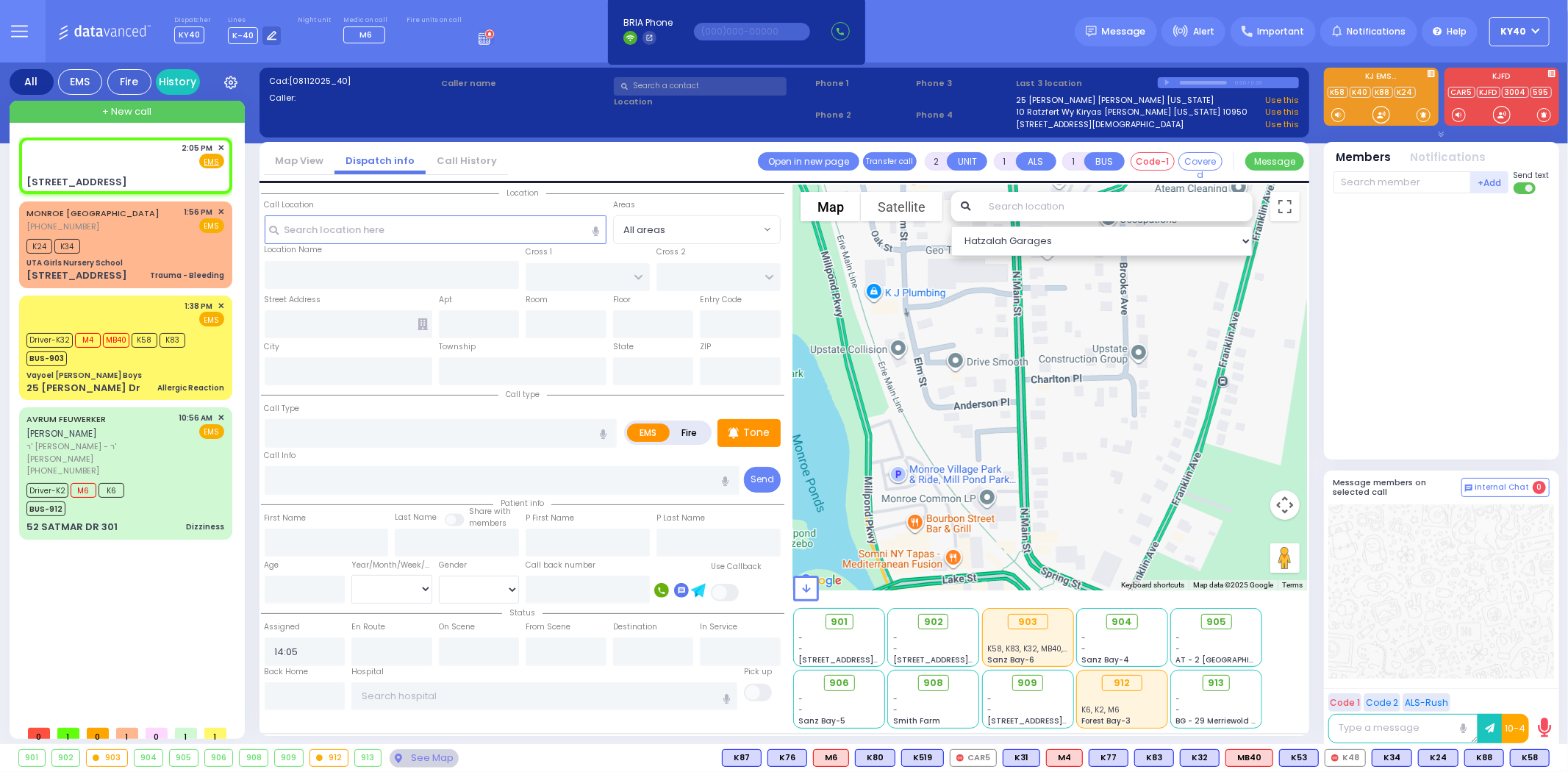
select select
radio input "true"
select select
select select "Hatzalah Garages"
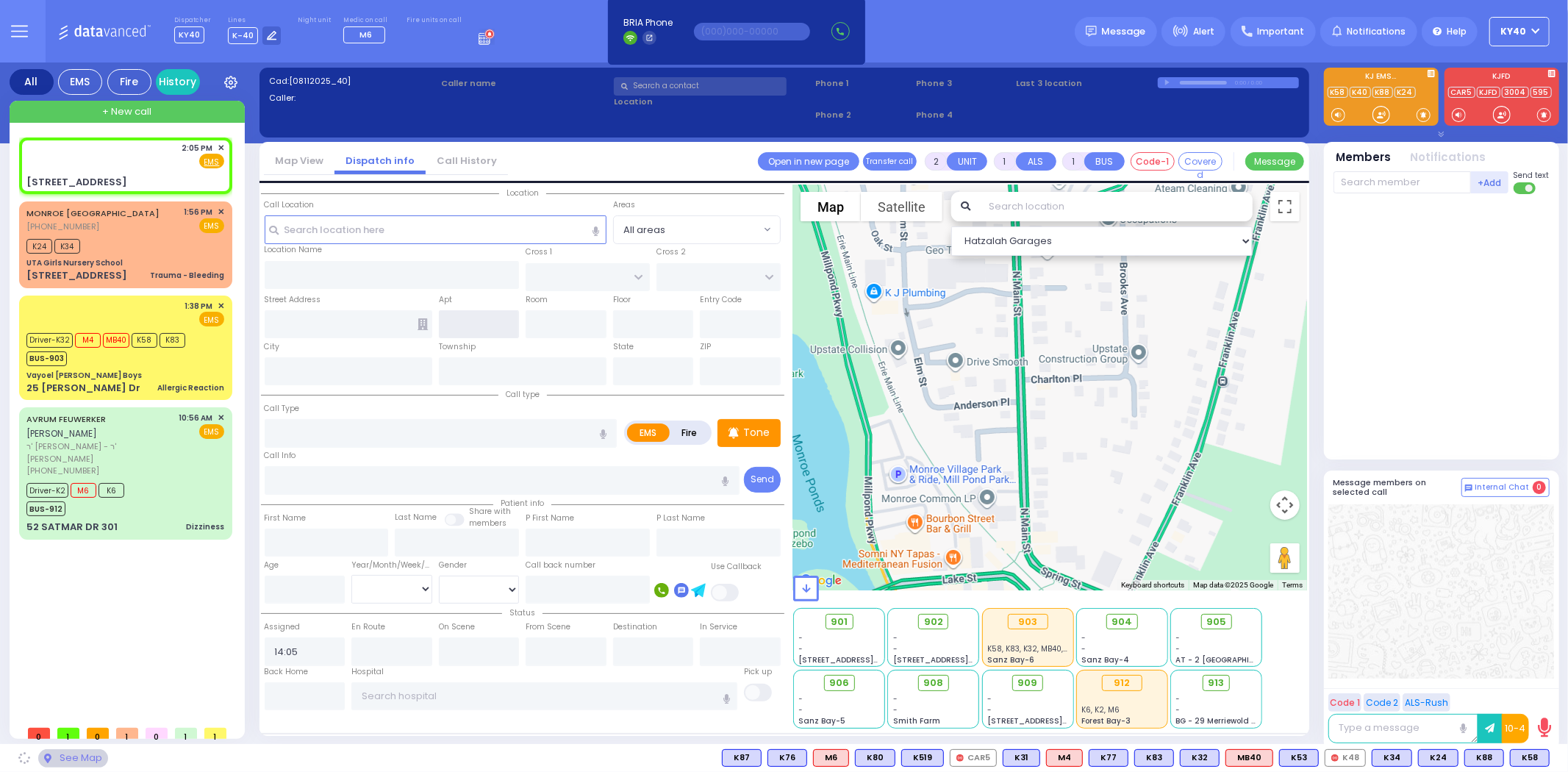
type input "HAYES COURT"
type input "SIGET COURT"
type input "[STREET_ADDRESS]"
type input "[PERSON_NAME]"
type input "[US_STATE]"
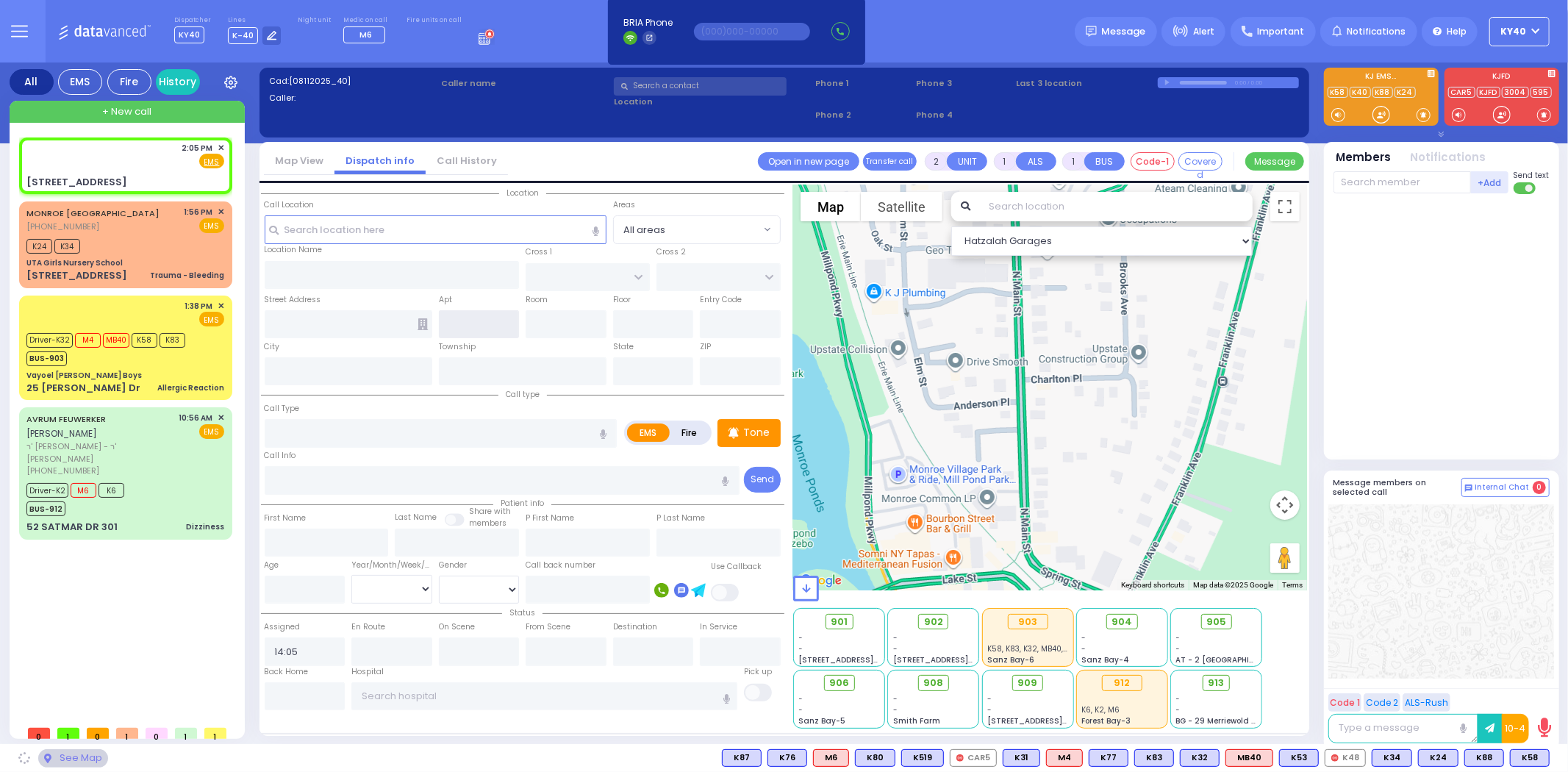
type input "10950"
select select "SECTION 3"
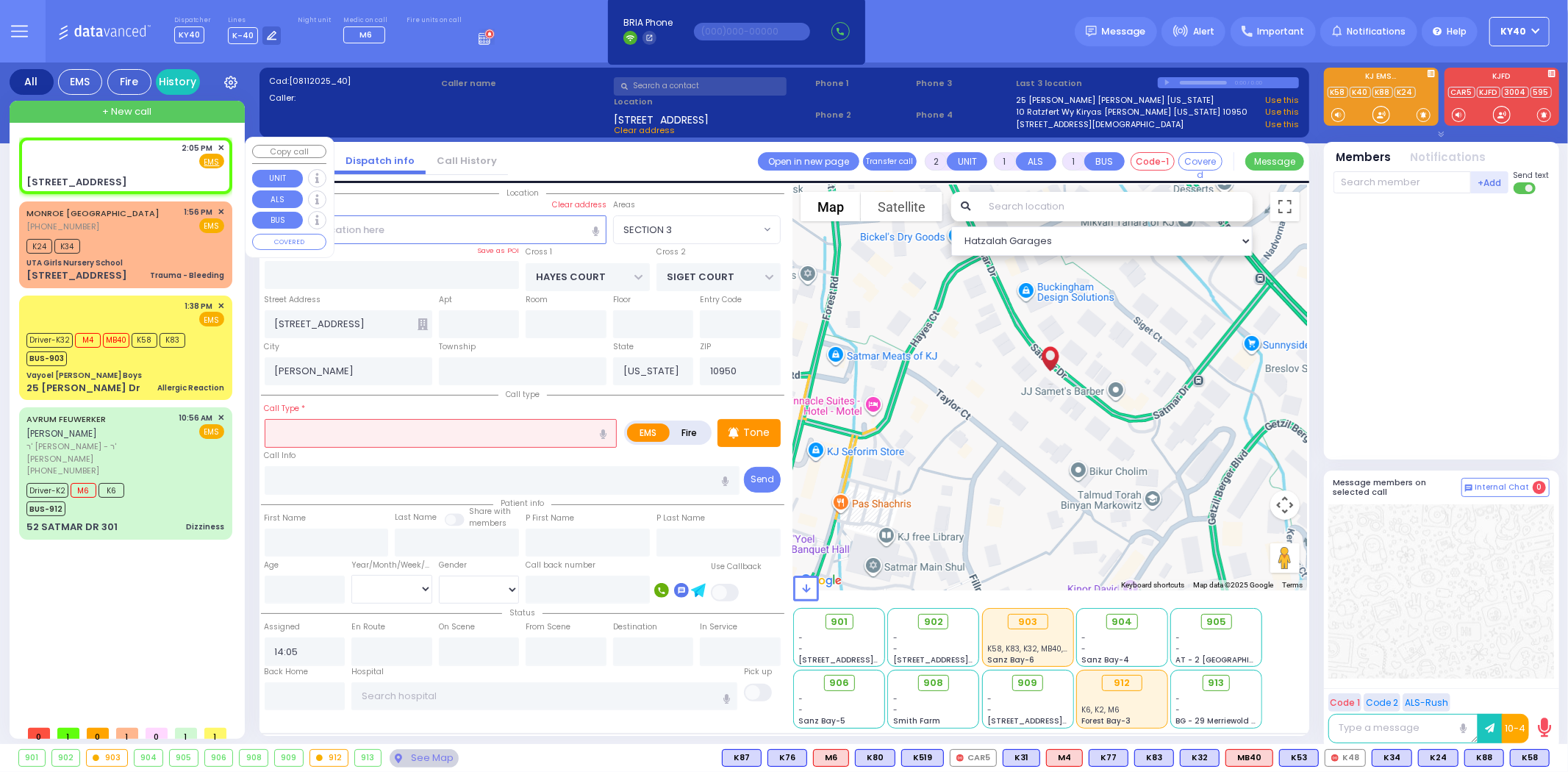
click at [221, 145] on span "✕" at bounding box center [220, 148] width 7 height 13
drag, startPoint x: 408, startPoint y: 229, endPoint x: 413, endPoint y: 238, distance: 10.3
click at [409, 231] on input "text" at bounding box center [436, 229] width 342 height 28
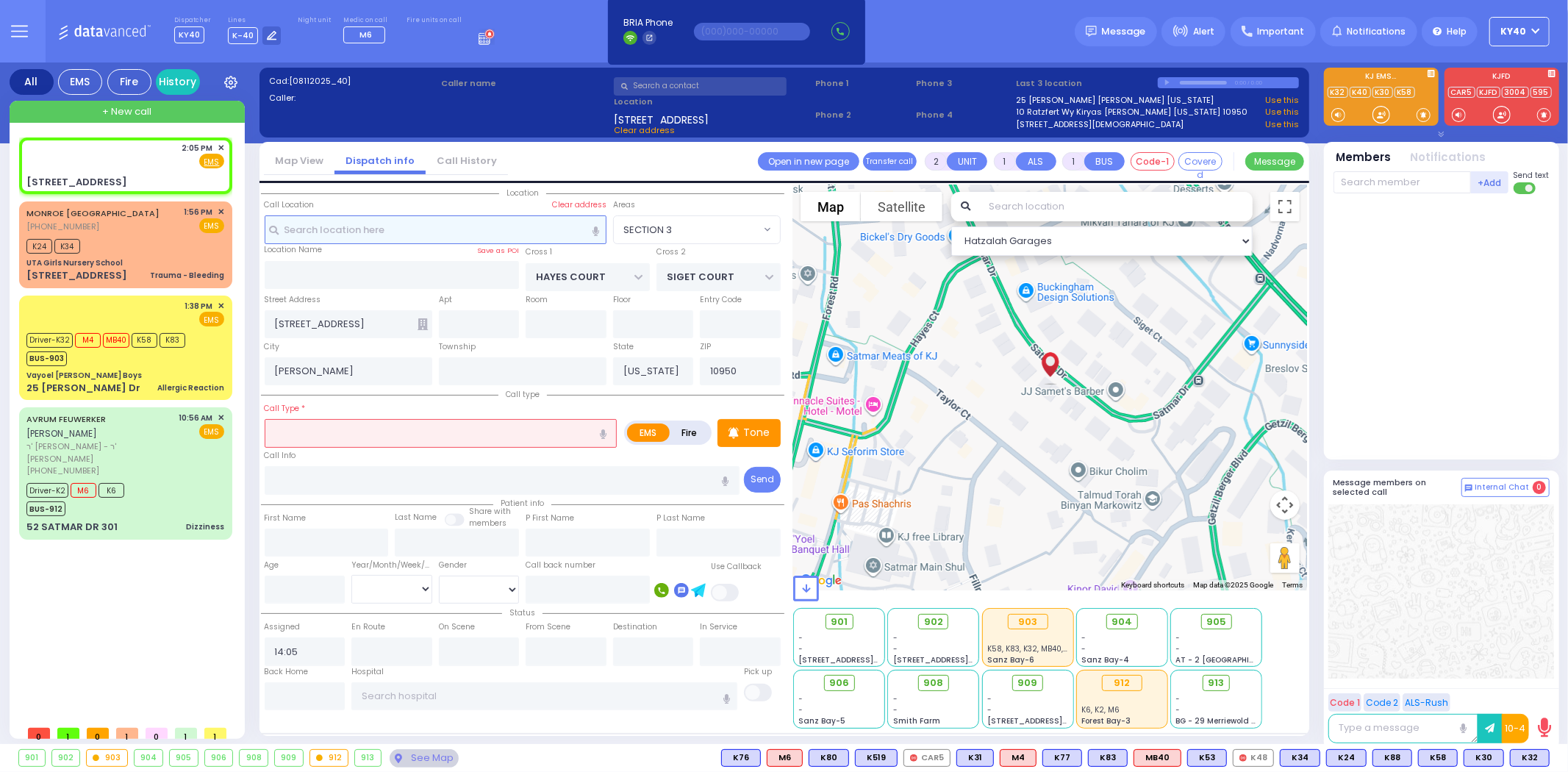
click at [310, 223] on input "text" at bounding box center [436, 229] width 342 height 28
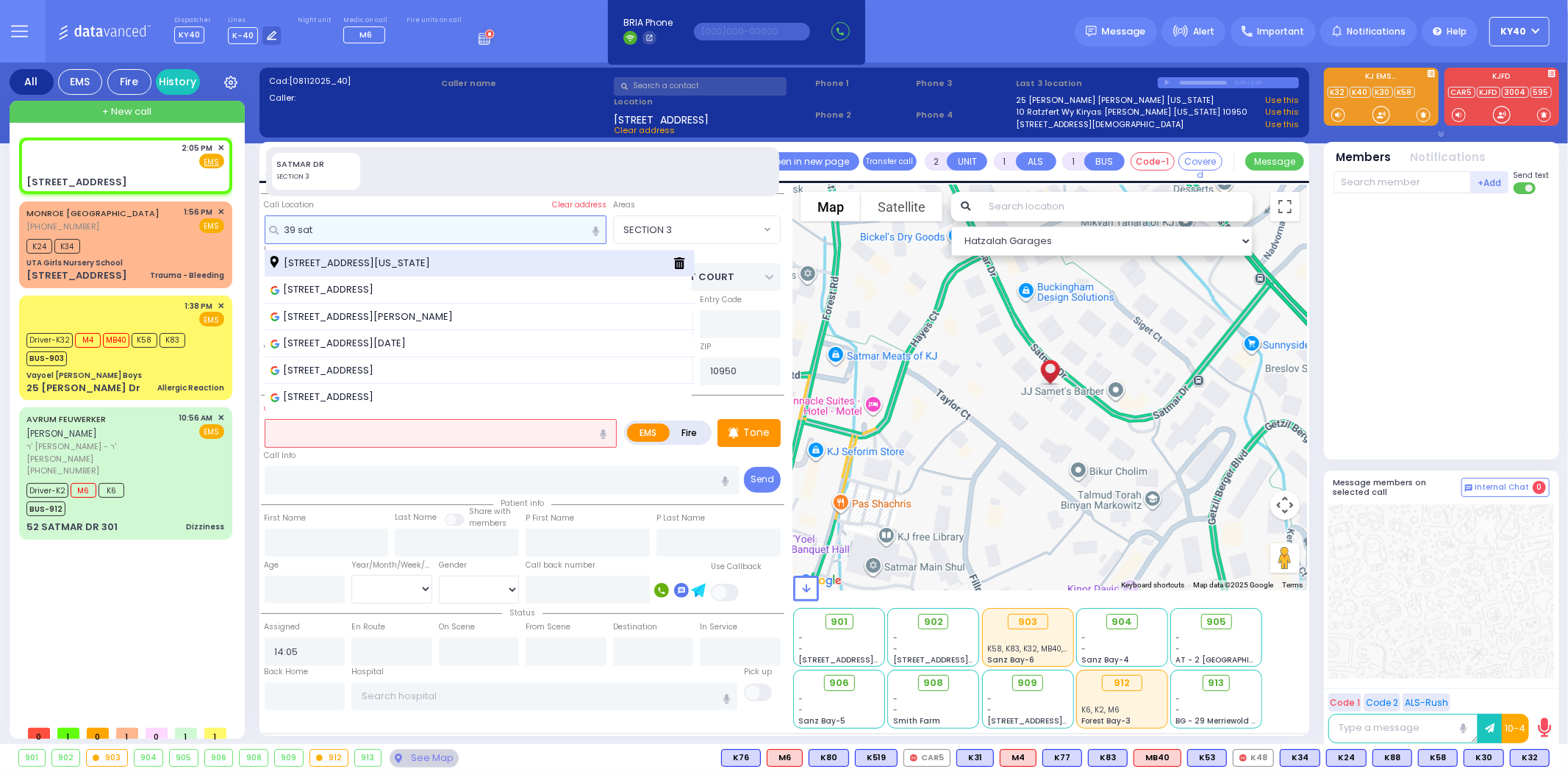
type input "39 sat"
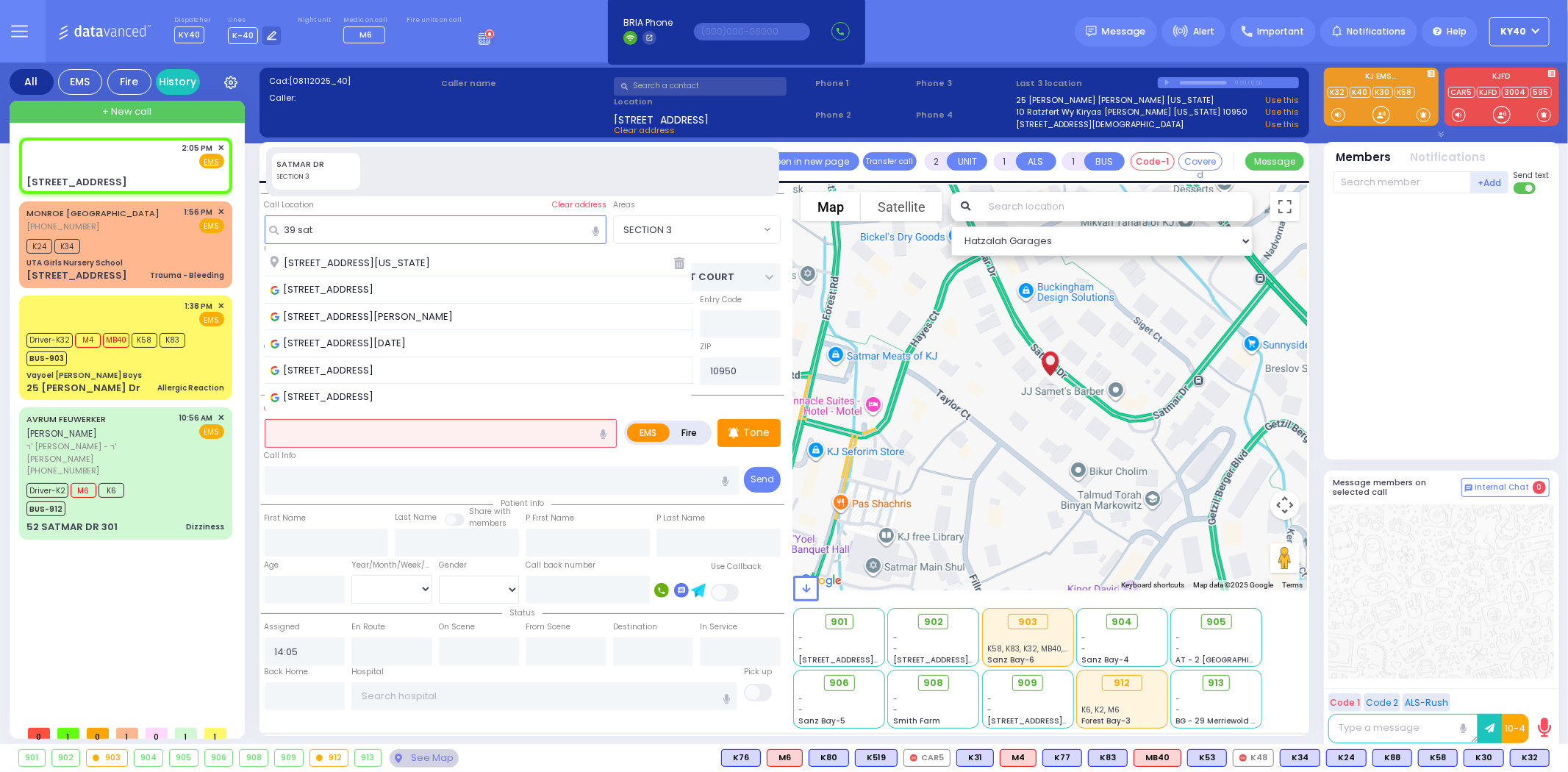
click at [409, 267] on span "[STREET_ADDRESS][US_STATE]" at bounding box center [352, 263] width 164 height 15
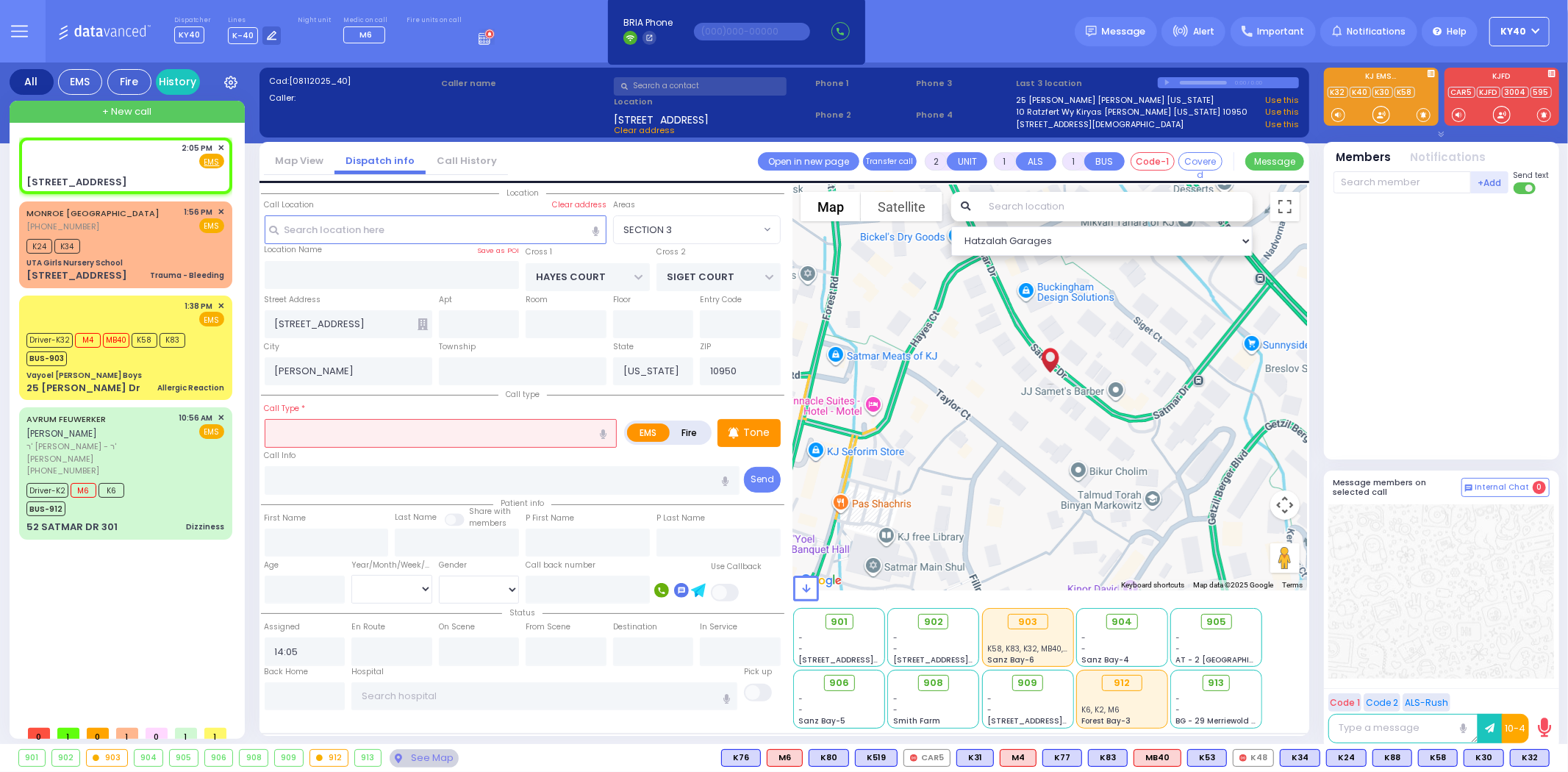
select select
radio input "true"
select select
select select "Hatzalah Garages"
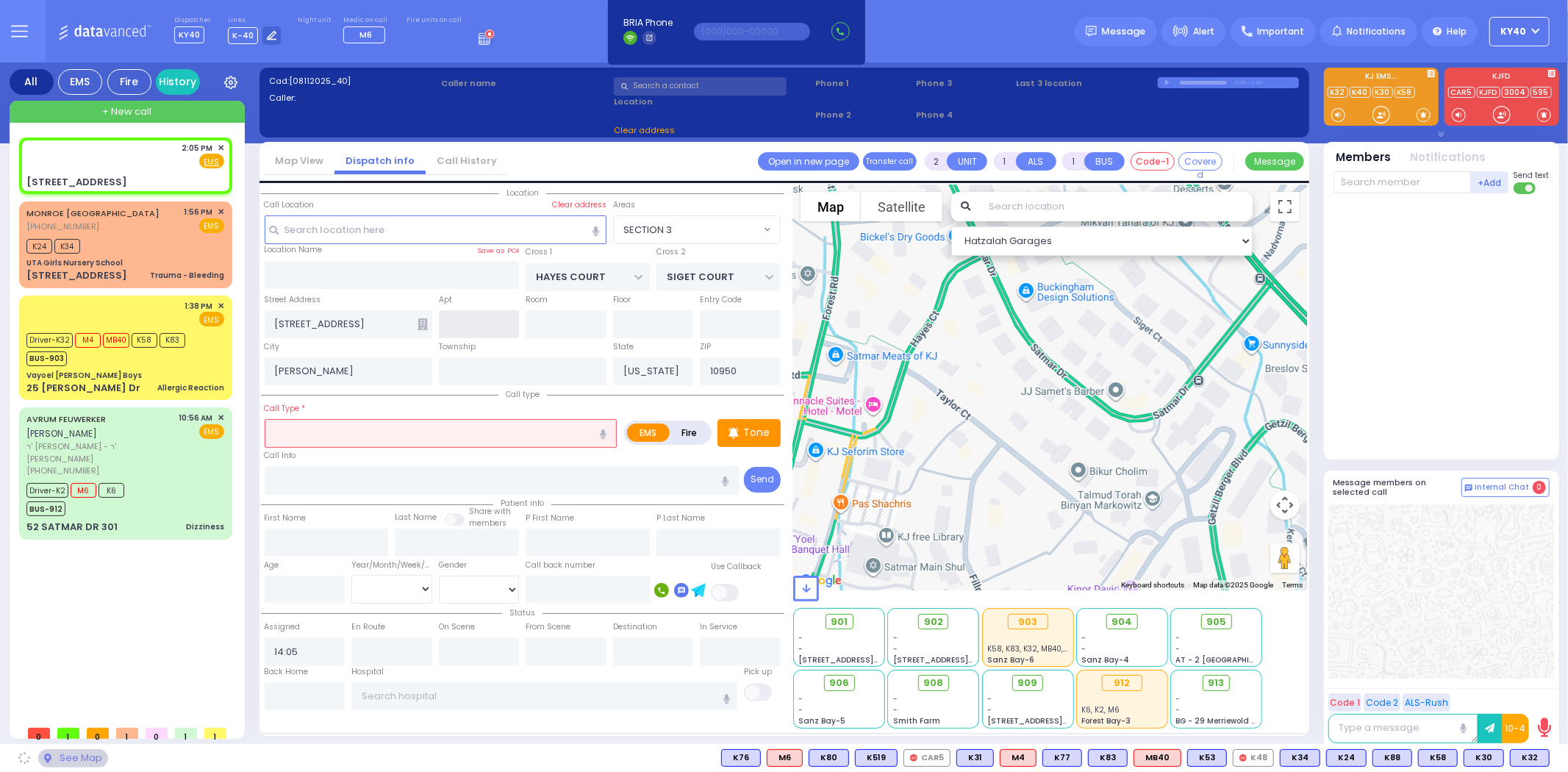
type input "[GEOGRAPHIC_DATA]"
type input "ACRES RD"
type input "[STREET_ADDRESS]"
type input "Monroe"
select select "[GEOGRAPHIC_DATA]"
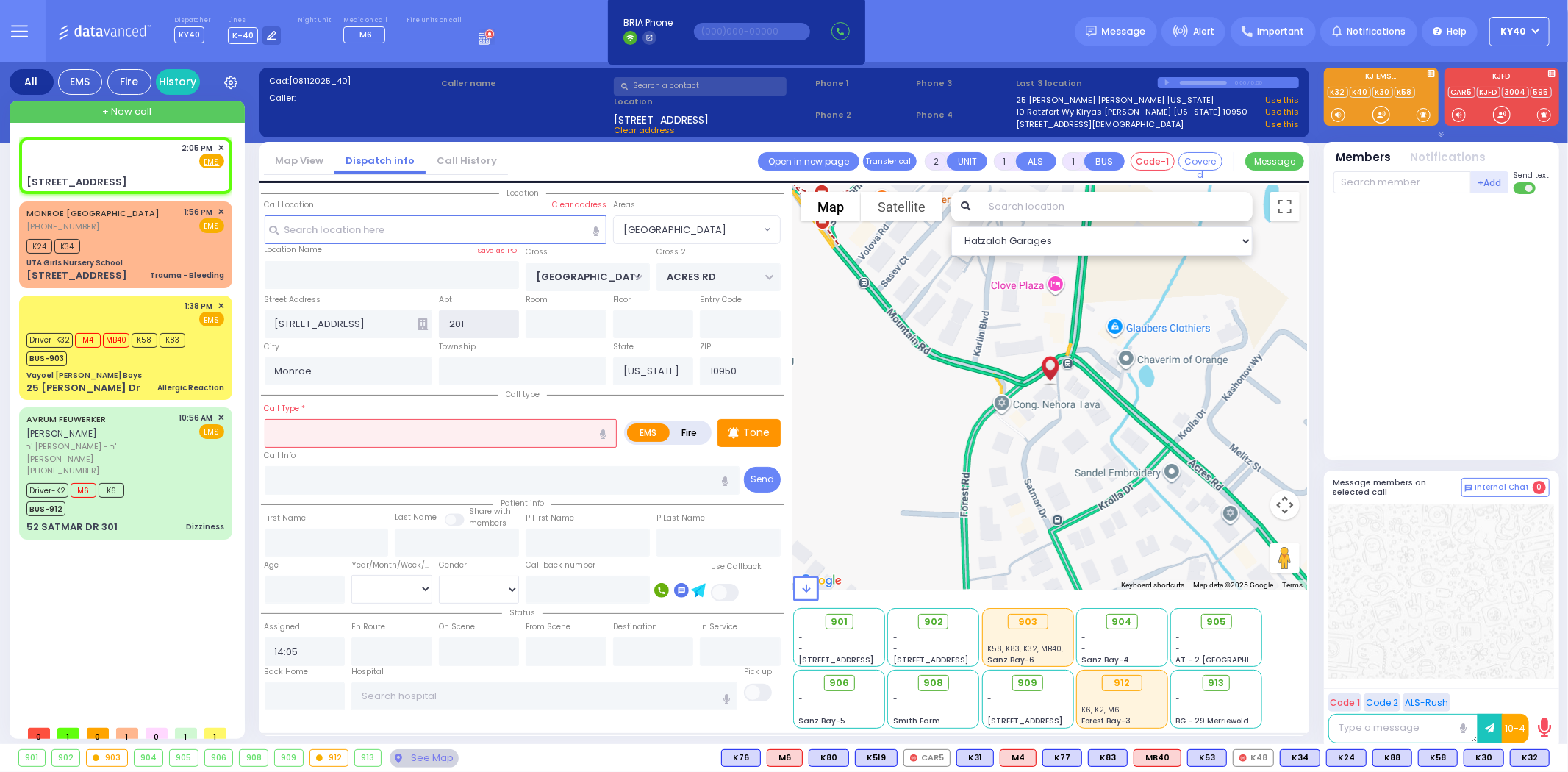
type input "201"
click at [465, 427] on input "text" at bounding box center [440, 433] width 353 height 28
select select
radio input "true"
select select
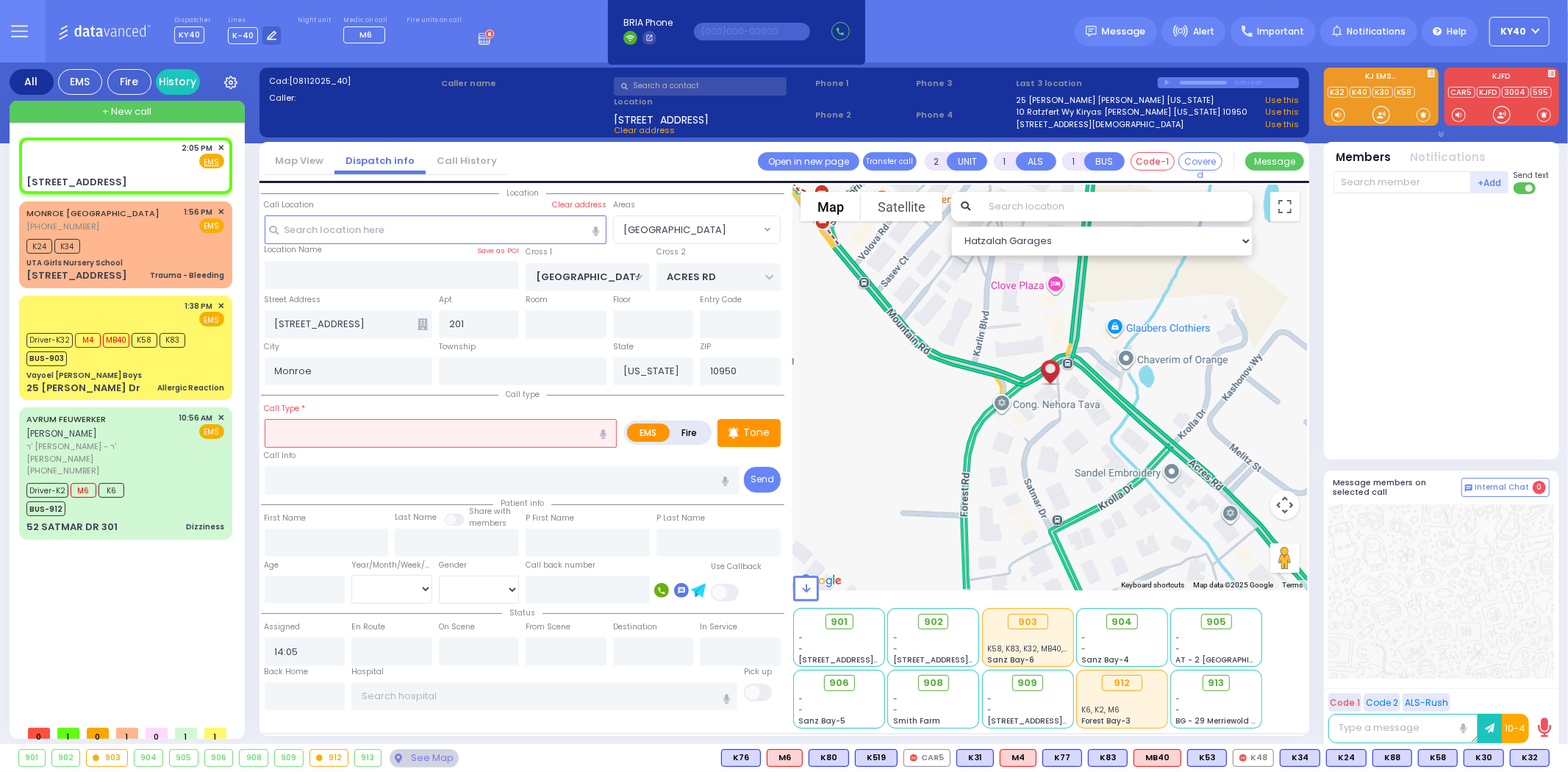
select select "Hatzalah Garages"
select select "[GEOGRAPHIC_DATA]"
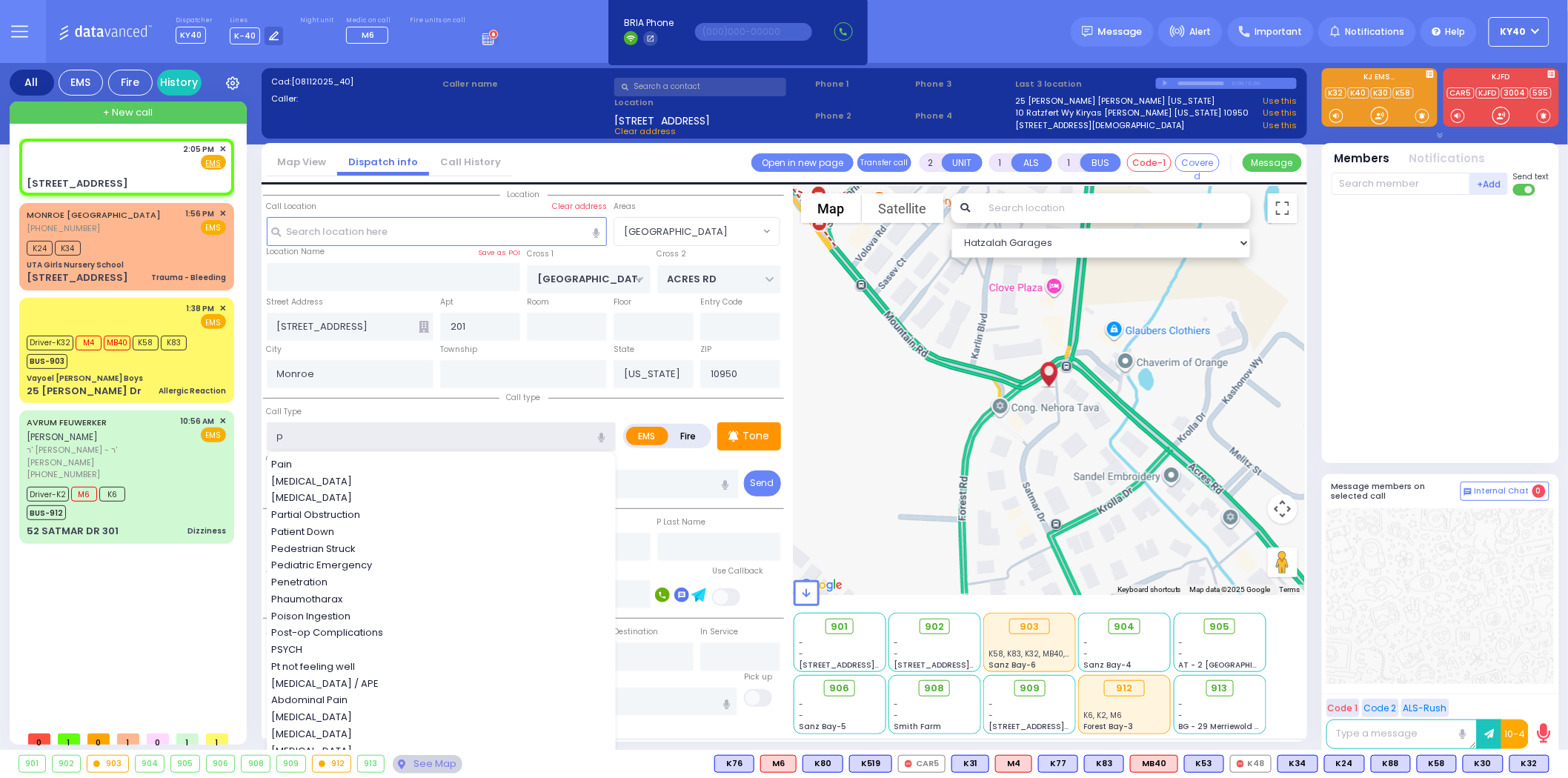
type input "pt"
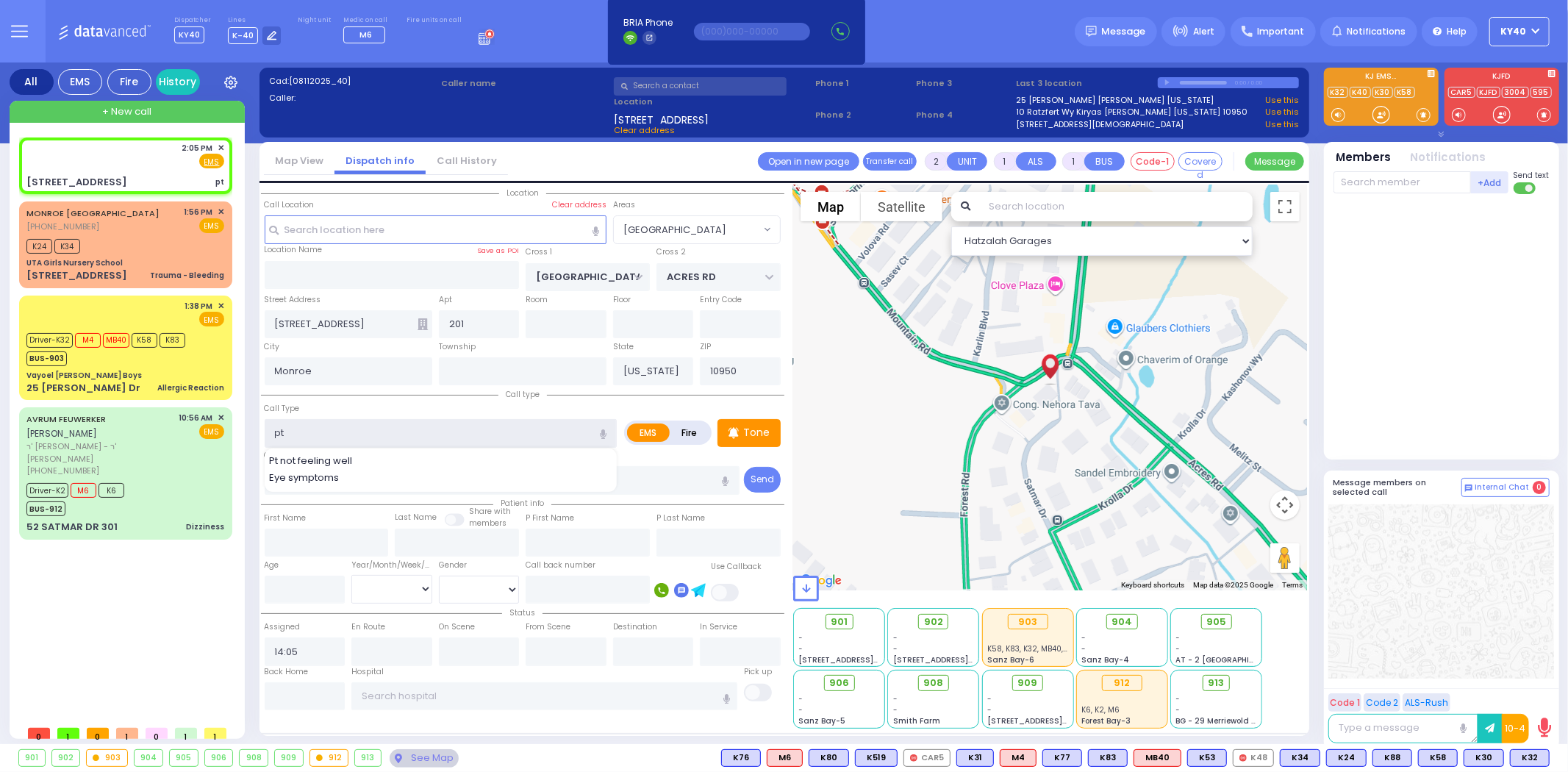
select select
radio input "true"
select select
select select "Hatzalah Garages"
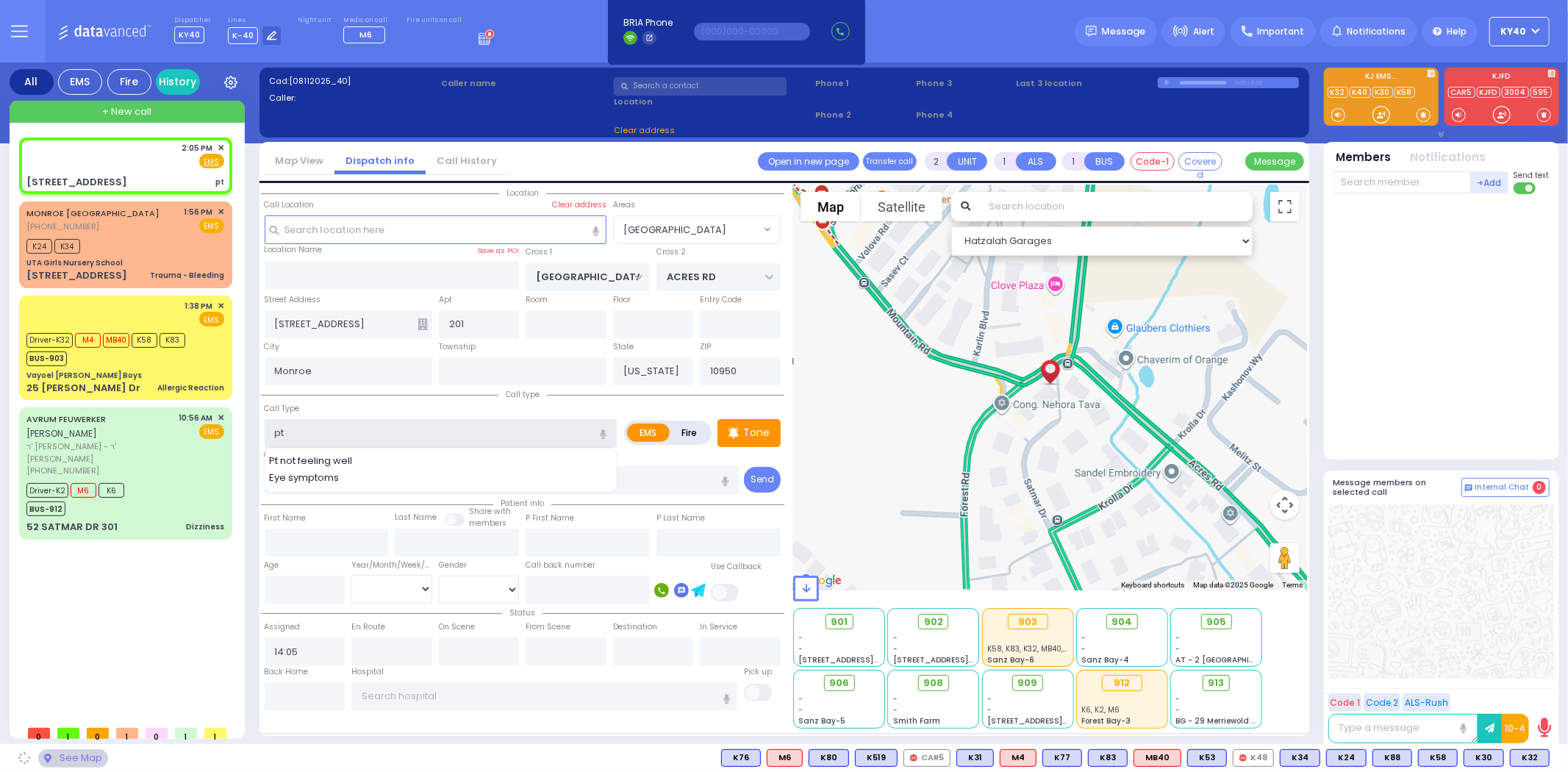
select select "[GEOGRAPHIC_DATA]"
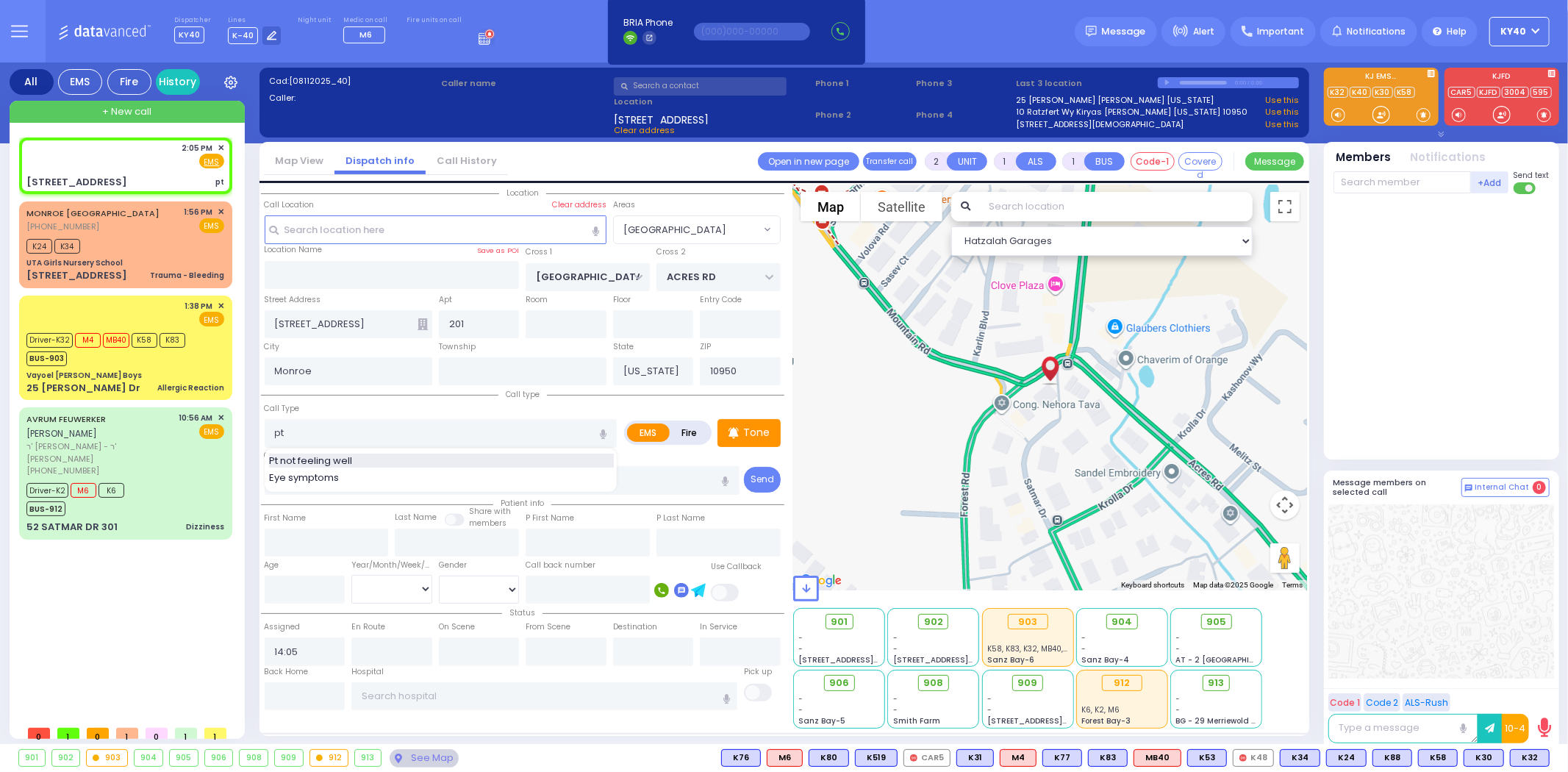
click at [385, 459] on div "Pt not feeling well" at bounding box center [441, 460] width 345 height 15
type input "Pt not feeling well"
type input "1"
type input "0"
select select
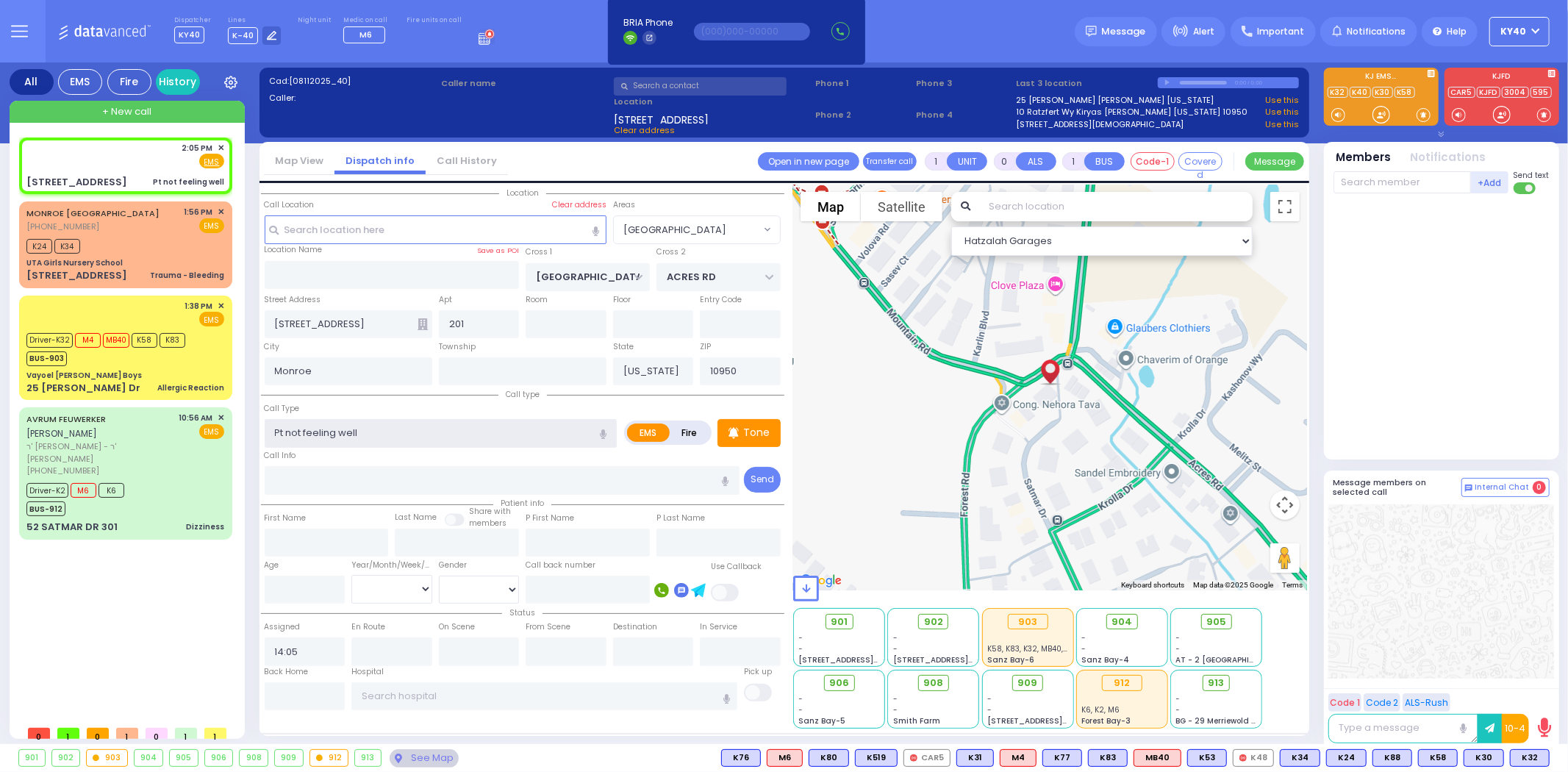
radio input "true"
select select
select select "Hatzalah Garages"
select select "[GEOGRAPHIC_DATA]"
click at [387, 473] on input "text" at bounding box center [501, 480] width 475 height 28
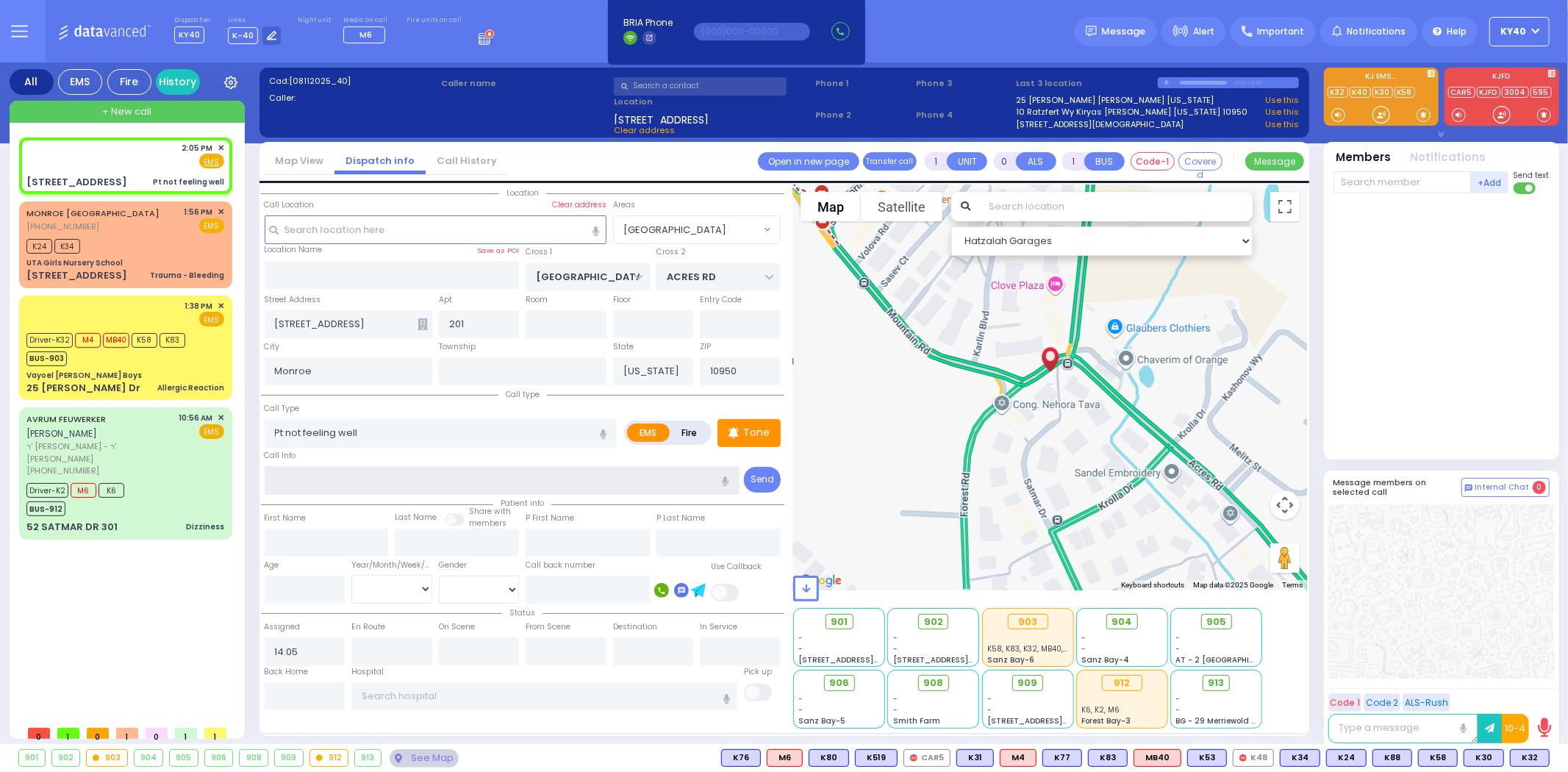
select select
radio input "true"
select select
select select "Hatzalah Garages"
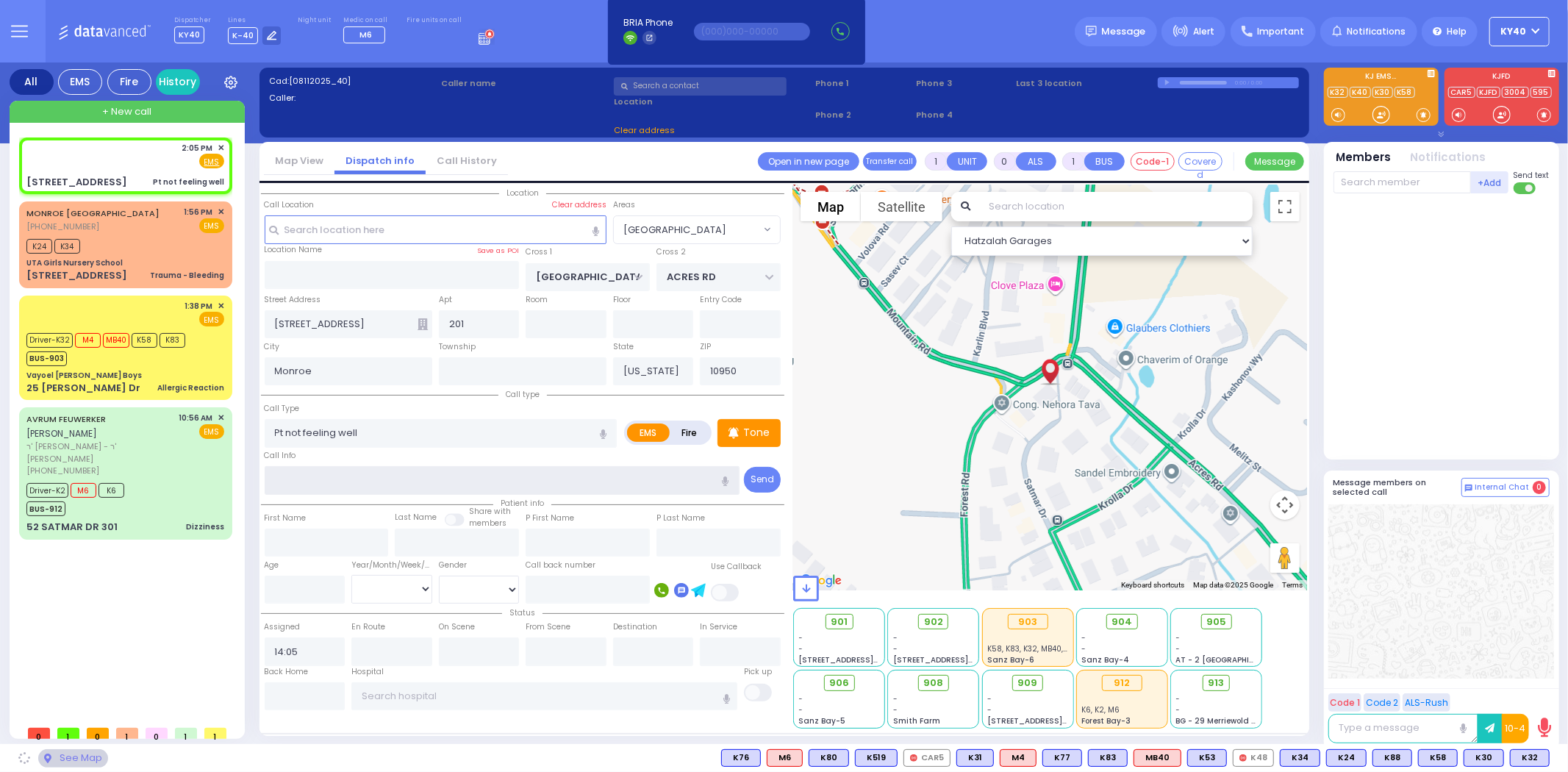
select select "[GEOGRAPHIC_DATA]"
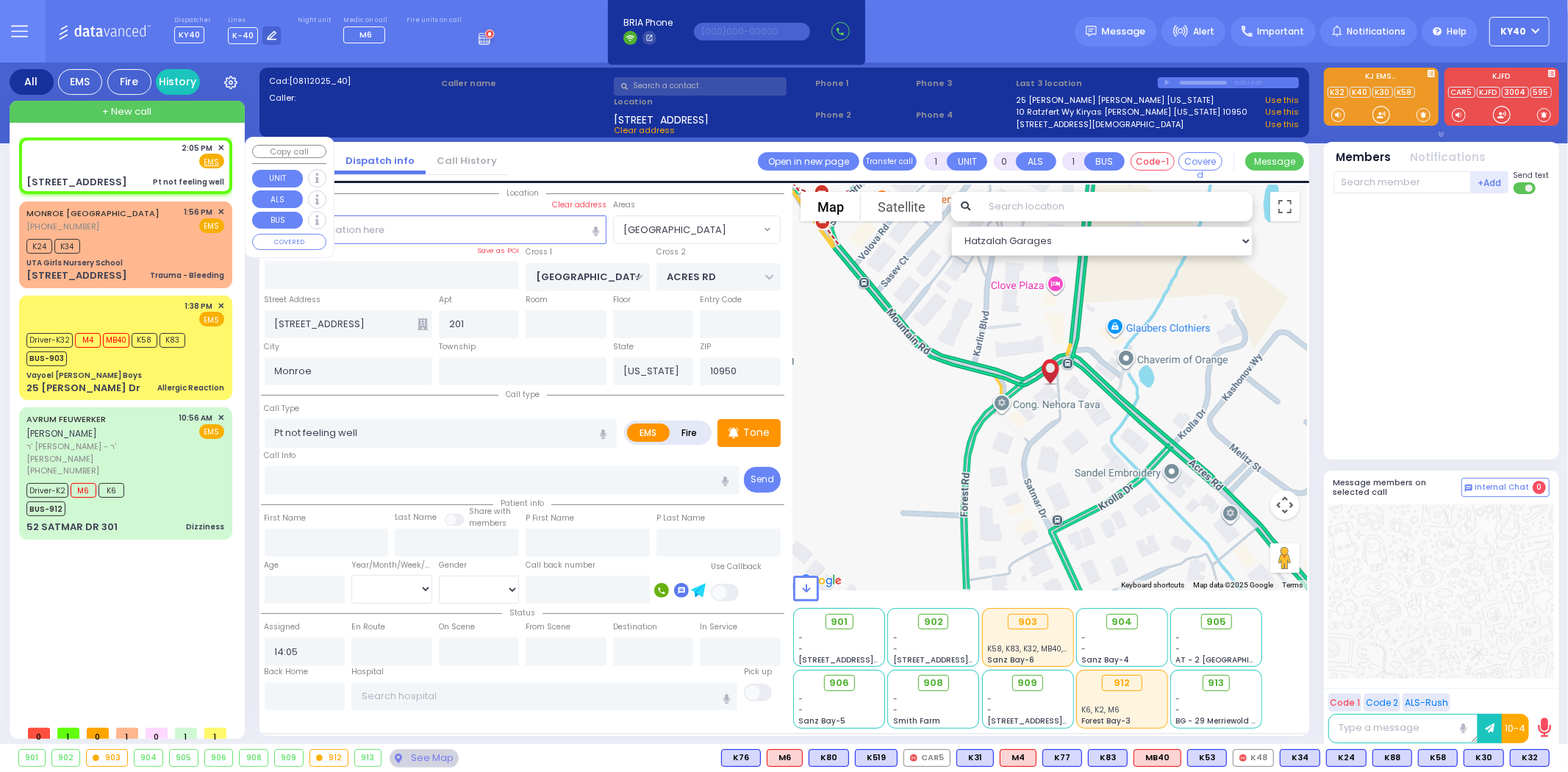
click at [135, 151] on div "2:05 PM ✕ Fire EMS" at bounding box center [125, 155] width 198 height 28
select select
radio input "true"
select select
select select "Hatzalah Garages"
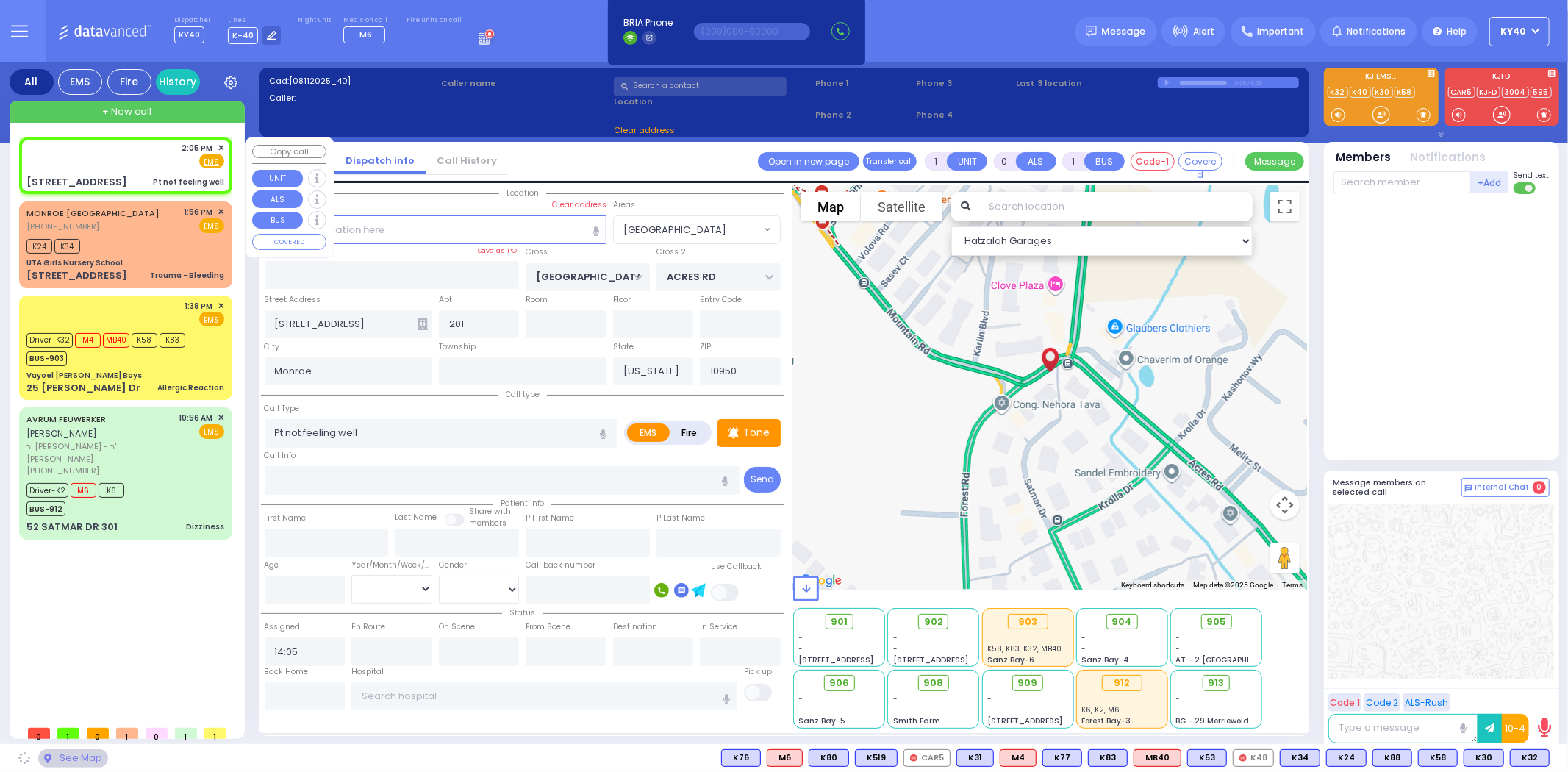
select select "[GEOGRAPHIC_DATA]"
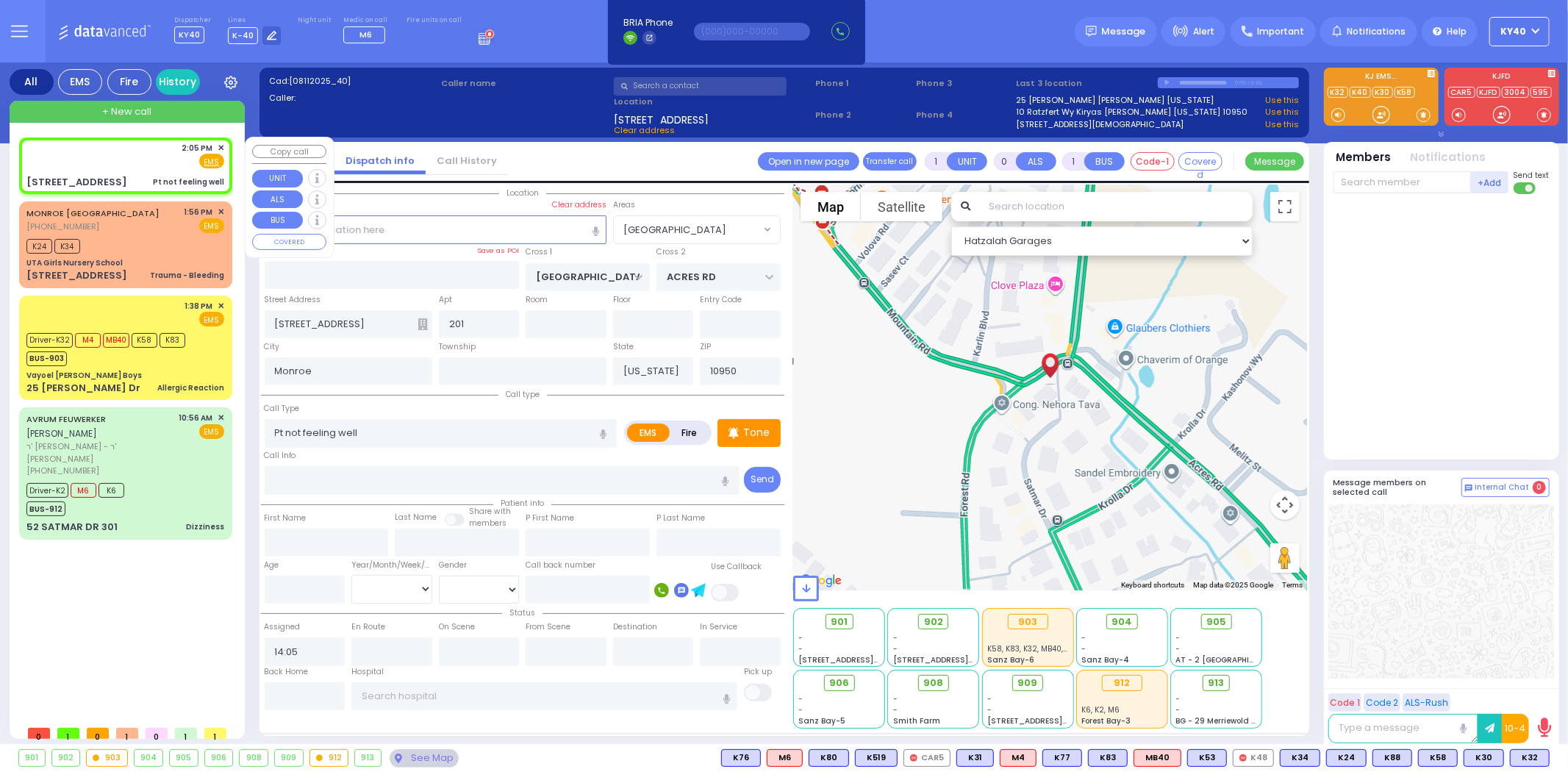
click at [128, 151] on div "2:05 PM ✕ Fire EMS" at bounding box center [125, 155] width 198 height 28
select select
radio input "true"
select select
select select "Hatzalah Garages"
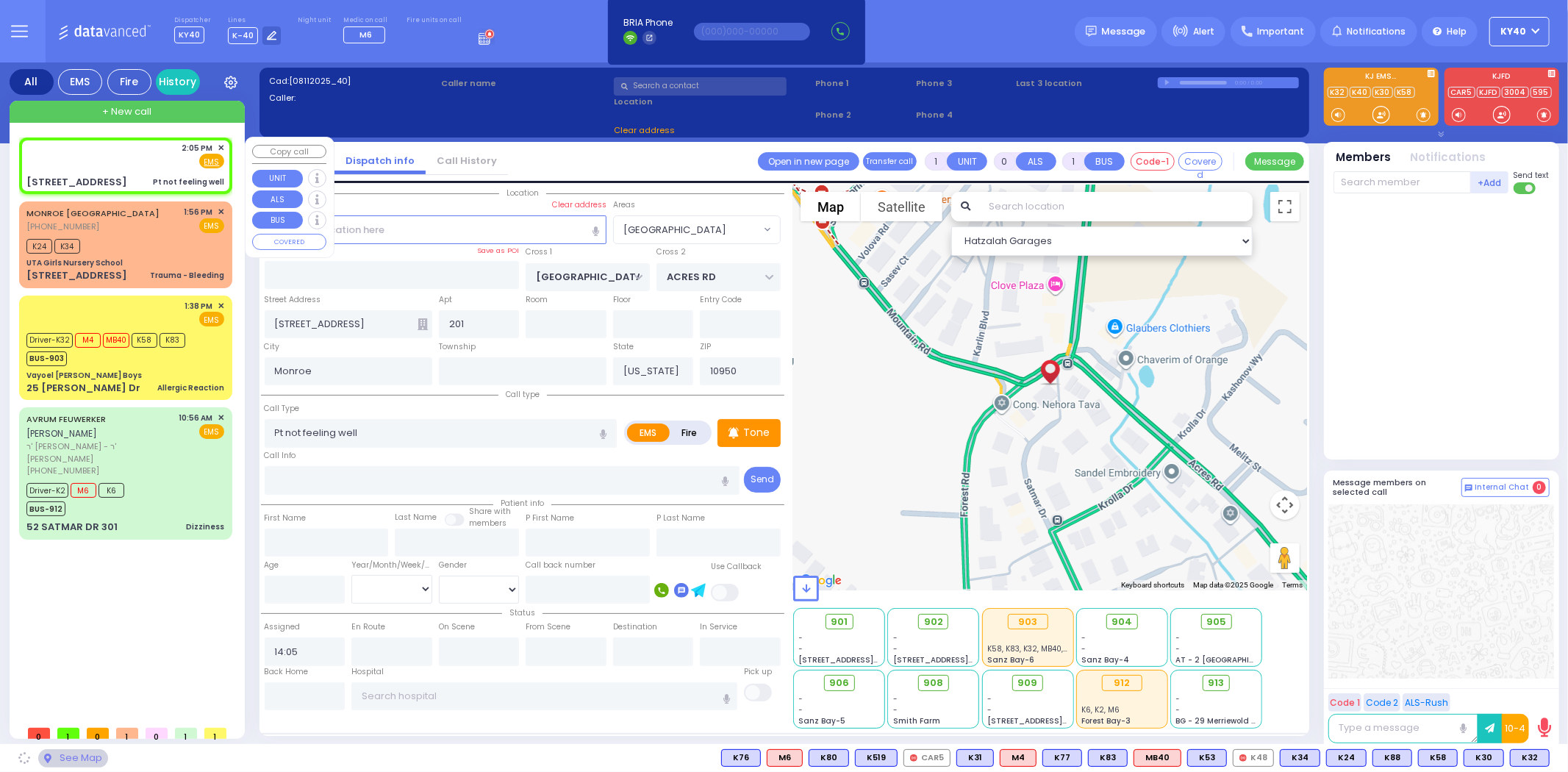
select select "[GEOGRAPHIC_DATA]"
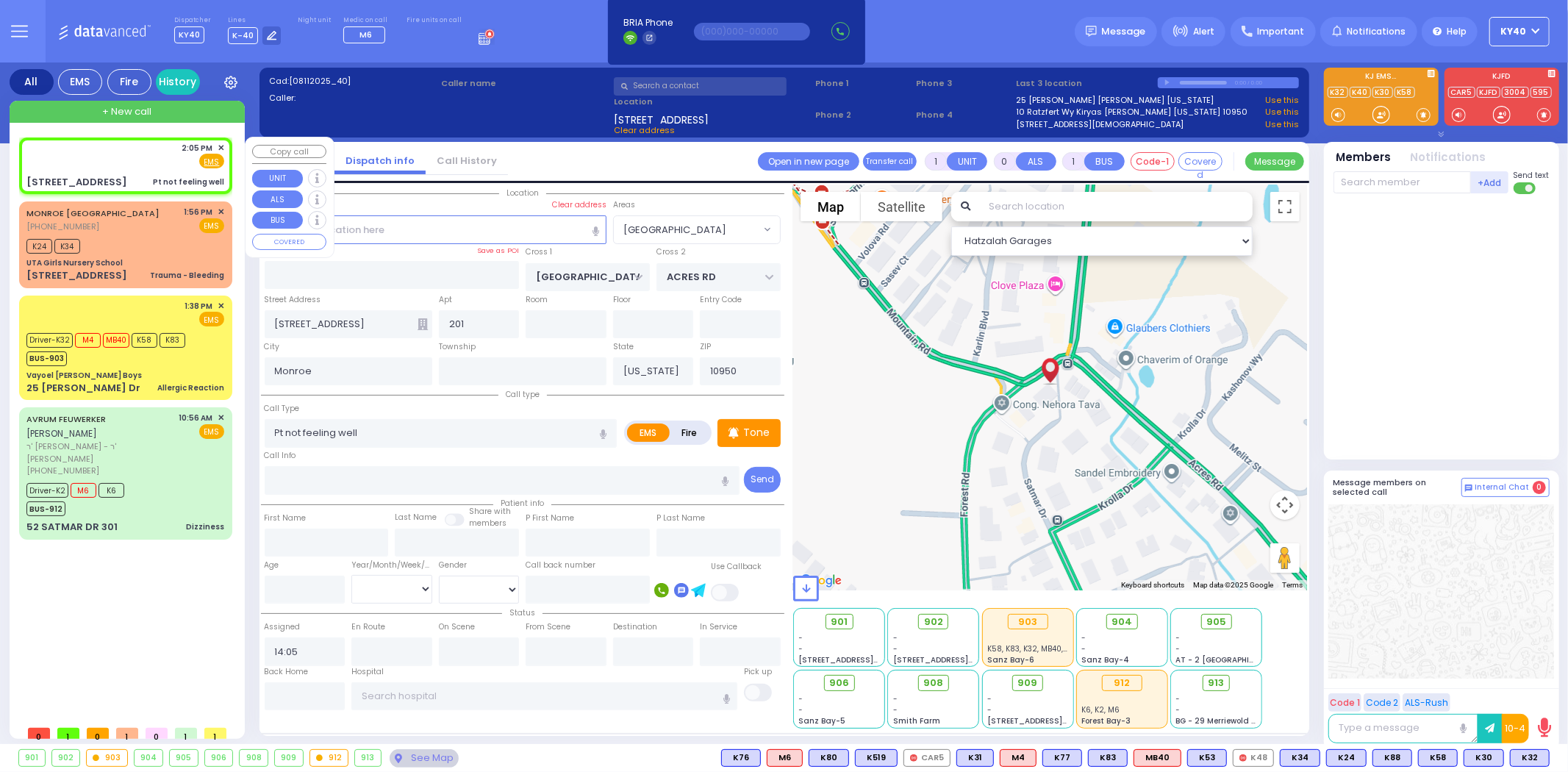
click at [127, 153] on div "2:05 PM ✕ Fire EMS" at bounding box center [125, 155] width 198 height 28
select select
radio input "true"
select select
select select "Hatzalah Garages"
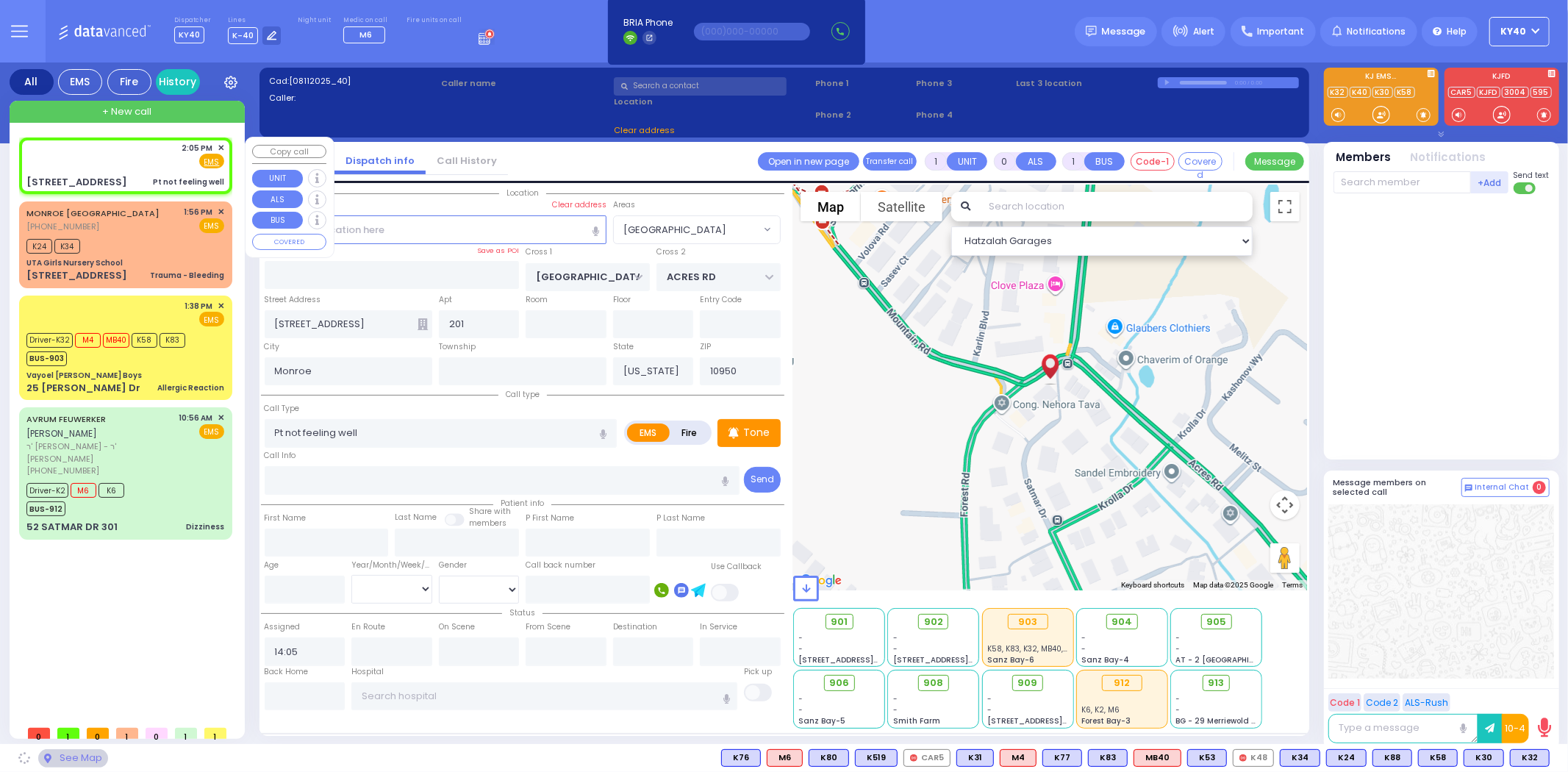
select select "[GEOGRAPHIC_DATA]"
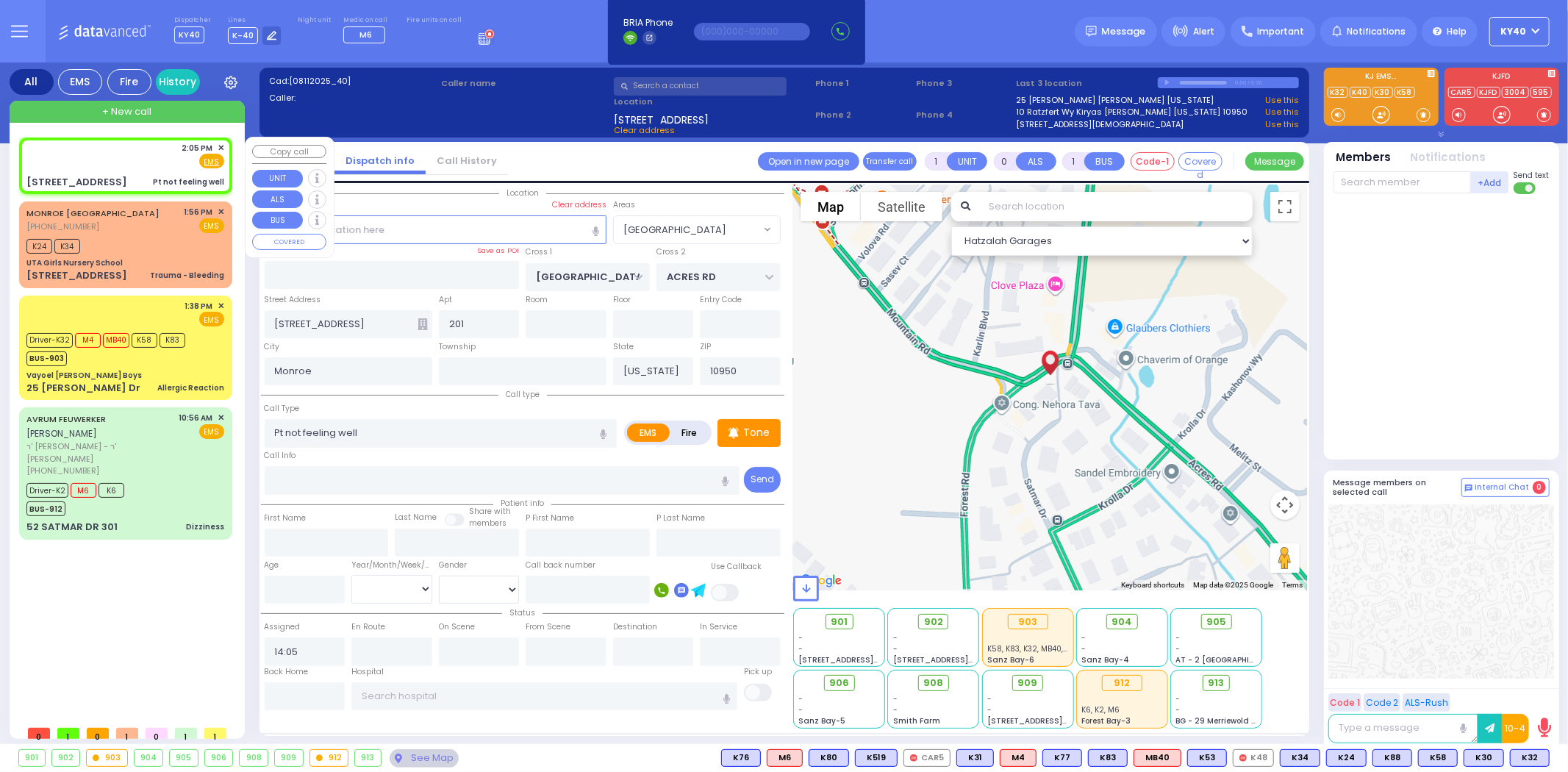
click at [126, 154] on div "2:05 PM ✕ Fire EMS" at bounding box center [125, 155] width 198 height 28
select select
radio input "true"
select select
click at [130, 151] on div "2:05 PM ✕ Fire EMS" at bounding box center [125, 155] width 198 height 28
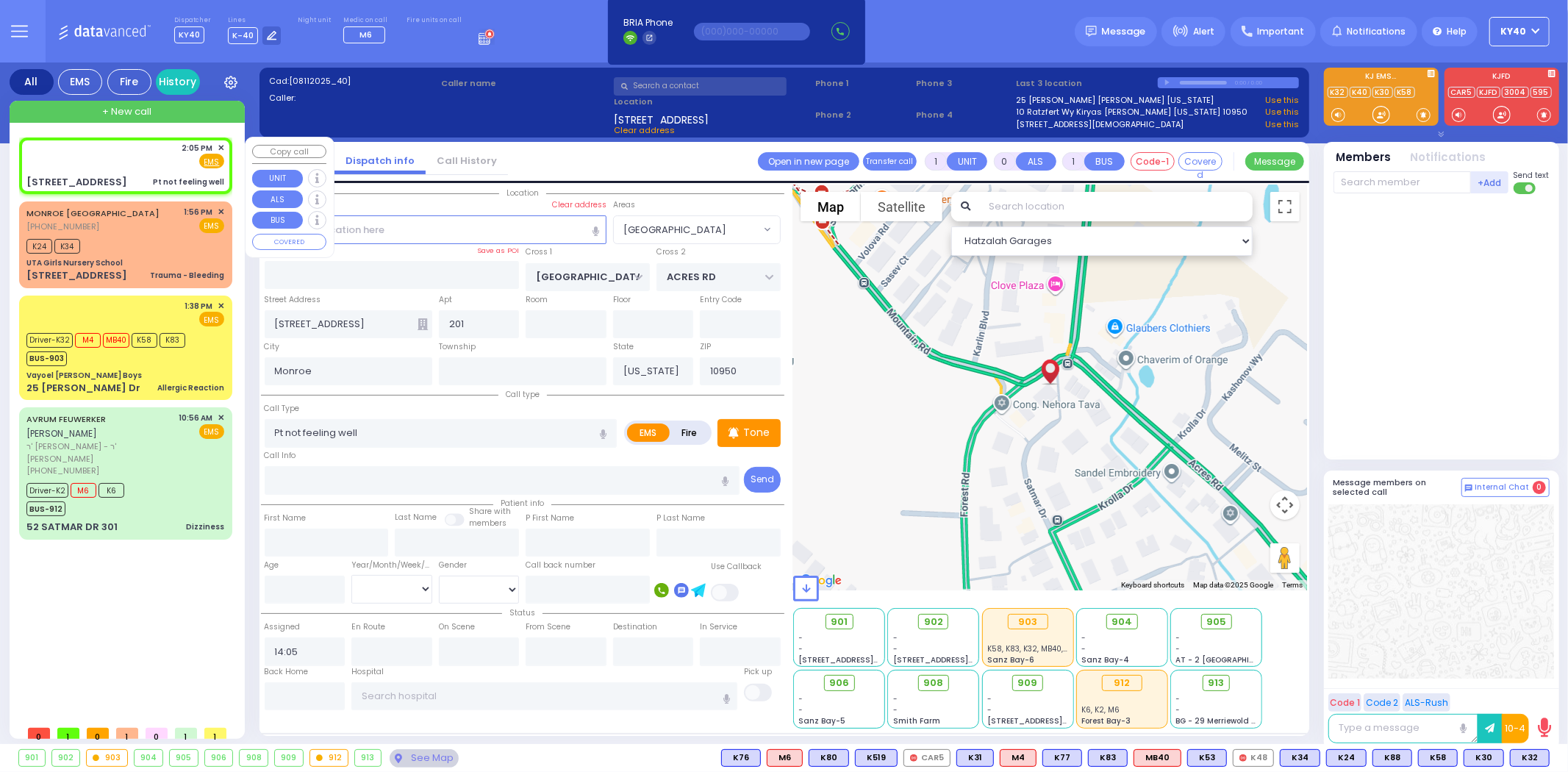
click at [134, 154] on div "2:05 PM ✕ Fire EMS" at bounding box center [125, 155] width 198 height 28
click at [119, 150] on div "2:05 PM ✕ Fire EMS" at bounding box center [125, 155] width 198 height 28
click at [154, 153] on div "2:05 PM ✕ Fire EMS" at bounding box center [125, 155] width 198 height 28
click at [100, 163] on div "2:05 PM ✕ Fire EMS" at bounding box center [125, 155] width 198 height 28
click at [107, 160] on div "2:05 PM ✕ Fire EMS" at bounding box center [125, 155] width 198 height 28
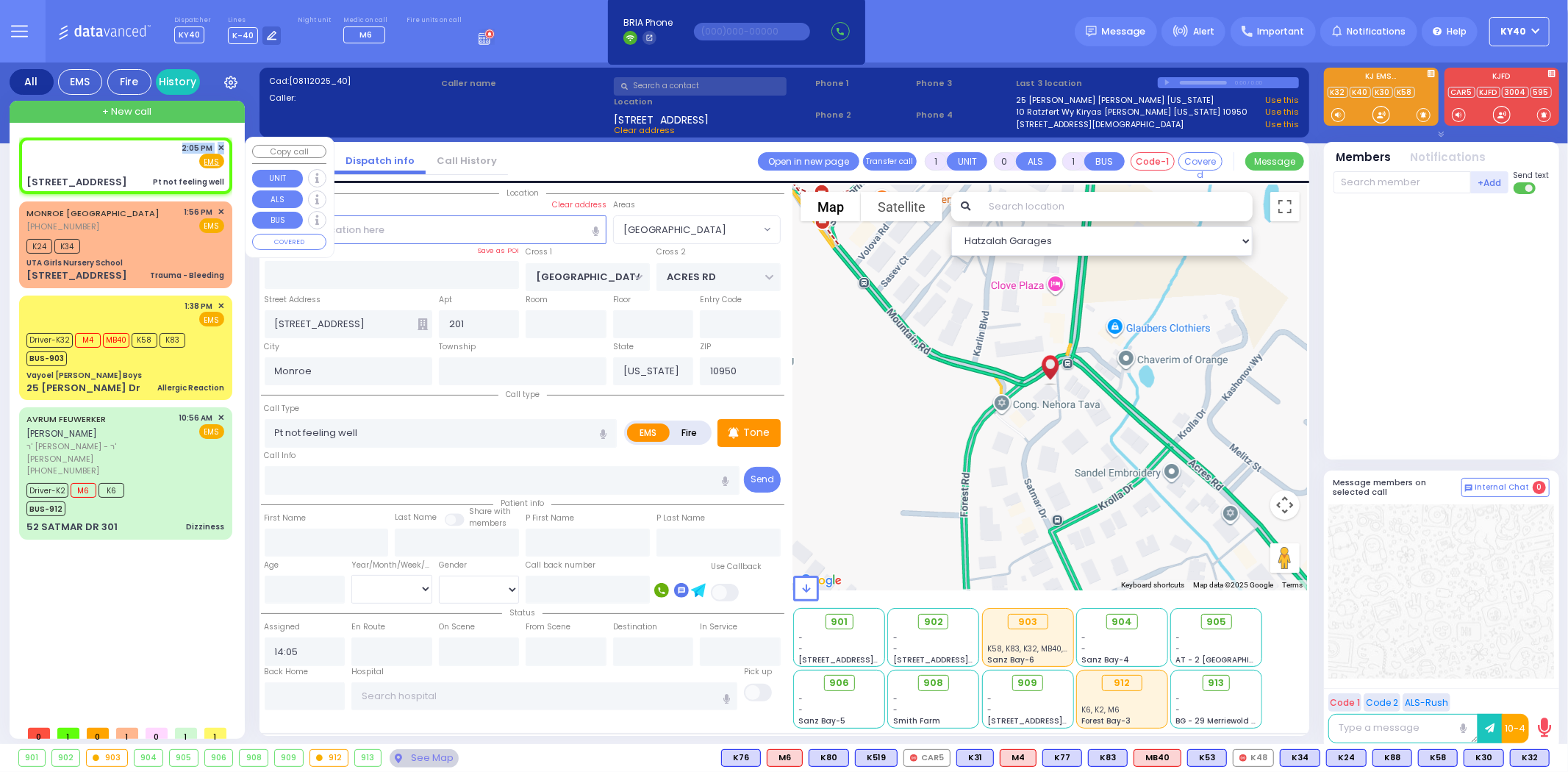
click at [120, 152] on div "2:05 PM ✕ Fire EMS" at bounding box center [125, 155] width 198 height 28
drag, startPoint x: 134, startPoint y: 162, endPoint x: 145, endPoint y: 159, distance: 11.4
click at [138, 162] on div "2:05 PM ✕ Fire EMS" at bounding box center [125, 155] width 198 height 28
click at [158, 156] on div "2:05 PM ✕ Fire EMS" at bounding box center [125, 155] width 198 height 28
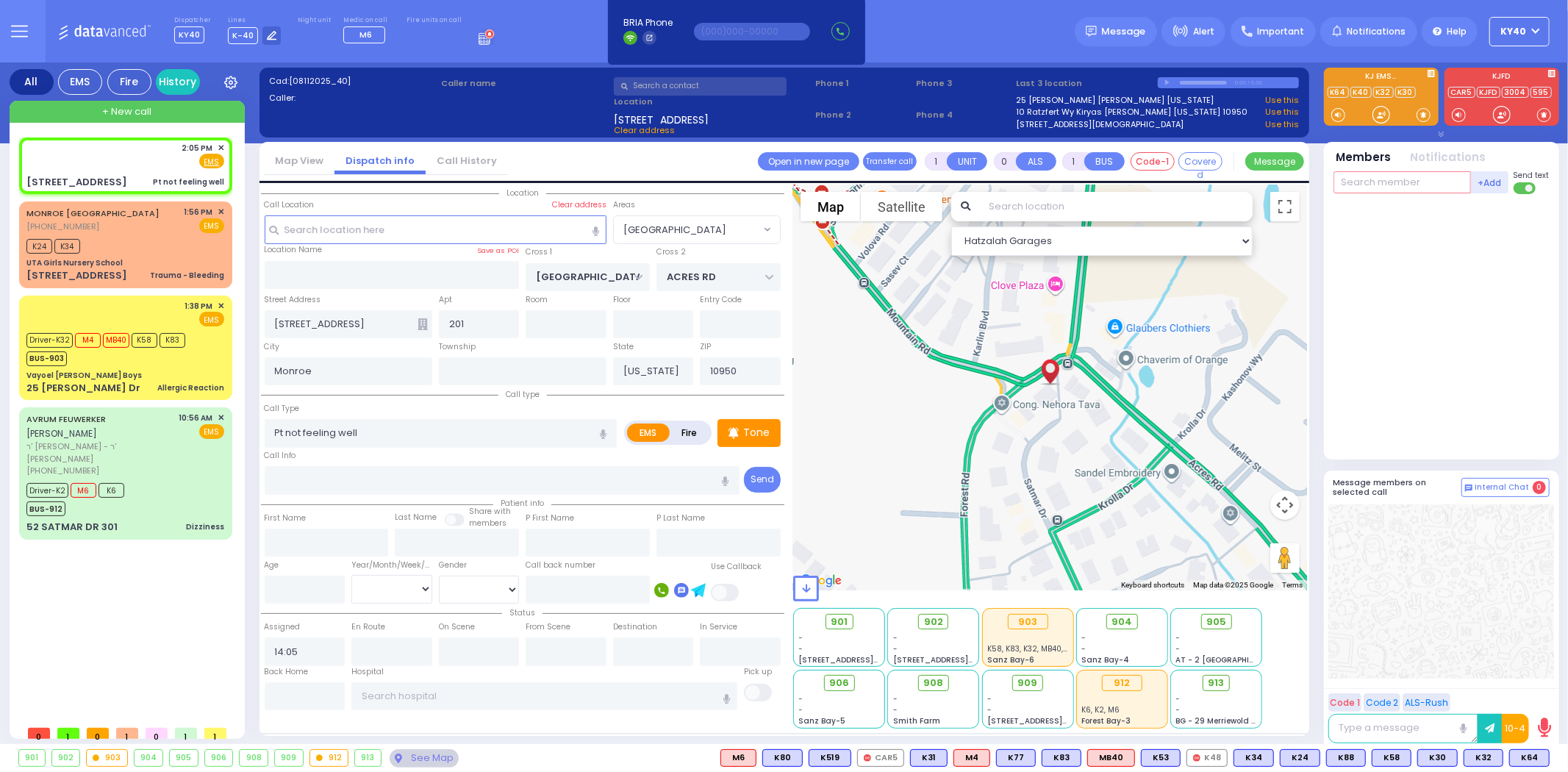
drag, startPoint x: 1441, startPoint y: 190, endPoint x: 1382, endPoint y: 207, distance: 61.4
click at [1438, 190] on input "text" at bounding box center [1402, 182] width 138 height 22
click at [1373, 217] on div "KY64" at bounding box center [1382, 212] width 74 height 15
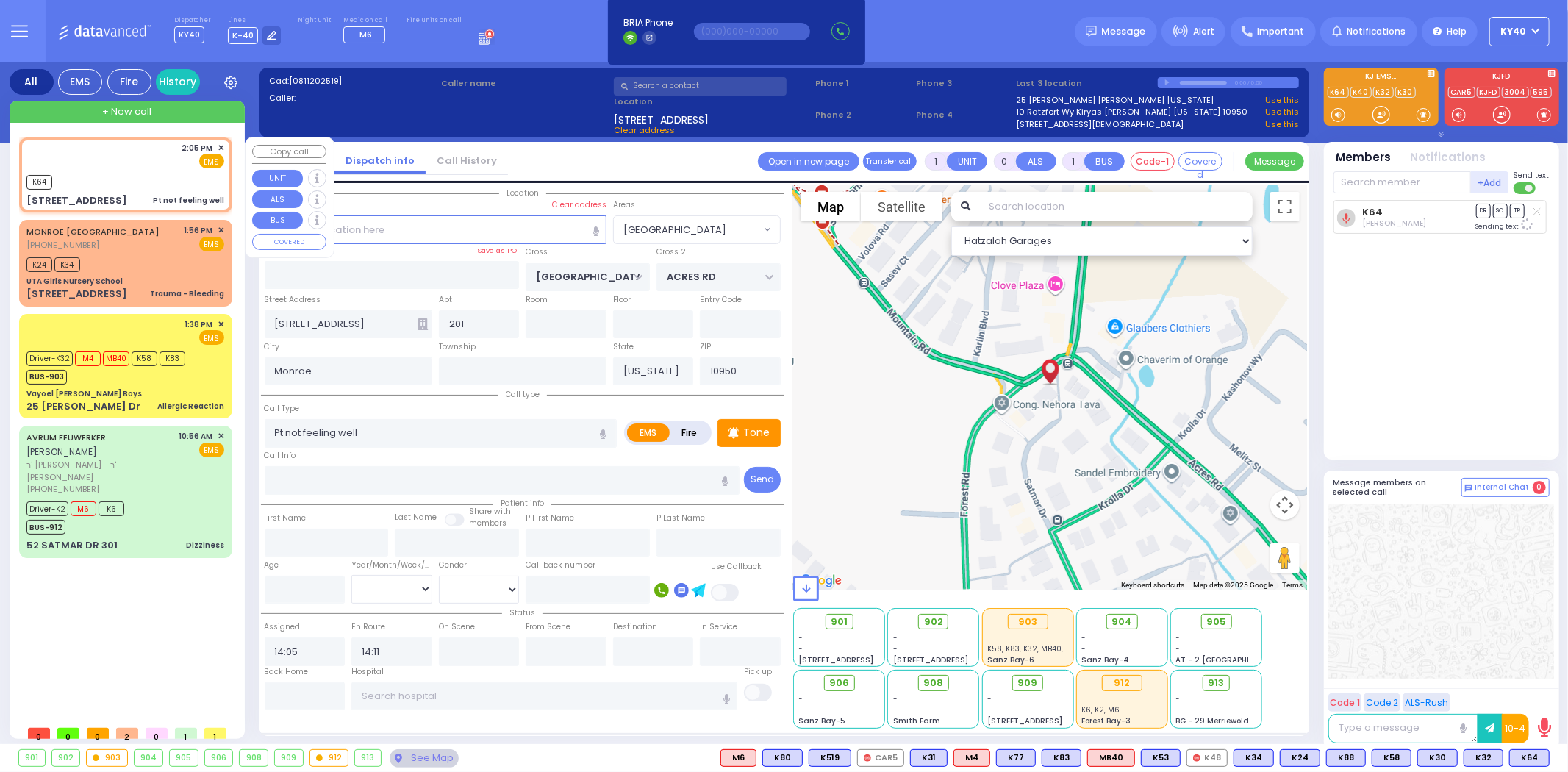
click at [133, 163] on div "2:05 PM ✕ EMS" at bounding box center [125, 155] width 198 height 28
click at [142, 171] on div "K64" at bounding box center [125, 180] width 198 height 19
click at [156, 241] on div "MONROE [GEOGRAPHIC_DATA] [PHONE_NUMBER] 1:56 PM ✕ EMS" at bounding box center [125, 238] width 198 height 28
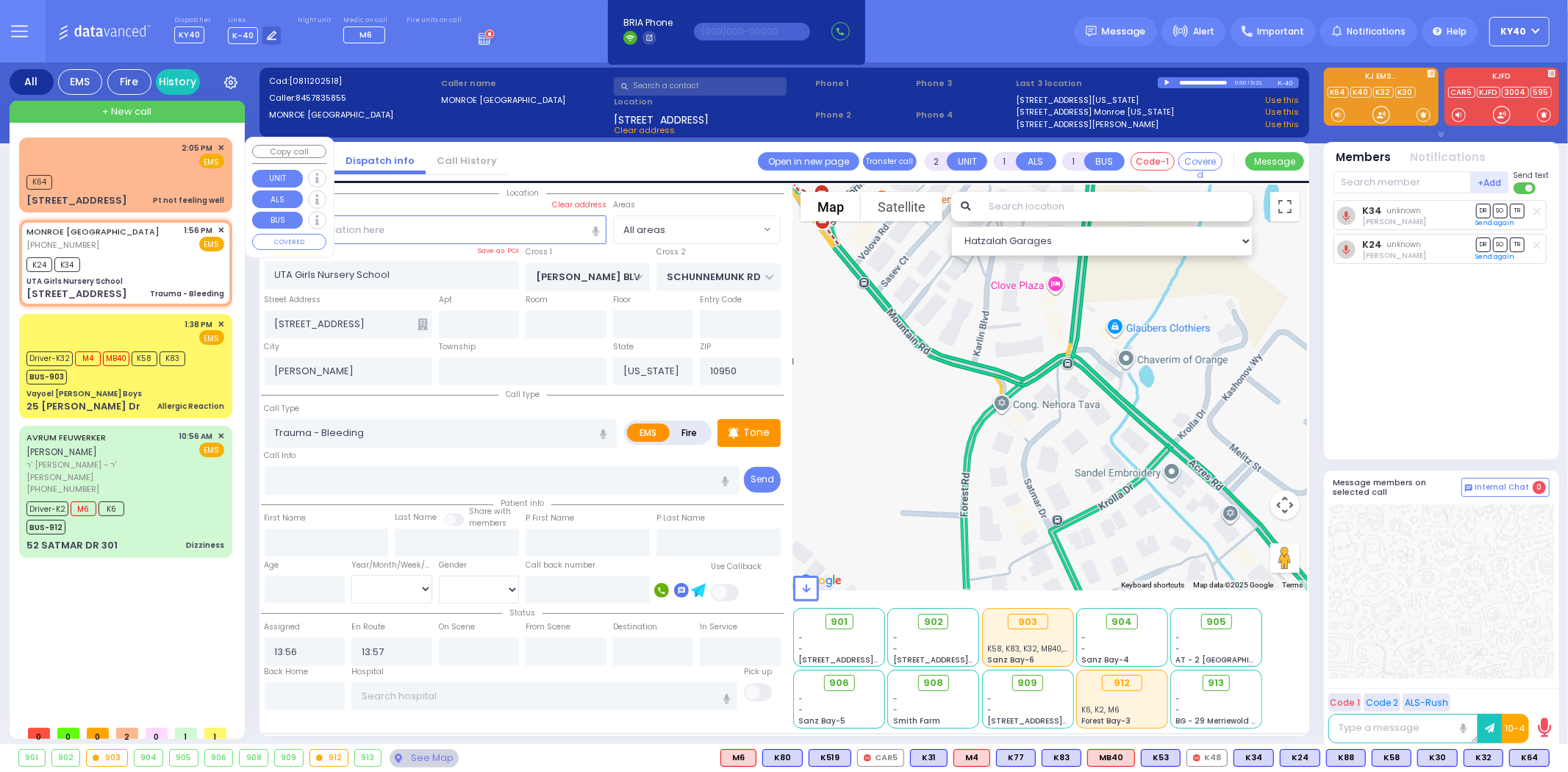
click at [142, 166] on div "2:05 PM ✕ EMS" at bounding box center [125, 155] width 198 height 28
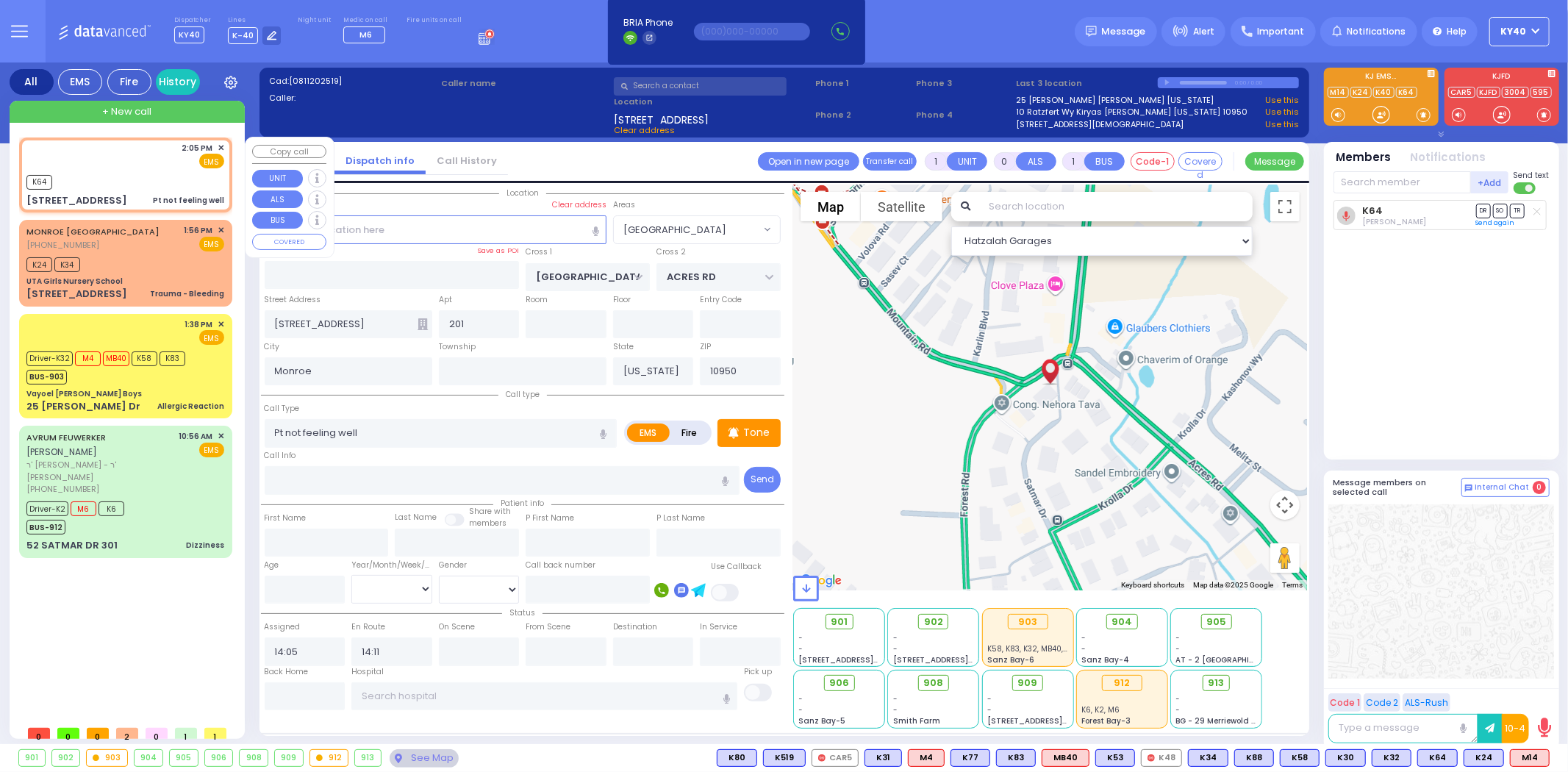
click at [120, 159] on div "2:05 PM ✕ EMS" at bounding box center [125, 155] width 198 height 28
click at [121, 162] on div "2:05 PM ✕ EMS" at bounding box center [125, 155] width 198 height 28
click at [142, 180] on div "K64" at bounding box center [125, 180] width 198 height 19
click at [1501, 755] on button at bounding box center [1499, 758] width 7 height 16
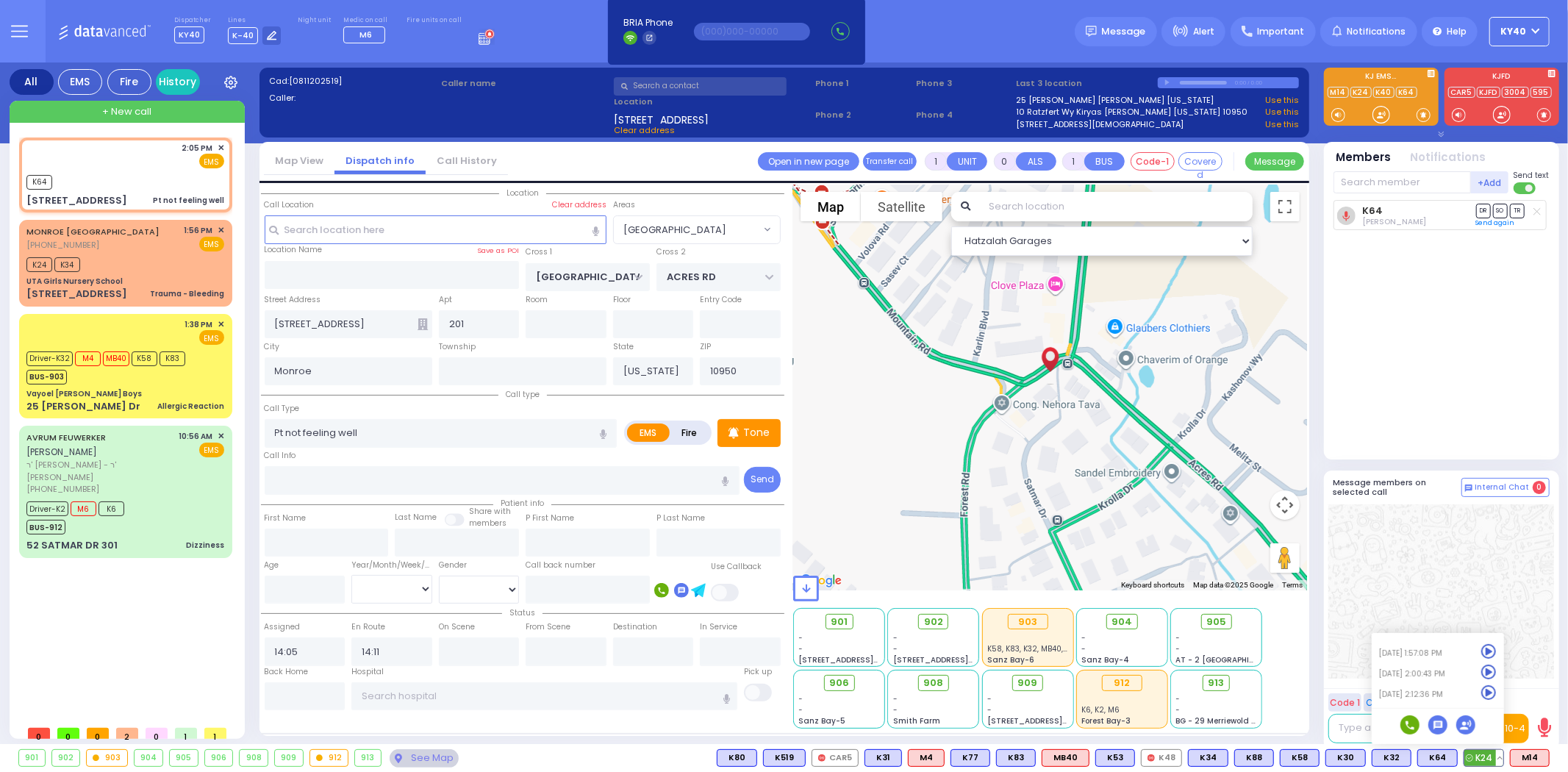
click at [1490, 689] on icon at bounding box center [1489, 693] width 16 height 16
click at [109, 245] on div "MONROE [GEOGRAPHIC_DATA] [PHONE_NUMBER] 1:56 PM ✕ EMS" at bounding box center [125, 238] width 198 height 28
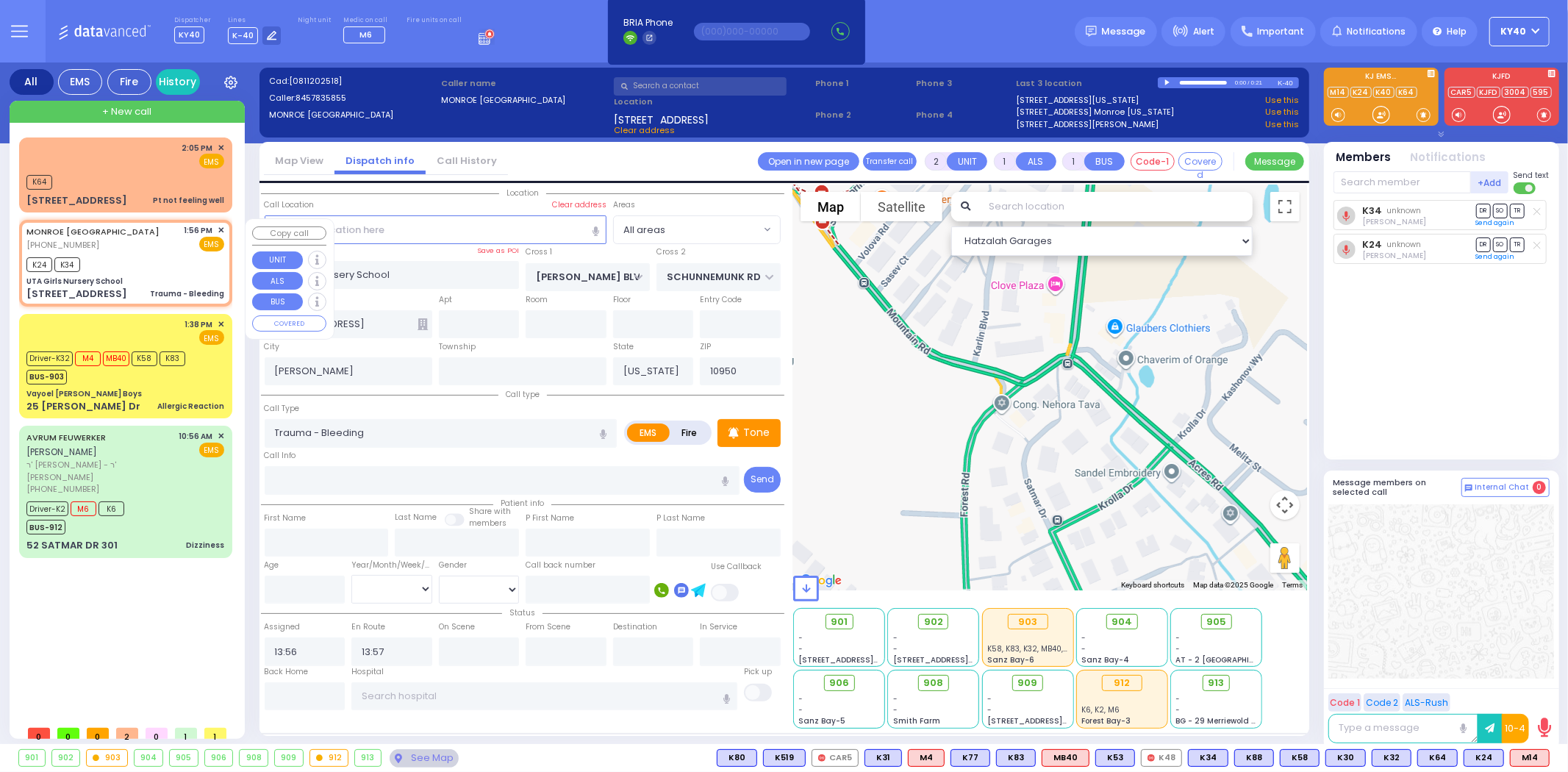
click at [221, 226] on span "✕" at bounding box center [220, 230] width 7 height 13
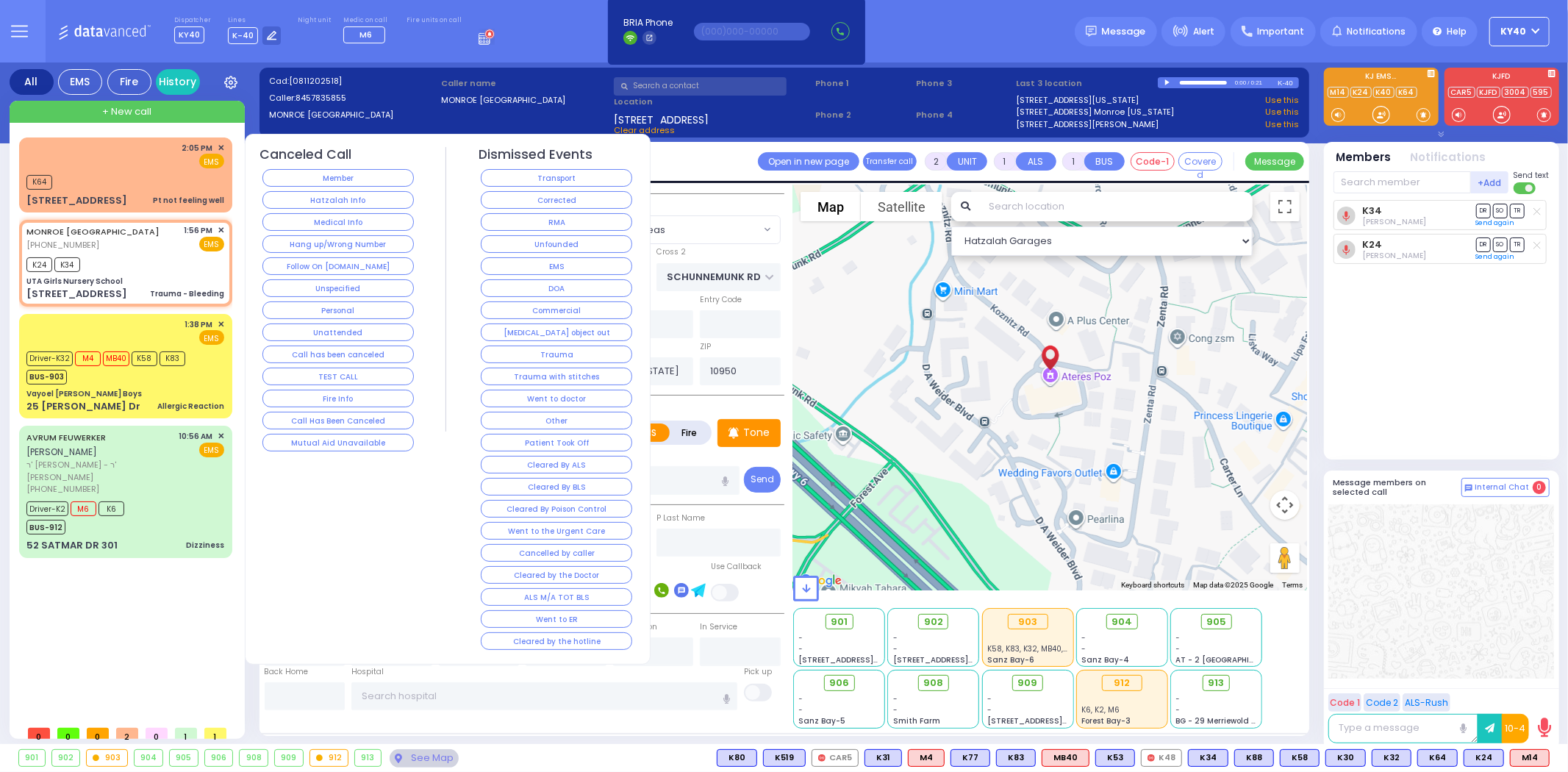
click at [560, 399] on button "Went to doctor" at bounding box center [556, 398] width 151 height 18
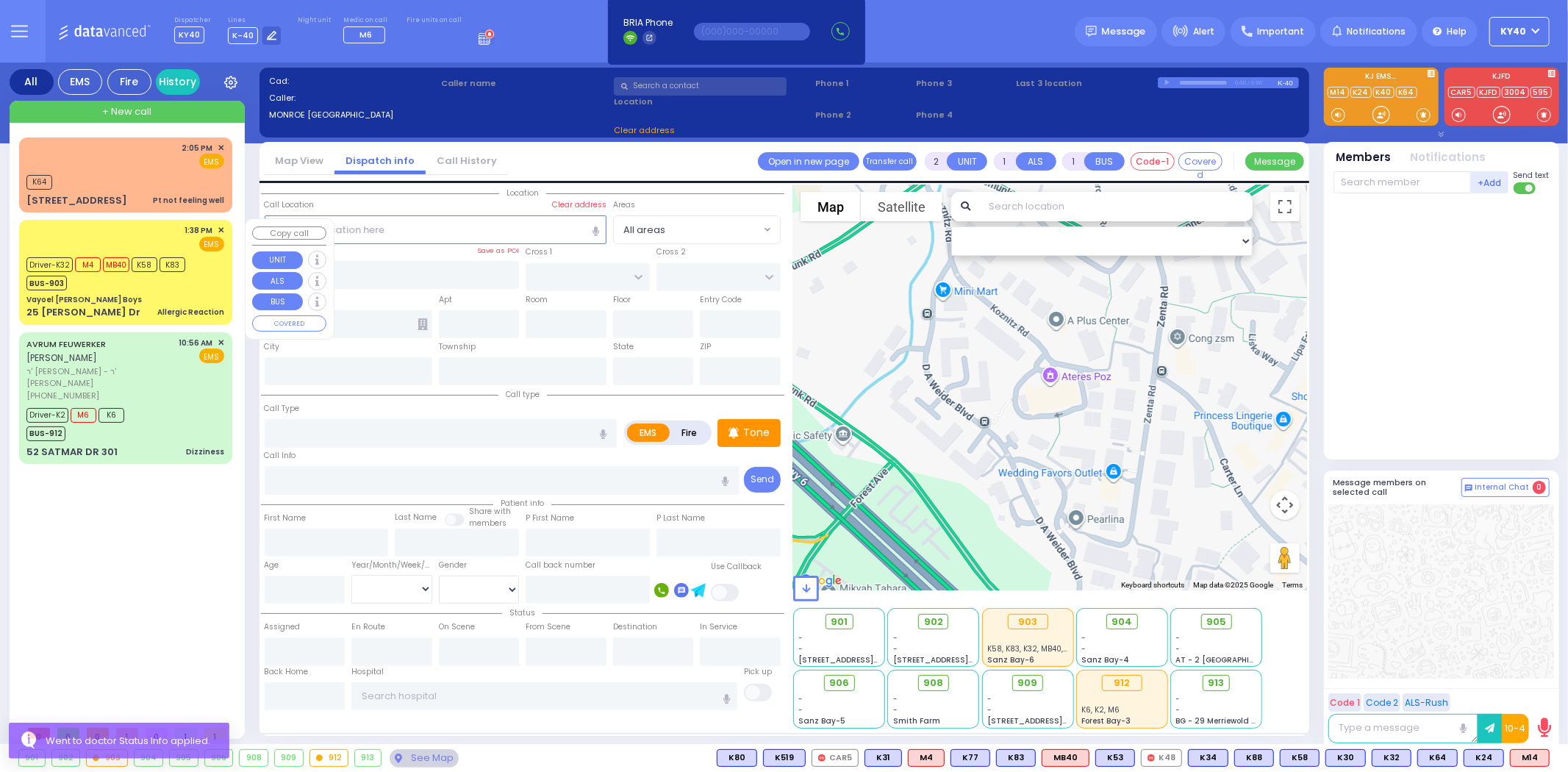
click at [130, 290] on div "1:38 PM ✕ EMS Driver-K32" at bounding box center [125, 272] width 207 height 100
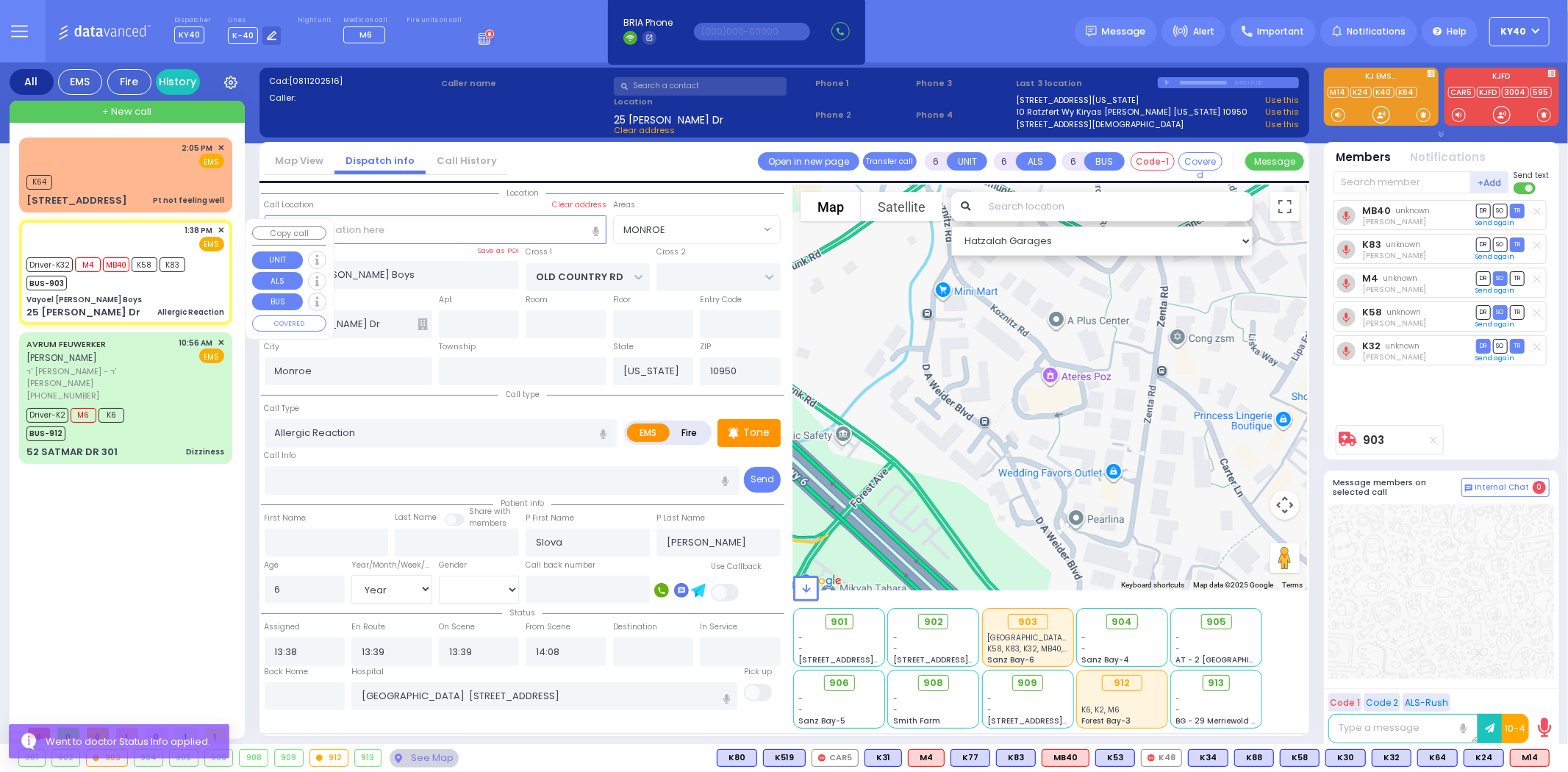
click at [133, 290] on div "1:38 PM ✕ EMS Driver-K32" at bounding box center [125, 272] width 207 height 100
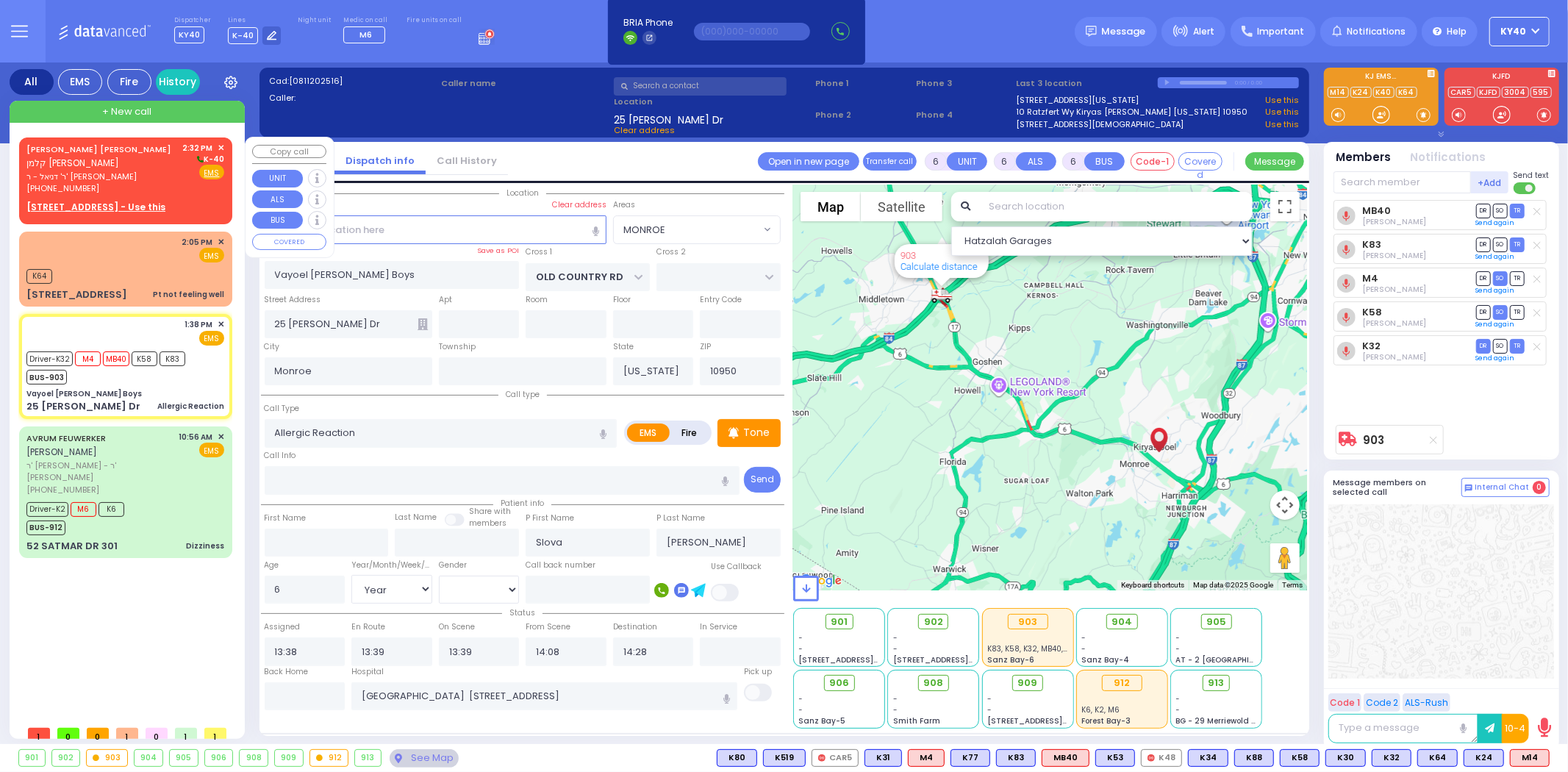
click at [93, 172] on span "ר' דניאל - ר' [PERSON_NAME]" at bounding box center [102, 176] width 151 height 13
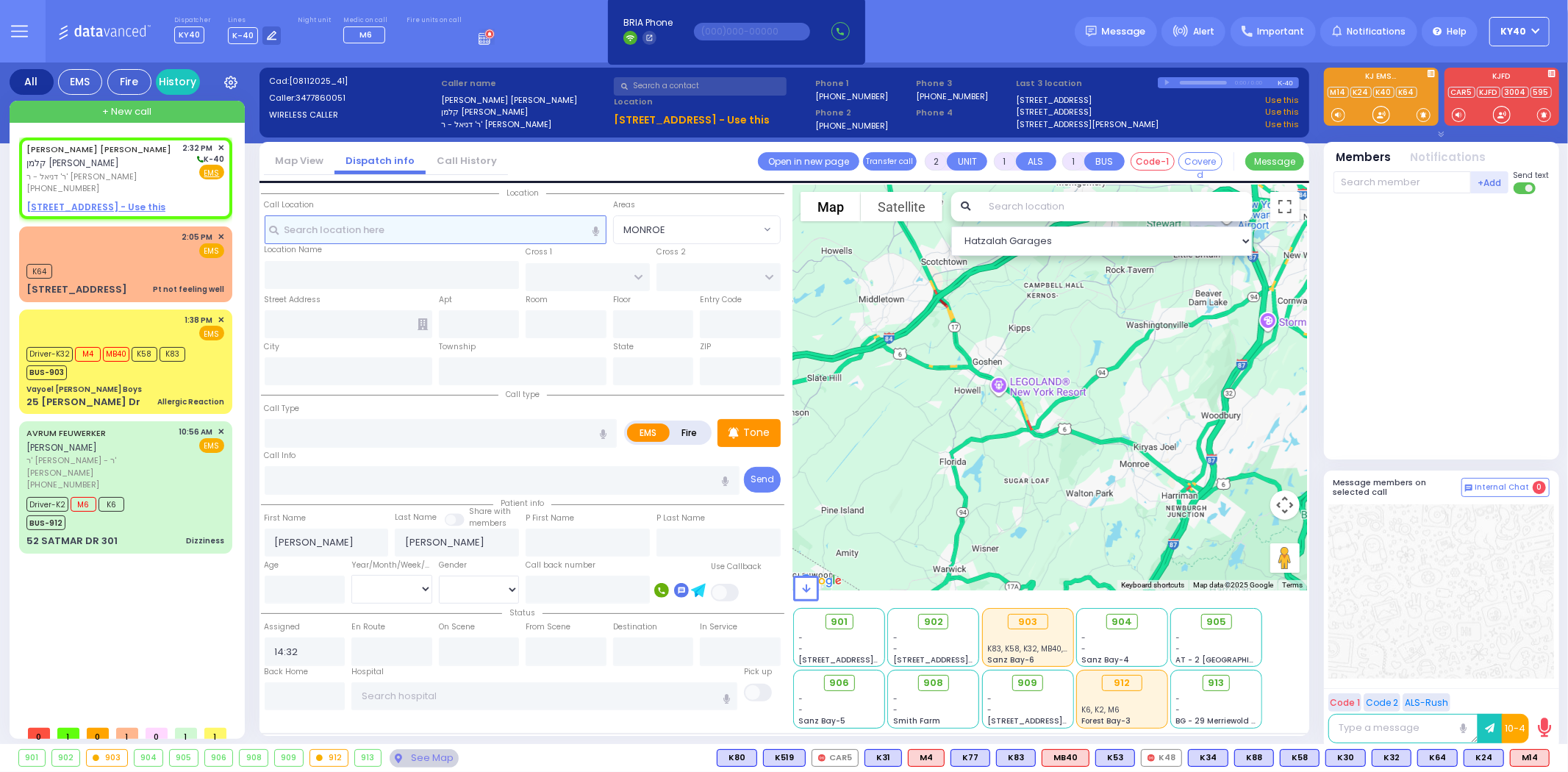
click at [378, 222] on input "text" at bounding box center [436, 229] width 342 height 28
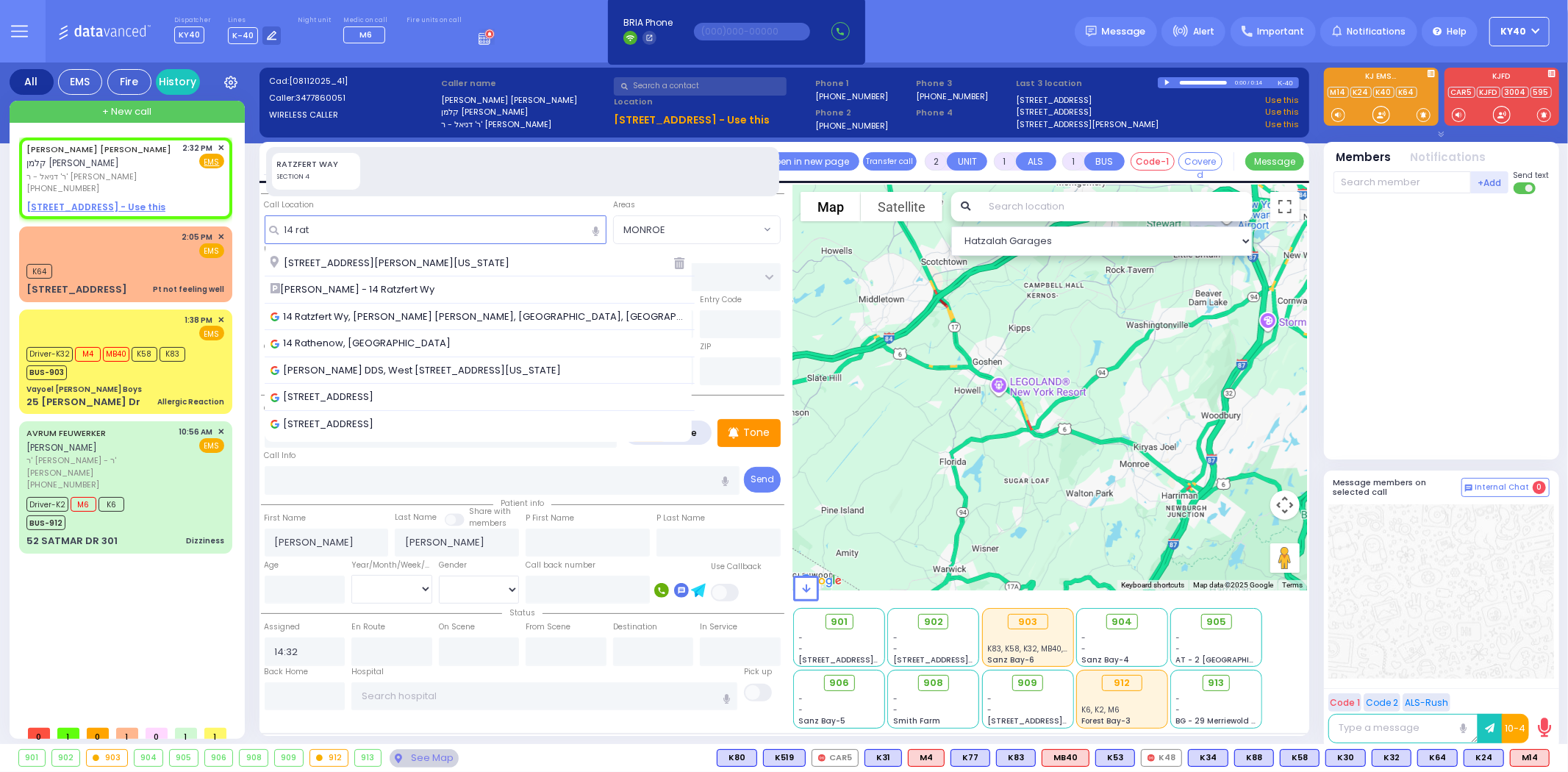
click at [370, 266] on span "[STREET_ADDRESS][PERSON_NAME][US_STATE]" at bounding box center [392, 263] width 244 height 15
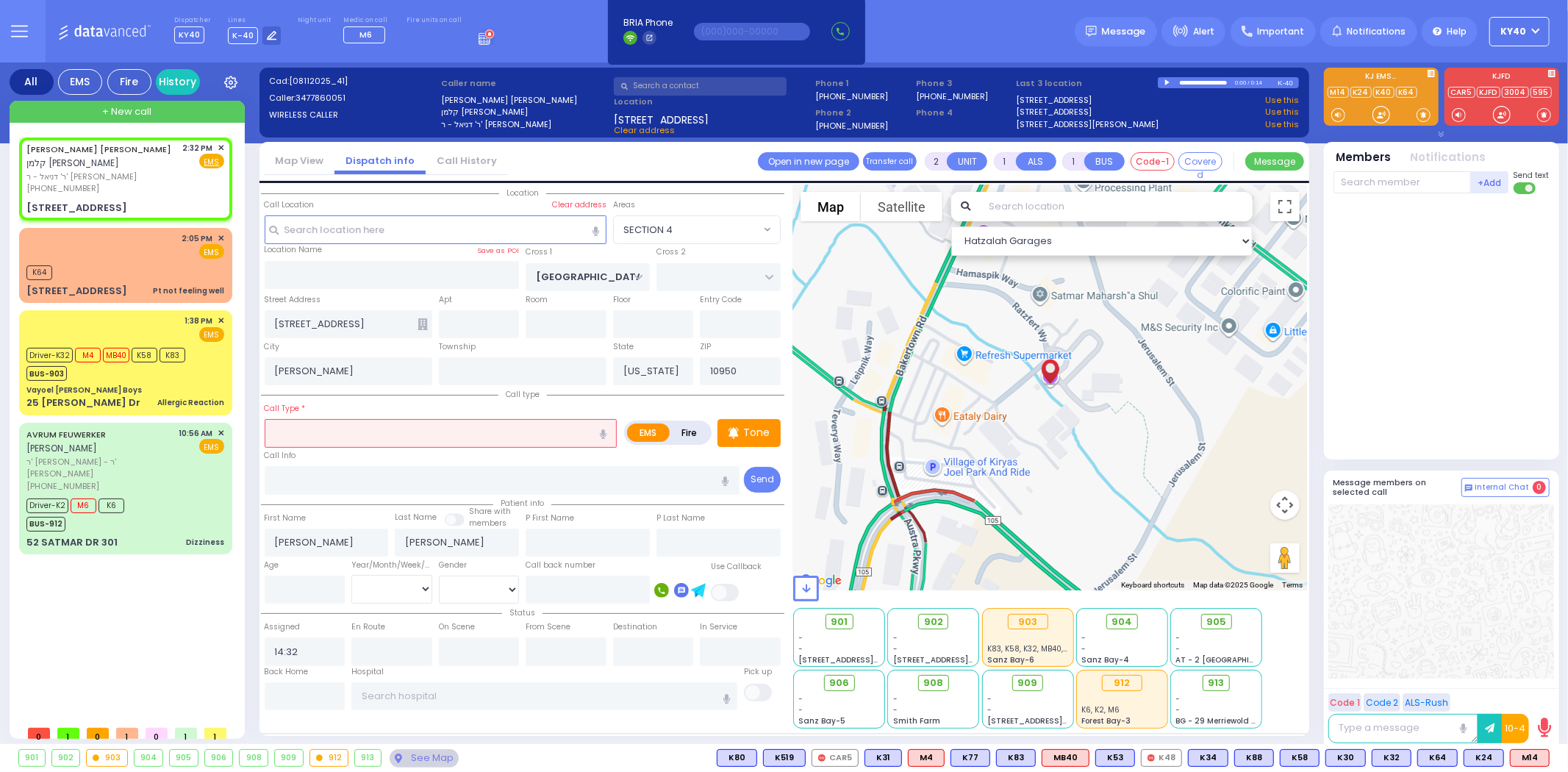
click at [360, 432] on input "text" at bounding box center [440, 433] width 353 height 28
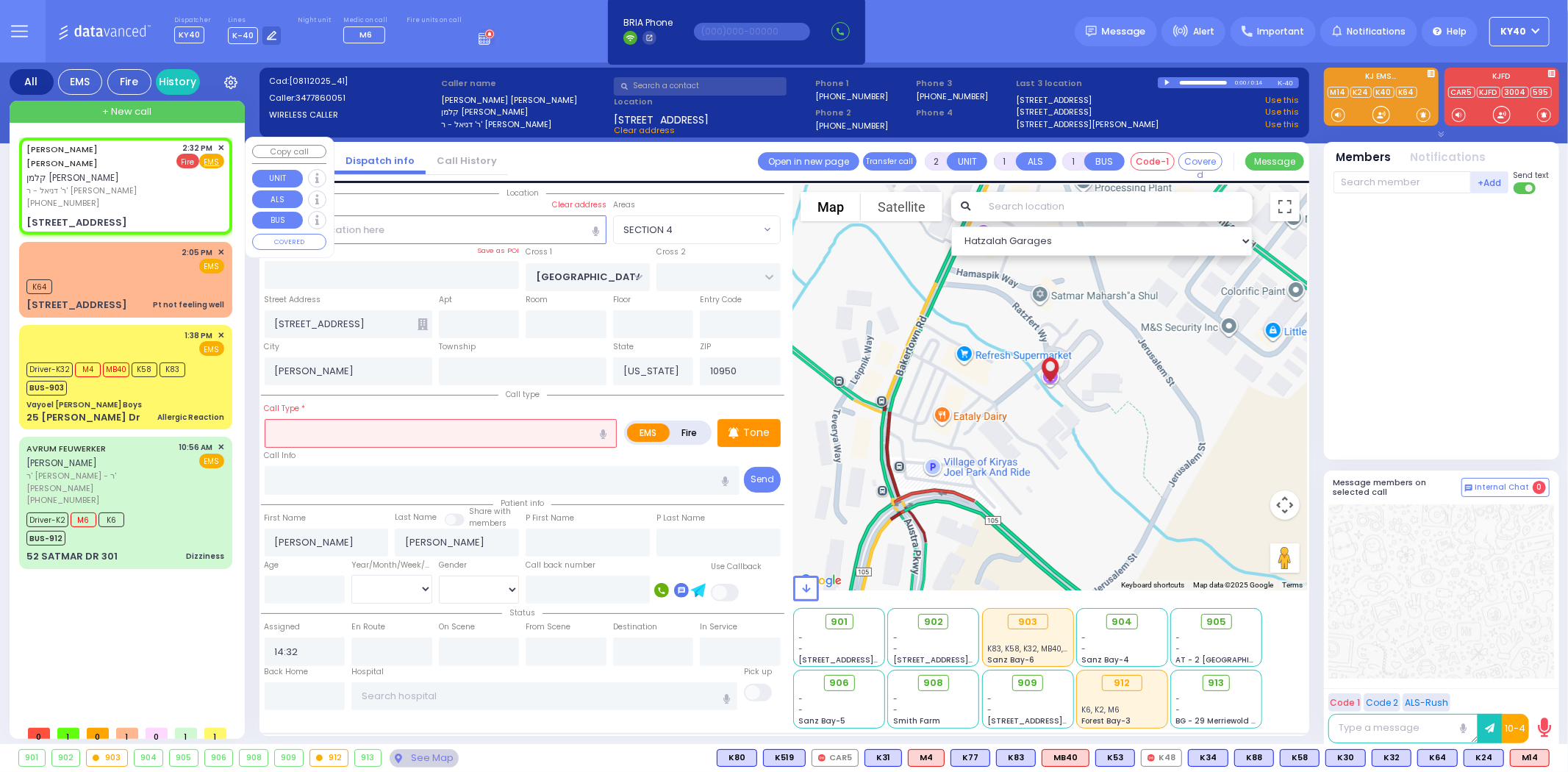
click at [192, 160] on span "Fire" at bounding box center [187, 160] width 23 height 15
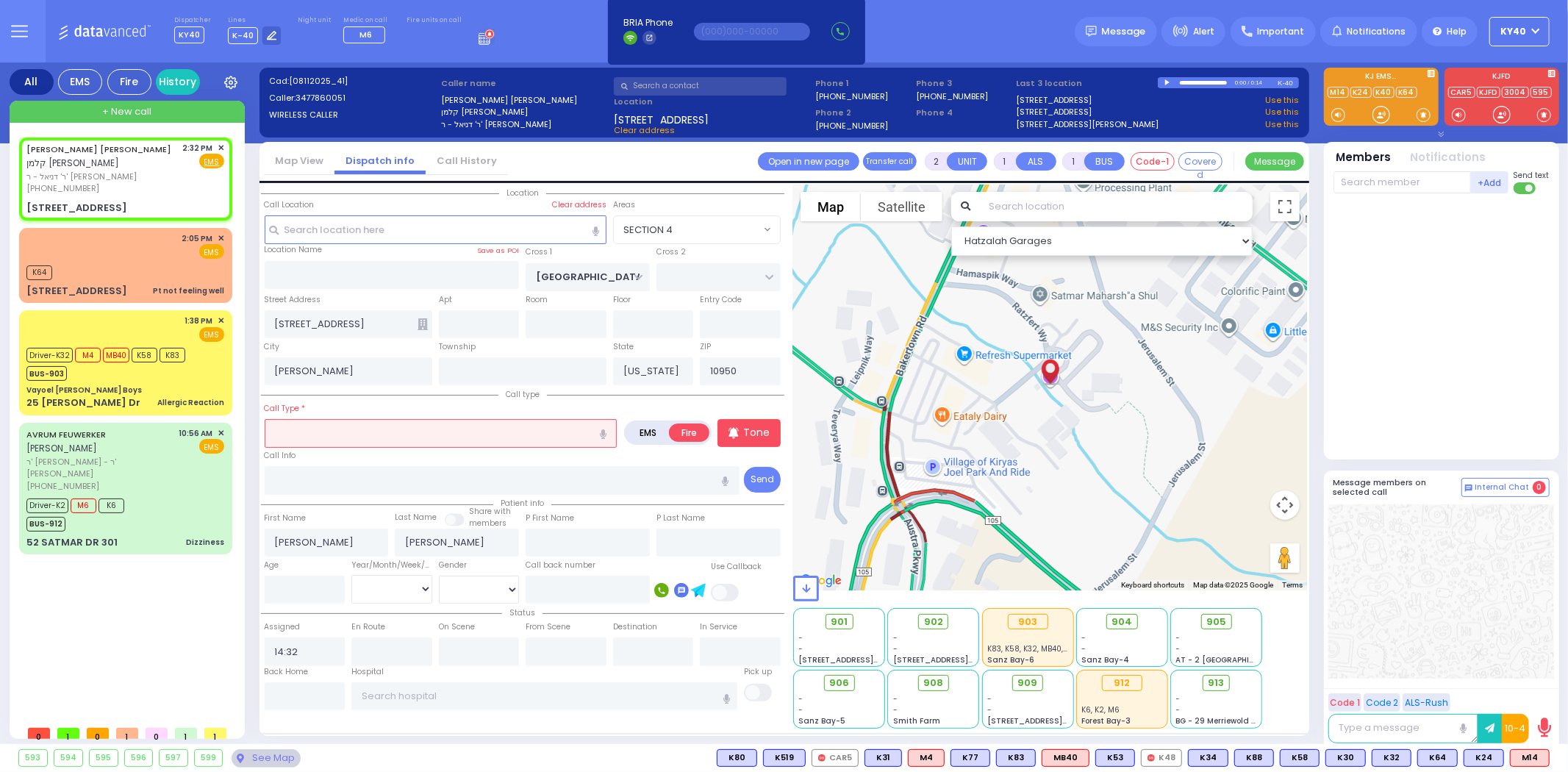
click at [360, 427] on input "text" at bounding box center [440, 433] width 353 height 28
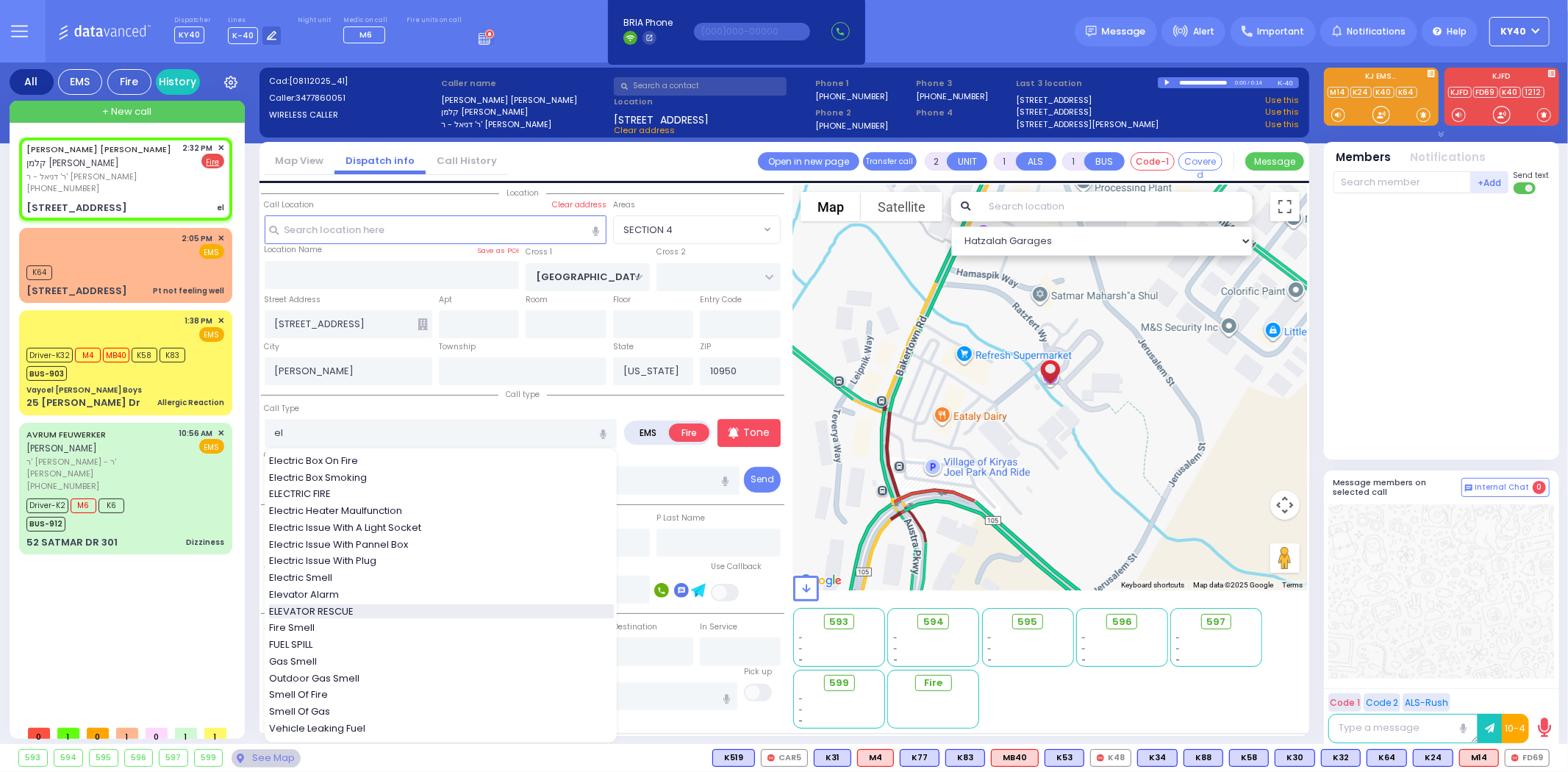
click at [380, 608] on div "ELEVATOR RESCUE" at bounding box center [441, 612] width 345 height 15
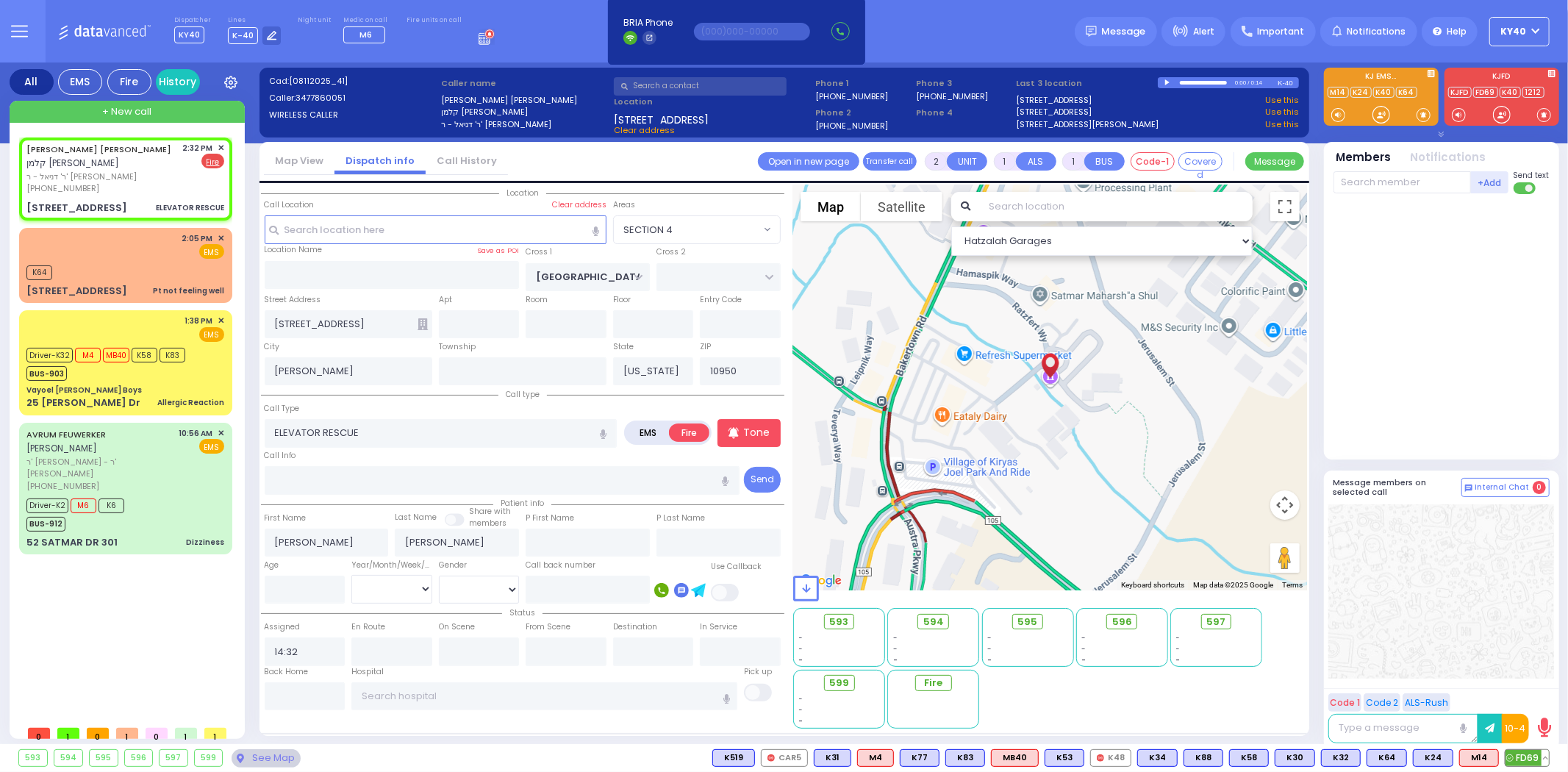
click at [1530, 757] on span "FD69" at bounding box center [1527, 758] width 43 height 16
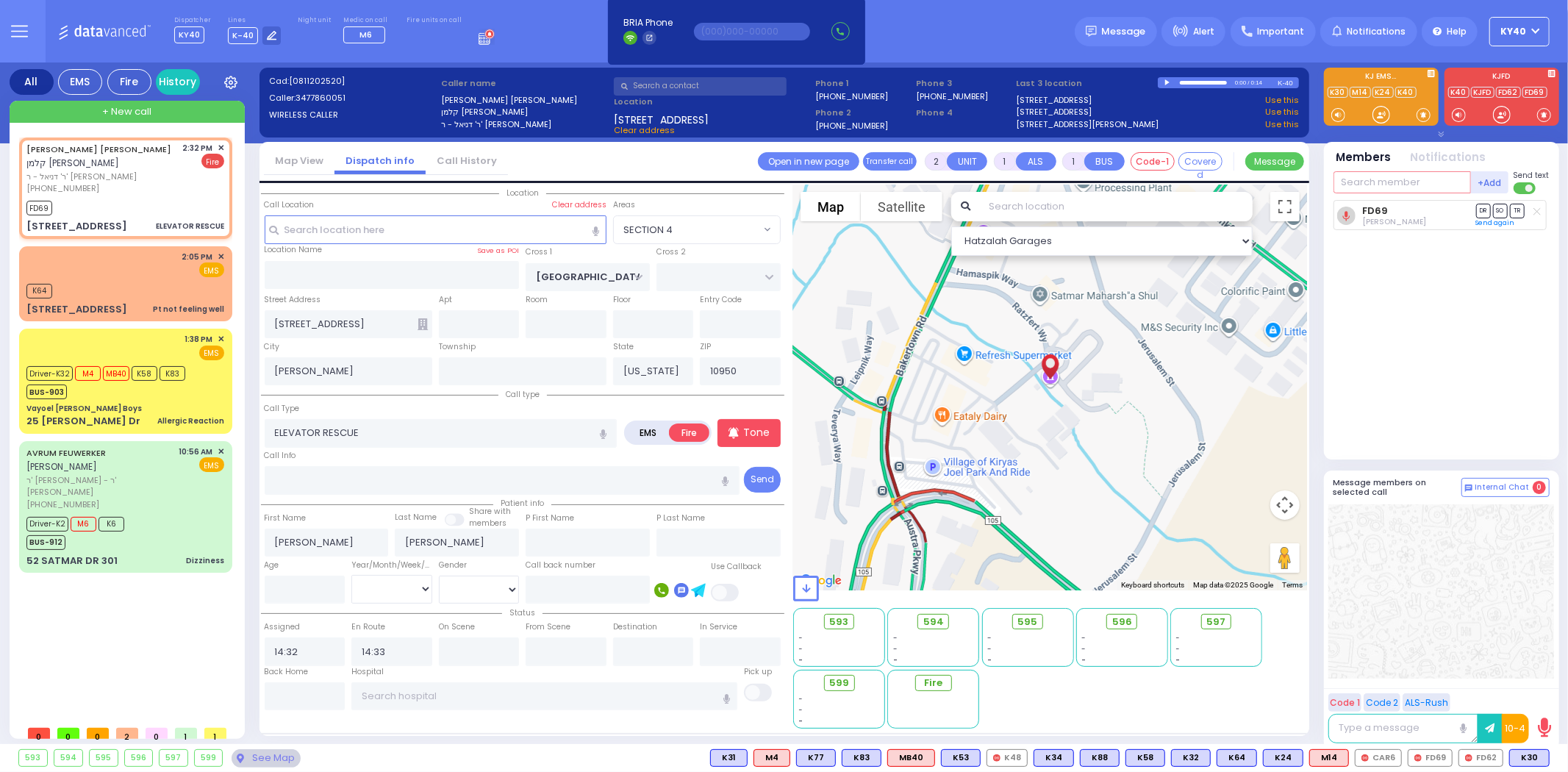
click at [1426, 182] on input "text" at bounding box center [1402, 182] width 138 height 22
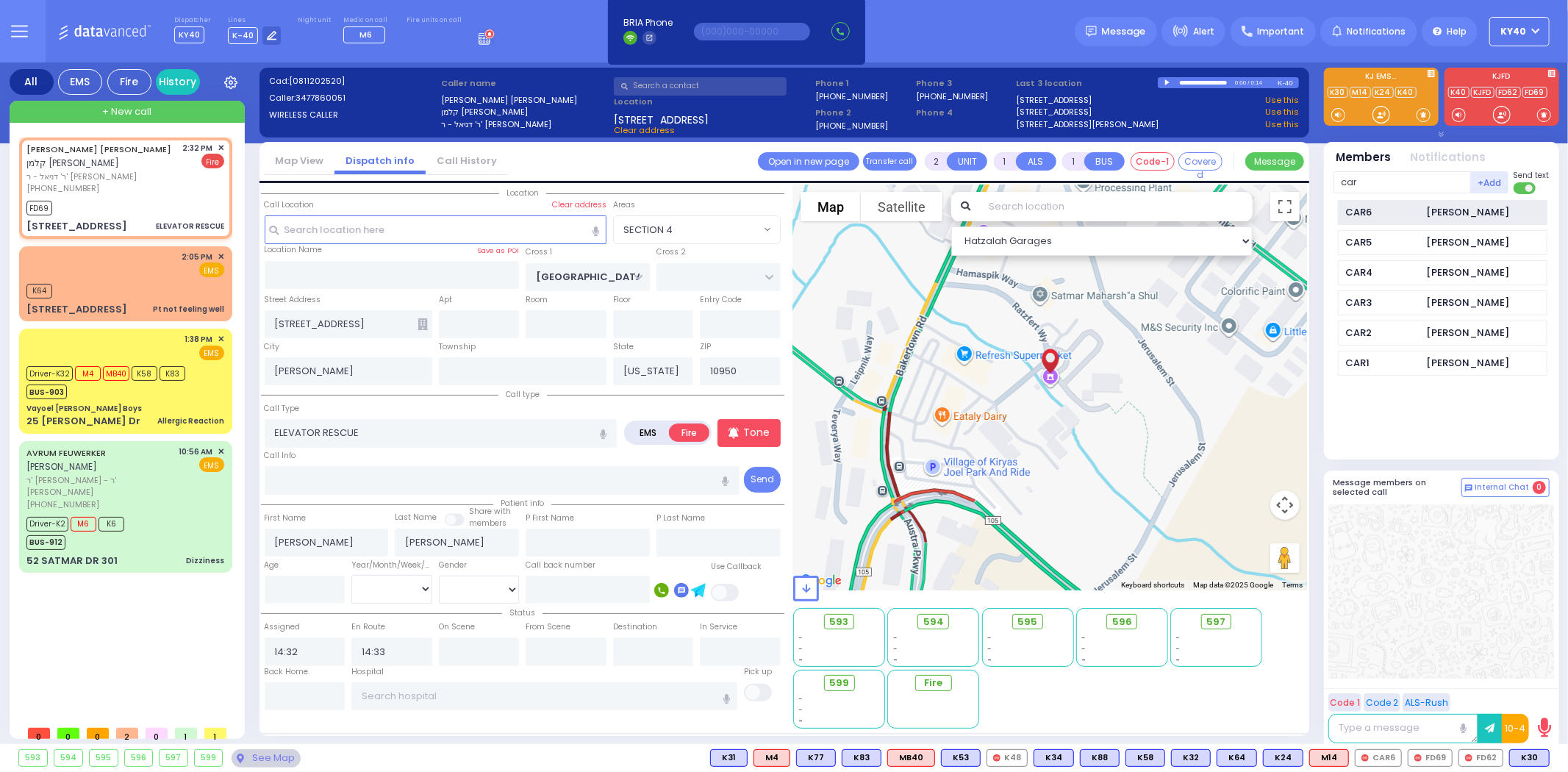
click at [1431, 209] on div "[PERSON_NAME]" at bounding box center [1468, 212] width 83 height 15
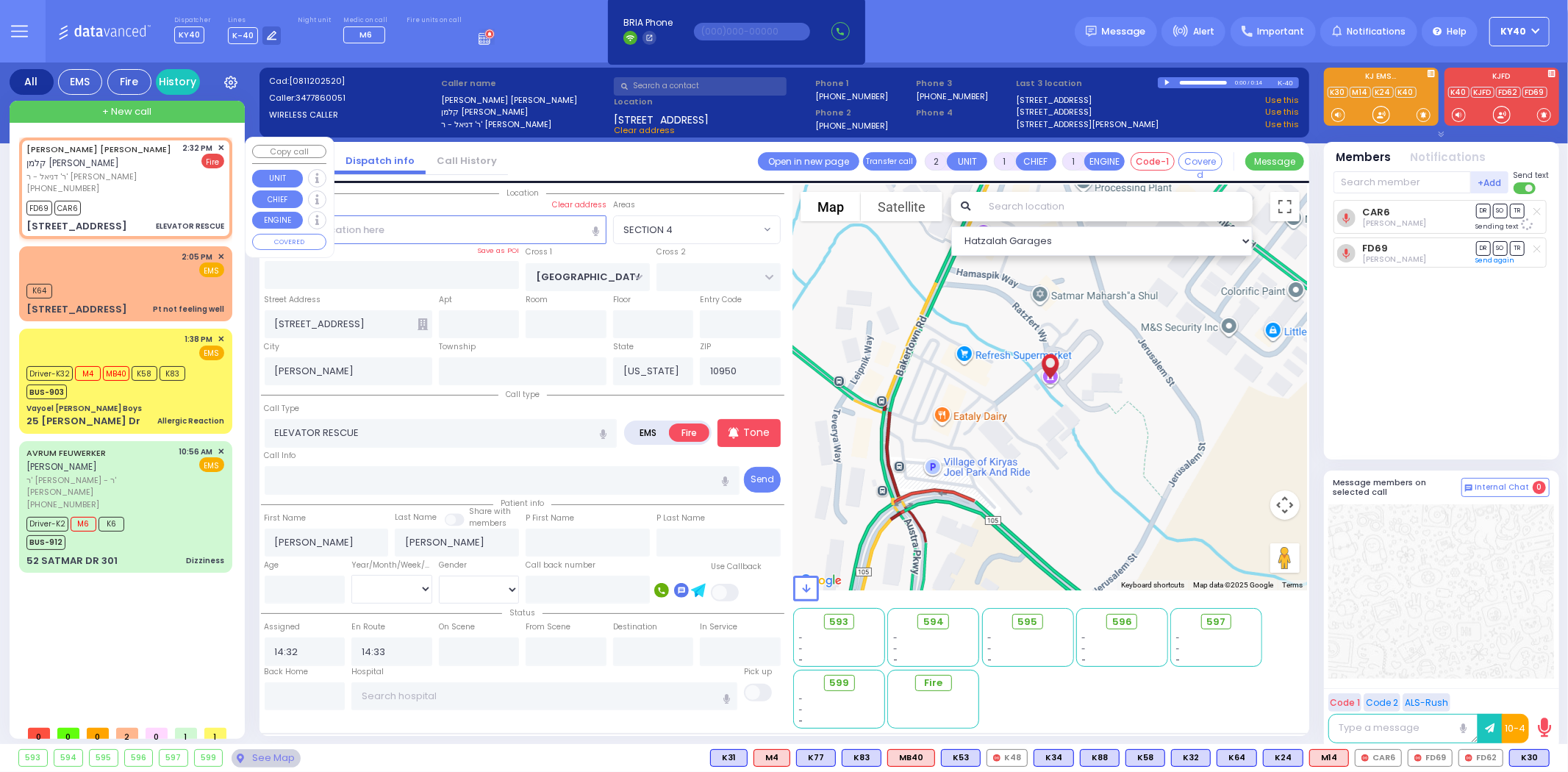
click at [142, 186] on div "[PHONE_NUMBER]" at bounding box center [102, 188] width 151 height 13
click at [138, 272] on div "2:05 PM ✕ EMS" at bounding box center [125, 265] width 198 height 28
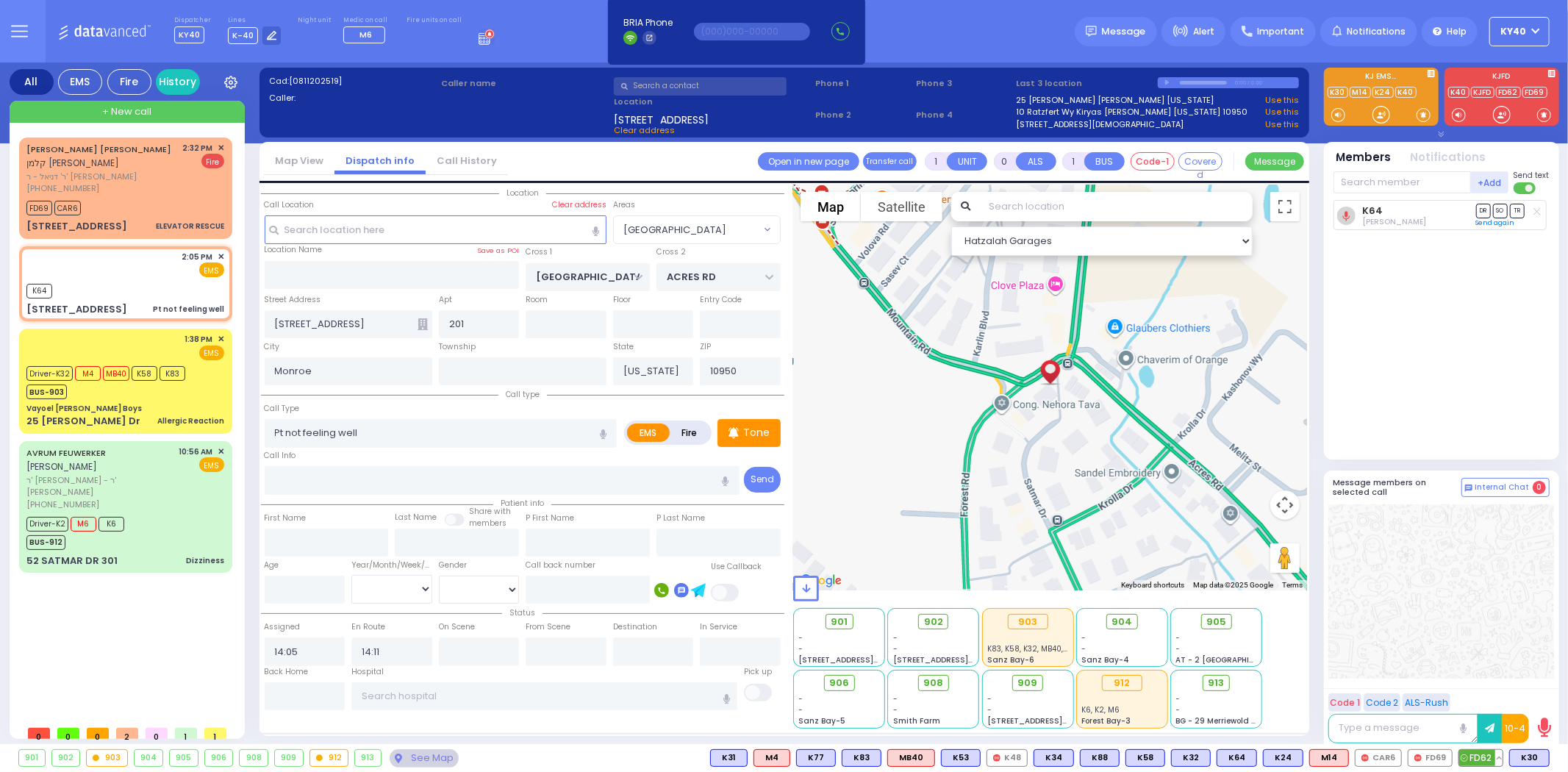
click at [1481, 753] on span "FD62" at bounding box center [1481, 758] width 43 height 16
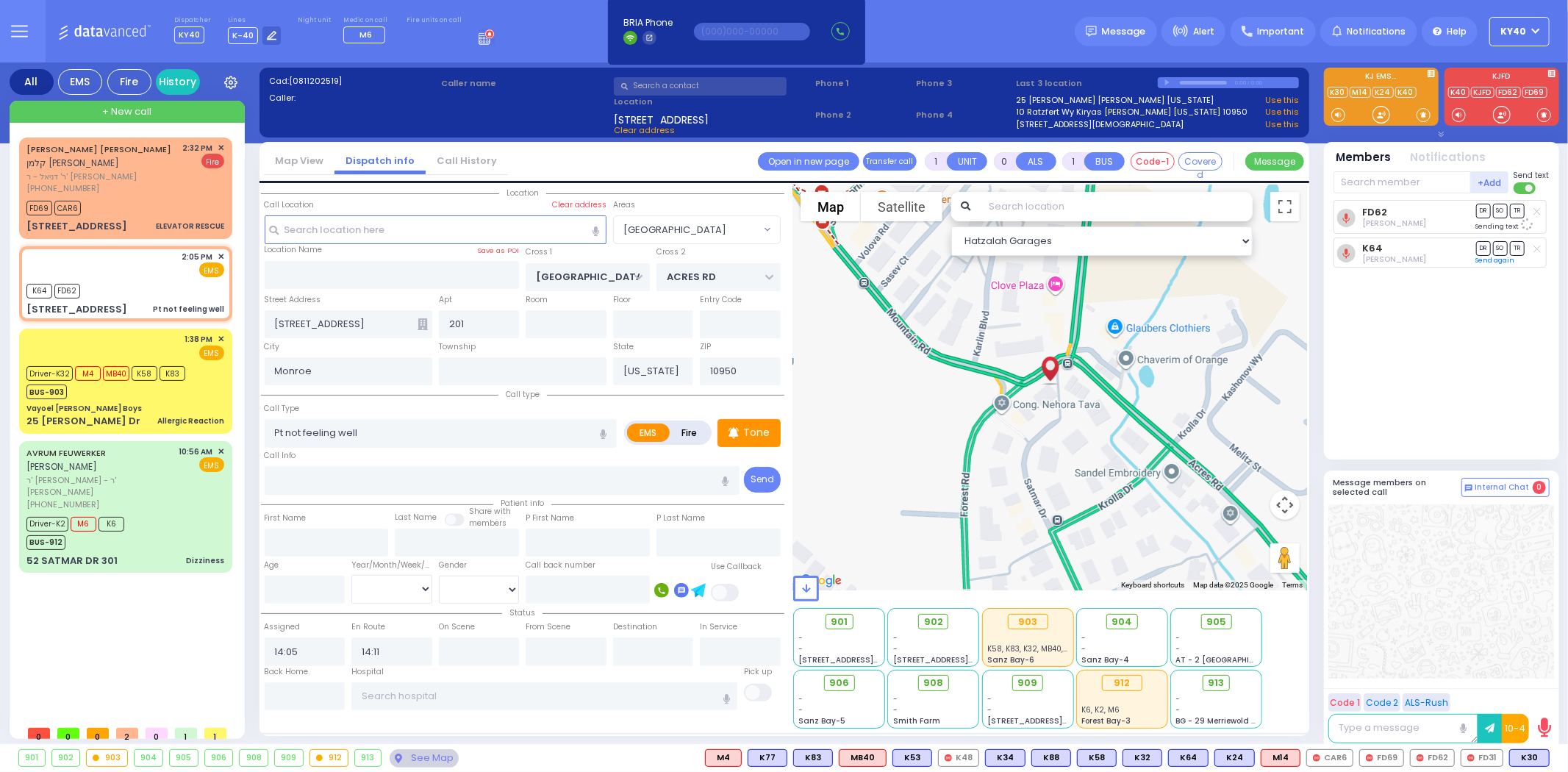
click at [1534, 214] on icon at bounding box center [1537, 211] width 7 height 8
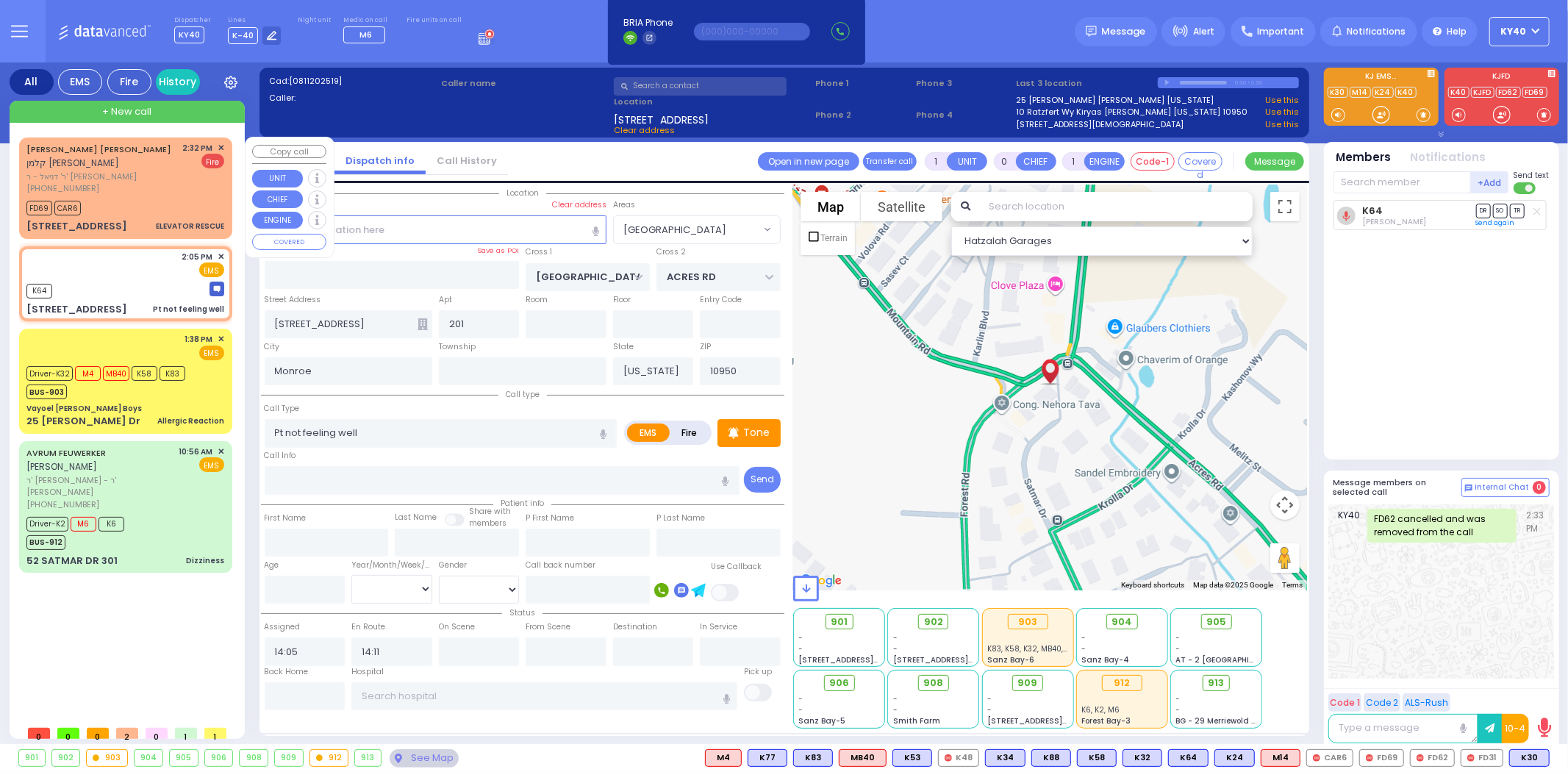
click at [127, 174] on span "ר' דניאל - ר' [PERSON_NAME]" at bounding box center [102, 176] width 151 height 13
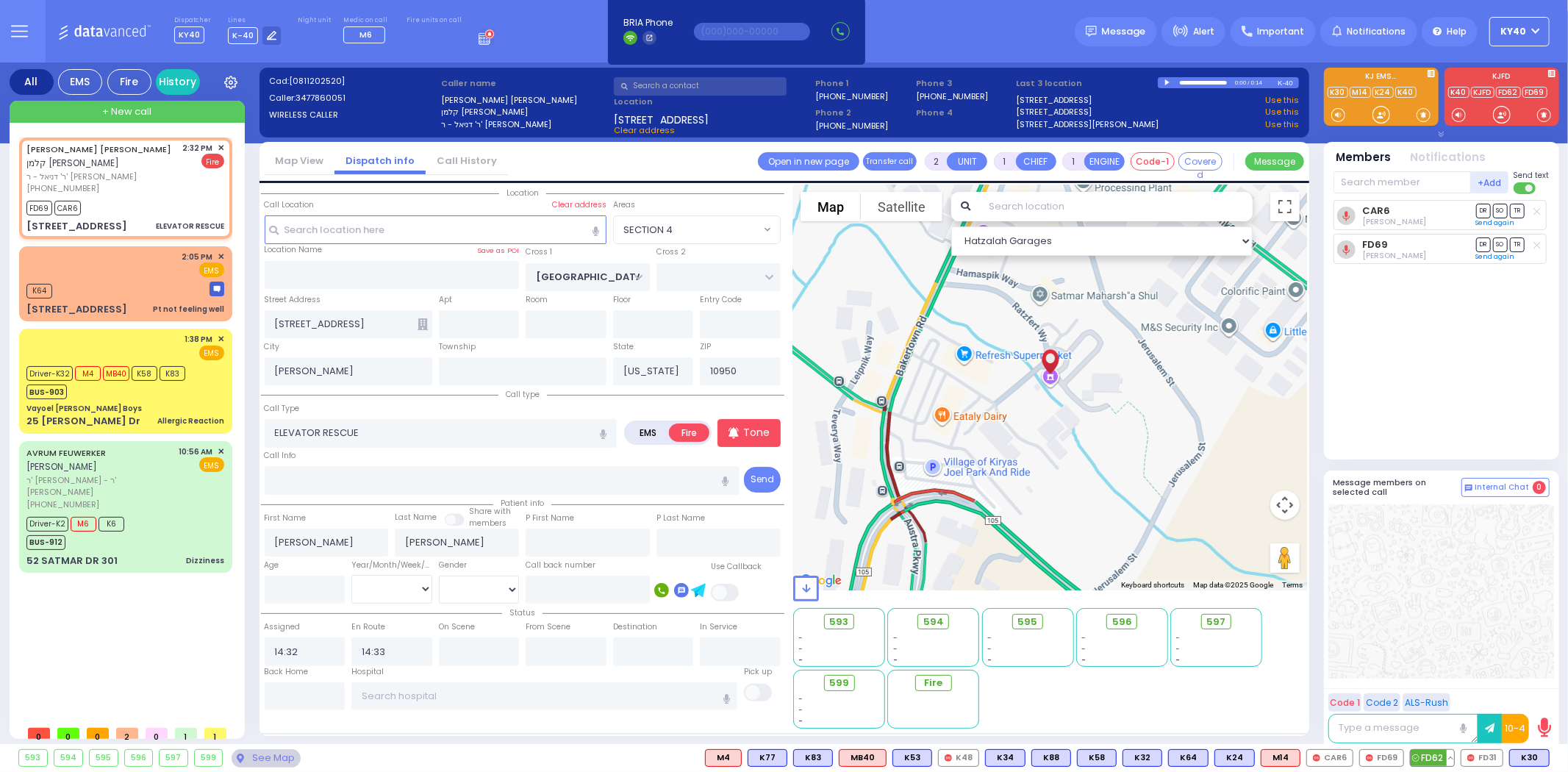
click at [1433, 755] on span "FD62" at bounding box center [1432, 758] width 43 height 16
click at [144, 265] on div "2:05 PM ✕ EMS" at bounding box center [125, 265] width 198 height 28
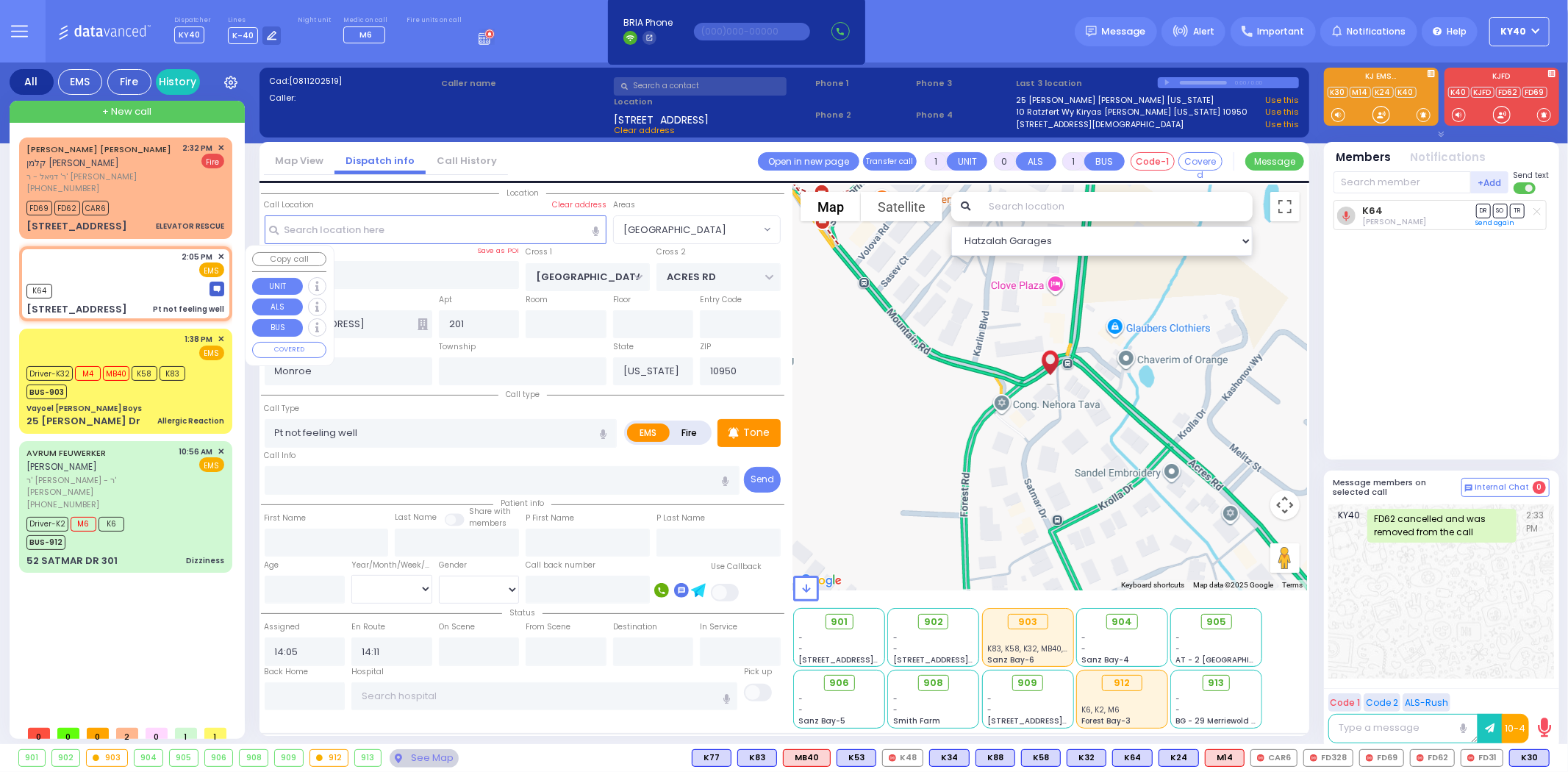
click at [221, 253] on span "✕" at bounding box center [220, 257] width 7 height 13
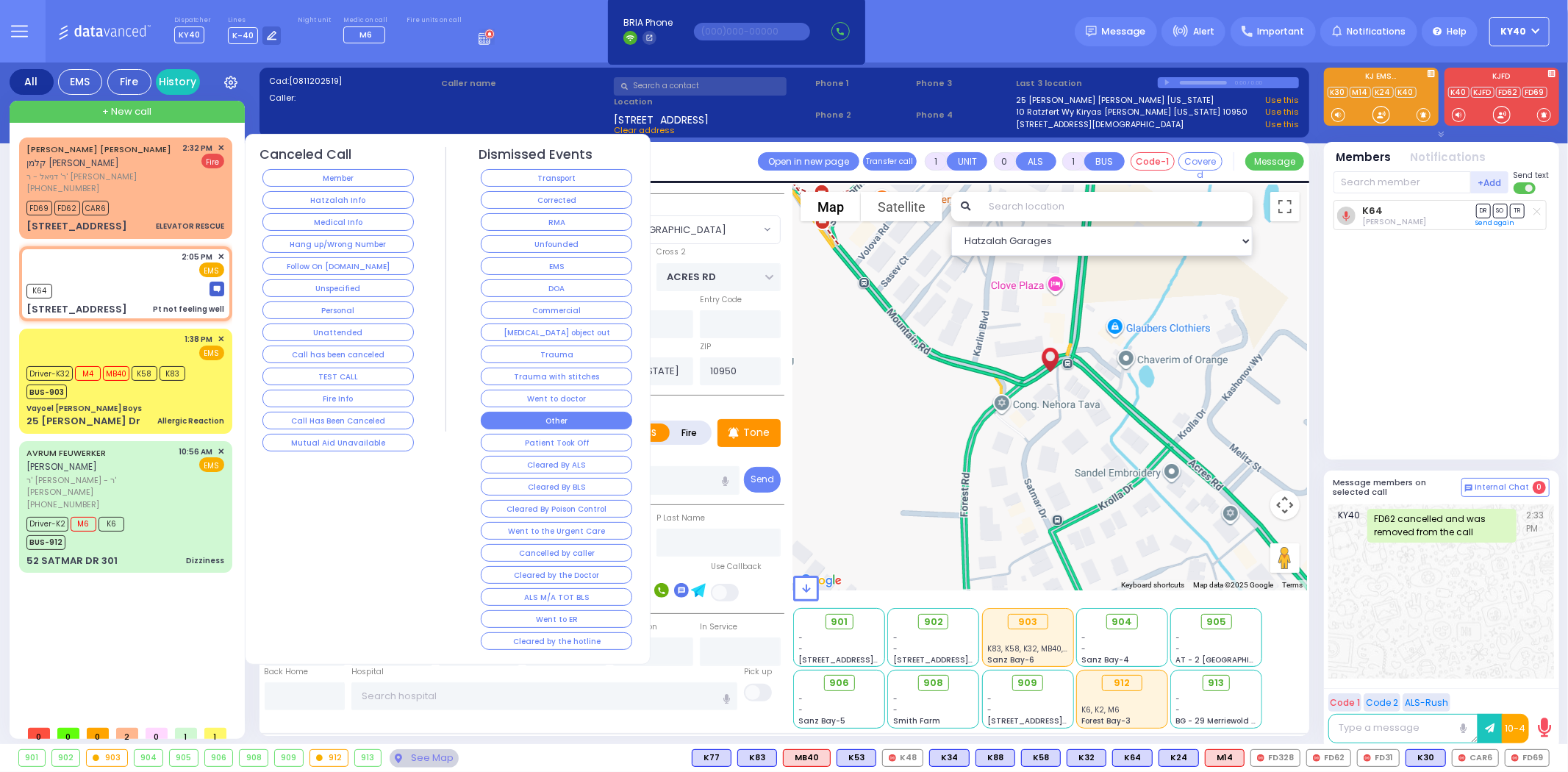
click at [561, 420] on button "Other" at bounding box center [556, 421] width 151 height 18
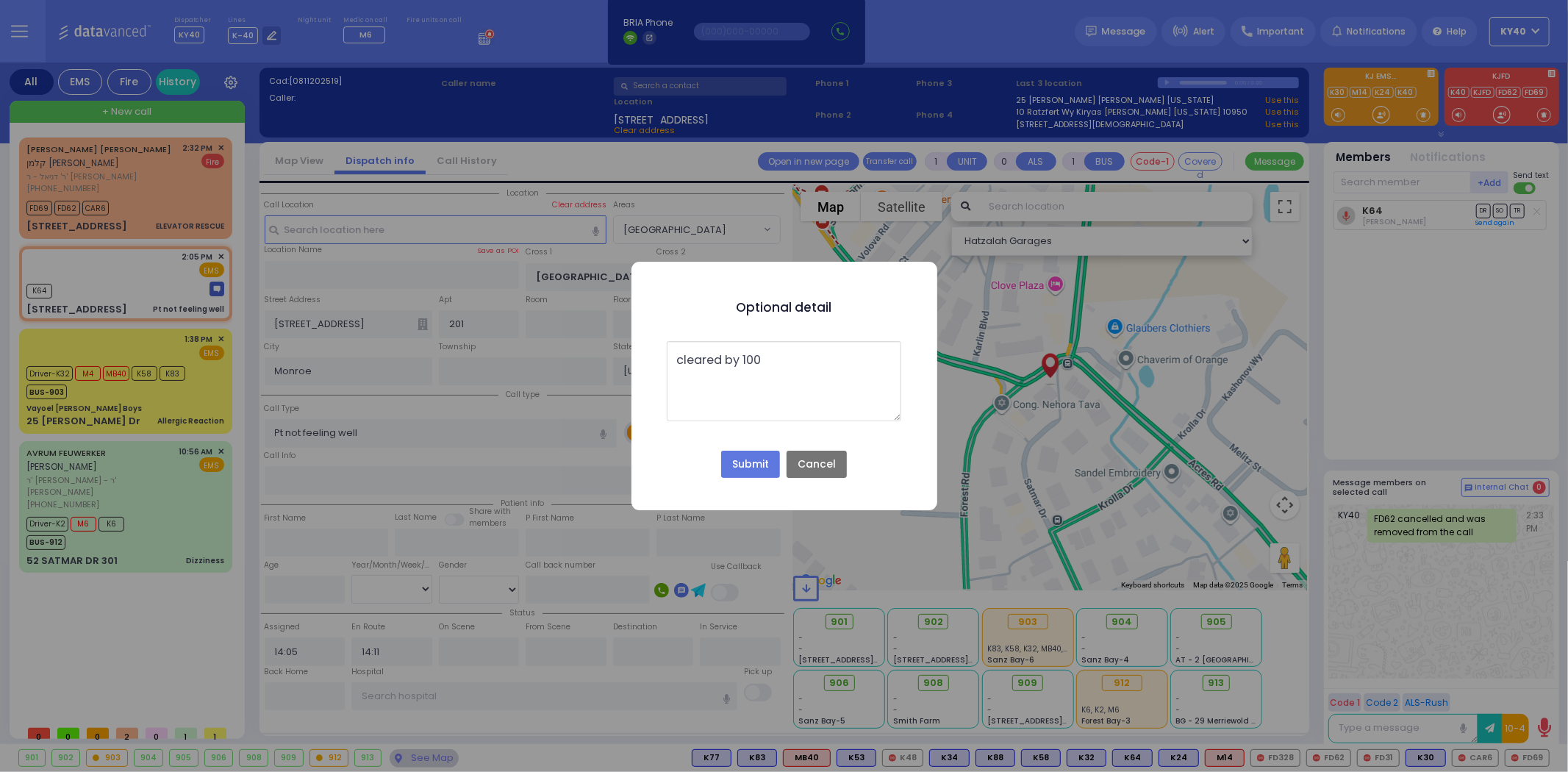
click at [750, 464] on button "Submit" at bounding box center [751, 464] width 59 height 28
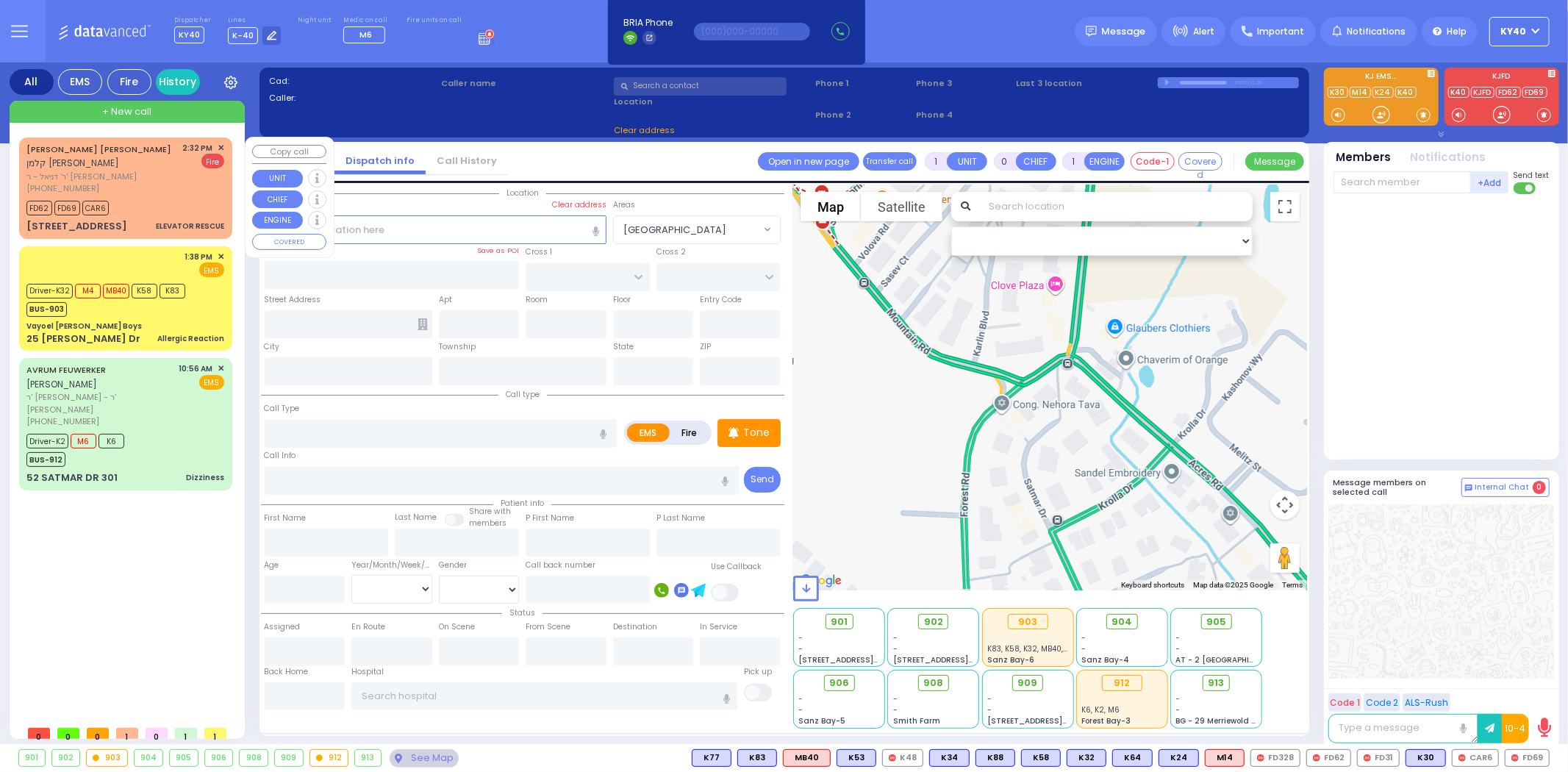
click at [197, 177] on div "2:32 PM ✕ Fire" at bounding box center [203, 168] width 42 height 53
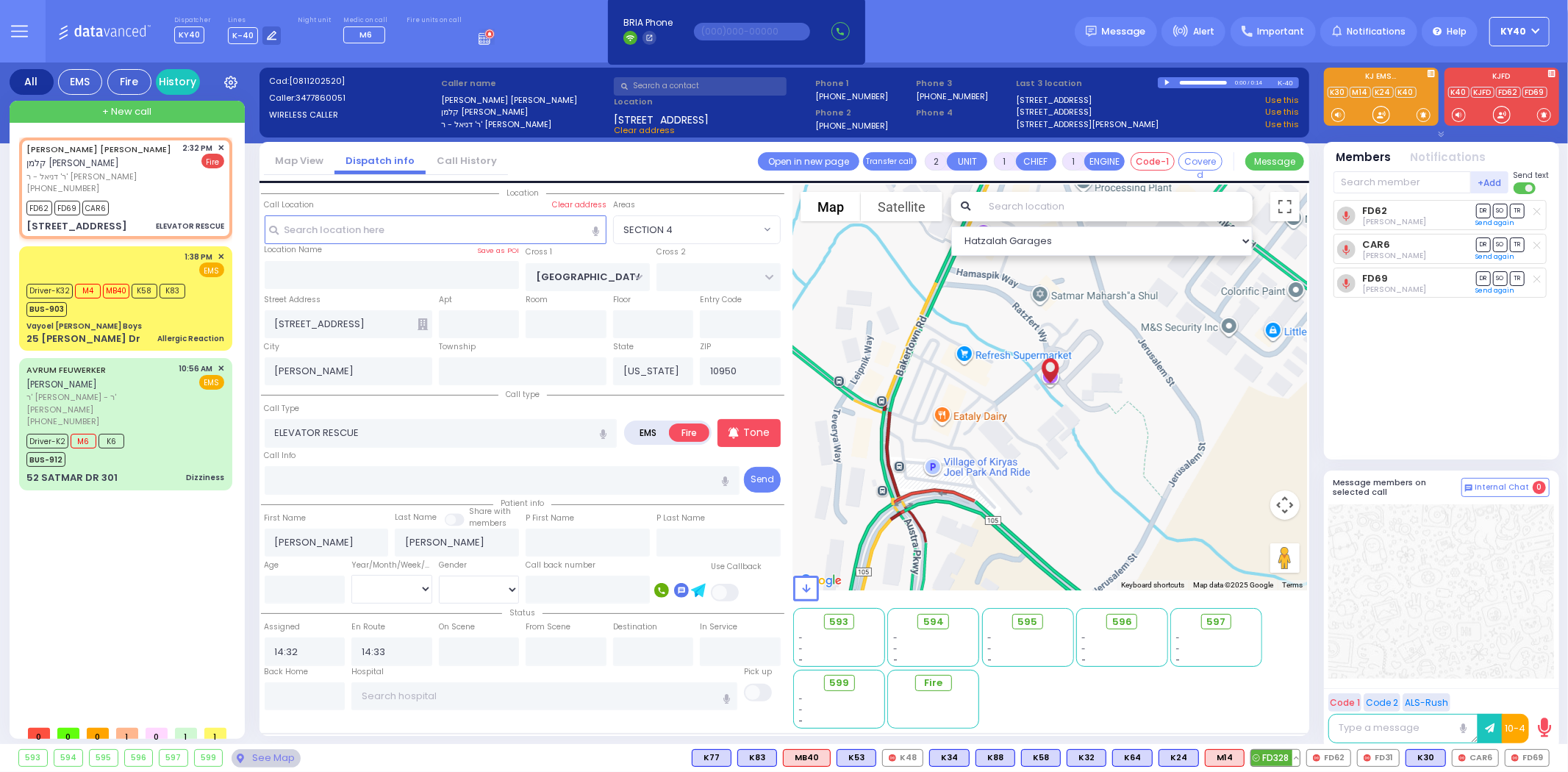
click at [1290, 759] on span "FD328" at bounding box center [1275, 758] width 48 height 16
click at [223, 146] on span "✕" at bounding box center [220, 148] width 7 height 13
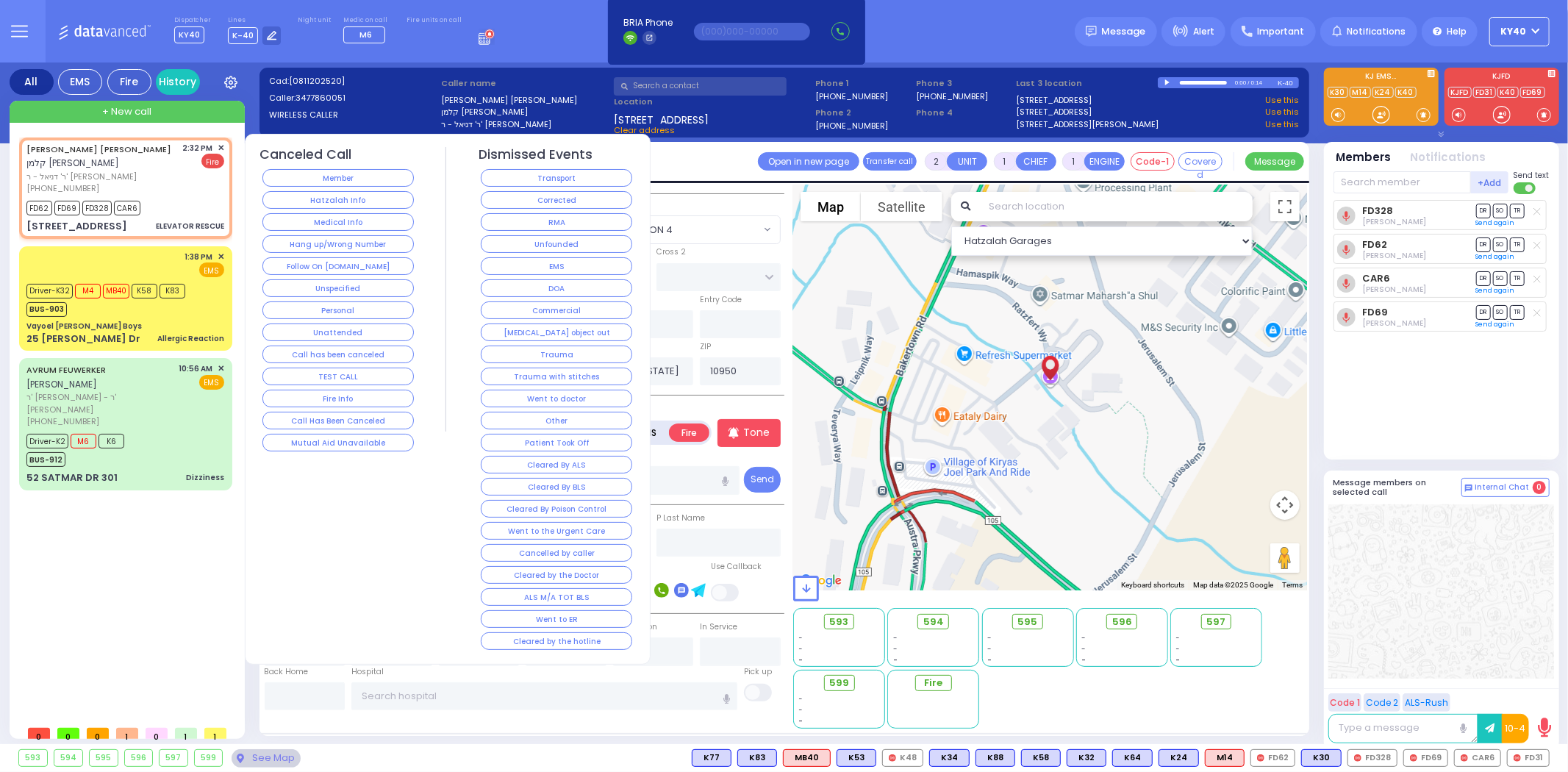
click at [517, 197] on button "Corrected" at bounding box center [556, 200] width 151 height 18
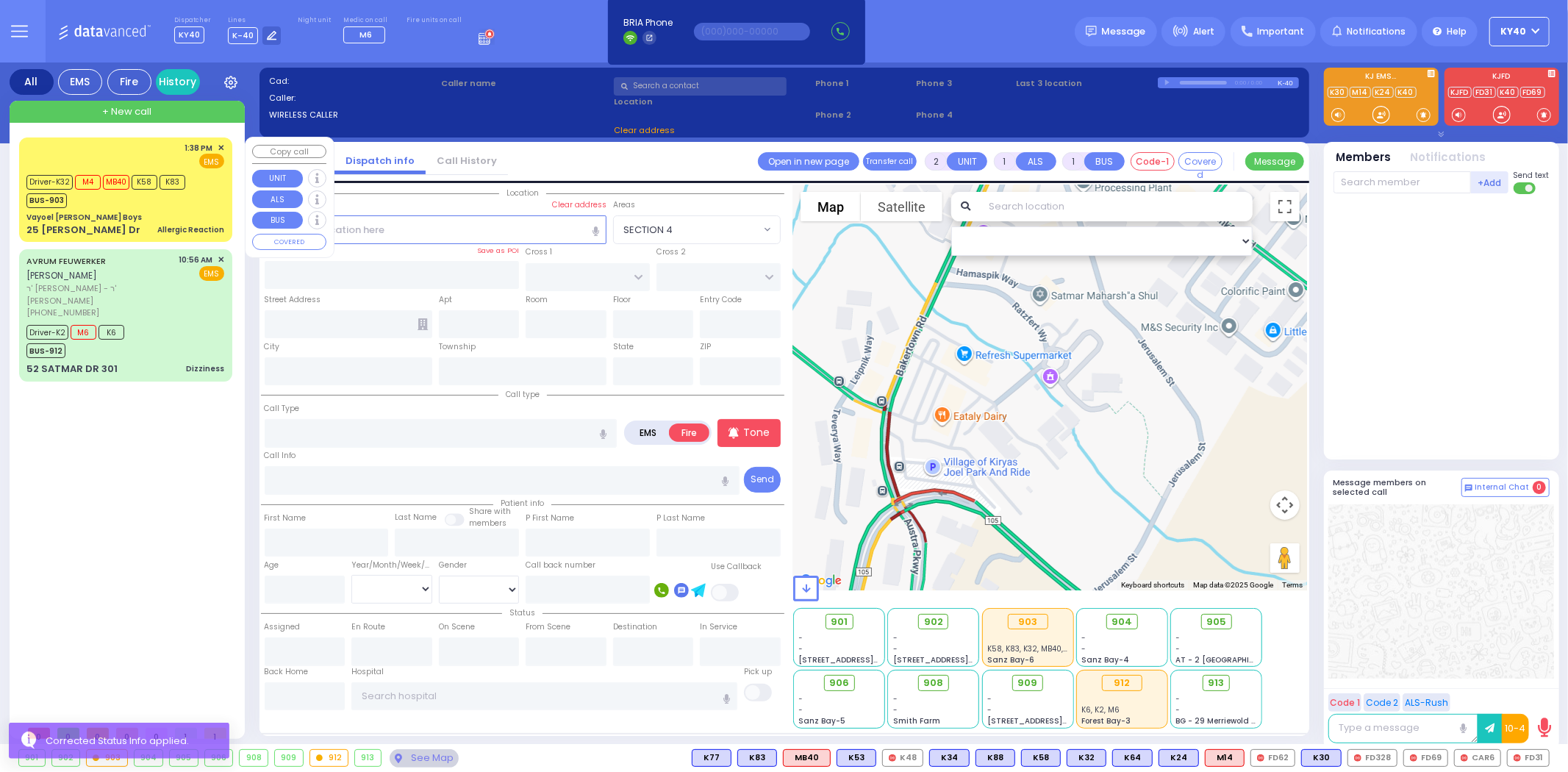
click at [158, 203] on div "BUS-903" at bounding box center [106, 199] width 159 height 19
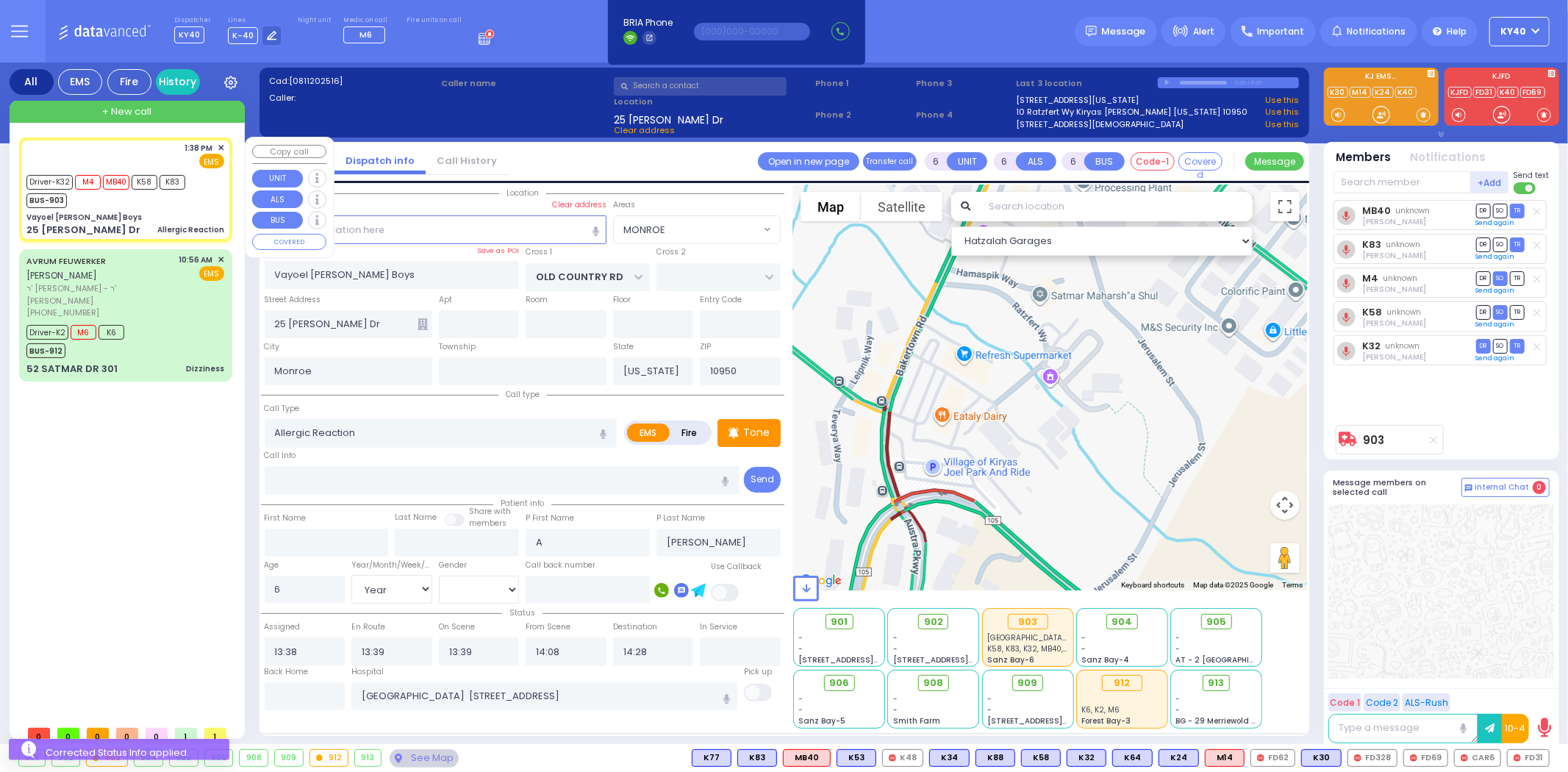
click at [163, 200] on div "BUS-903" at bounding box center [106, 199] width 159 height 19
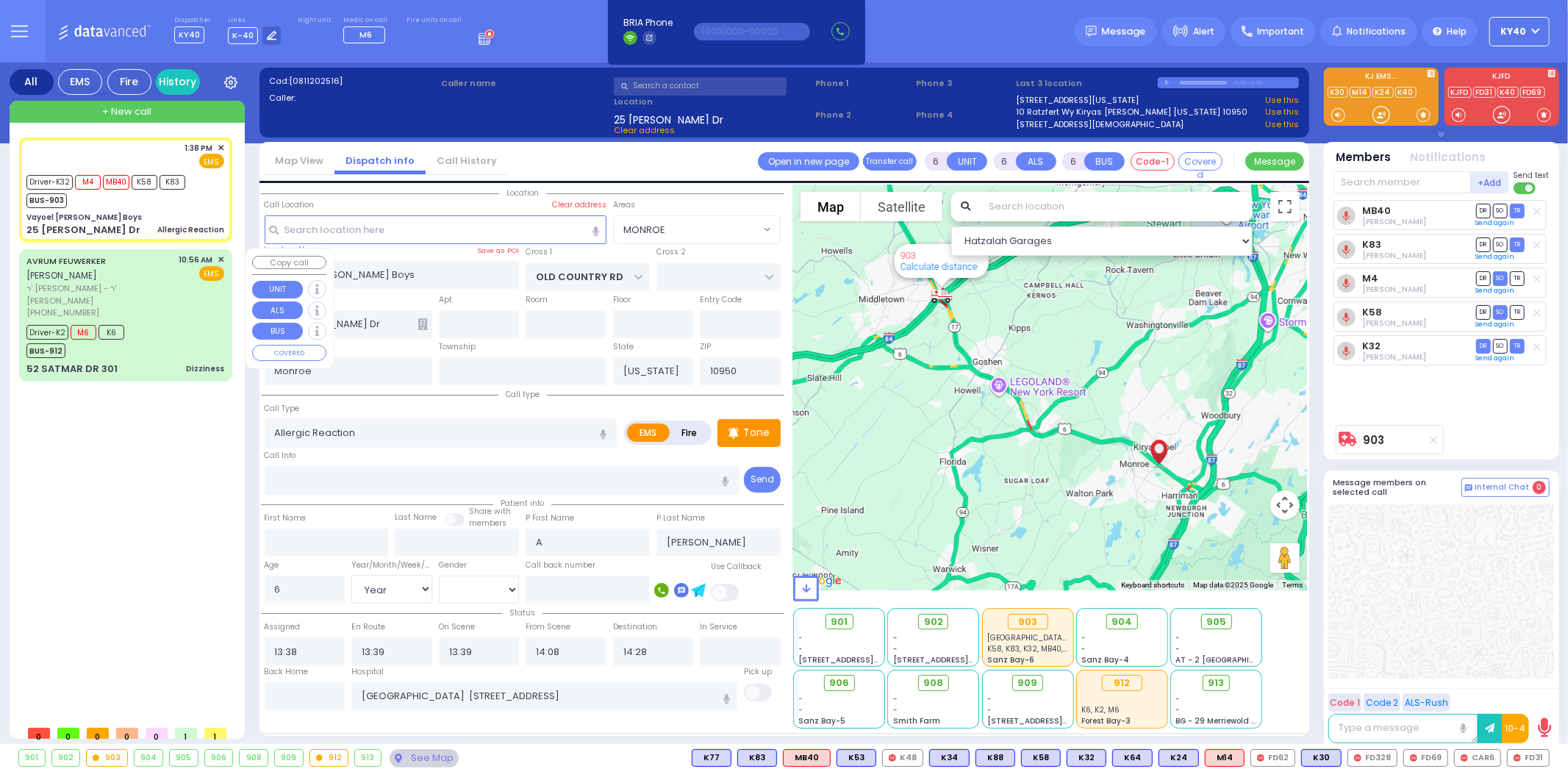
click at [156, 282] on span "ר' [PERSON_NAME] - ר' [PERSON_NAME]" at bounding box center [100, 294] width 147 height 25
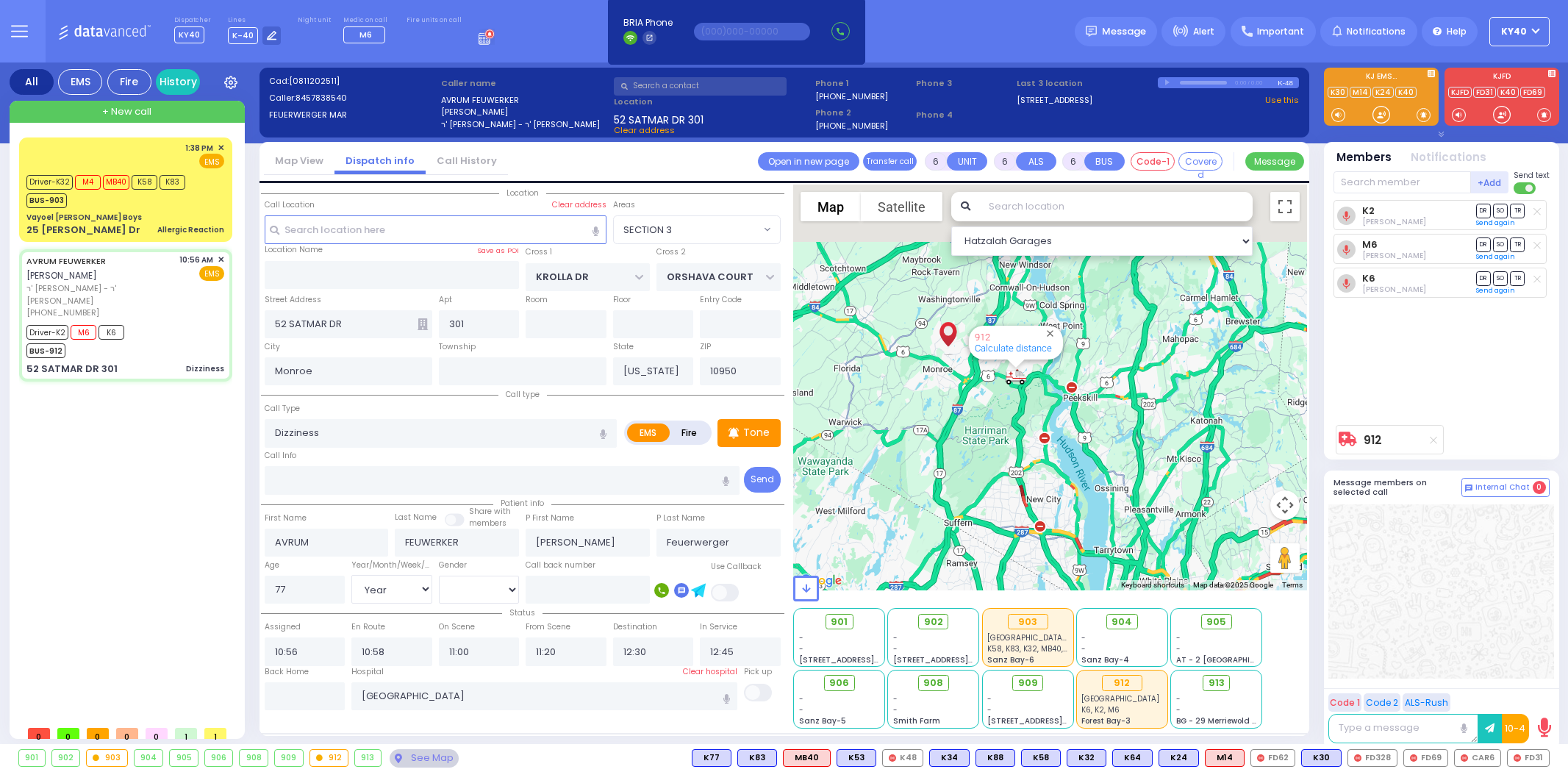
select select "SECTION 3"
select select "Year"
select select "[DEMOGRAPHIC_DATA]"
click at [858, 489] on div "912 Calculate distance" at bounding box center [1050, 387] width 514 height 406
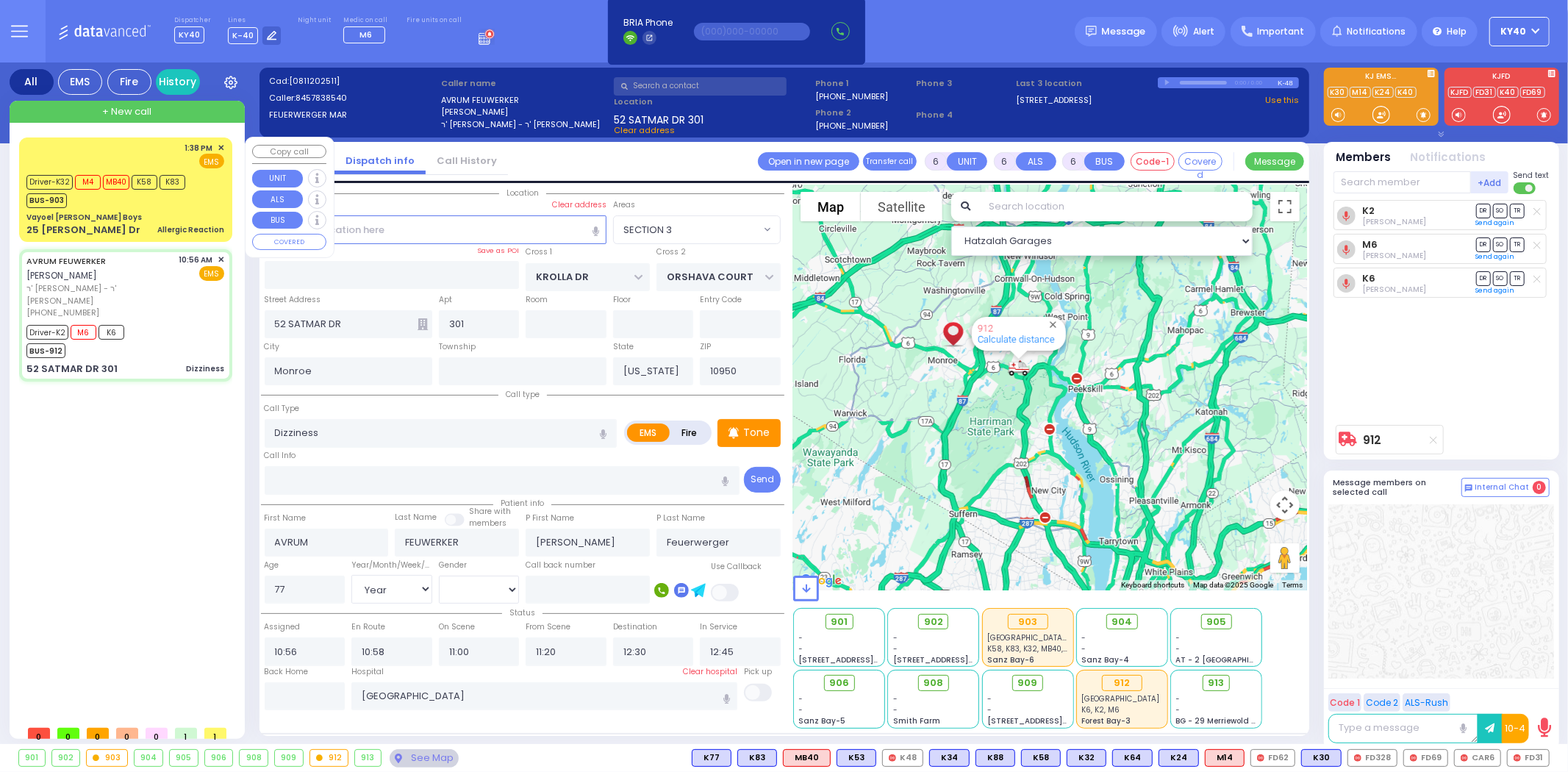
drag, startPoint x: 197, startPoint y: 203, endPoint x: 211, endPoint y: 203, distance: 14.0
click at [208, 203] on div "Driver-K32 M4 MB40 K58 K83 BUS-903" at bounding box center [125, 189] width 198 height 36
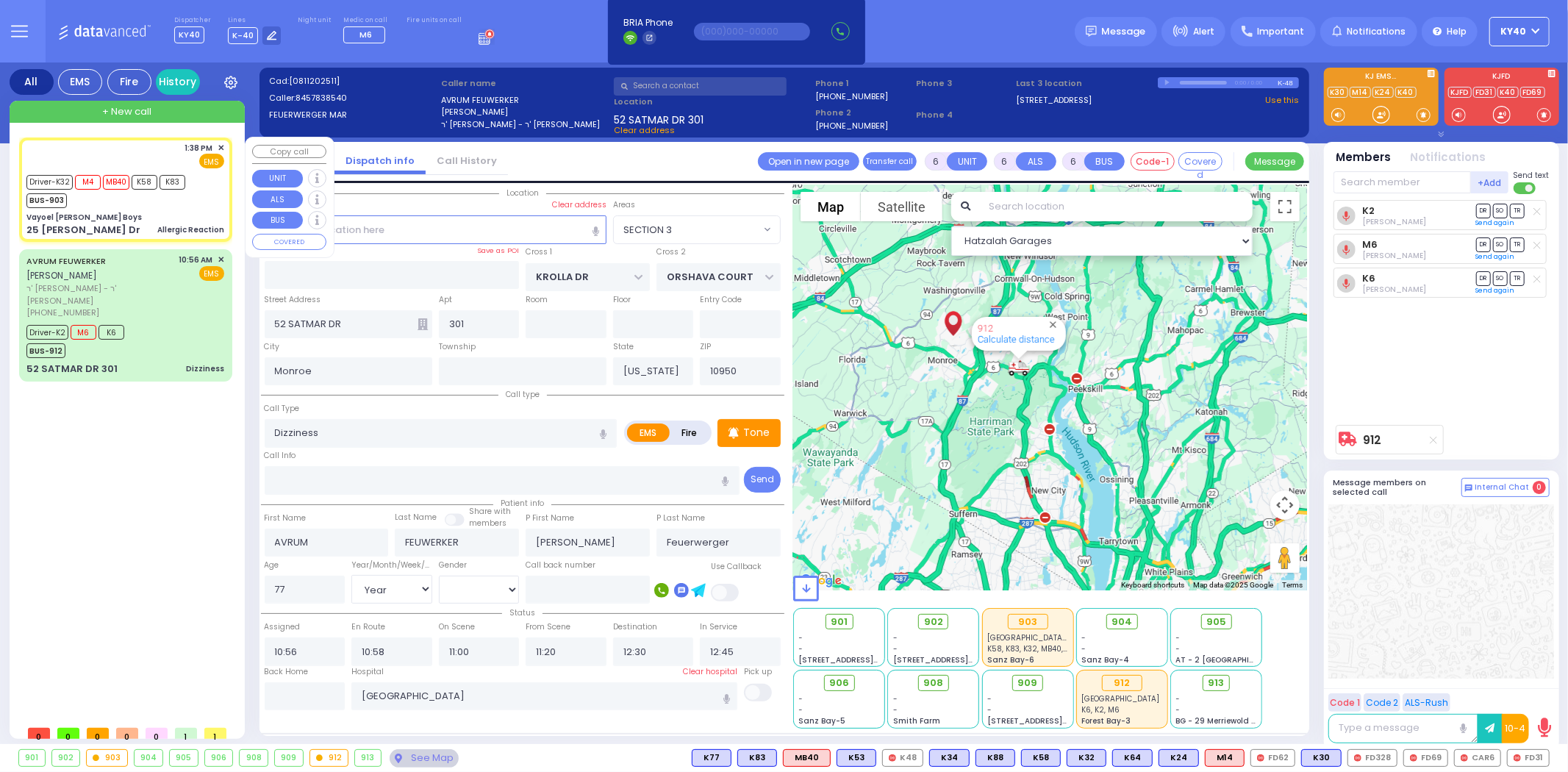
select select
type input "Allergic Reaction"
radio input "true"
type input "A"
type input "[PERSON_NAME]"
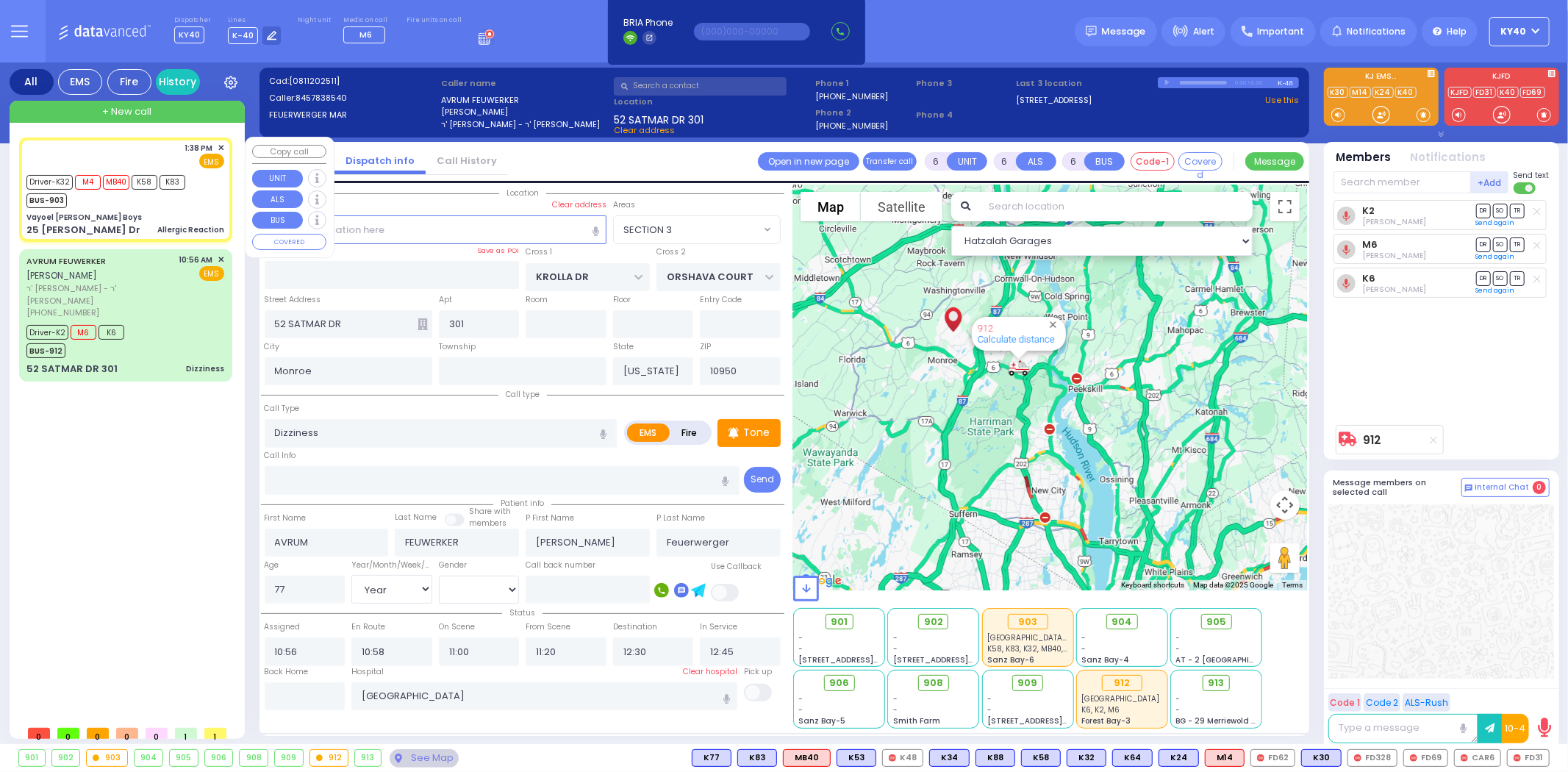
type input "6"
select select "Year"
select select "[DEMOGRAPHIC_DATA]"
type input "13:38"
type input "13:39"
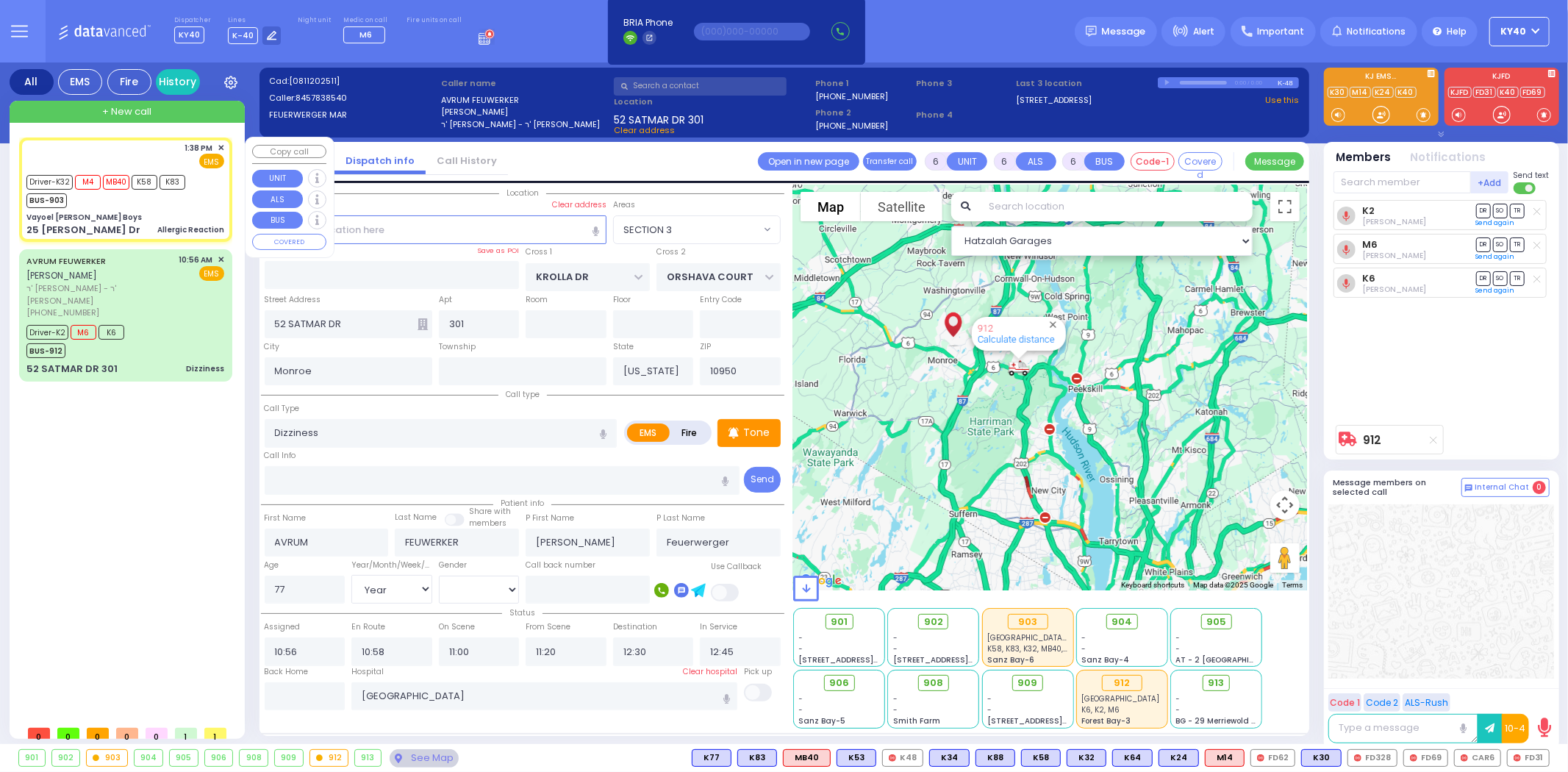
type input "13:39"
type input "14:08"
type input "14:28"
type input "[GEOGRAPHIC_DATA] [STREET_ADDRESS]"
select select "Hatzalah Garages"
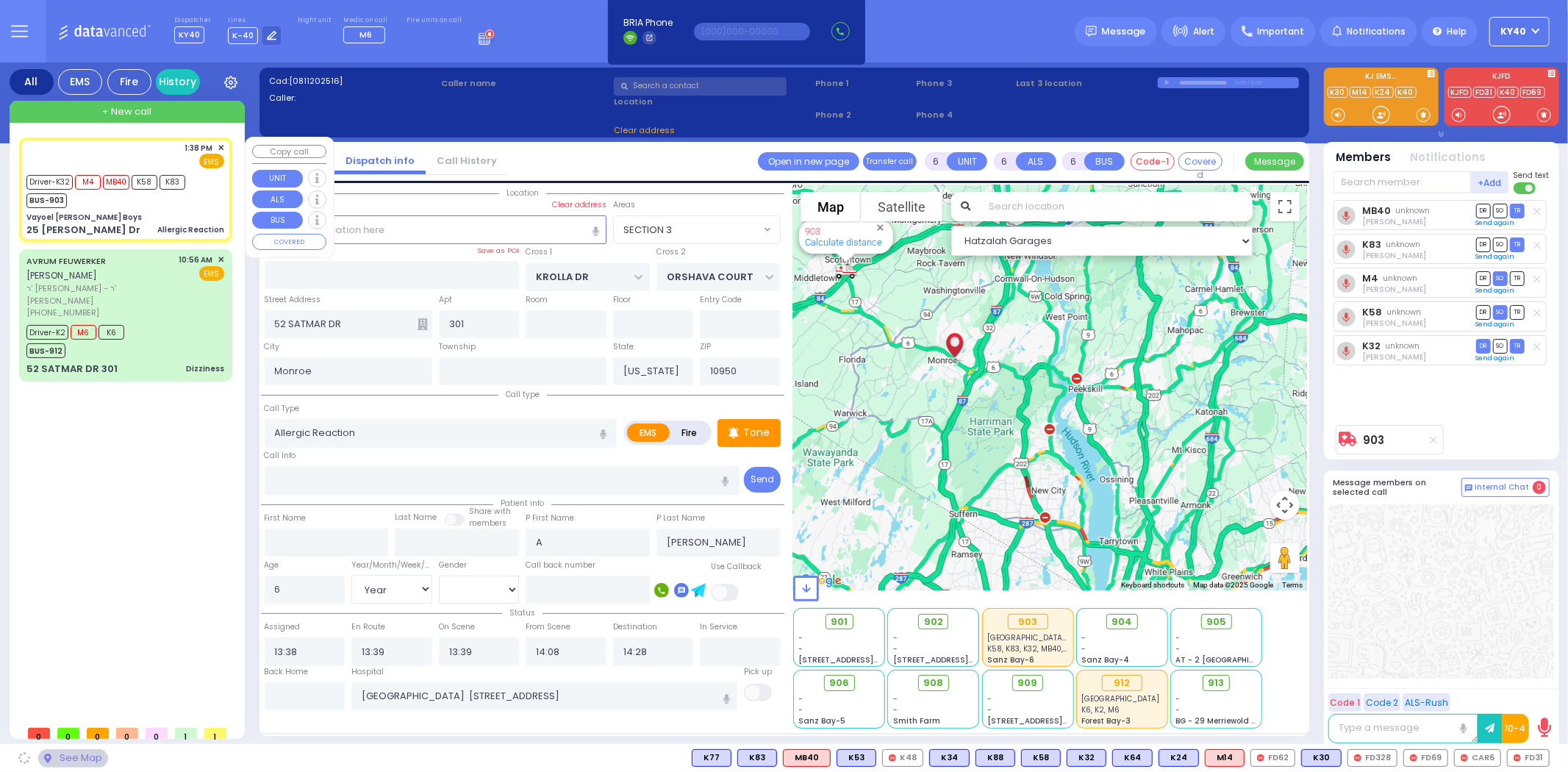
type input "Vayoel [PERSON_NAME] Boys"
type input "OLD COUNTRY RD"
type input "25 [PERSON_NAME] Dr"
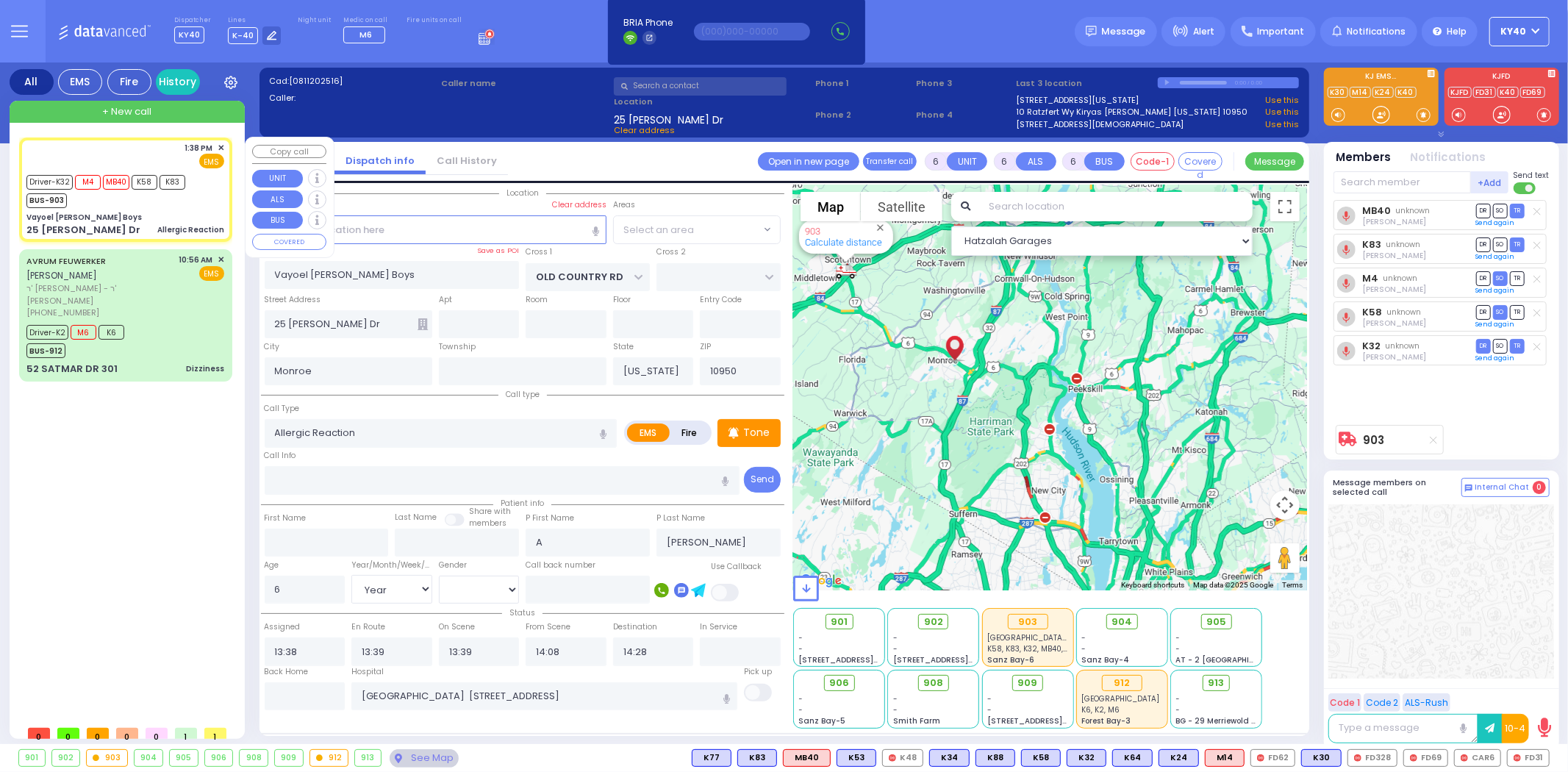
select select "MONROE"
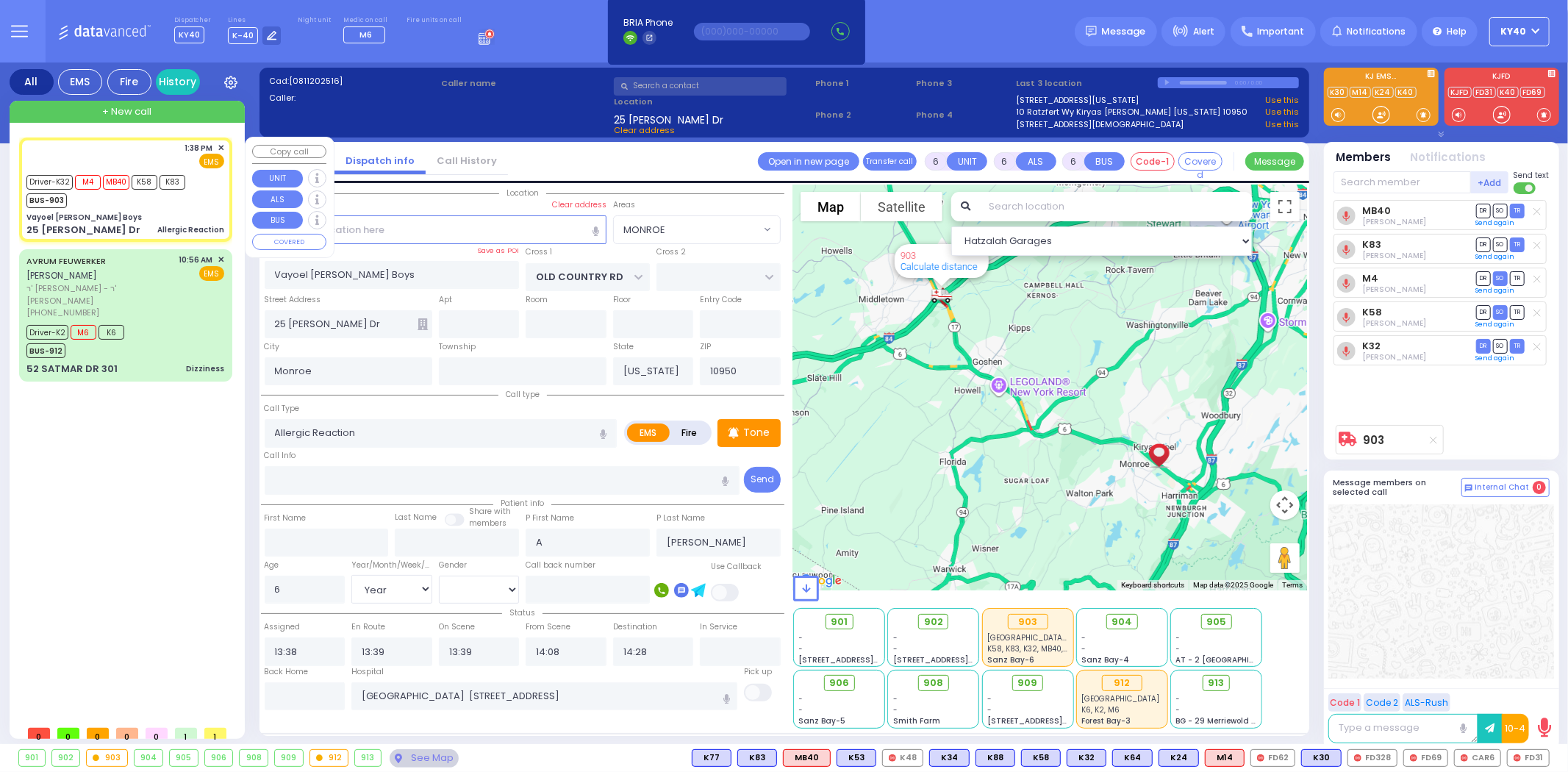
select select
radio input "true"
select select "Year"
select select "[DEMOGRAPHIC_DATA]"
select select "Hatzalah Garages"
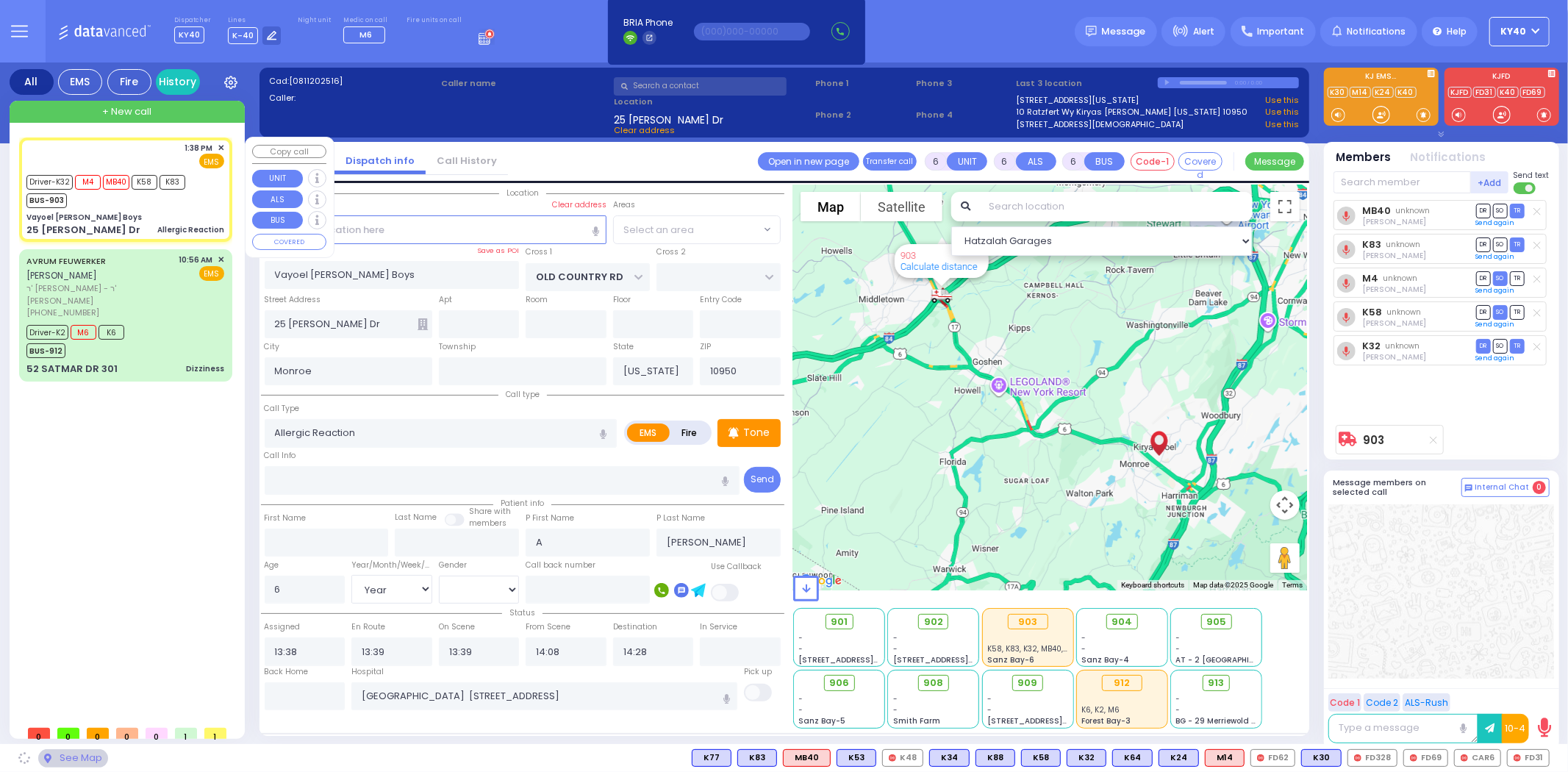
select select "MONROE"
select select
radio input "true"
select select "Year"
select select "[DEMOGRAPHIC_DATA]"
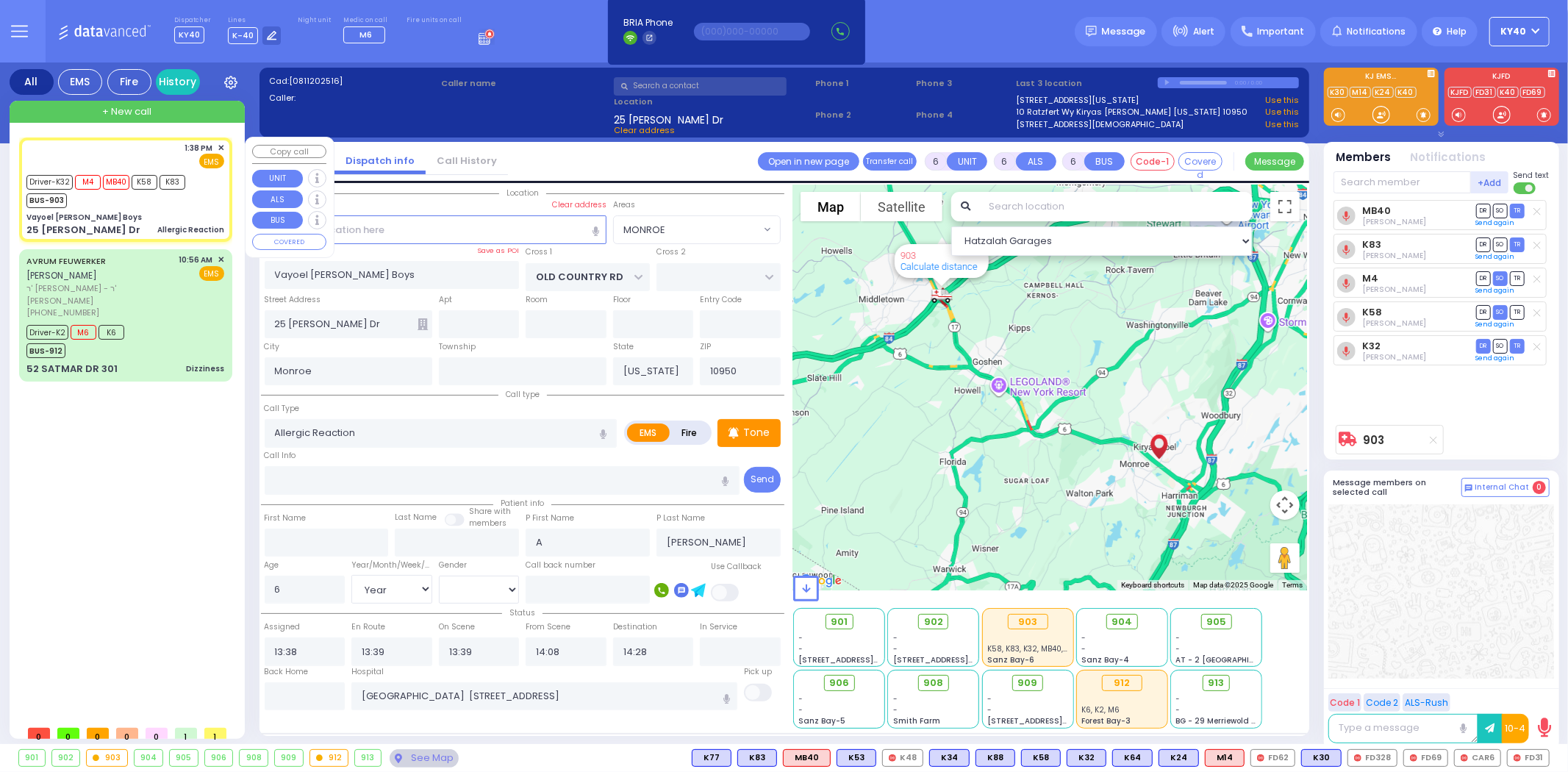
select select "Hatzalah Garages"
select select "MONROE"
select select
radio input "true"
select select "Year"
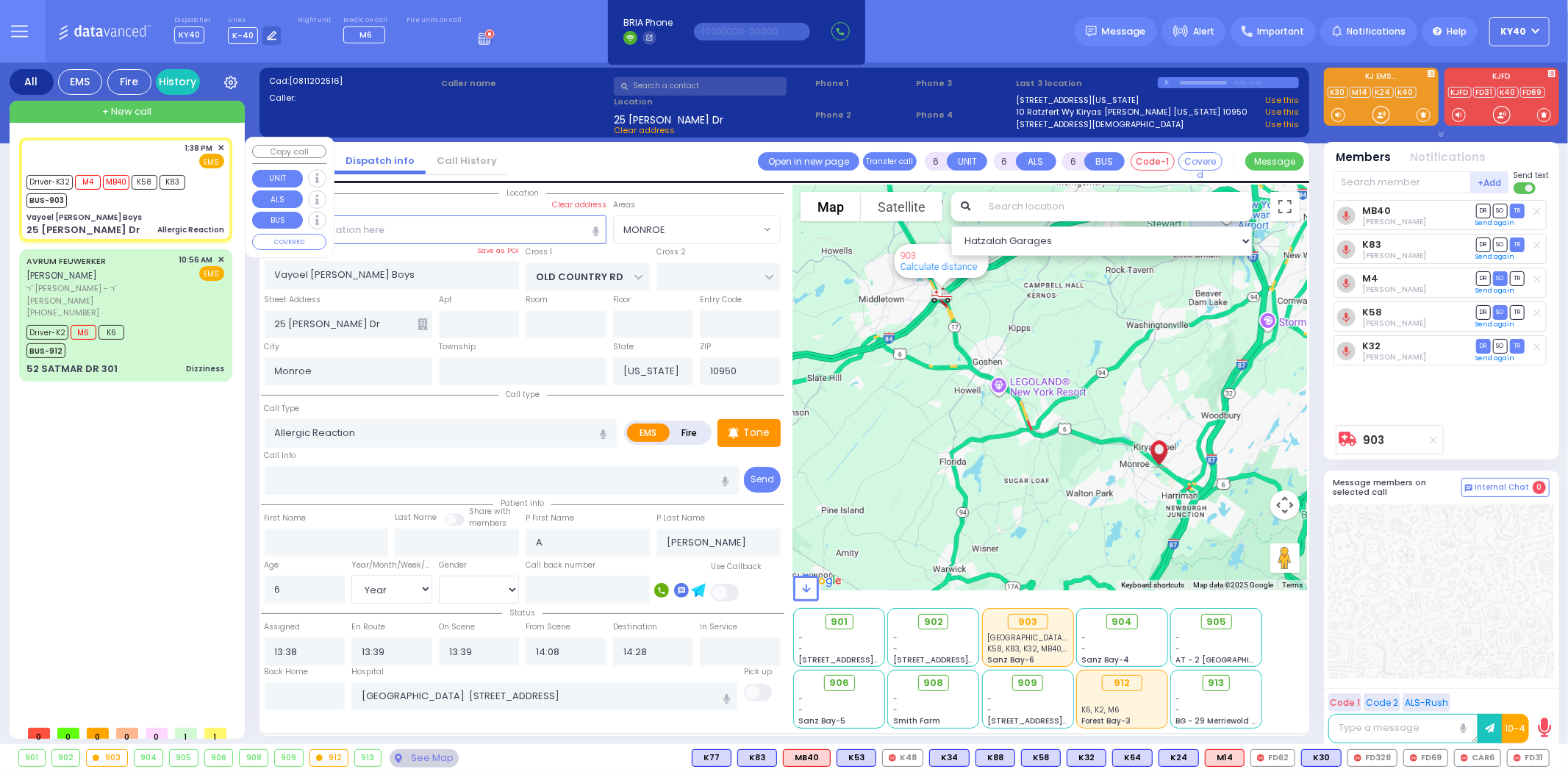
select select "[DEMOGRAPHIC_DATA]"
select select "Hatzalah Garages"
select select "MONROE"
select select
radio input "true"
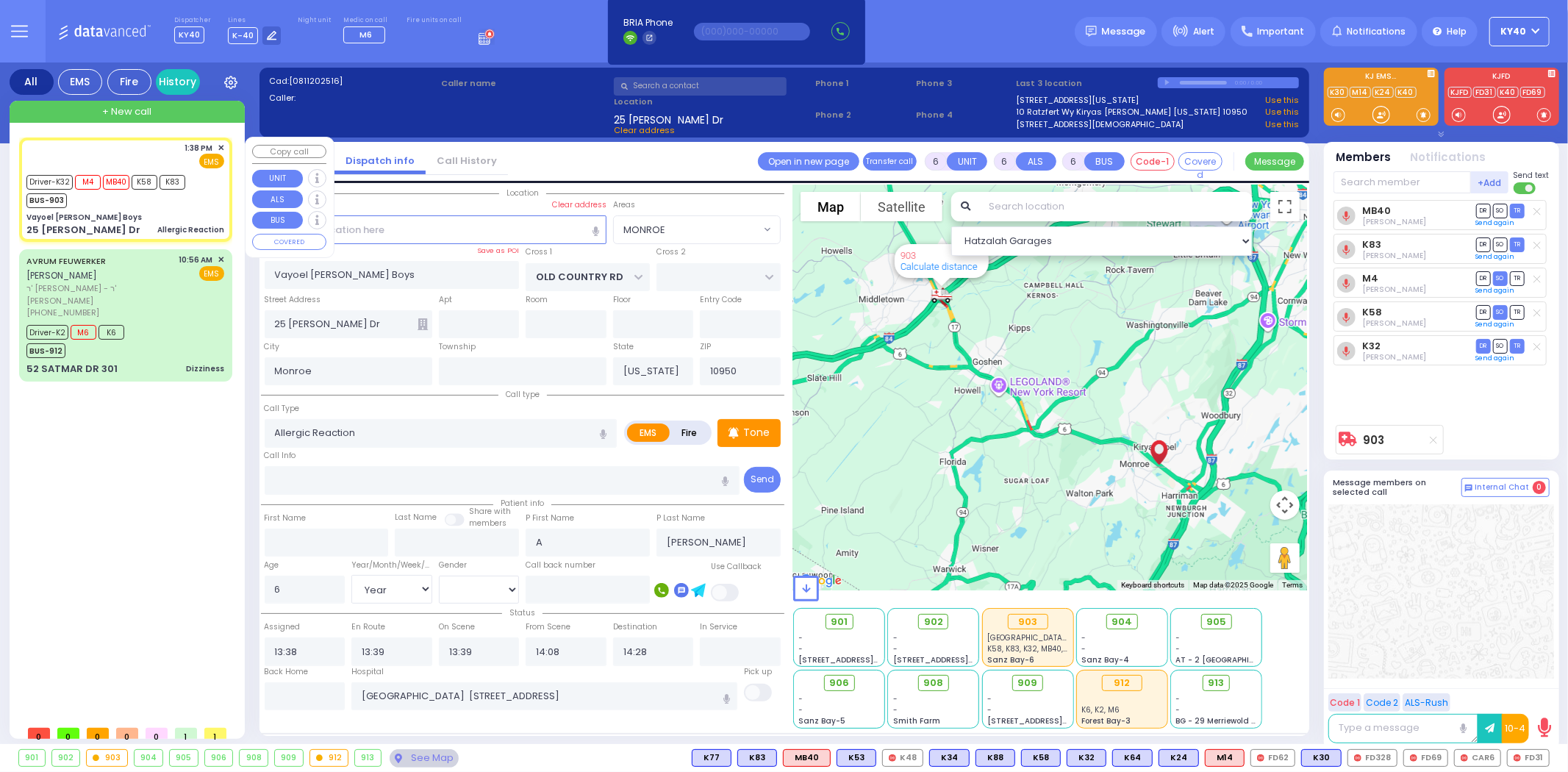
select select "Year"
select select "[DEMOGRAPHIC_DATA]"
select select "Hatzalah Garages"
select select "MONROE"
select select
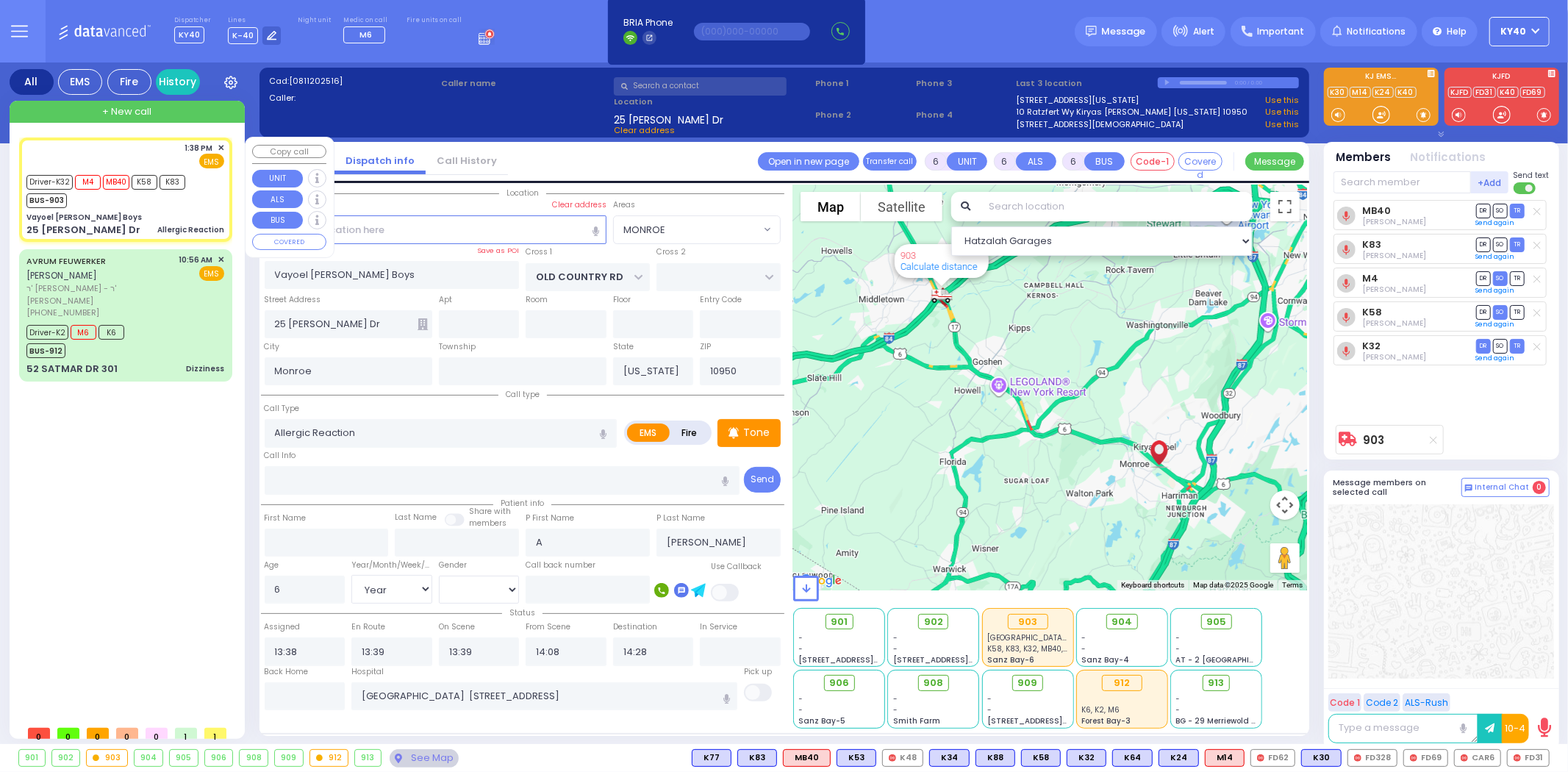
radio input "true"
select select "Year"
select select "[DEMOGRAPHIC_DATA]"
select select "Hatzalah Garages"
select select "MONROE"
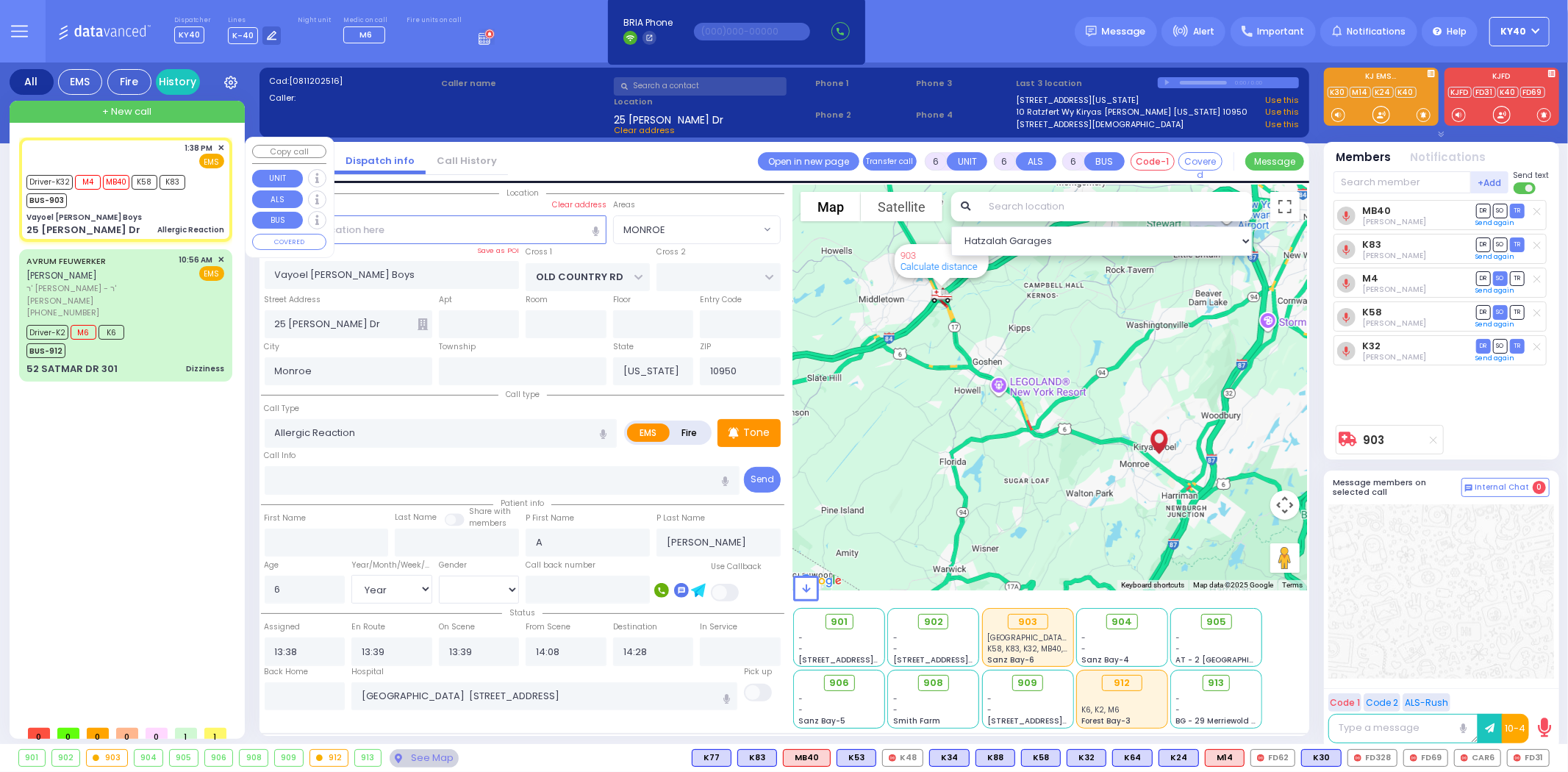
select select
radio input "true"
type input "Amrom"
select select "Year"
select select "[DEMOGRAPHIC_DATA]"
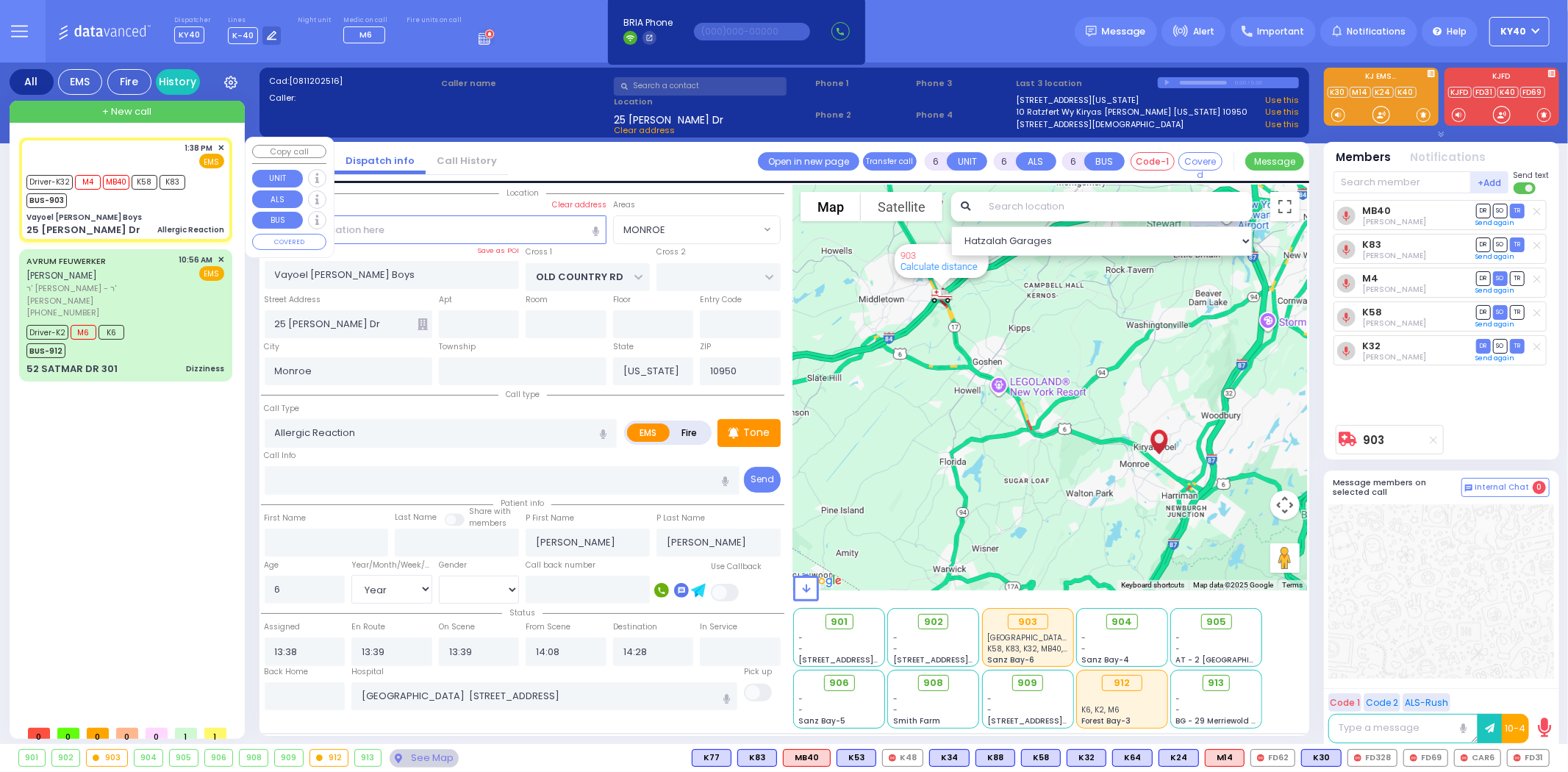
select select "Hatzalah Garages"
select select "MONROE"
drag, startPoint x: 156, startPoint y: 211, endPoint x: 163, endPoint y: 215, distance: 8.1
click at [163, 215] on div "Vayoel [PERSON_NAME] Boys" at bounding box center [125, 216] width 198 height 11
select select
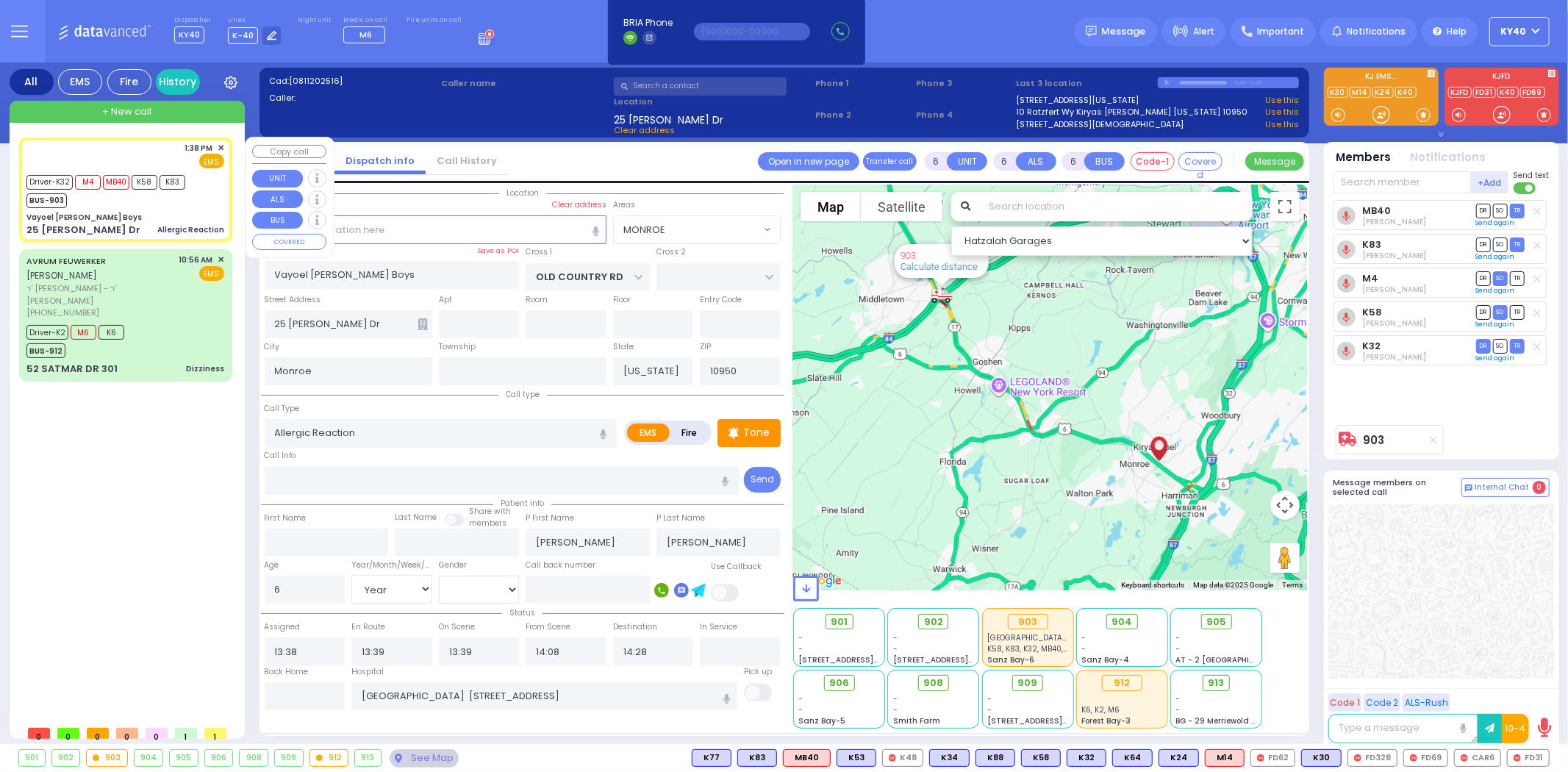
radio input "true"
select select "Year"
select select "[DEMOGRAPHIC_DATA]"
select select "Hatzalah Garages"
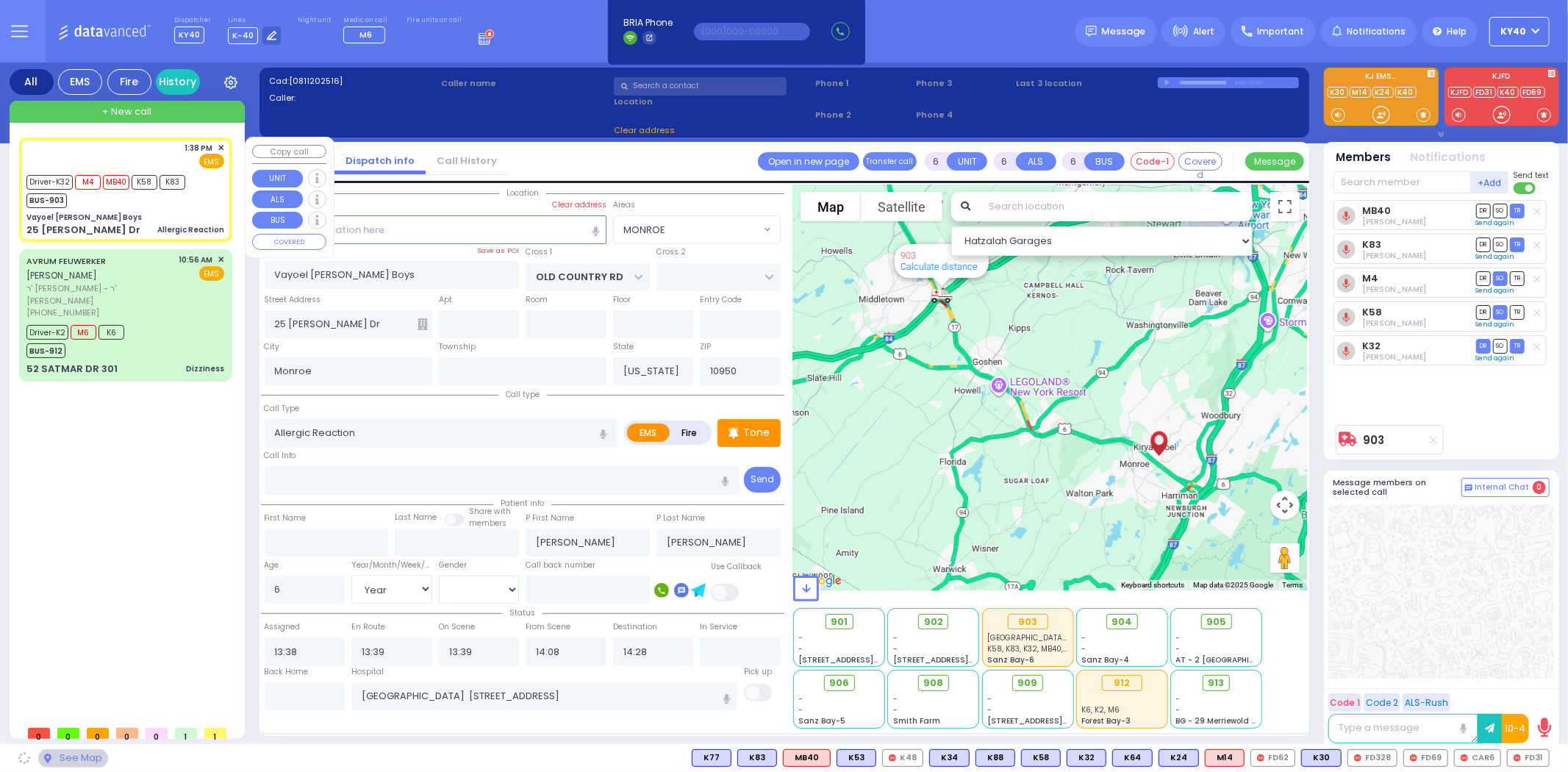
select select "MONROE"
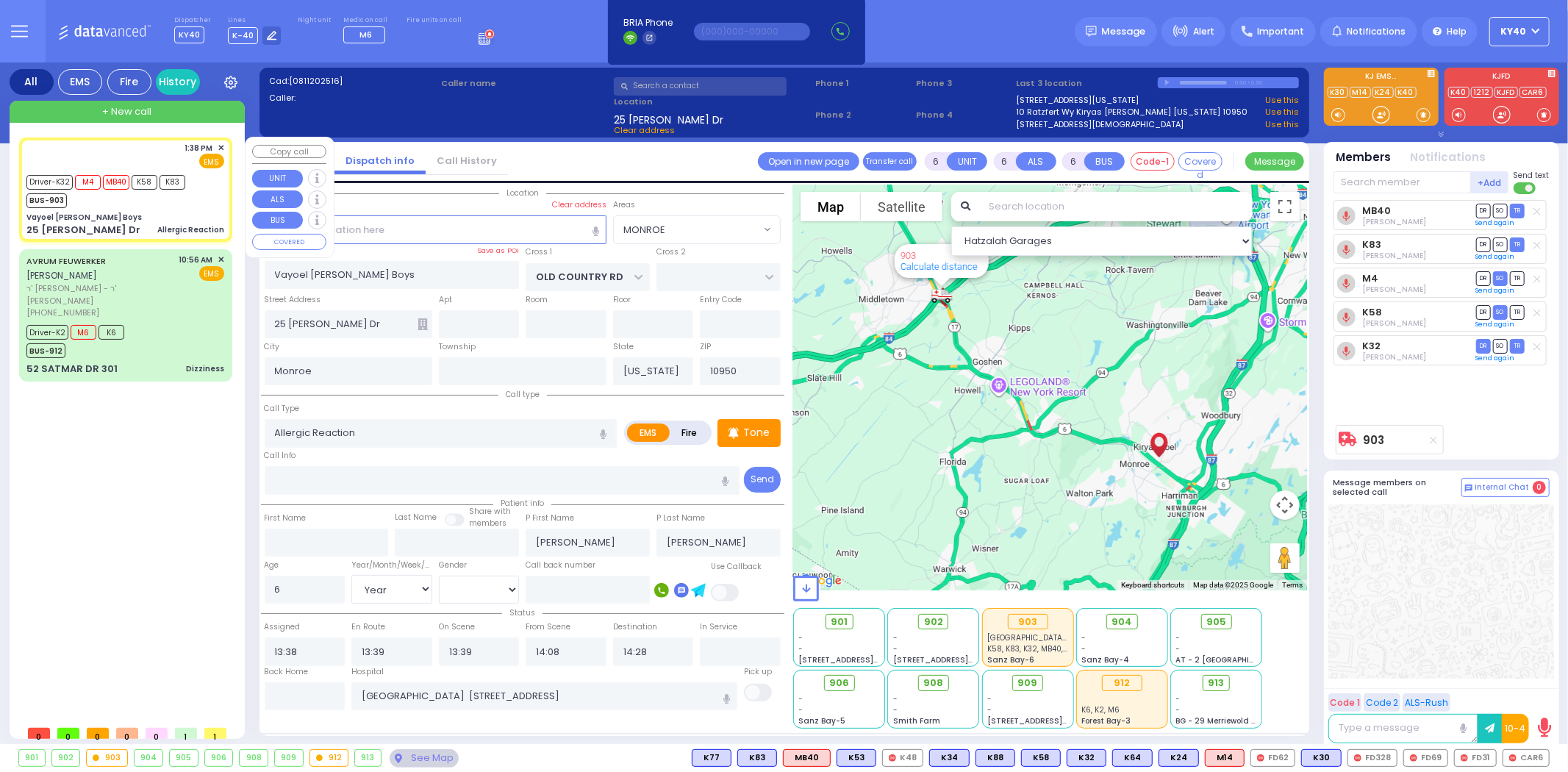
select select
radio input "true"
select select "Year"
select select "[DEMOGRAPHIC_DATA]"
select select "Hatzalah Garages"
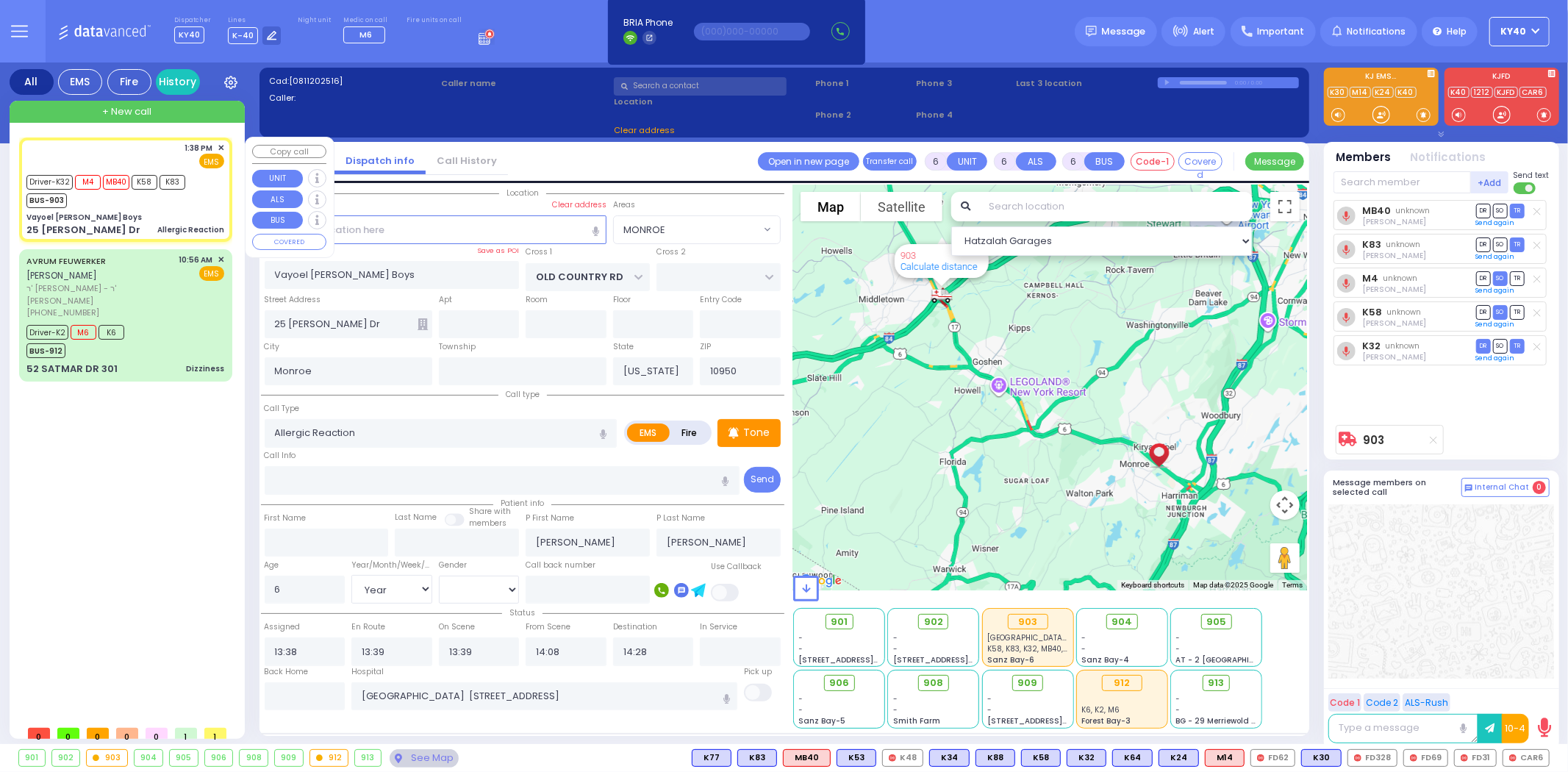
select select "MONROE"
select select
radio input "true"
select select "Year"
select select "[DEMOGRAPHIC_DATA]"
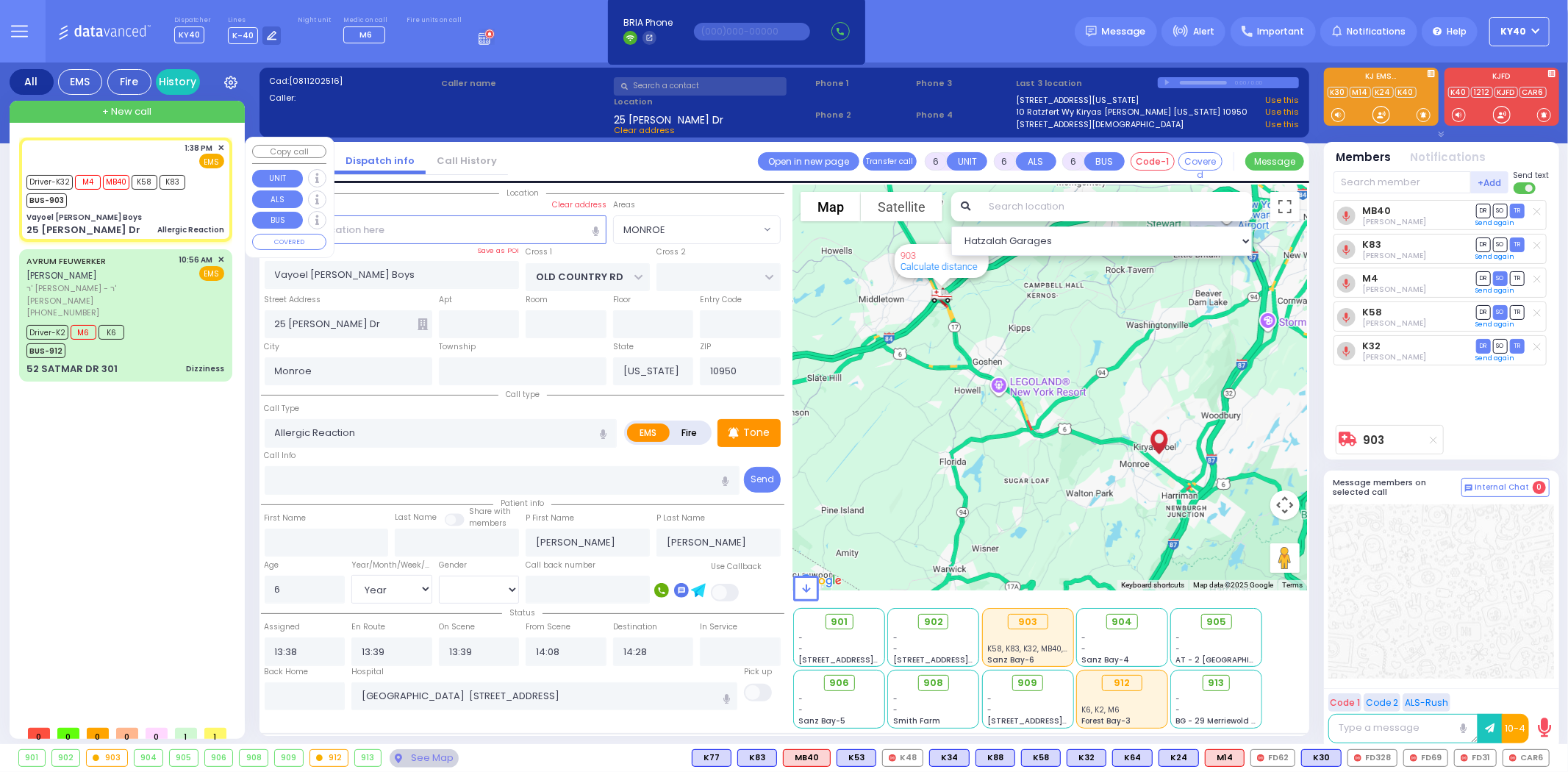
type input "14:41"
select select "Hatzalah Garages"
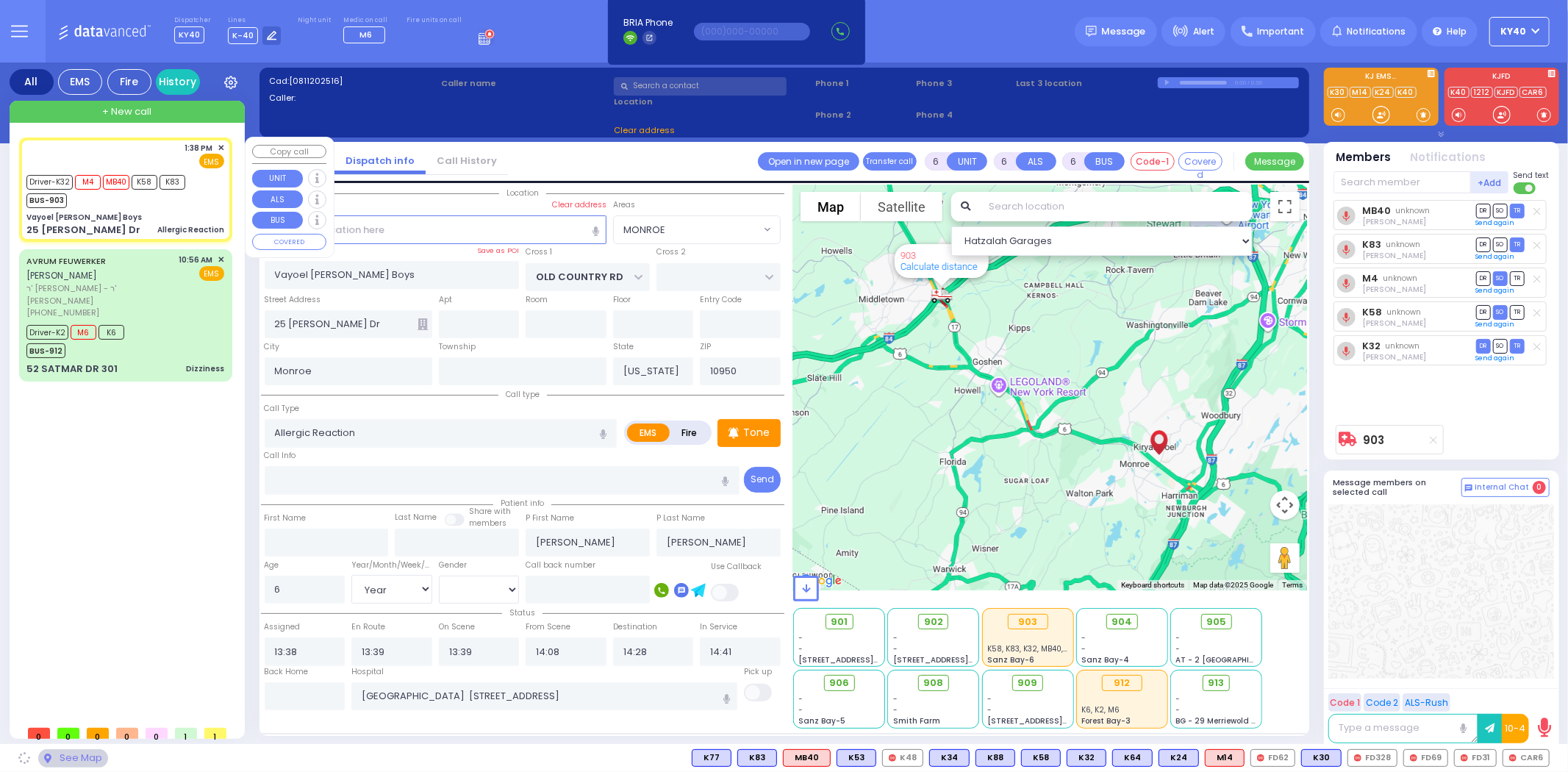
select select "MONROE"
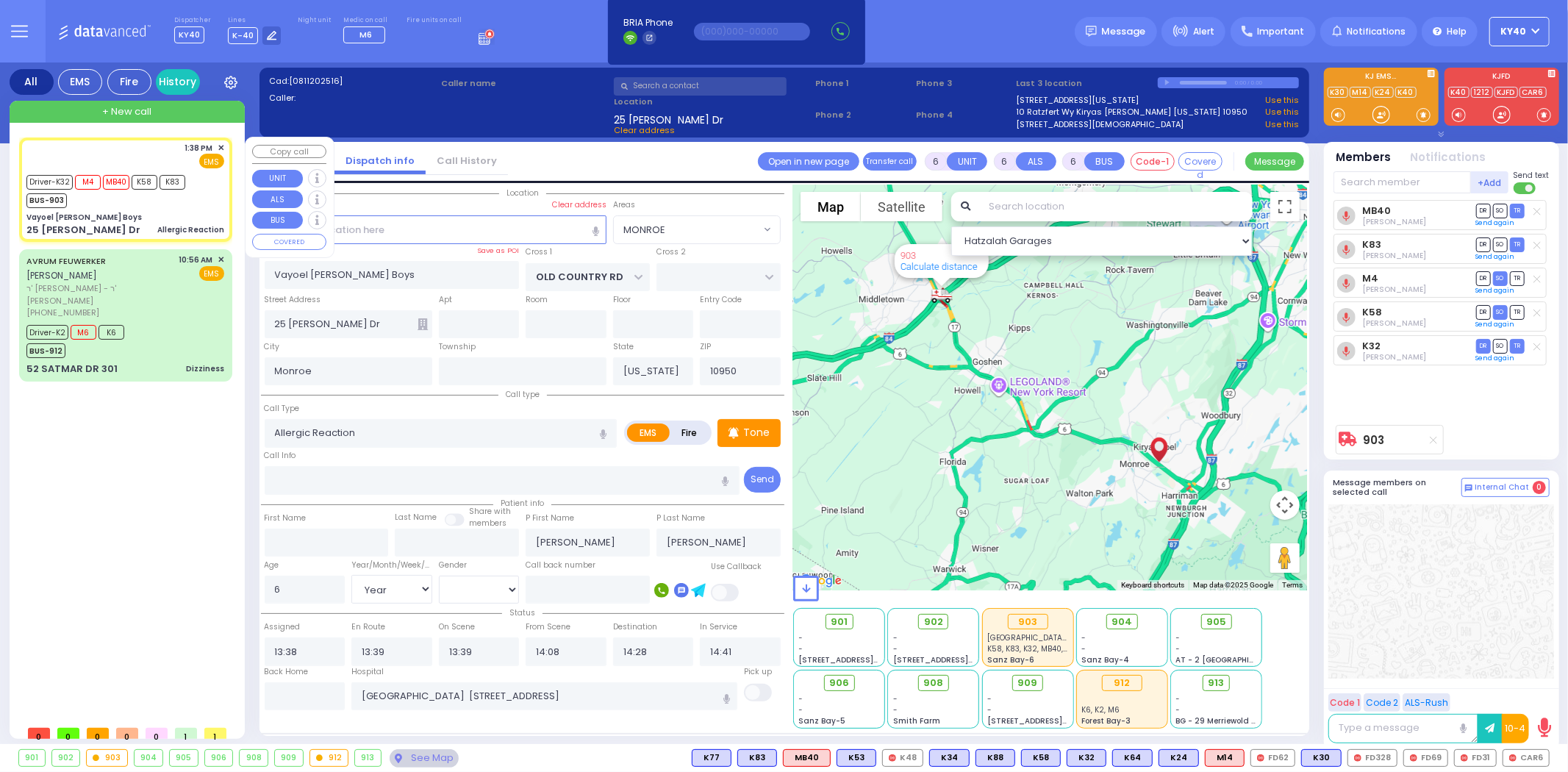
select select
radio input "true"
select select "Year"
select select "[DEMOGRAPHIC_DATA]"
select select "Hatzalah Garages"
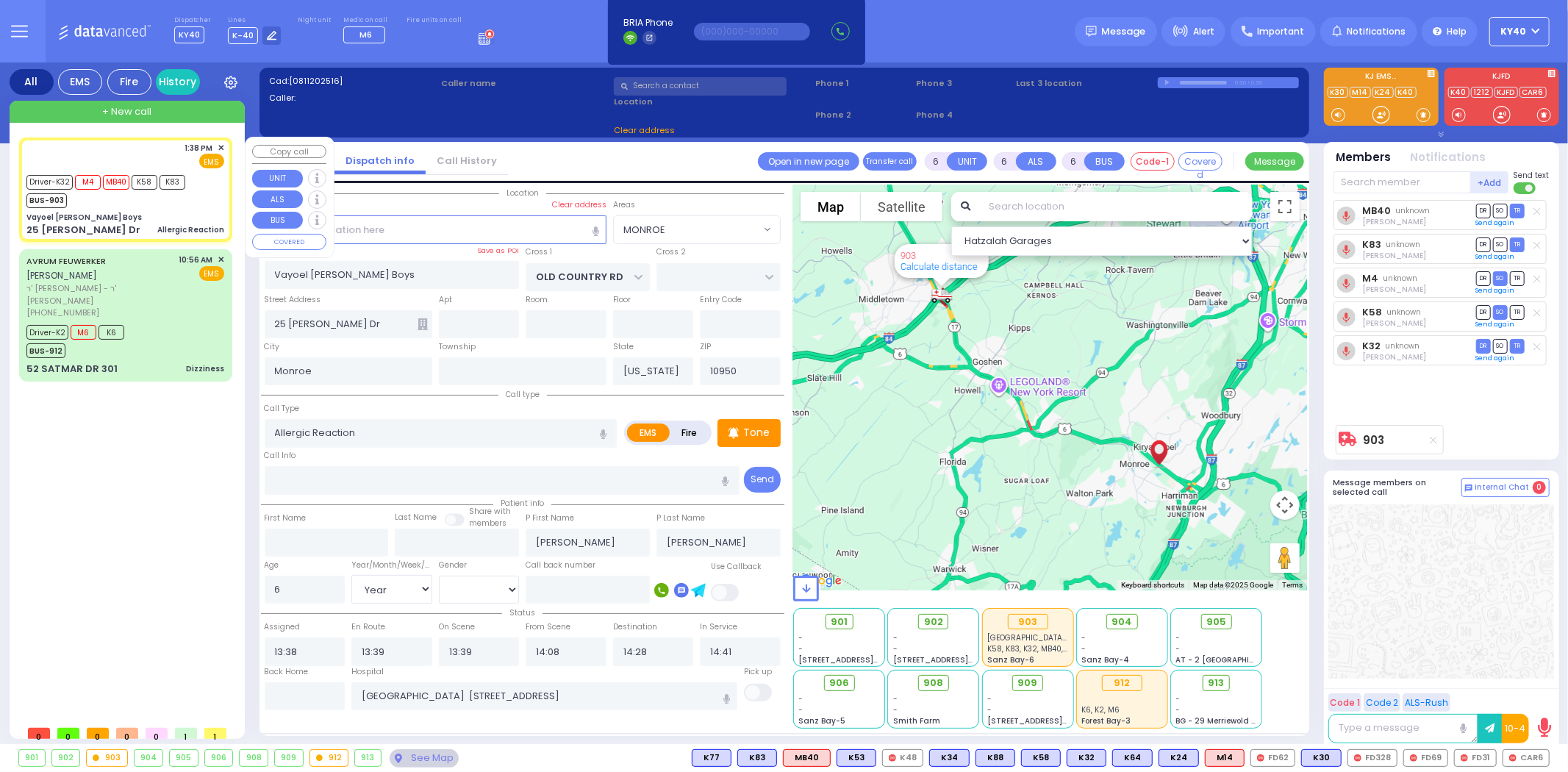
select select "MONROE"
select select
radio input "true"
select select "Year"
select select "[DEMOGRAPHIC_DATA]"
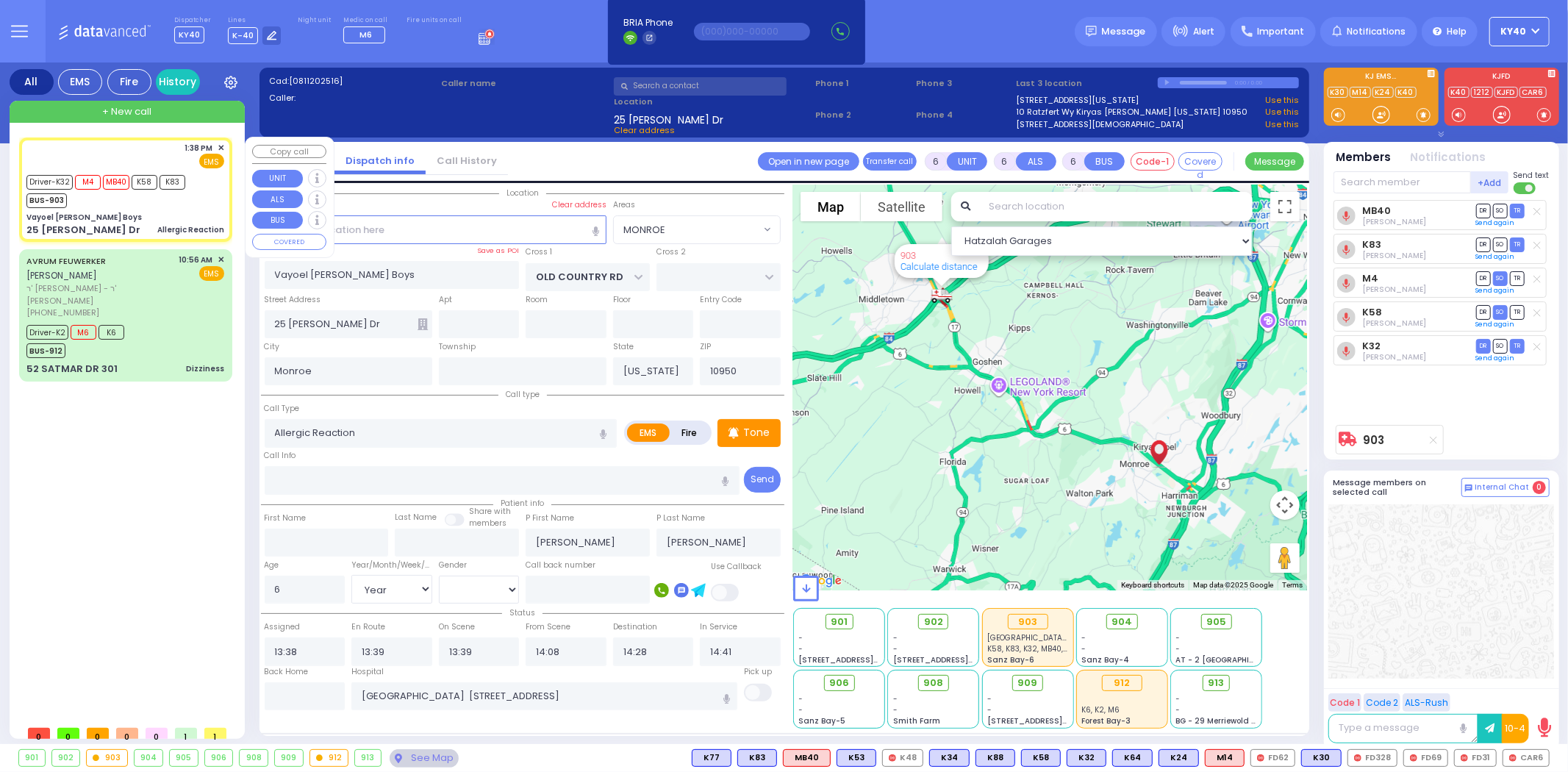
select select "Hatzalah Garages"
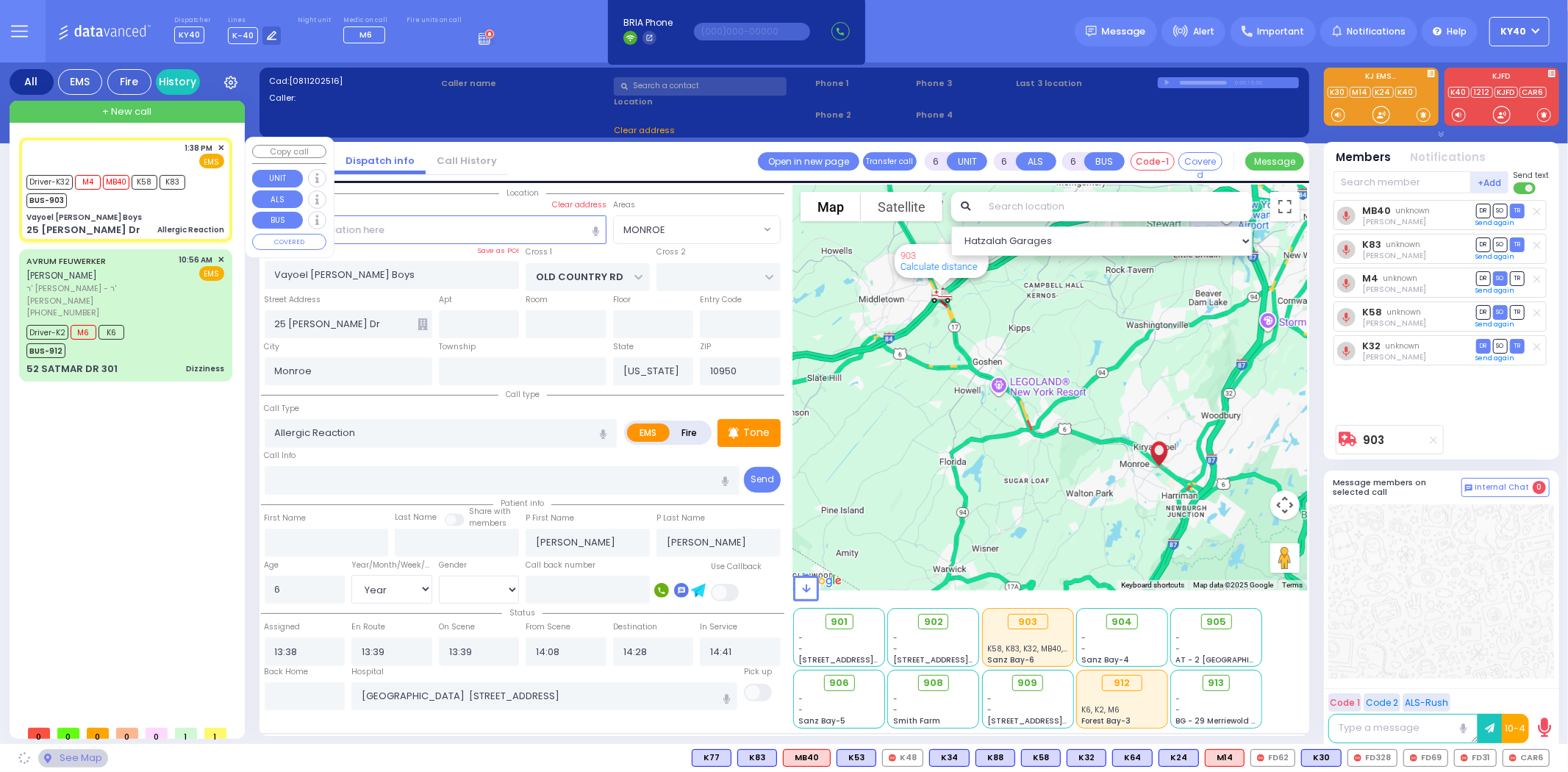
select select "MONROE"
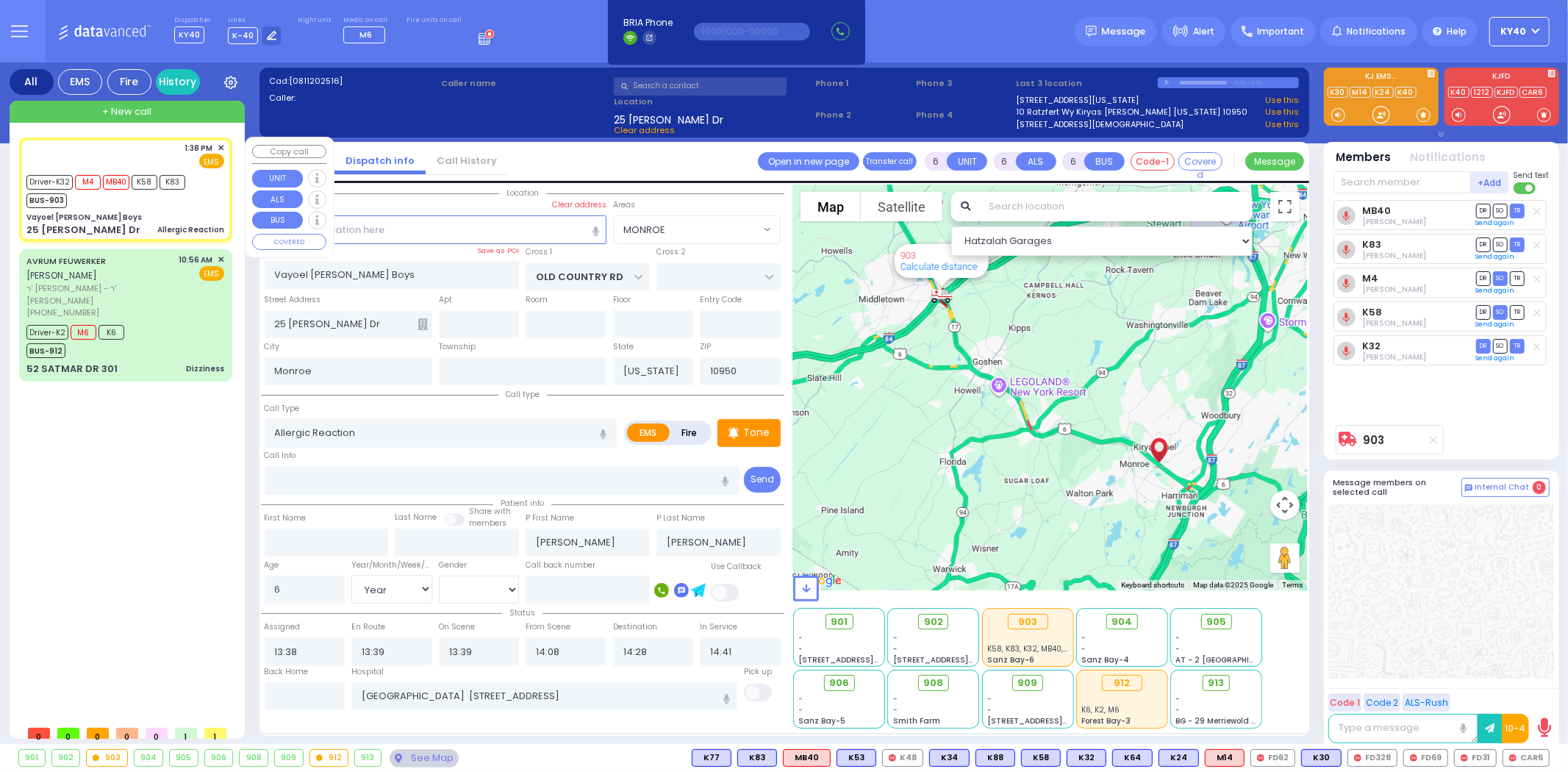
select select
radio input "true"
select select "Year"
select select "[DEMOGRAPHIC_DATA]"
select select "Hatzalah Garages"
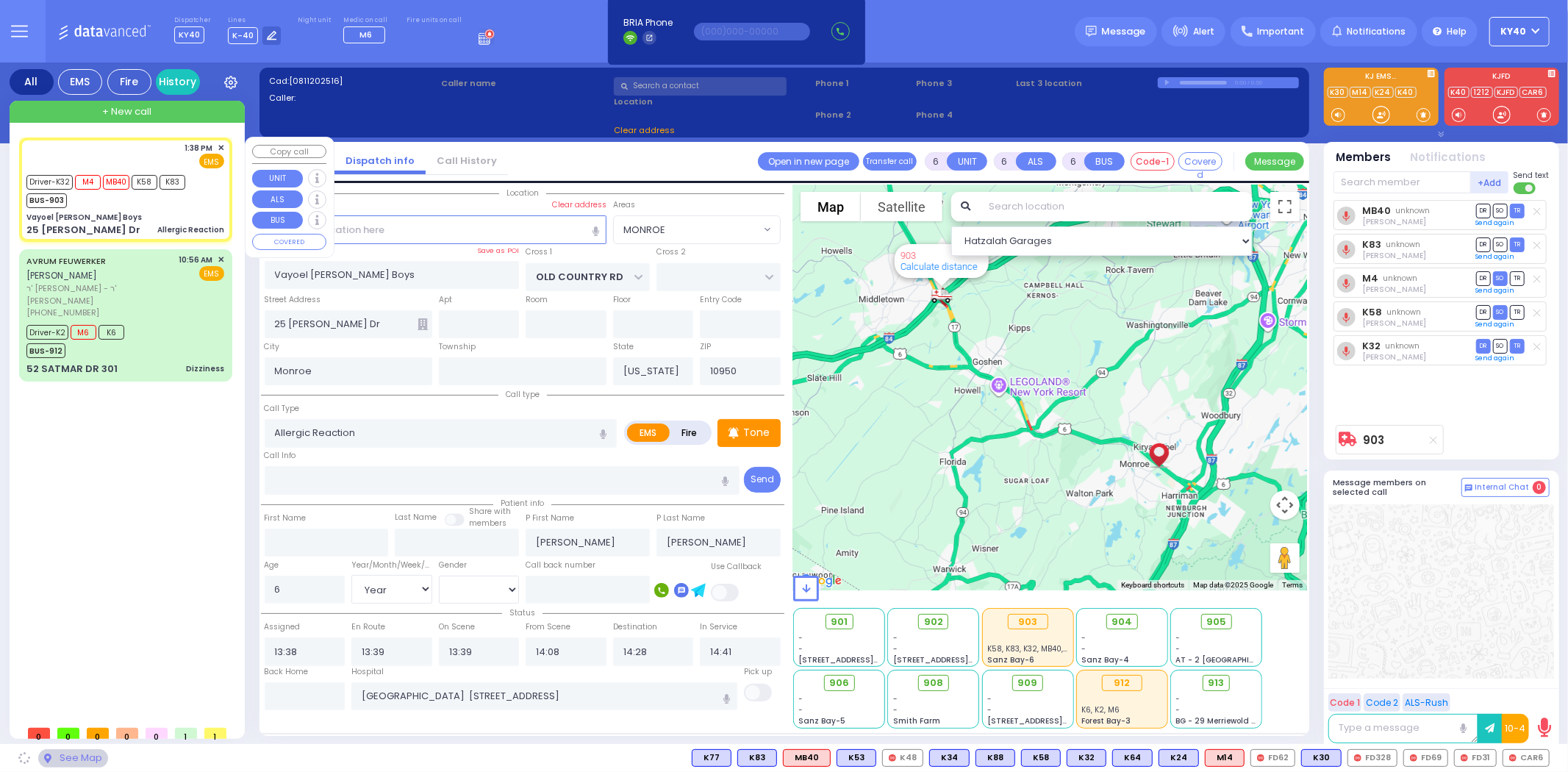
select select "MONROE"
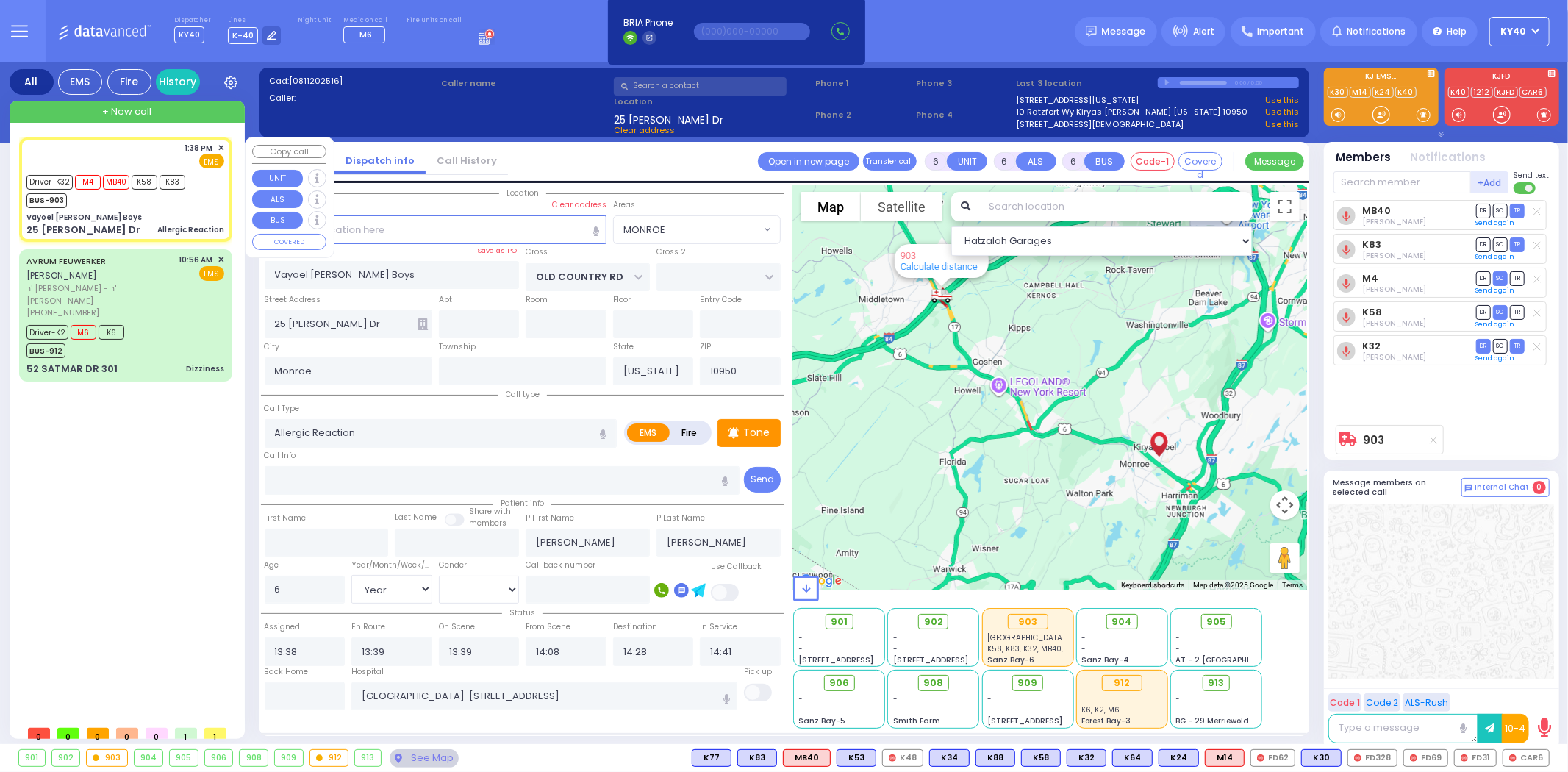
select select
radio input "true"
select select "Year"
select select "[DEMOGRAPHIC_DATA]"
select select "Hatzalah Garages"
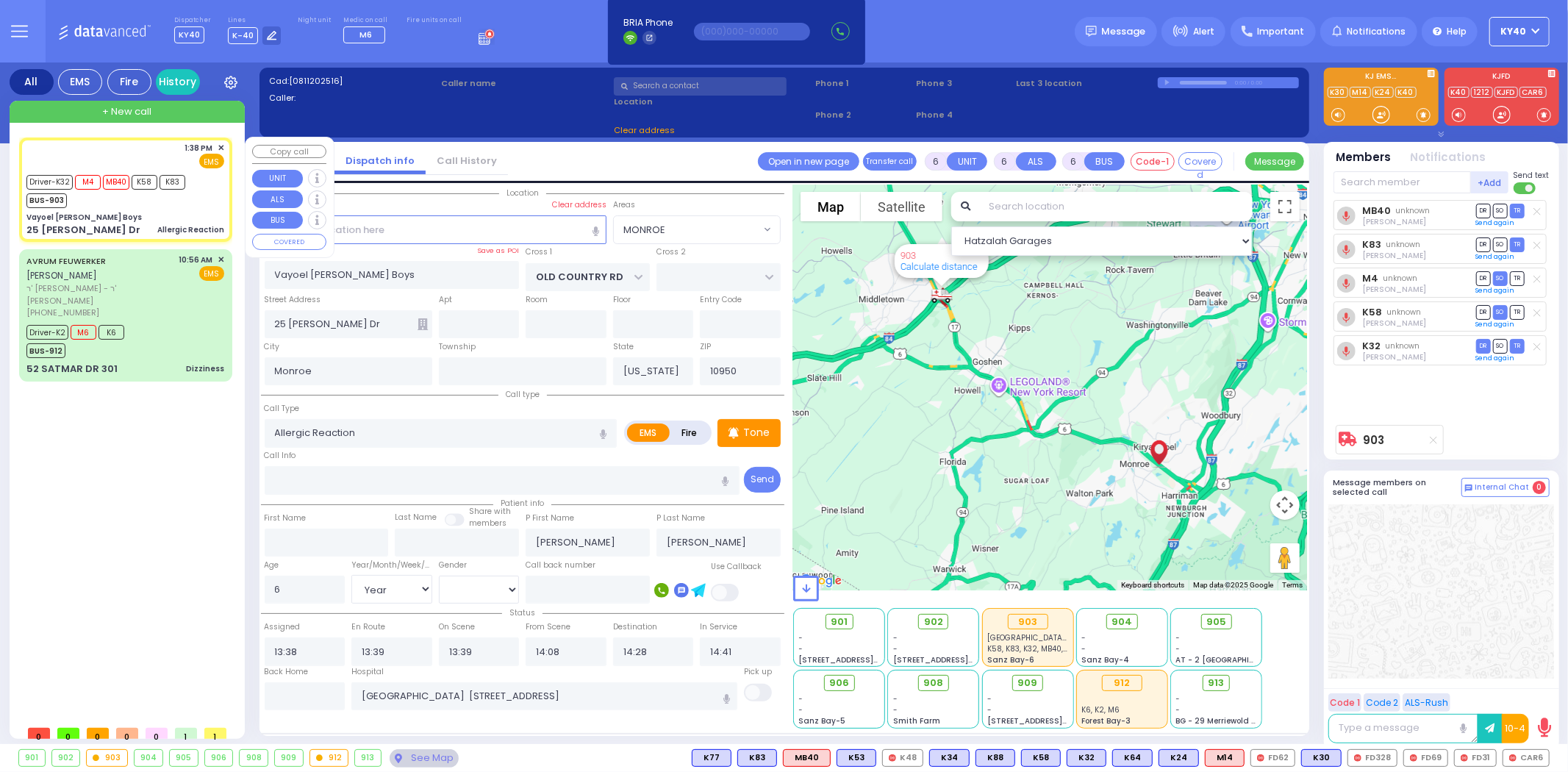
select select "MONROE"
